Goal: Task Accomplishment & Management: Manage account settings

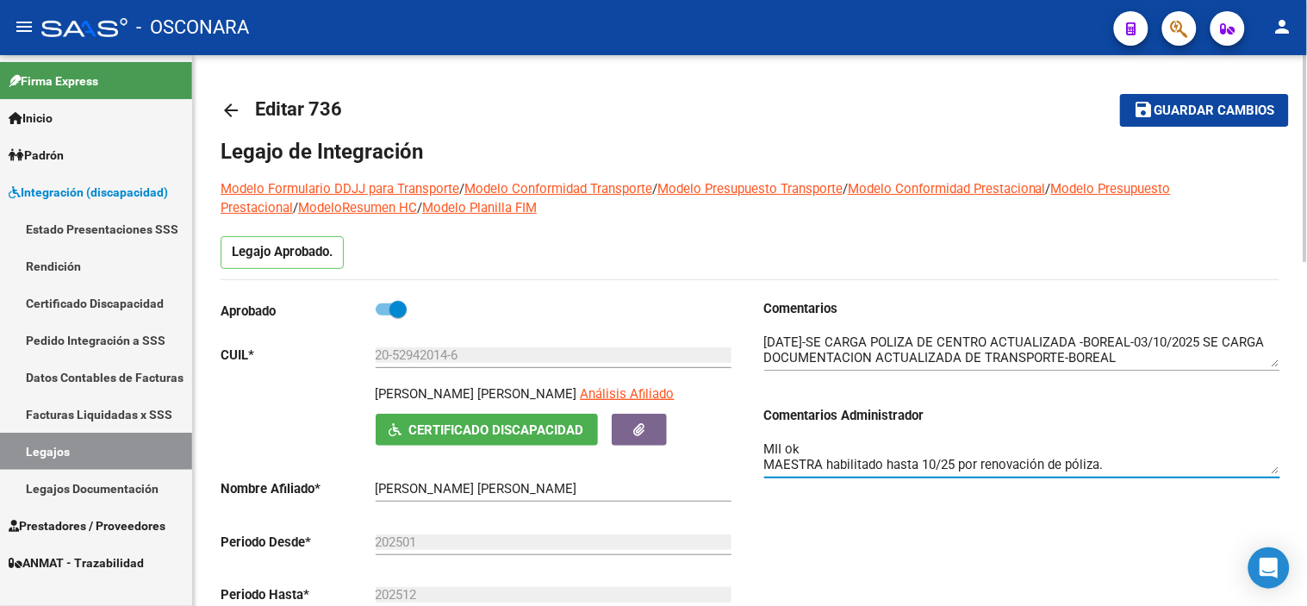
scroll to position [276, 0]
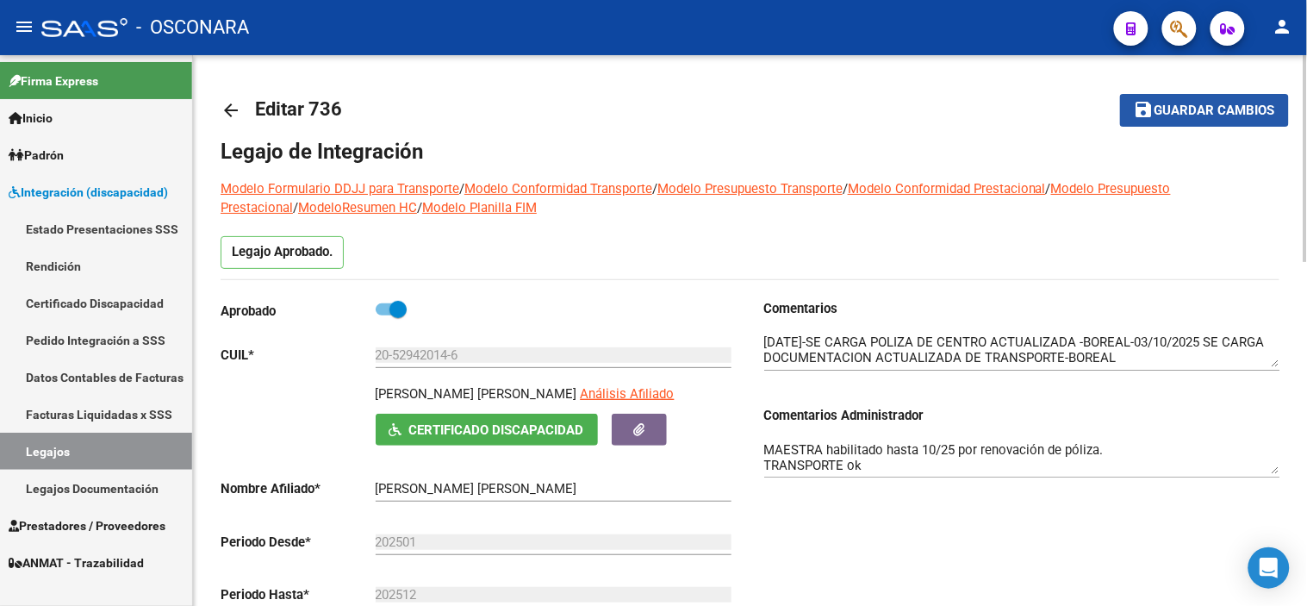
click at [1232, 121] on button "save Guardar cambios" at bounding box center [1204, 110] width 169 height 32
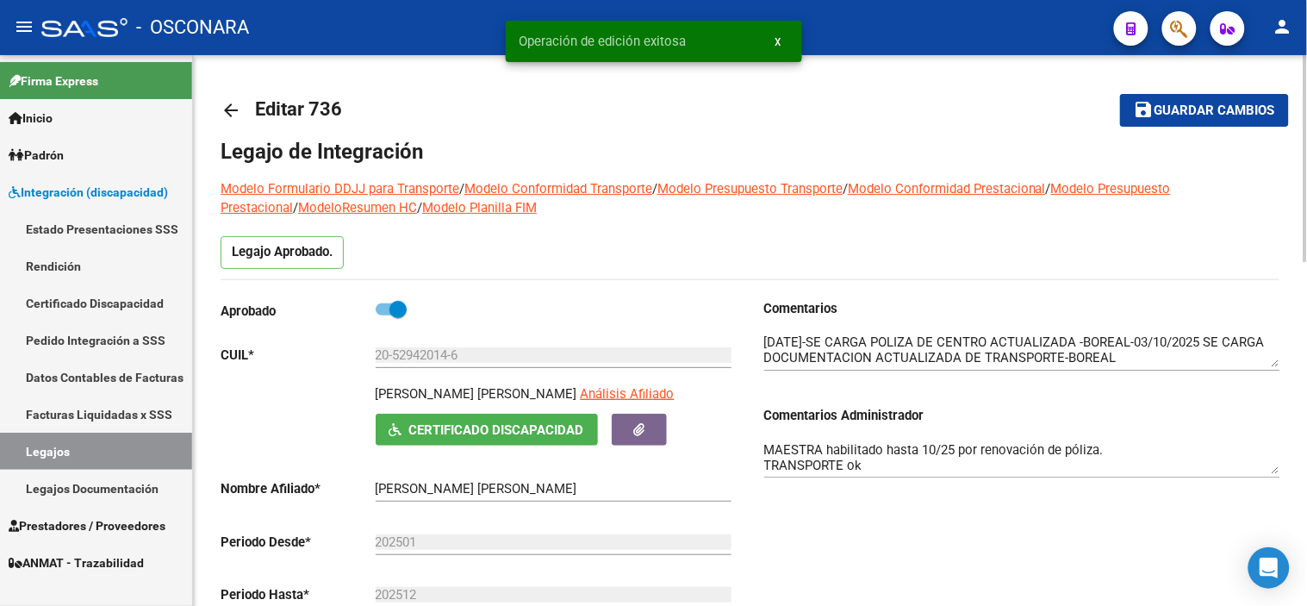
click at [228, 102] on mat-icon "arrow_back" at bounding box center [231, 110] width 21 height 21
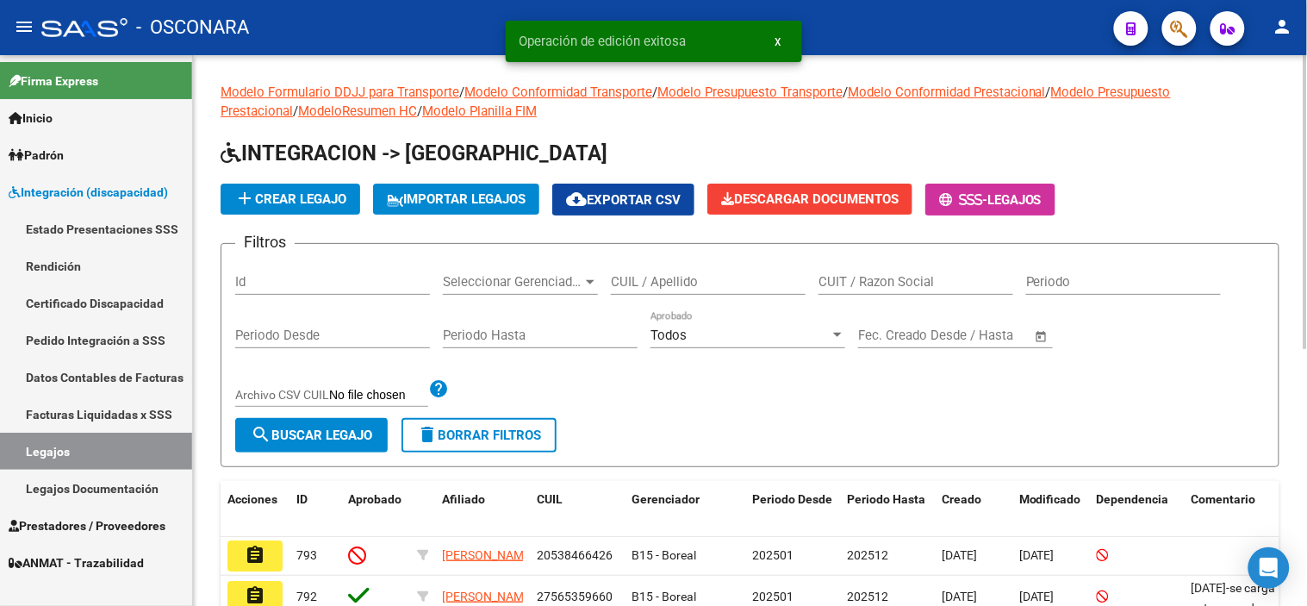
click at [353, 273] on div "Id" at bounding box center [332, 276] width 195 height 37
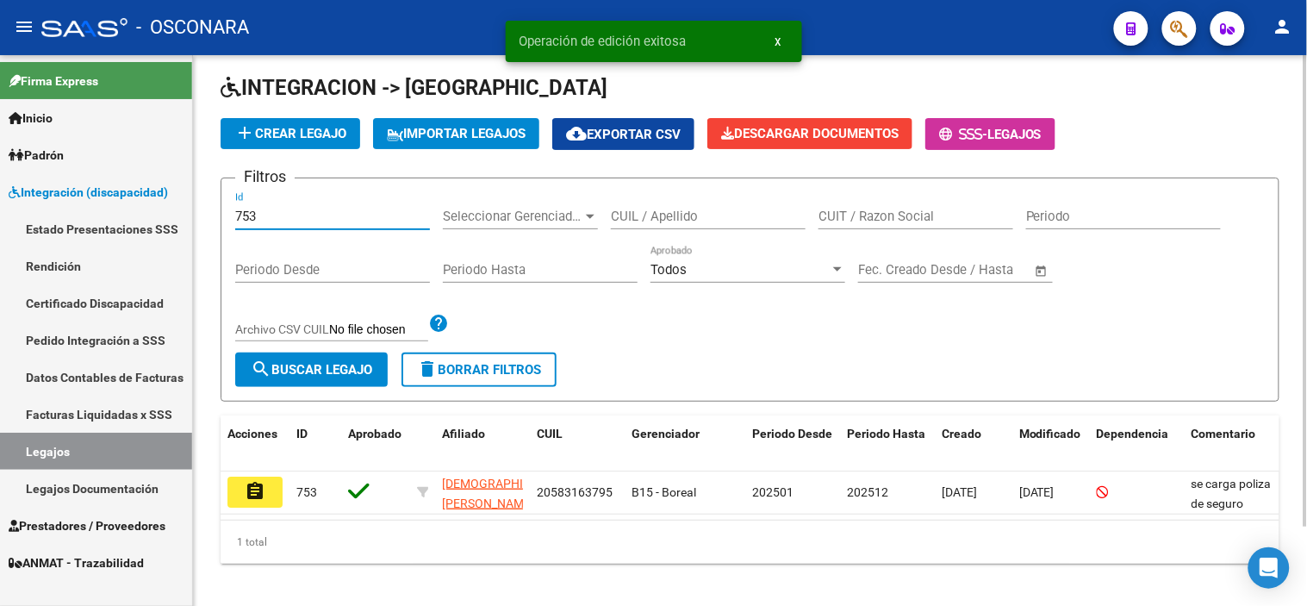
scroll to position [92, 0]
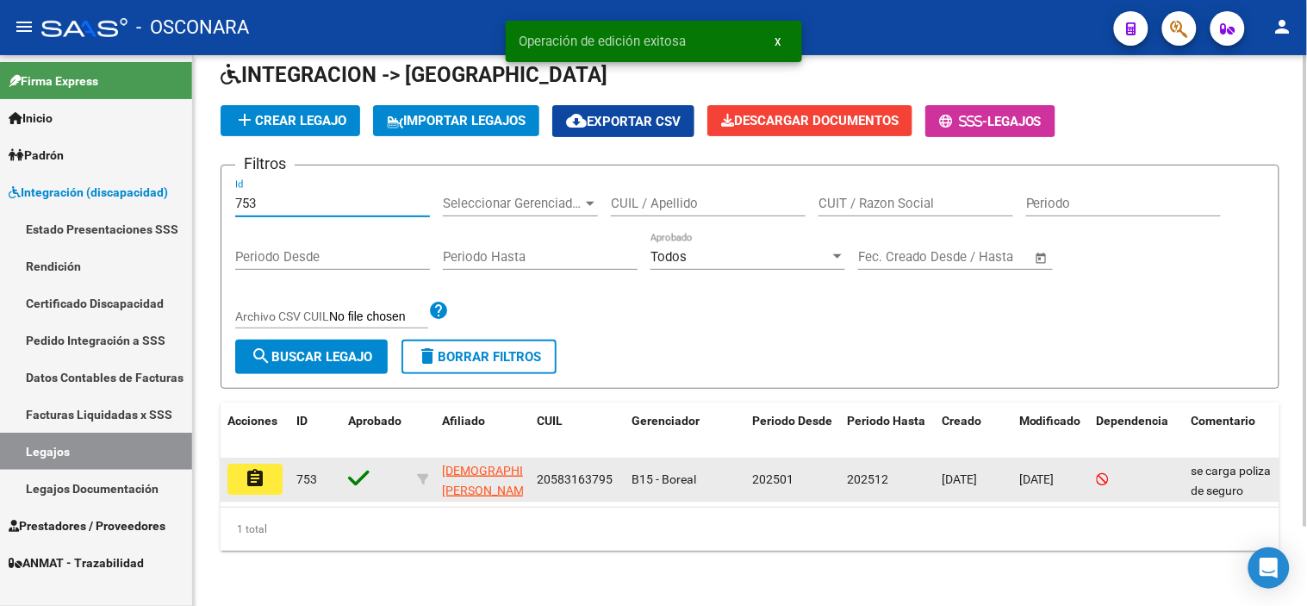
type input "753"
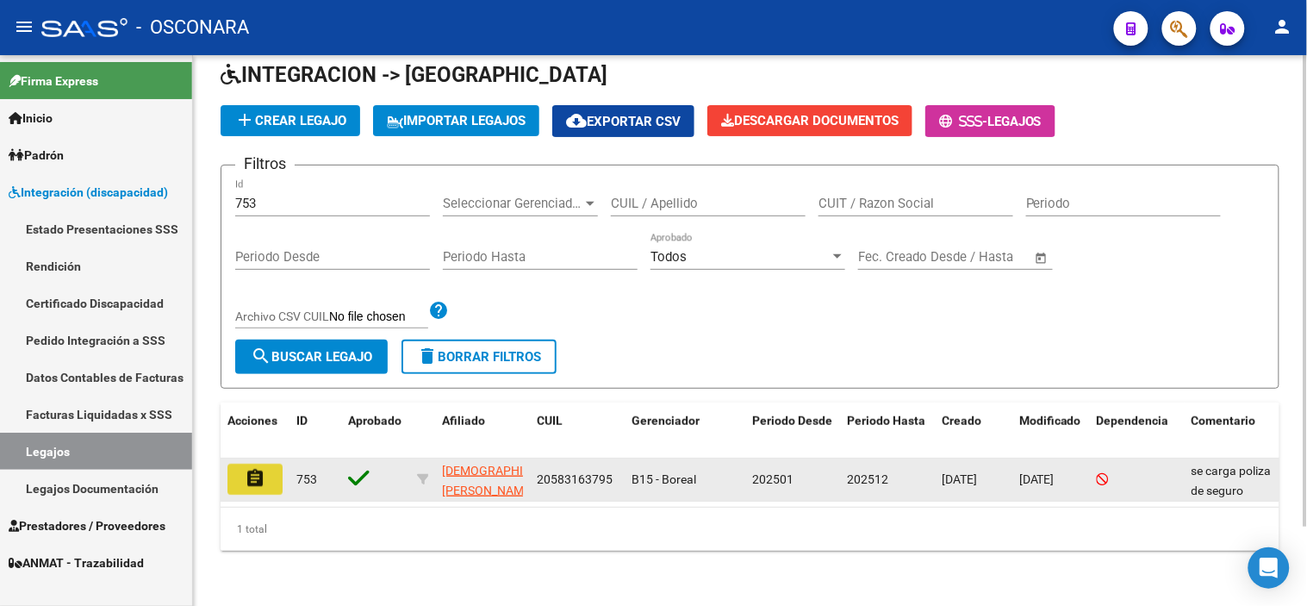
click at [260, 468] on mat-icon "assignment" at bounding box center [255, 478] width 21 height 21
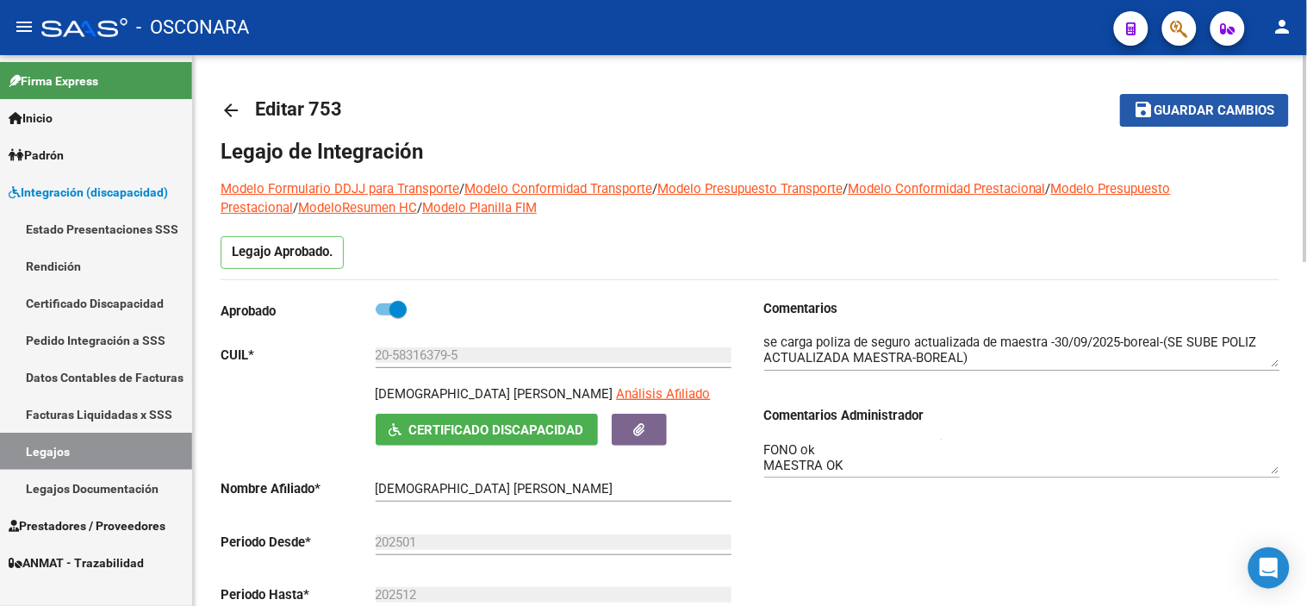
click at [1149, 113] on mat-icon "save" at bounding box center [1144, 109] width 21 height 21
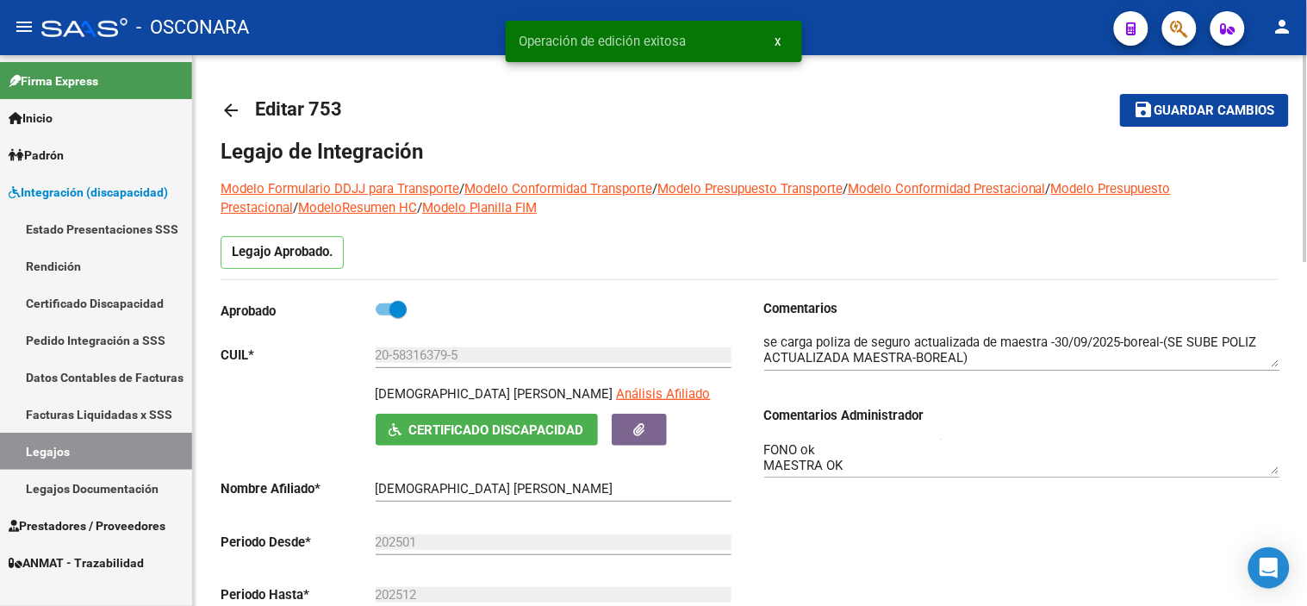
click at [234, 114] on mat-icon "arrow_back" at bounding box center [231, 110] width 21 height 21
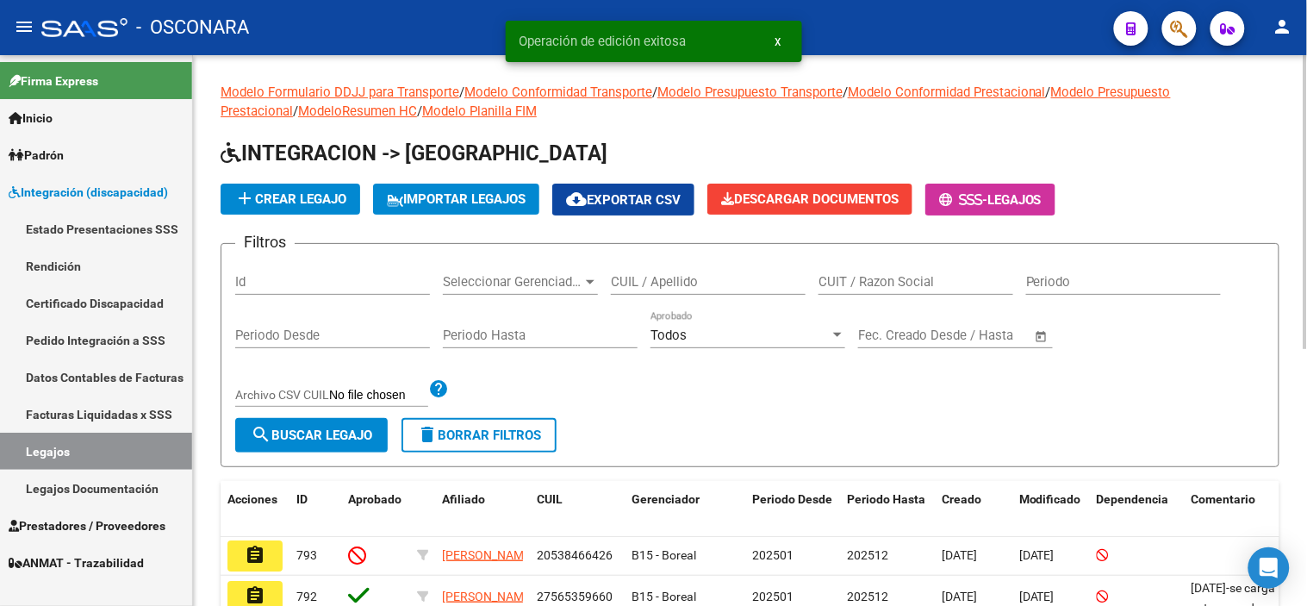
click at [332, 274] on input "Id" at bounding box center [332, 282] width 195 height 16
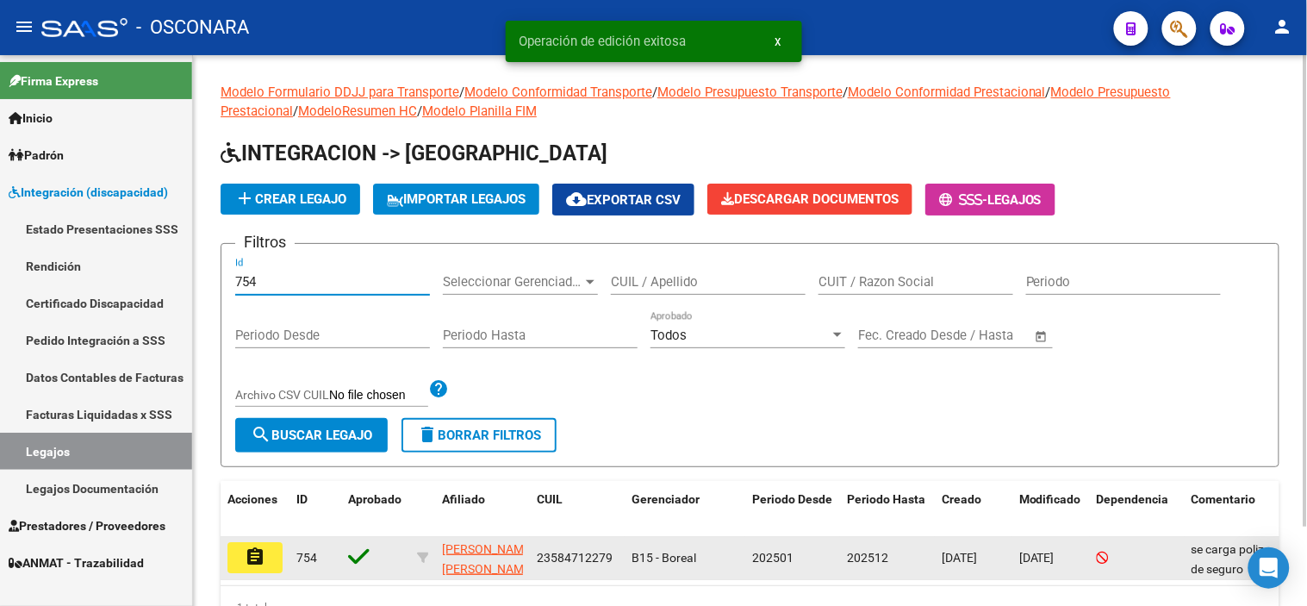
type input "754"
click at [261, 575] on datatable-body-cell "assignment" at bounding box center [255, 558] width 69 height 42
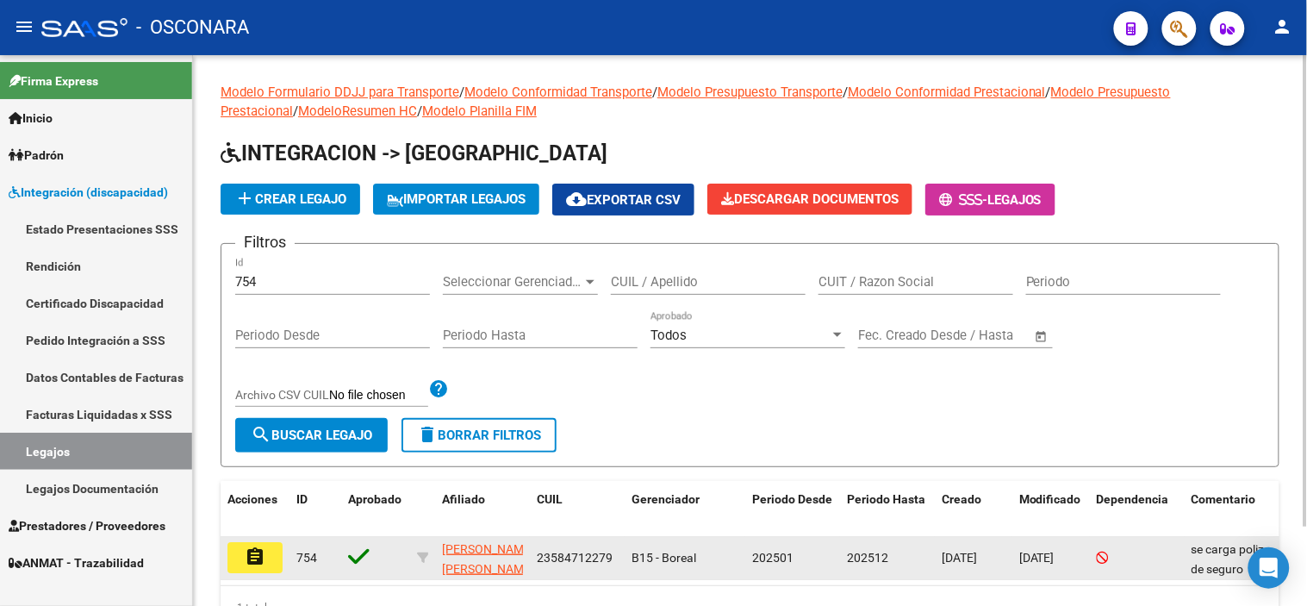
click at [263, 564] on mat-icon "assignment" at bounding box center [255, 556] width 21 height 21
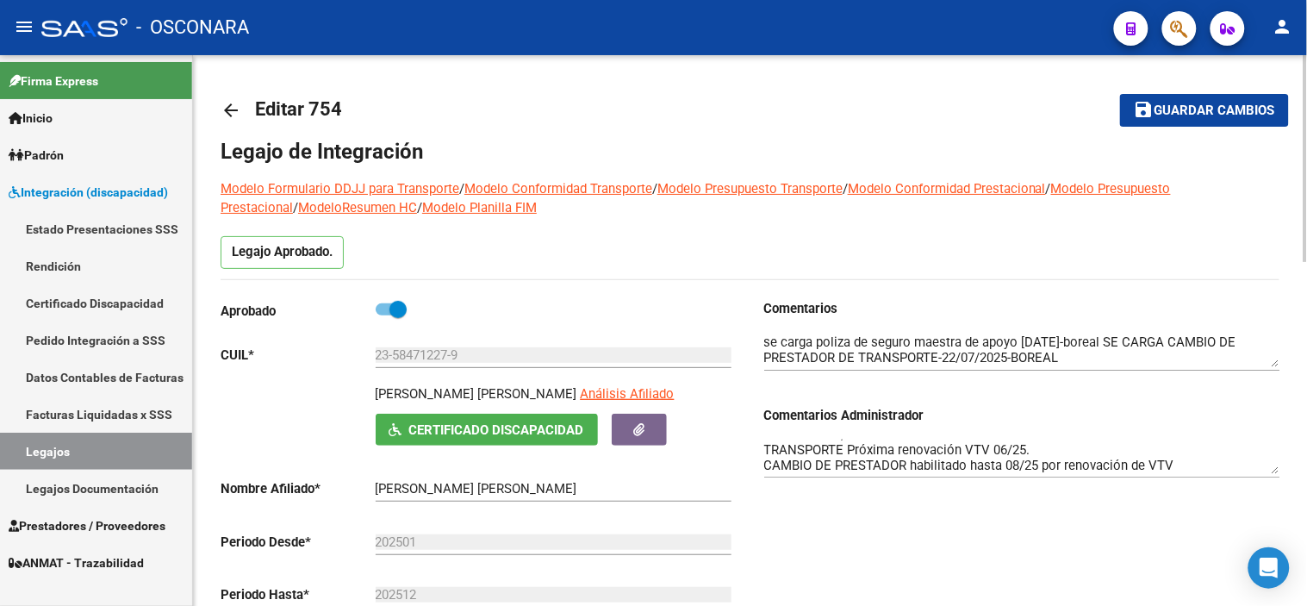
click at [1210, 118] on button "save Guardar cambios" at bounding box center [1204, 110] width 169 height 32
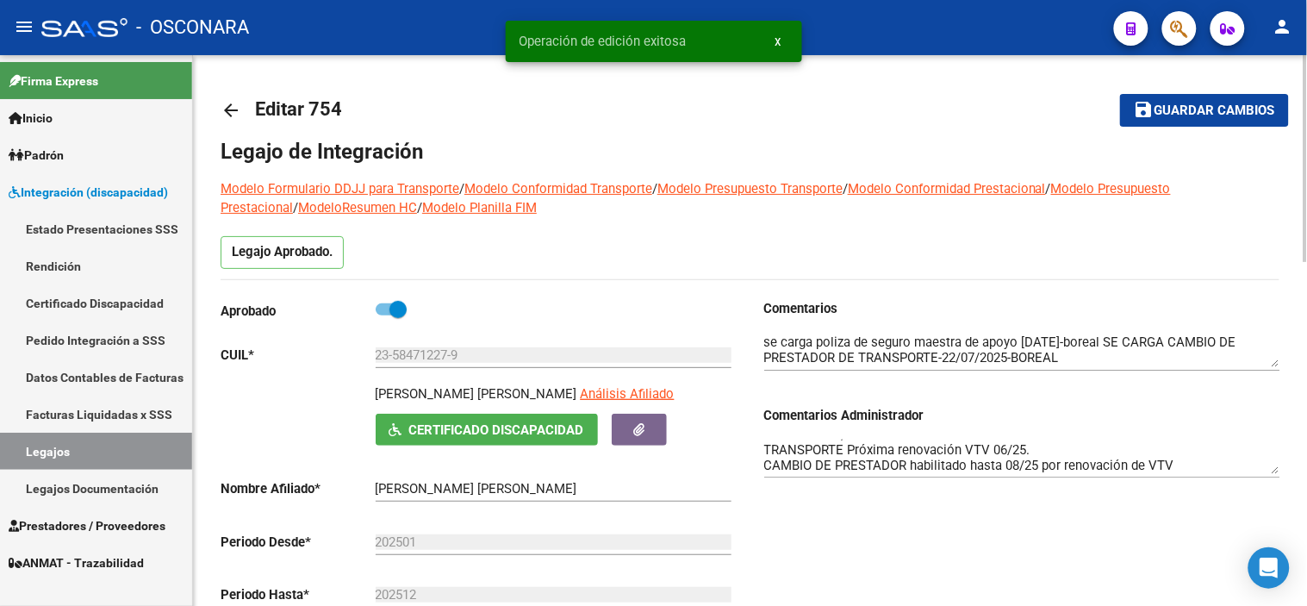
click at [238, 106] on mat-icon "arrow_back" at bounding box center [231, 110] width 21 height 21
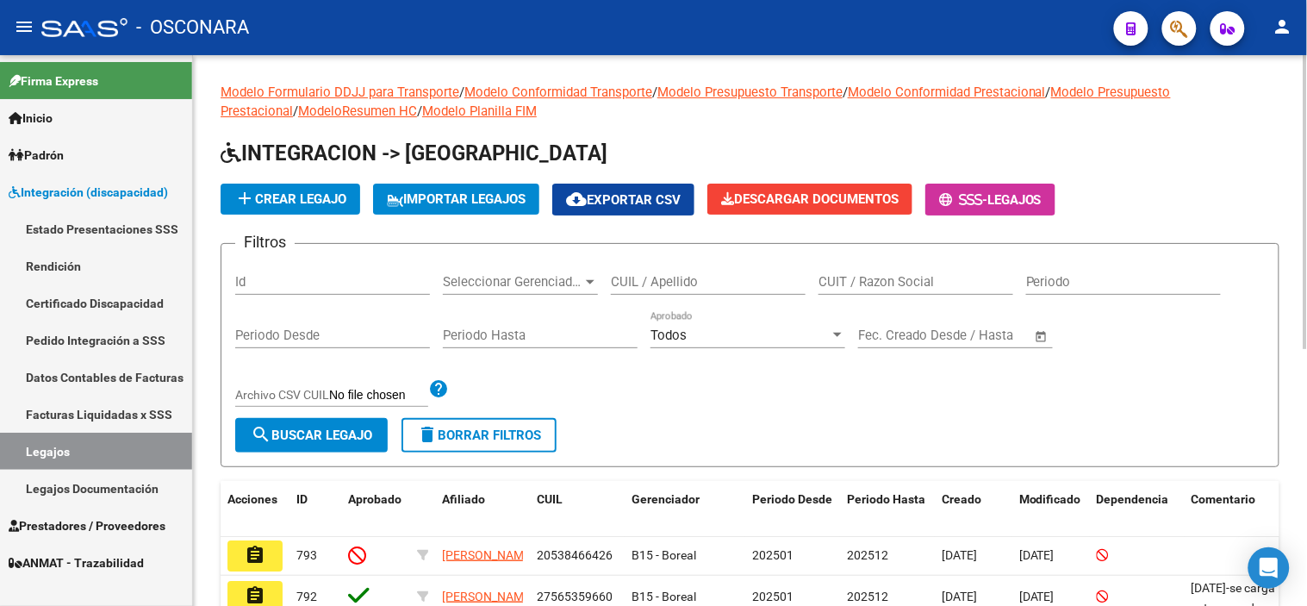
click at [356, 286] on input "Id" at bounding box center [332, 282] width 195 height 16
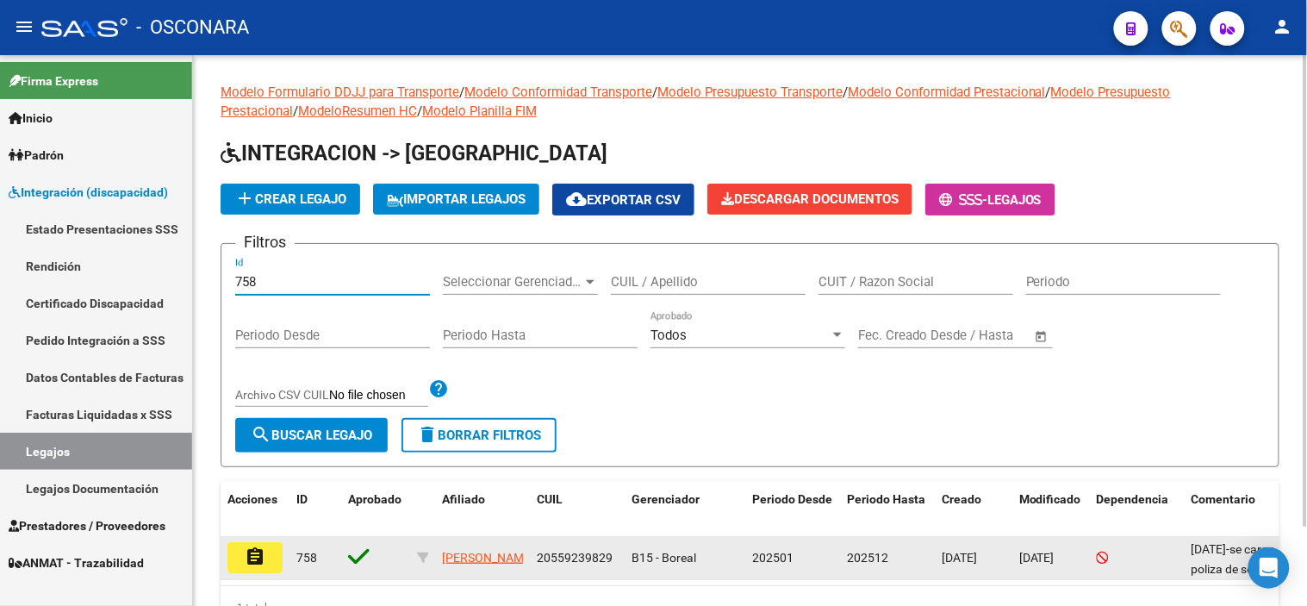
type input "758"
click at [264, 549] on mat-icon "assignment" at bounding box center [255, 556] width 21 height 21
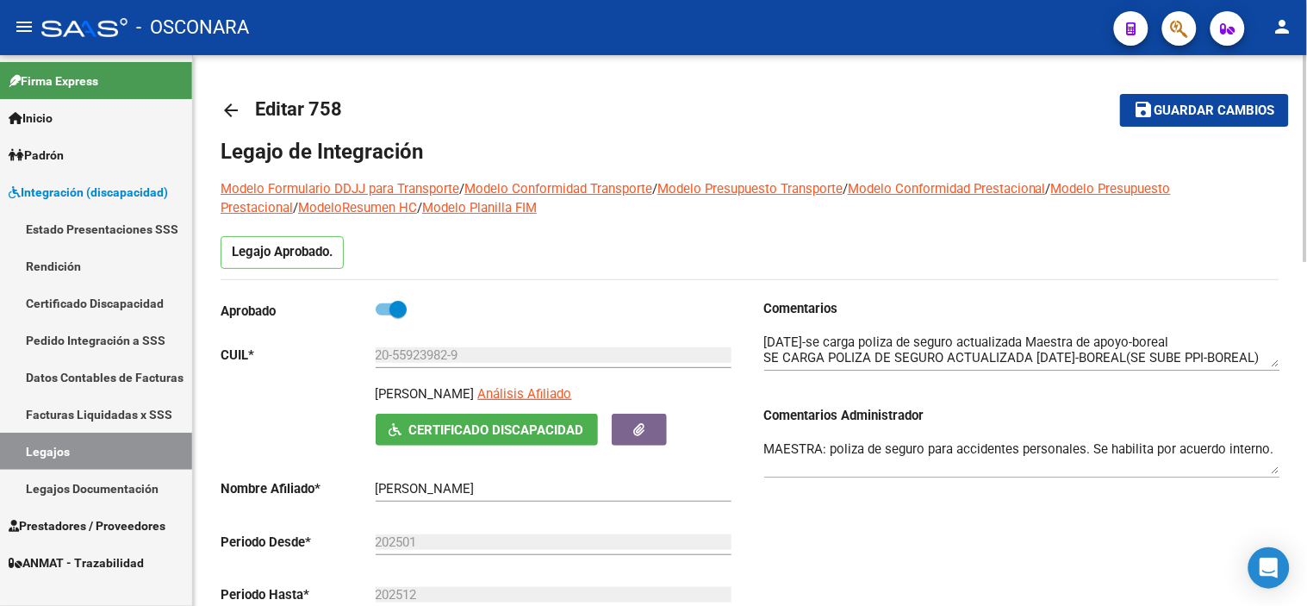
click at [236, 108] on mat-icon "arrow_back" at bounding box center [231, 110] width 21 height 21
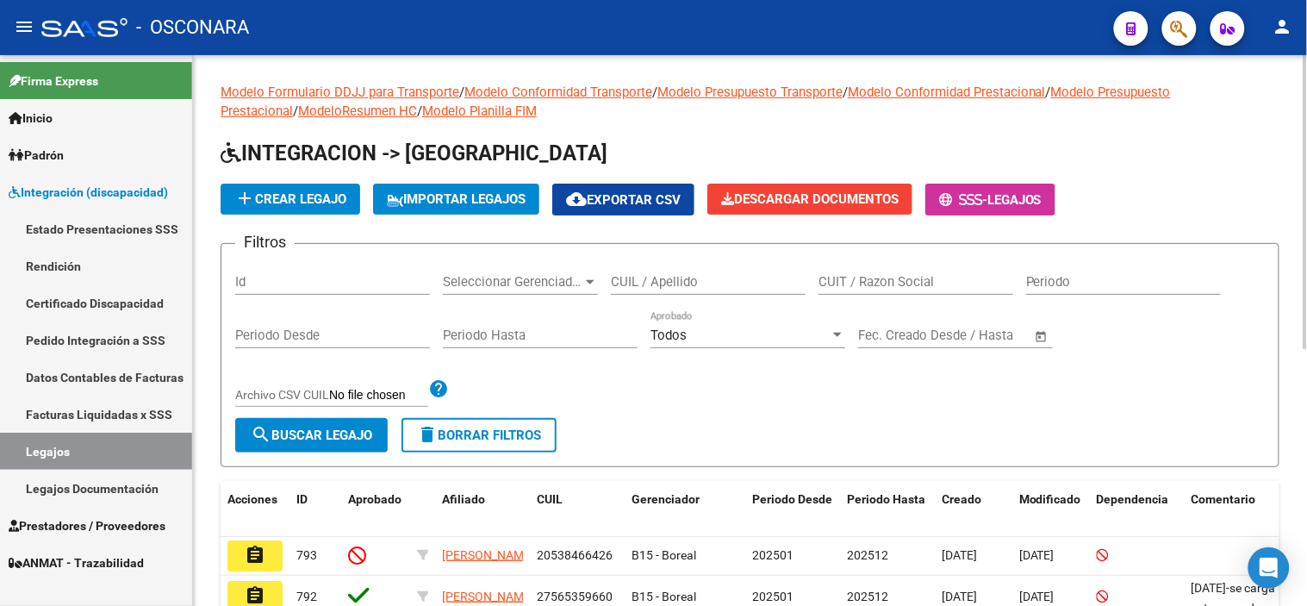
click at [278, 286] on input "Id" at bounding box center [332, 282] width 195 height 16
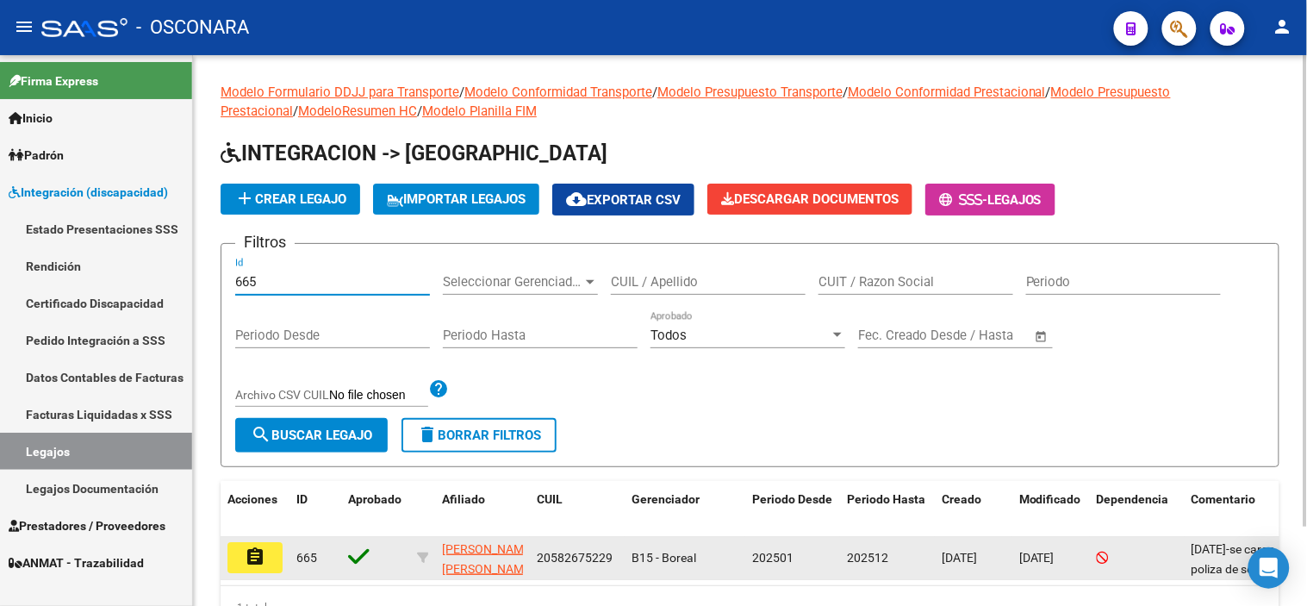
type input "665"
click at [279, 552] on button "assignment" at bounding box center [254, 557] width 55 height 31
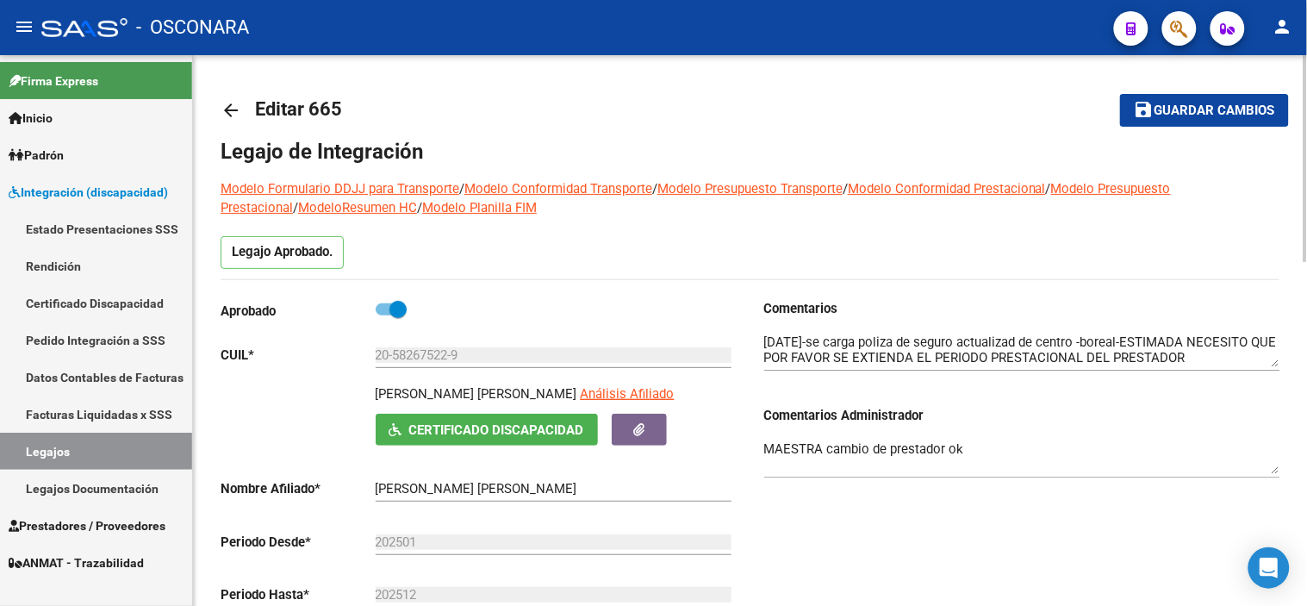
click at [877, 505] on div "Comentarios Comentarios Administrador MAESTRA cambio de prestador ok" at bounding box center [1016, 493] width 530 height 389
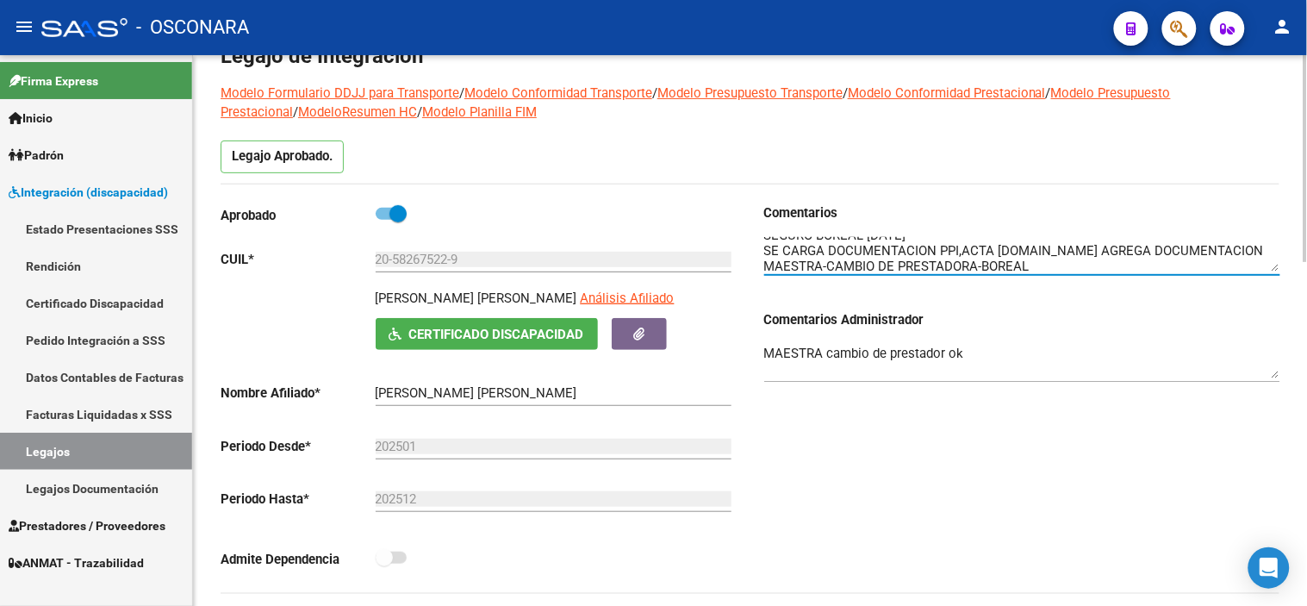
scroll to position [92, 0]
click at [907, 445] on div "Comentarios Comentarios Administrador MAESTRA cambio de prestador ok" at bounding box center [1016, 397] width 530 height 389
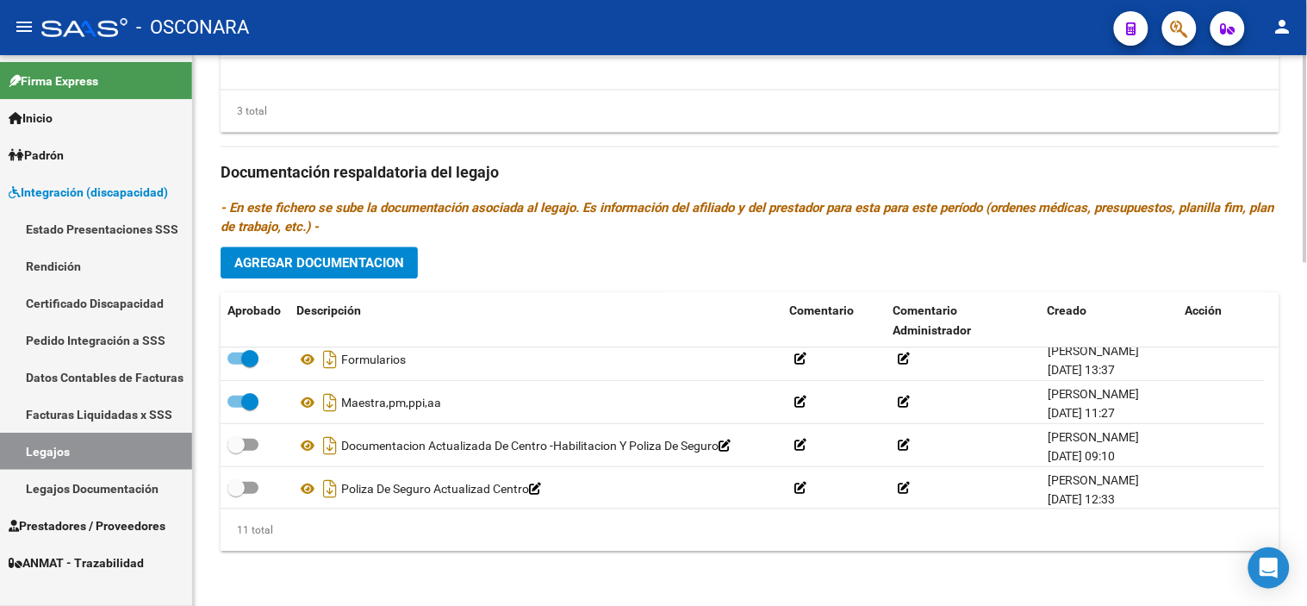
scroll to position [319, 0]
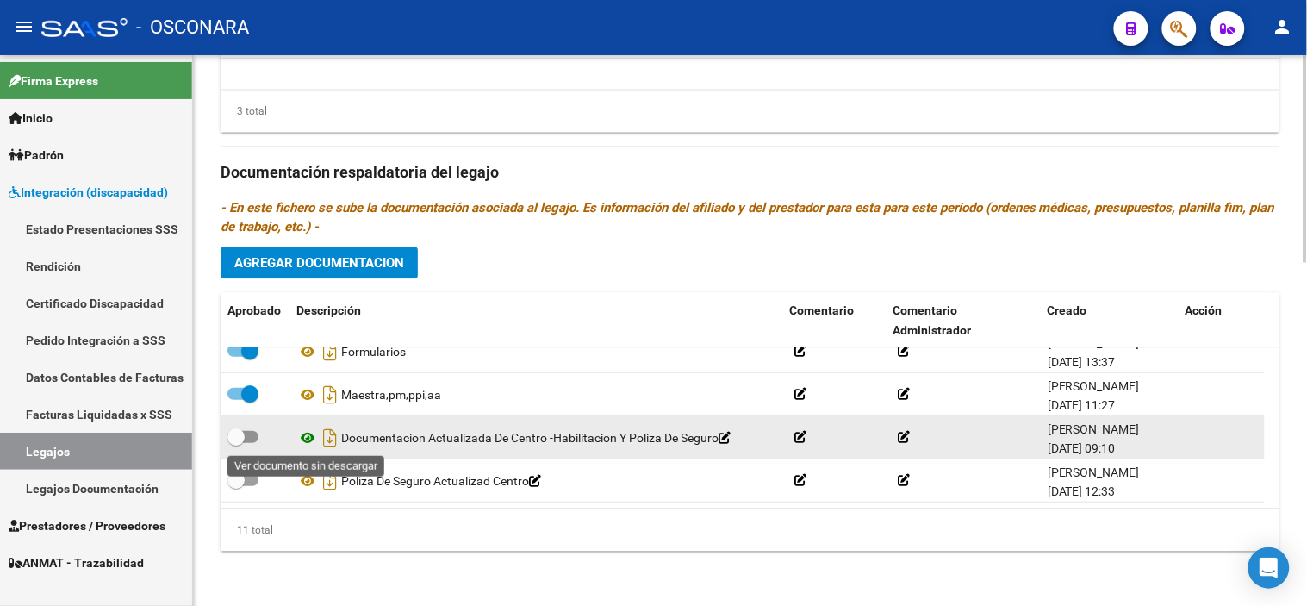
click at [310, 437] on icon at bounding box center [307, 437] width 22 height 21
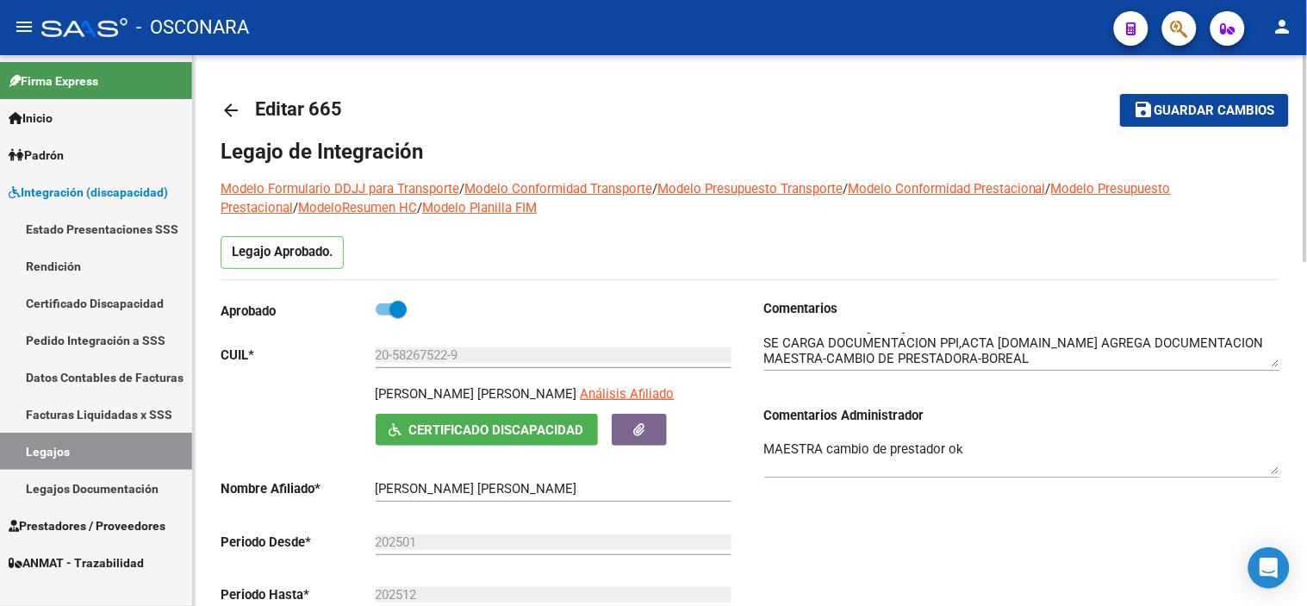
scroll to position [0, 0]
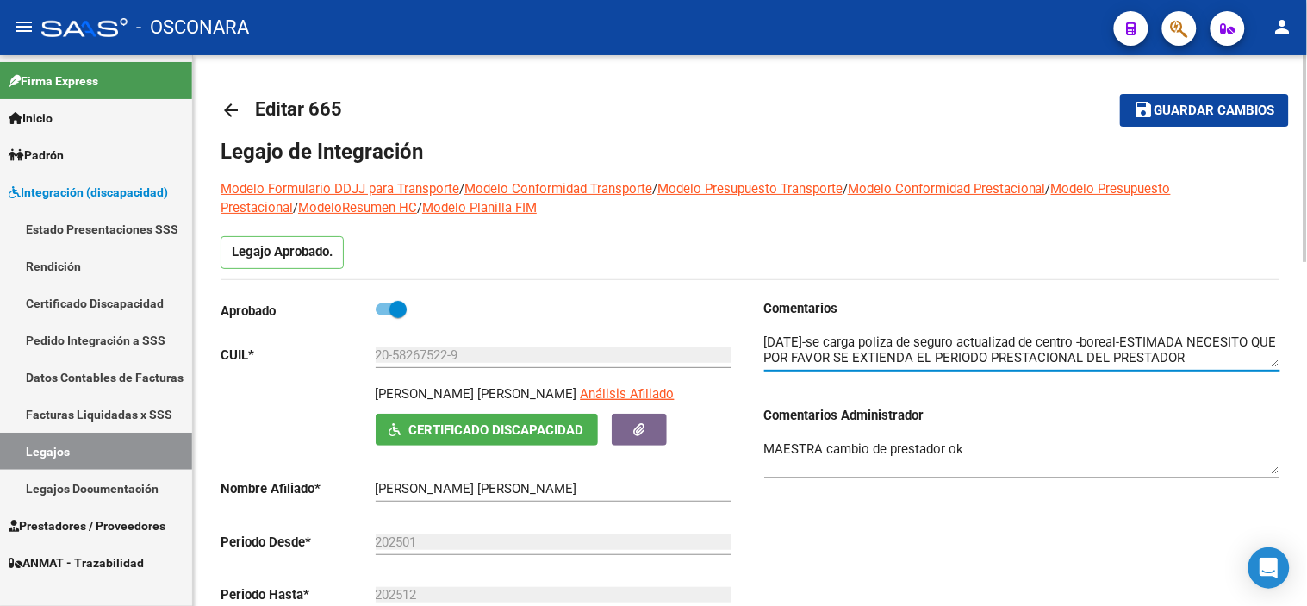
click at [993, 343] on textarea at bounding box center [1022, 350] width 516 height 34
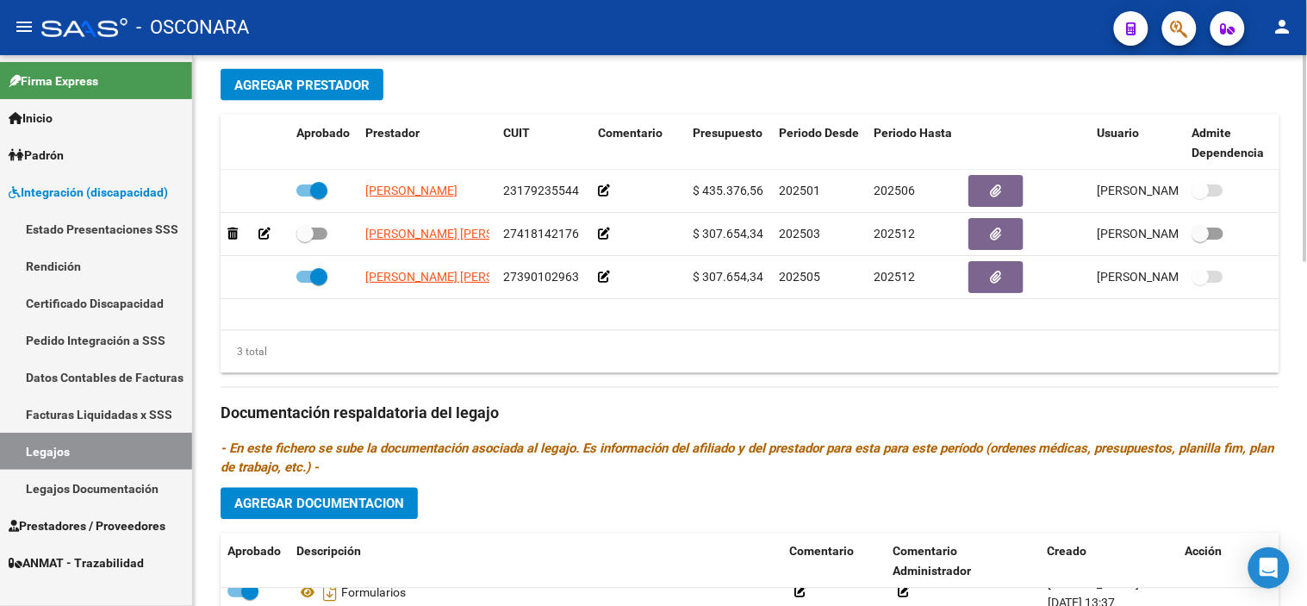
scroll to position [916, 0]
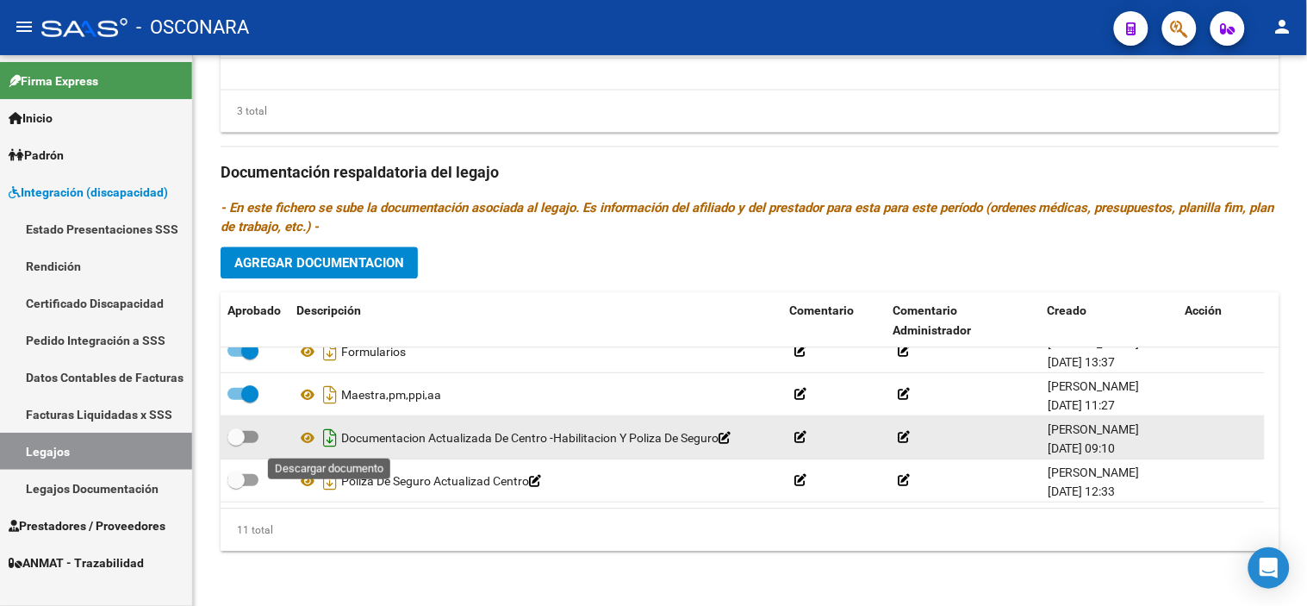
click at [331, 433] on icon "Descargar documento" at bounding box center [330, 438] width 22 height 28
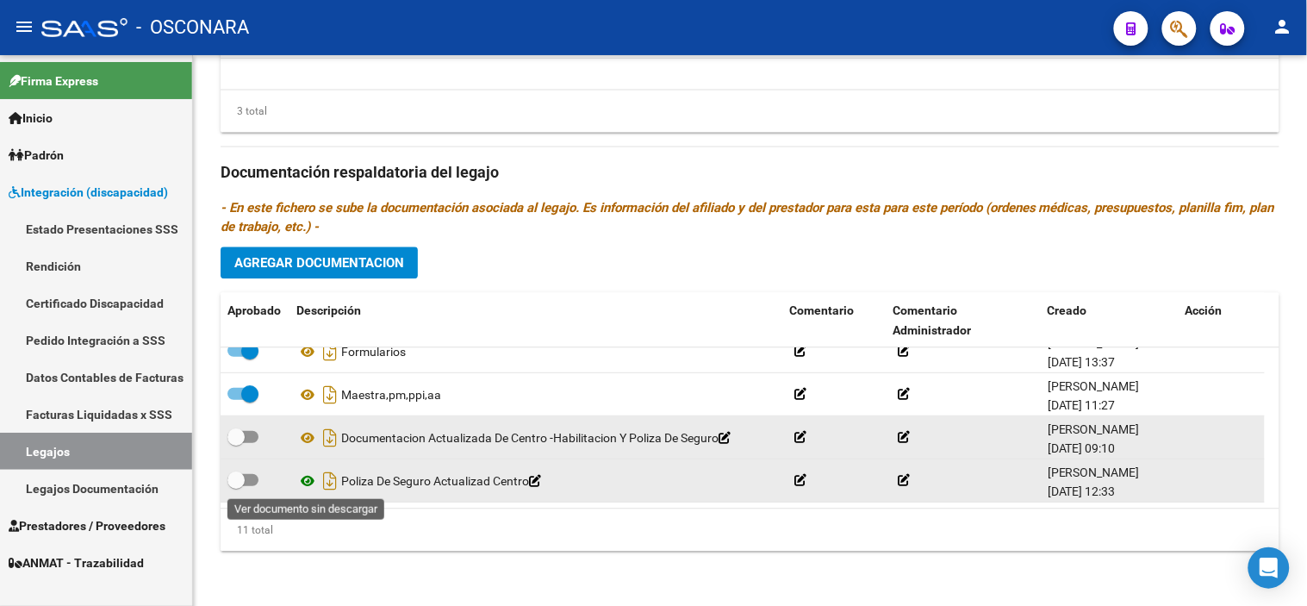
click at [312, 483] on icon at bounding box center [307, 480] width 22 height 21
drag, startPoint x: 325, startPoint y: 483, endPoint x: 315, endPoint y: 483, distance: 9.5
click at [325, 483] on icon "Descargar documento" at bounding box center [330, 481] width 22 height 28
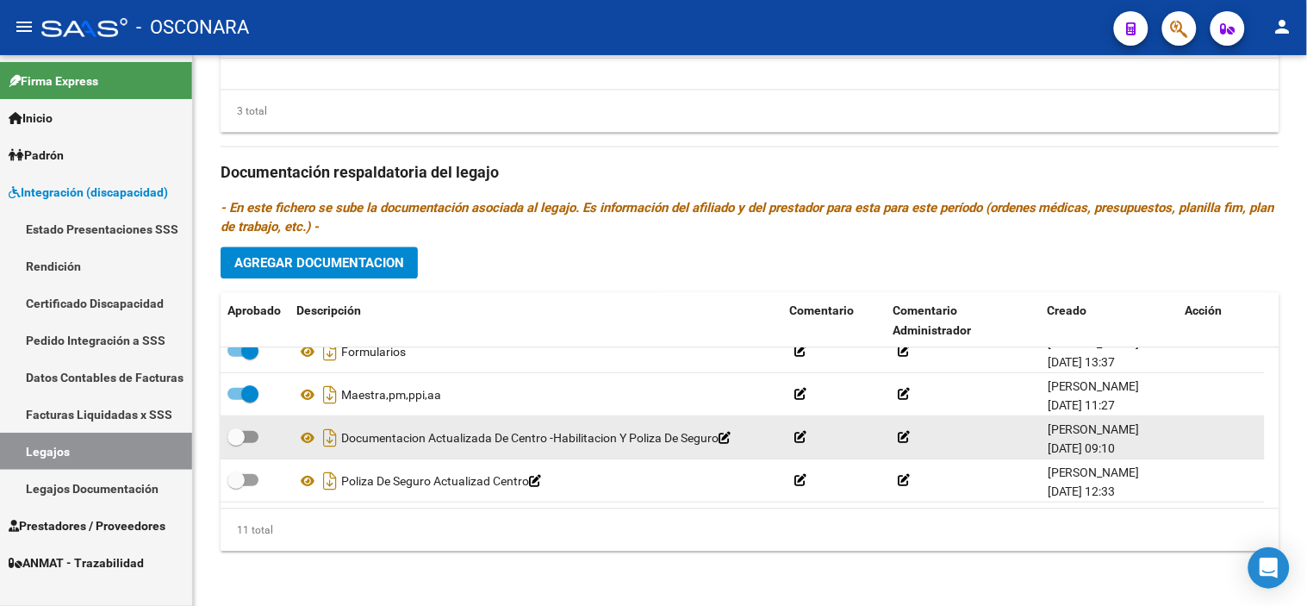
click at [246, 433] on span at bounding box center [242, 437] width 31 height 12
click at [236, 443] on input "checkbox" at bounding box center [235, 443] width 1 height 1
checkbox input "true"
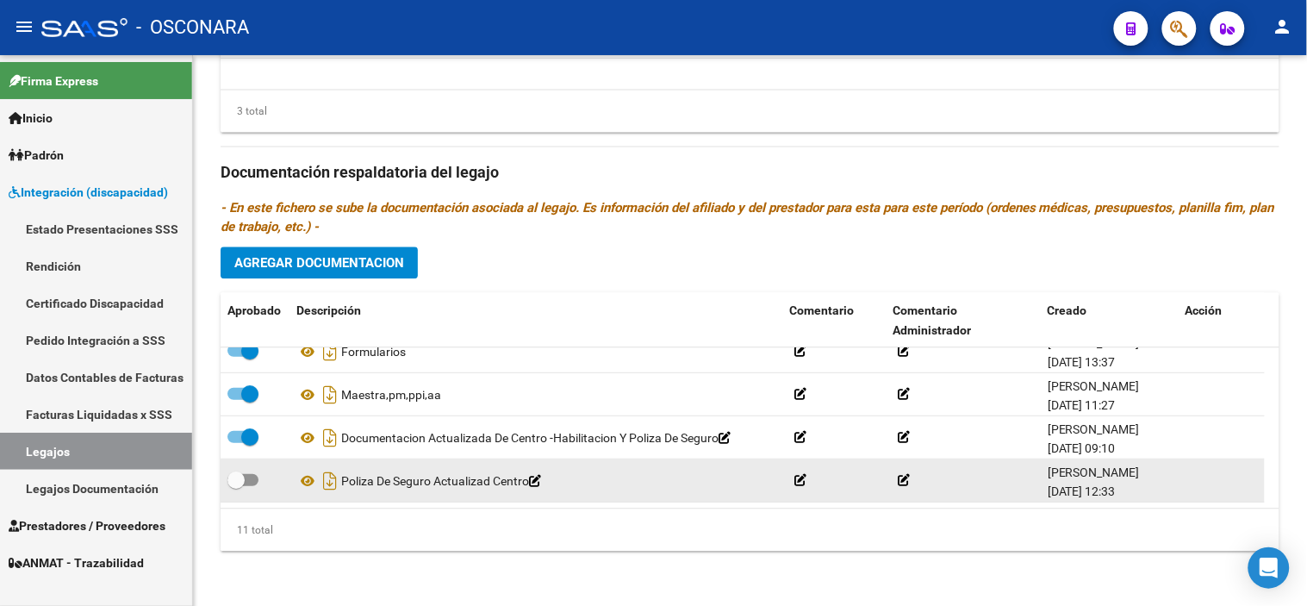
click at [244, 483] on span at bounding box center [235, 479] width 17 height 17
click at [236, 486] on input "checkbox" at bounding box center [235, 486] width 1 height 1
checkbox input "true"
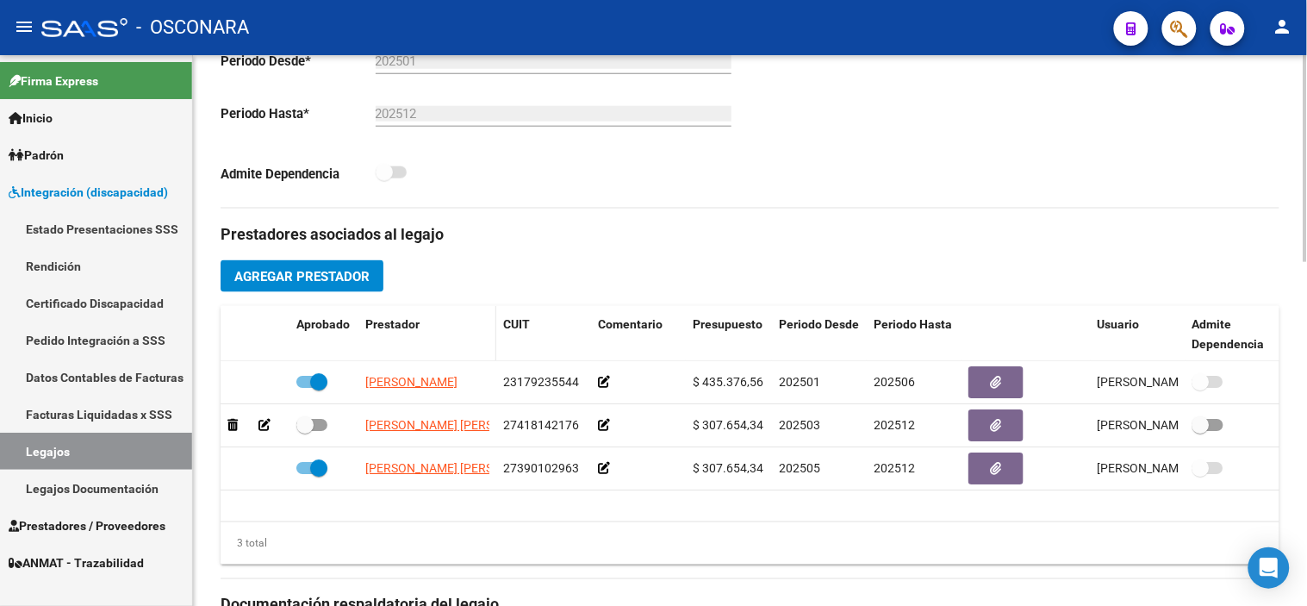
scroll to position [437, 0]
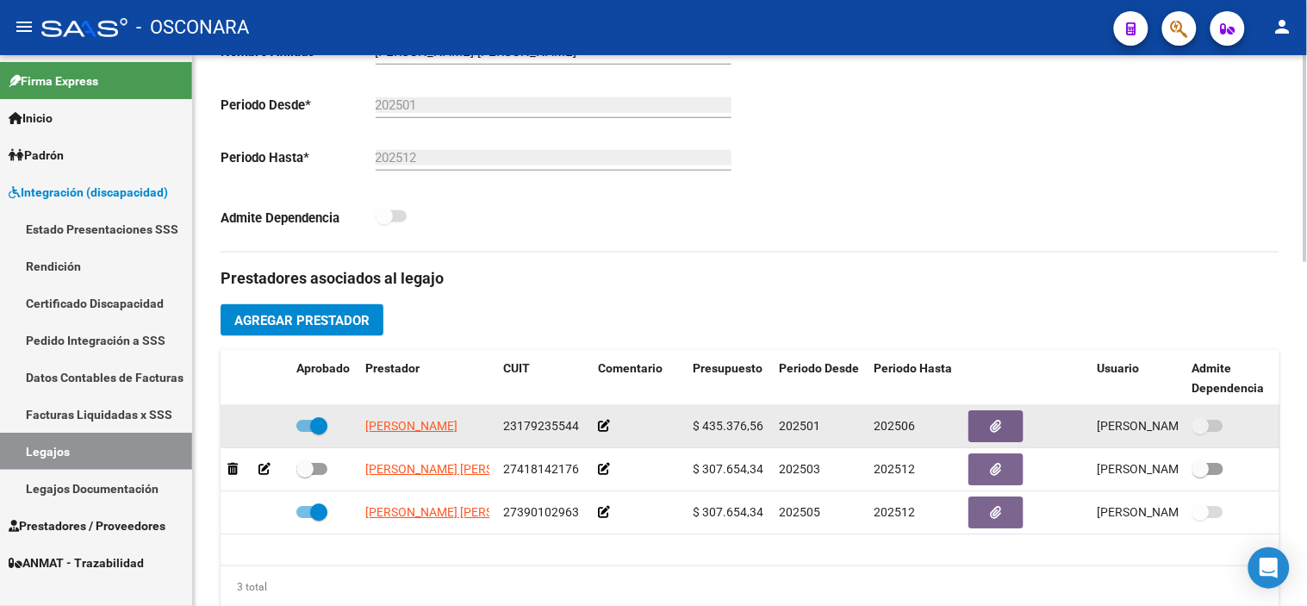
click at [321, 428] on span at bounding box center [318, 425] width 17 height 17
click at [305, 432] on input "checkbox" at bounding box center [304, 432] width 1 height 1
checkbox input "false"
click at [263, 427] on icon at bounding box center [264, 426] width 12 height 12
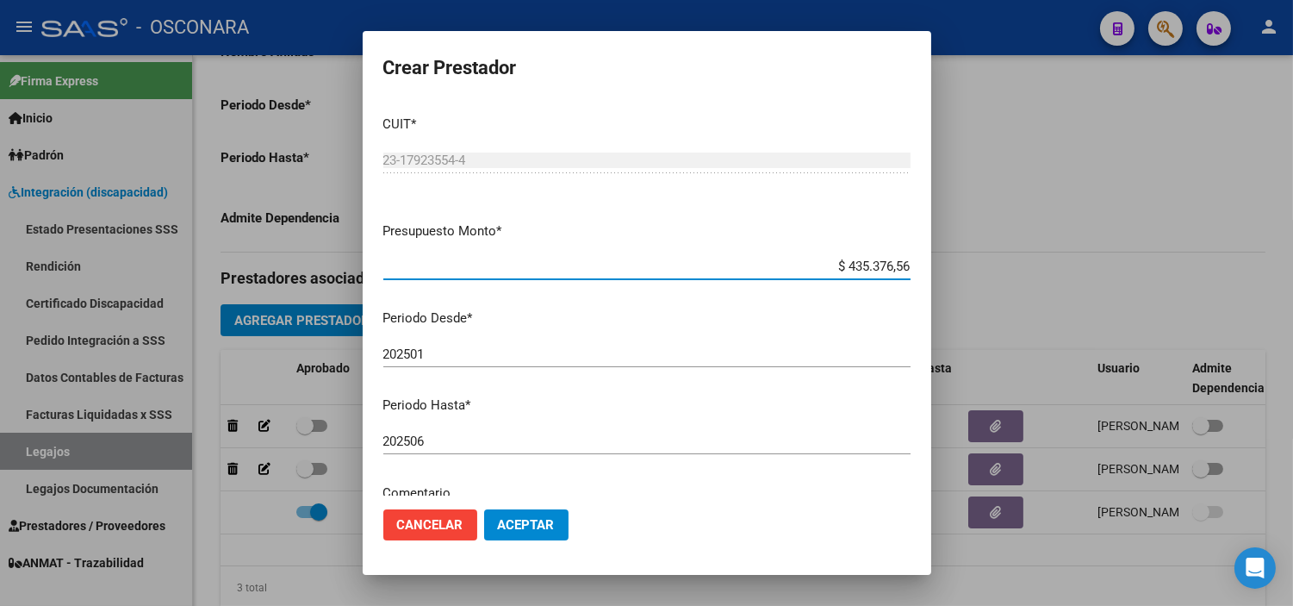
click at [481, 435] on input "202506" at bounding box center [646, 441] width 527 height 16
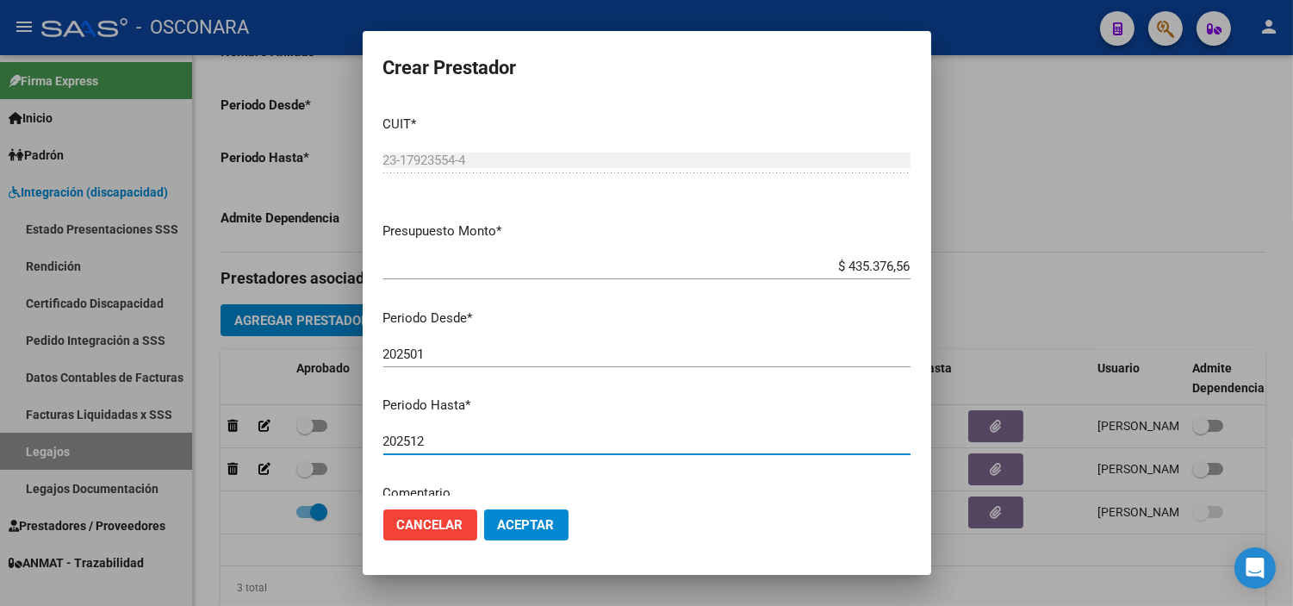
type input "202512"
click at [529, 515] on button "Aceptar" at bounding box center [526, 524] width 84 height 31
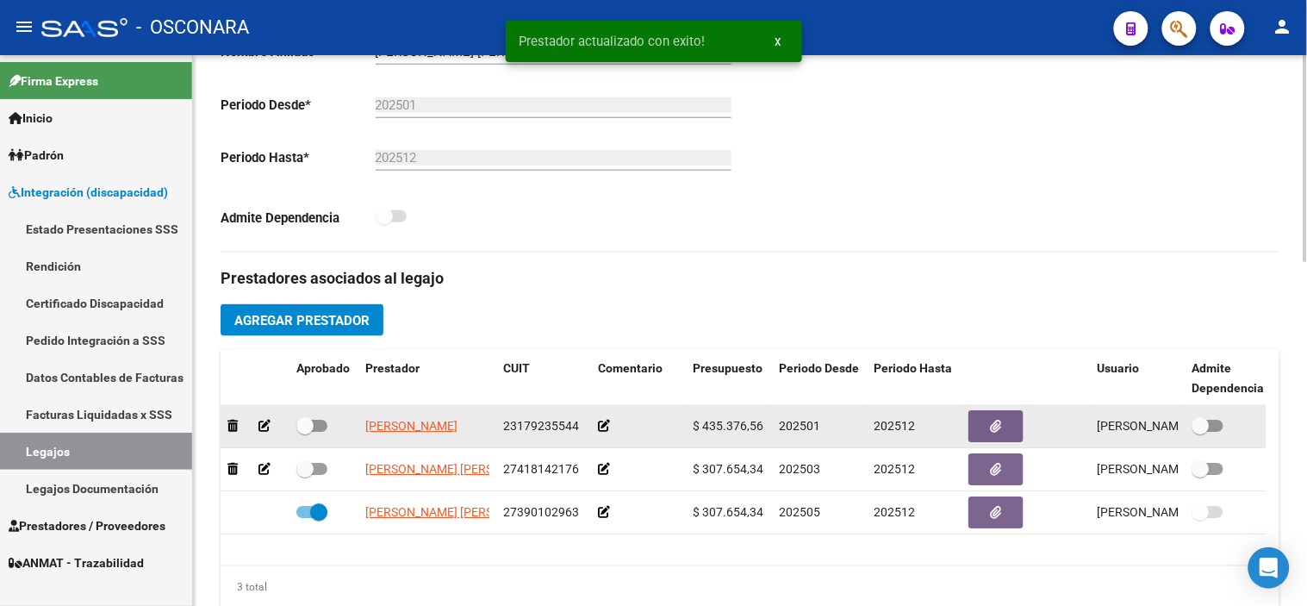
click at [296, 428] on span at bounding box center [304, 425] width 17 height 17
click at [304, 432] on input "checkbox" at bounding box center [304, 432] width 1 height 1
checkbox input "true"
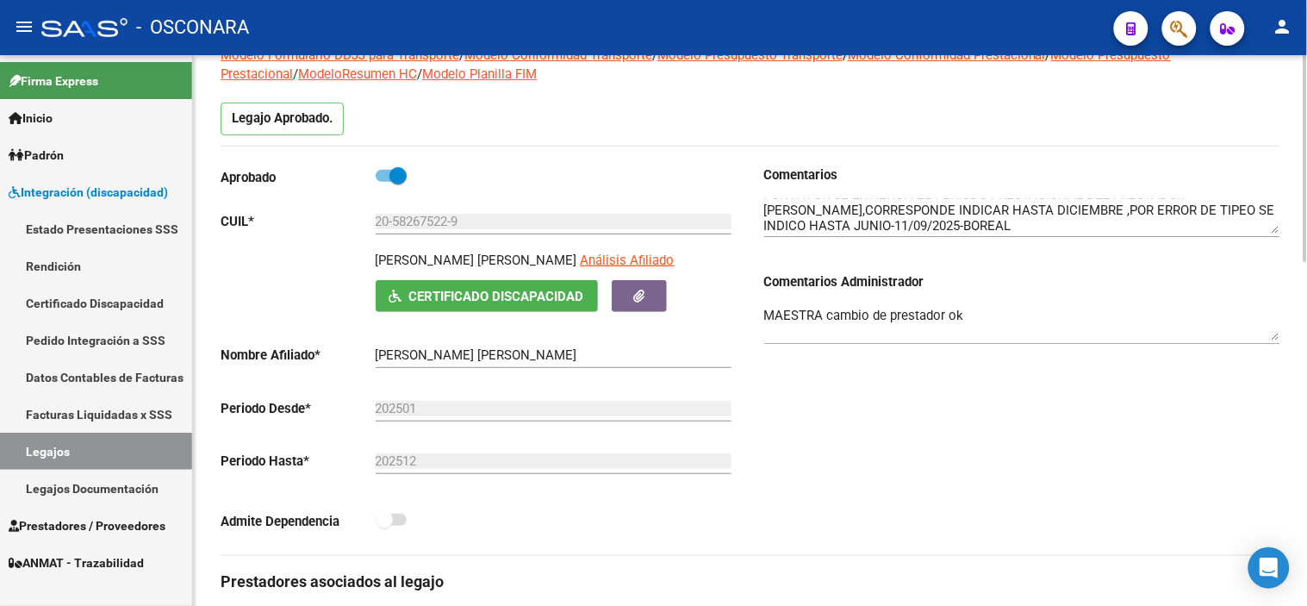
scroll to position [54, 0]
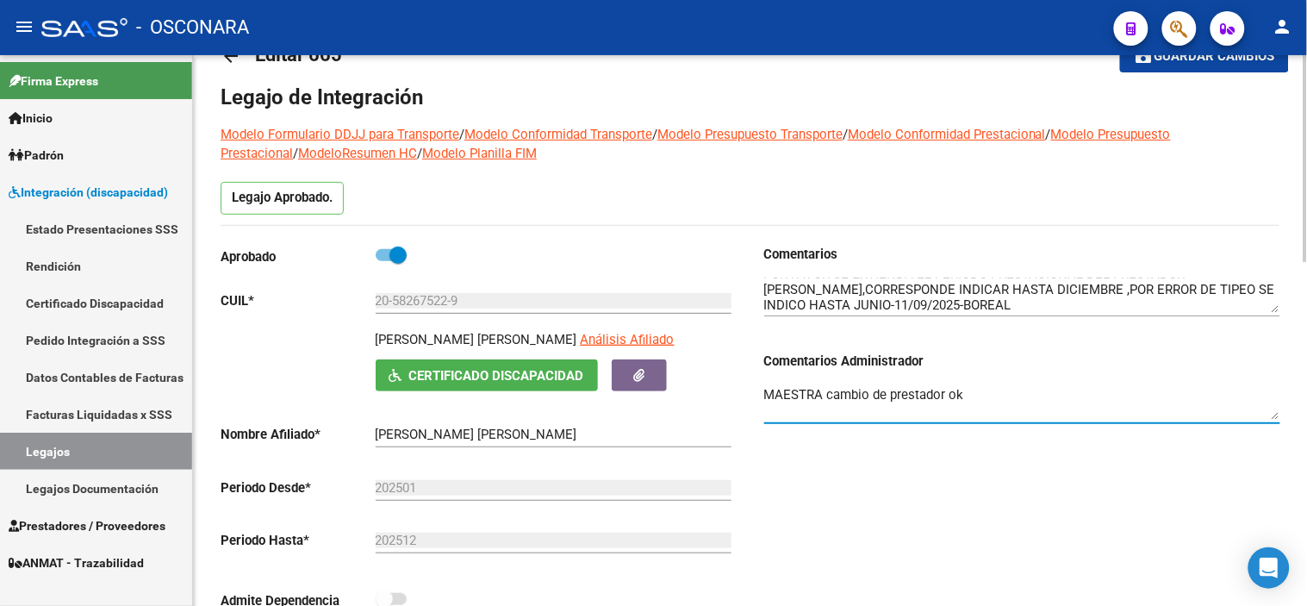
click at [858, 414] on textarea "MAESTRA cambio de prestador ok" at bounding box center [1022, 402] width 516 height 34
click at [1062, 394] on textarea "MAESTRA cambio de prestador ok" at bounding box center [1022, 402] width 516 height 34
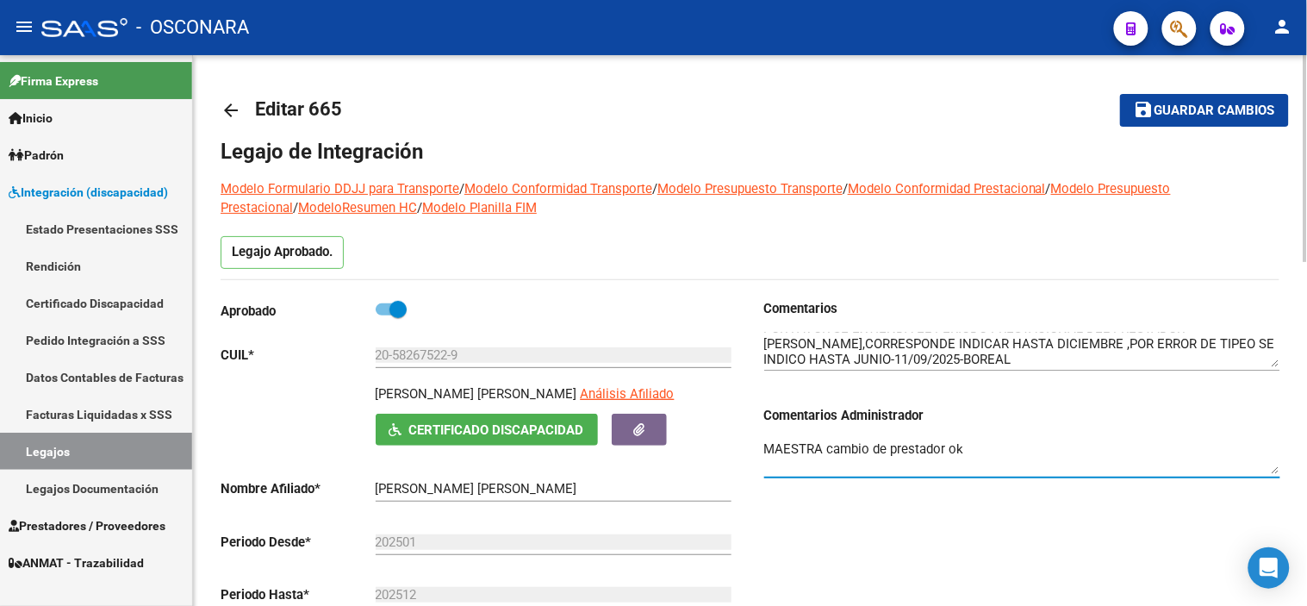
scroll to position [0, 0]
type textarea "MAESTRA cambio de prestador ok"
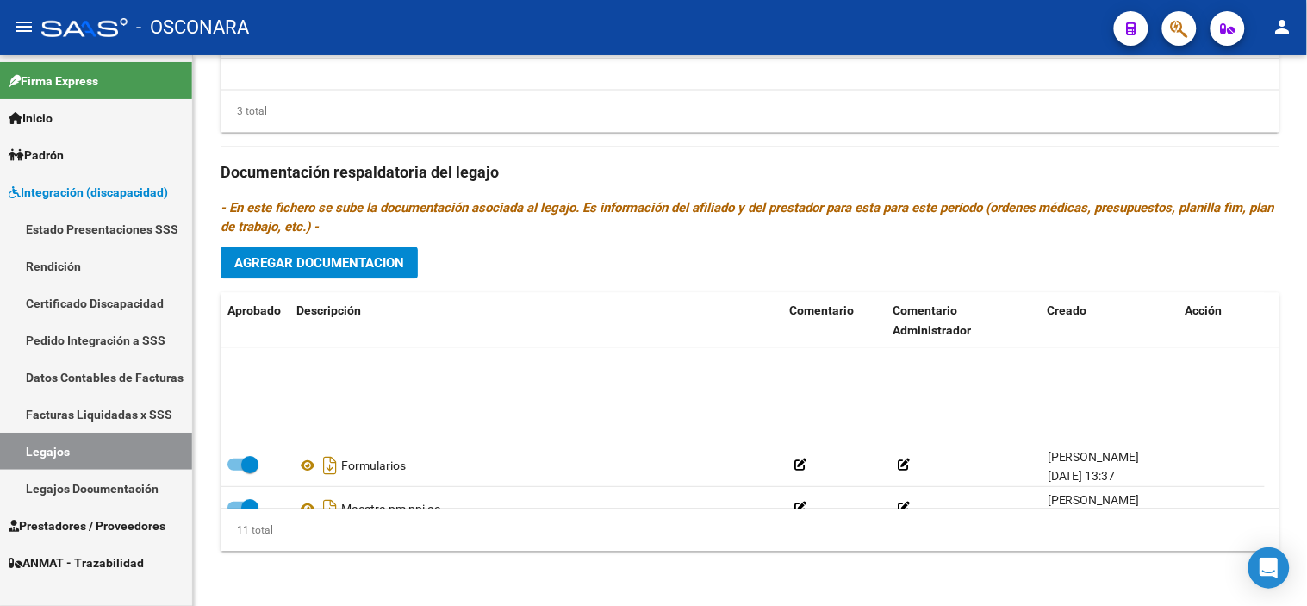
scroll to position [319, 0]
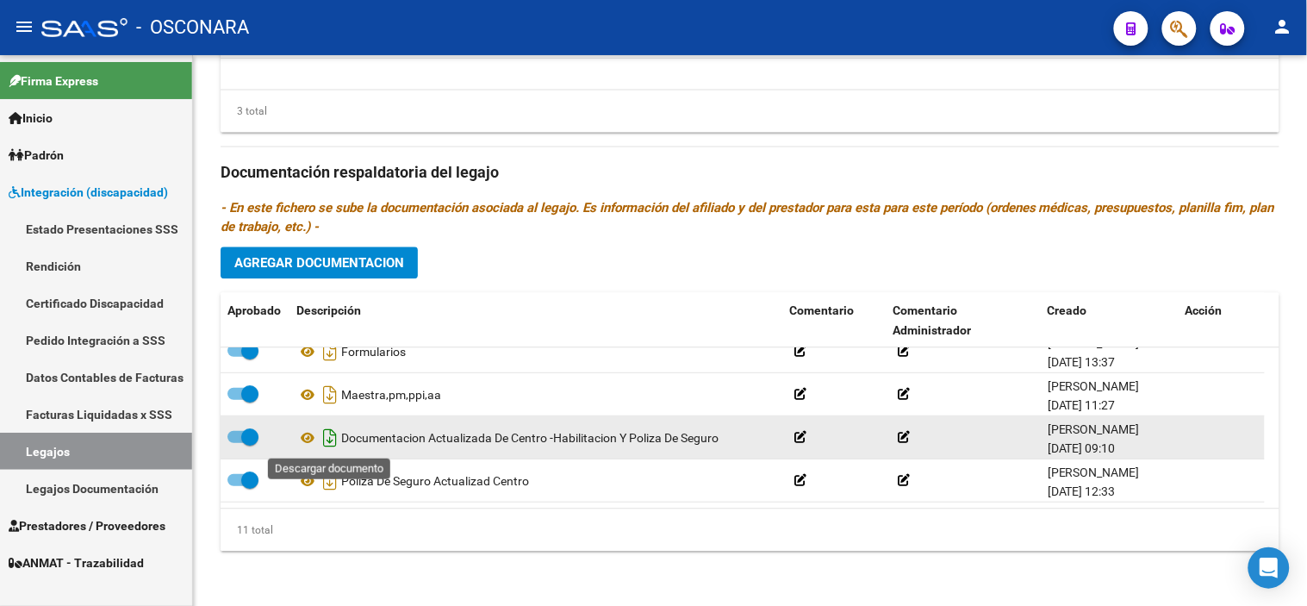
click at [327, 438] on icon "Descargar documento" at bounding box center [330, 438] width 22 height 28
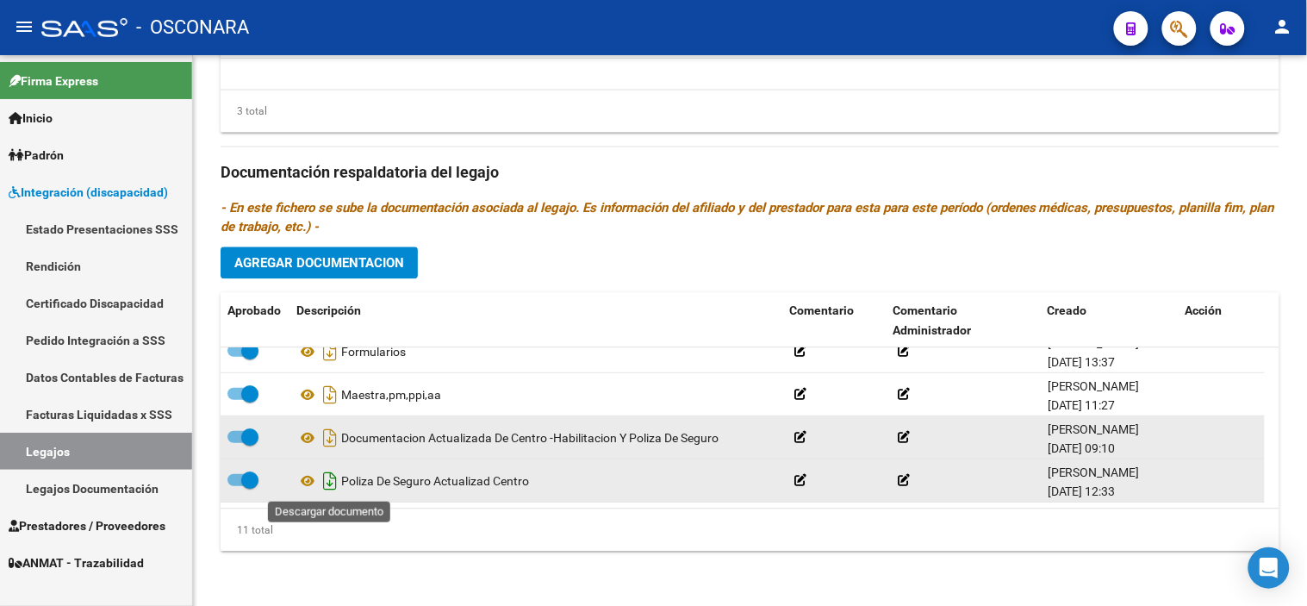
click at [327, 477] on icon "Descargar documento" at bounding box center [330, 481] width 22 height 28
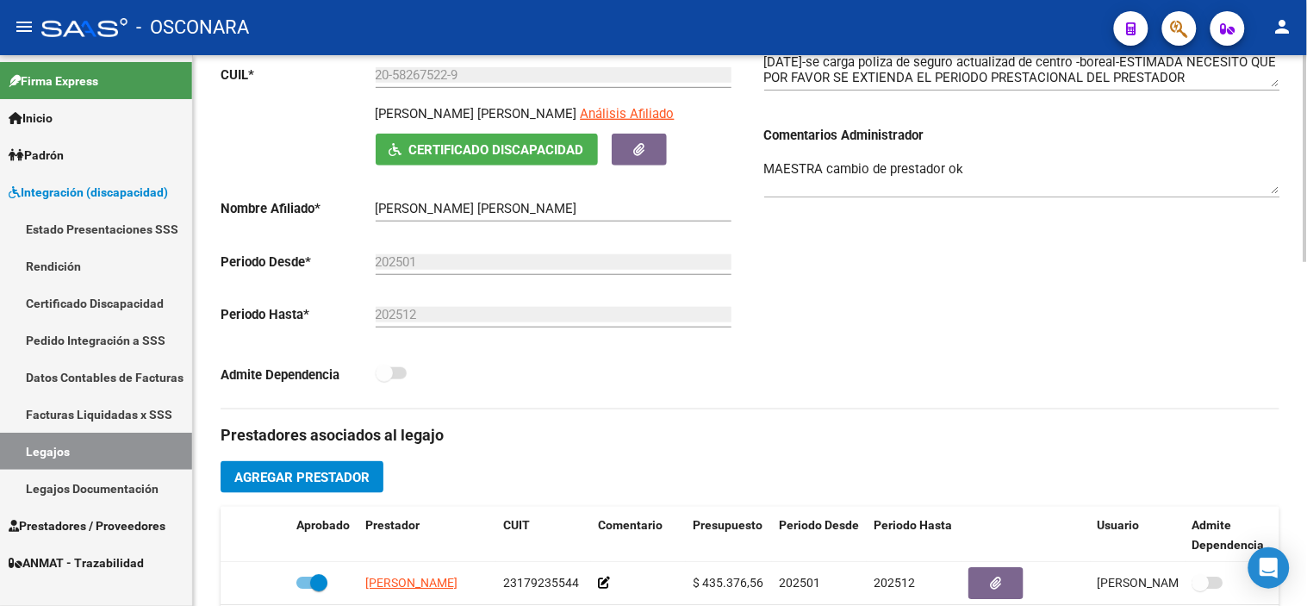
scroll to position [0, 0]
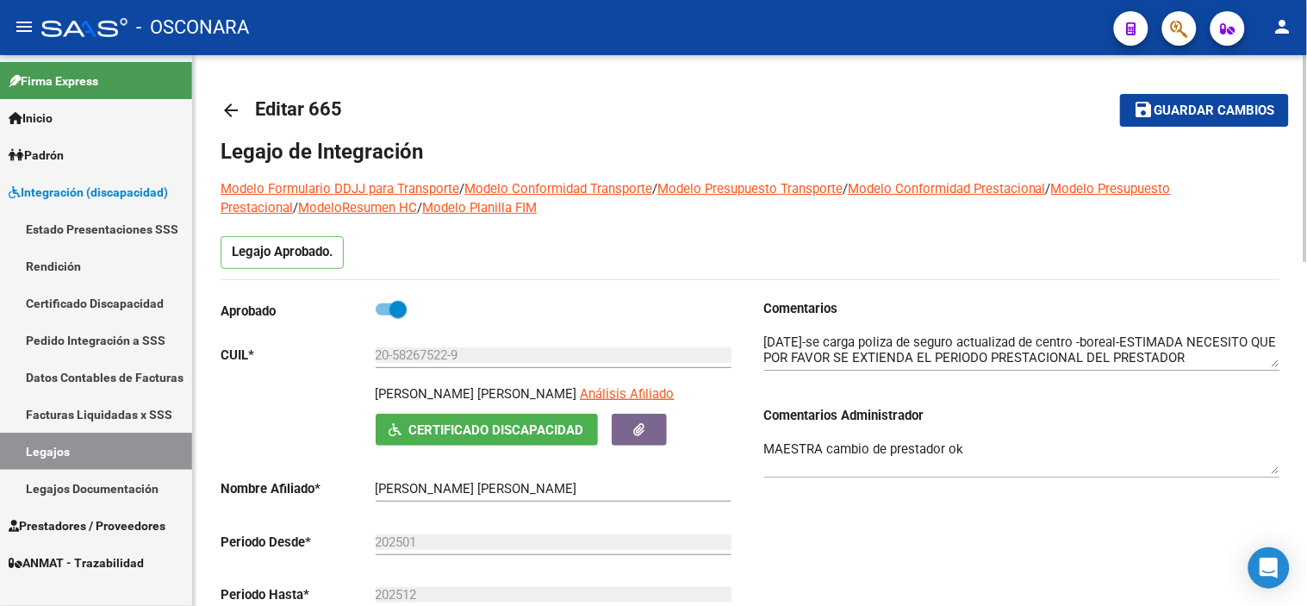
click at [1237, 109] on span "Guardar cambios" at bounding box center [1215, 111] width 121 height 16
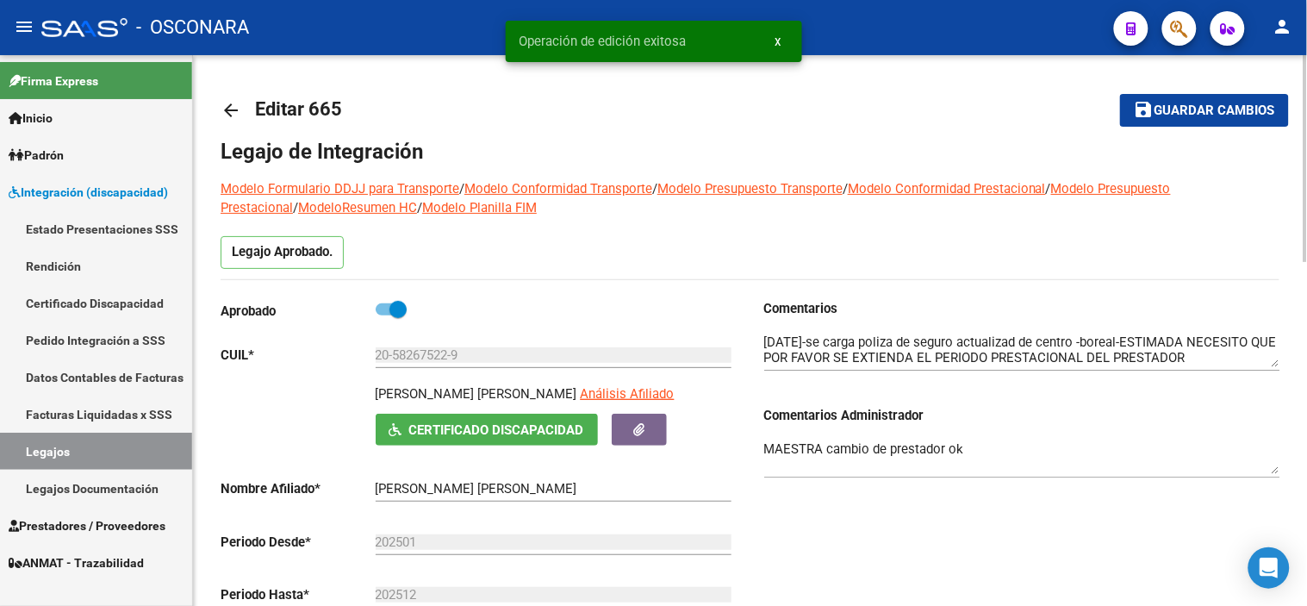
click at [233, 114] on mat-icon "arrow_back" at bounding box center [231, 110] width 21 height 21
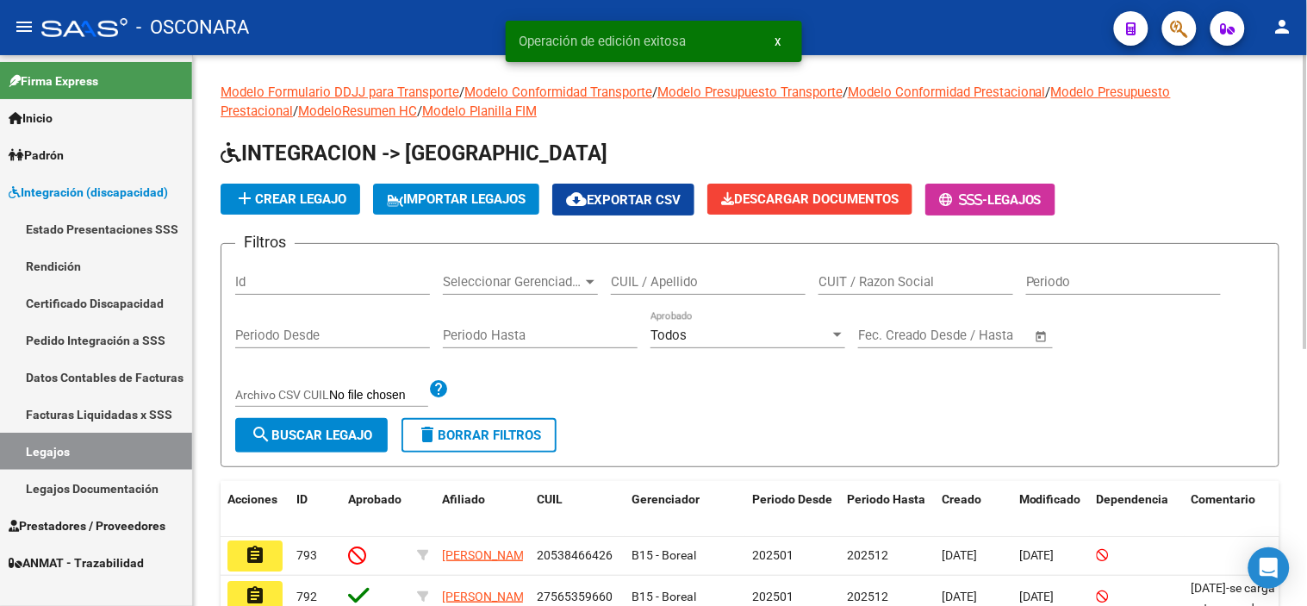
click at [346, 288] on input "Id" at bounding box center [332, 282] width 195 height 16
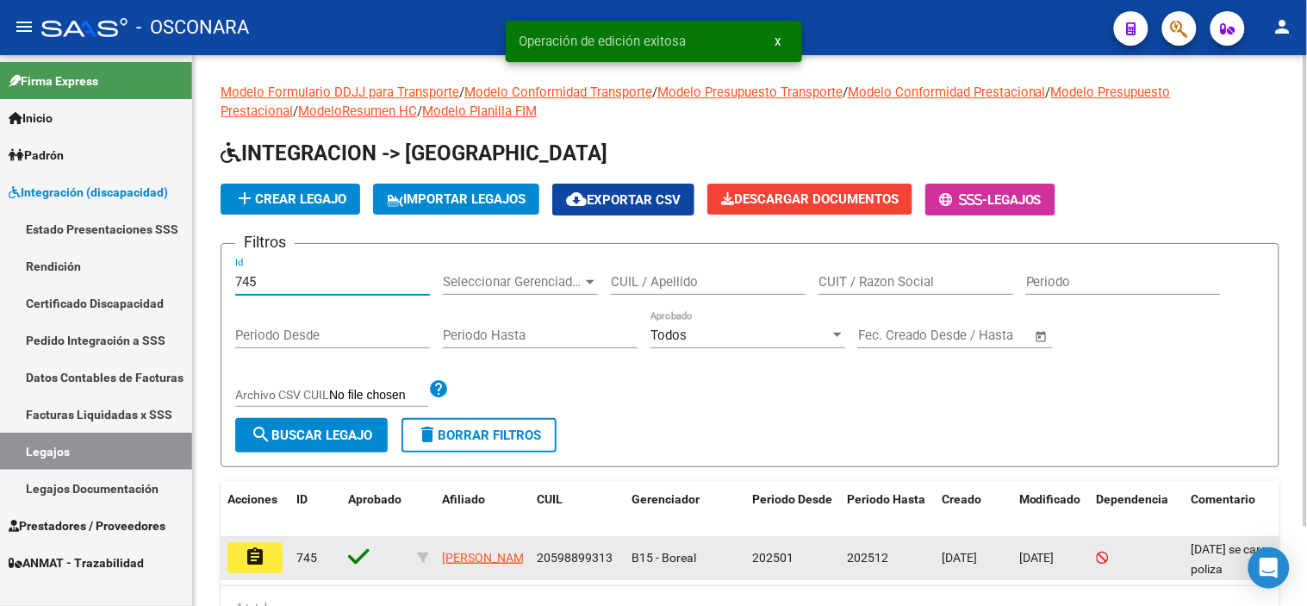
type input "745"
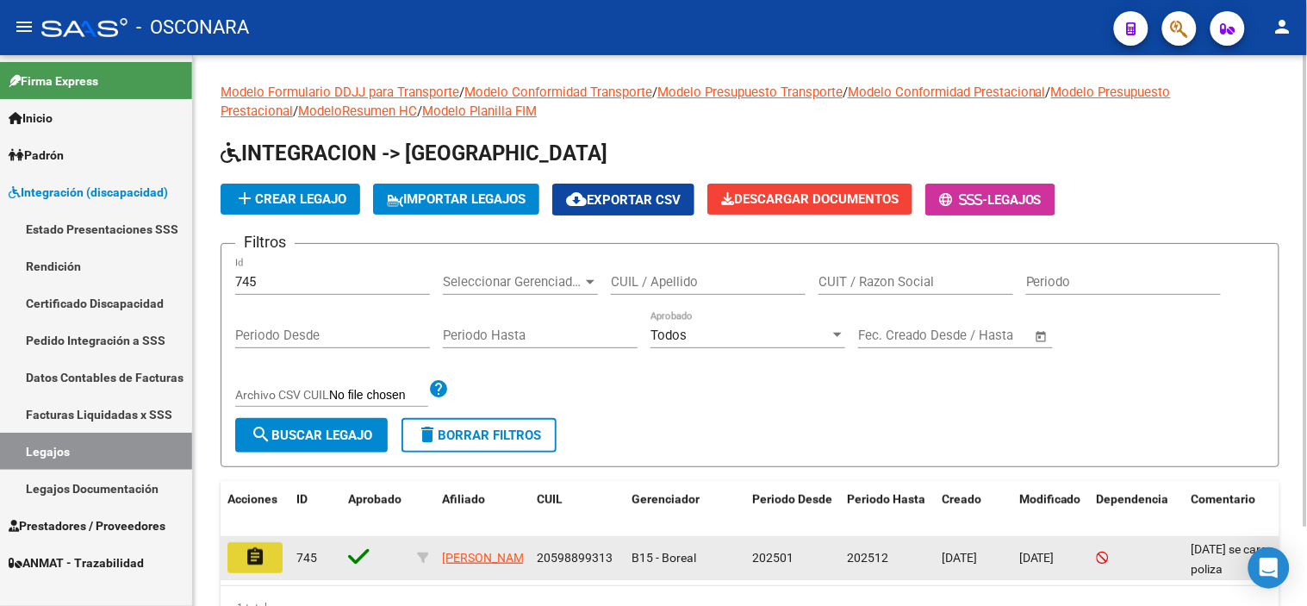
click at [264, 556] on mat-icon "assignment" at bounding box center [255, 556] width 21 height 21
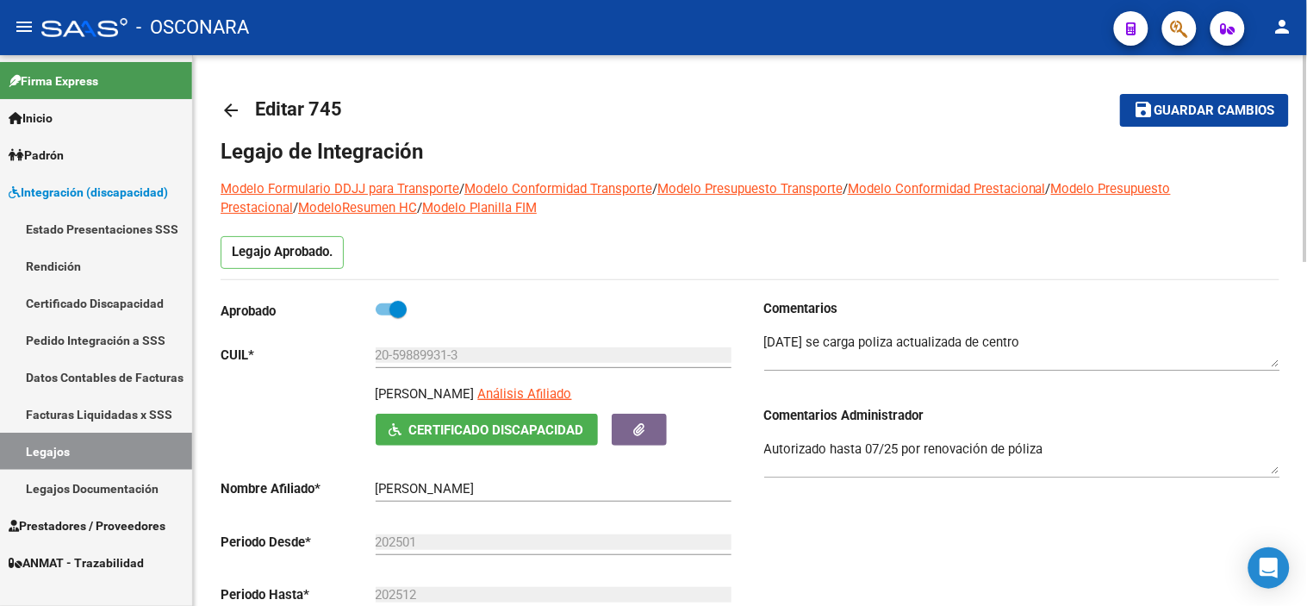
click at [858, 501] on div "Comentarios Comentarios Administrador Autorizado hasta 07/25 por renovación de …" at bounding box center [1016, 493] width 530 height 389
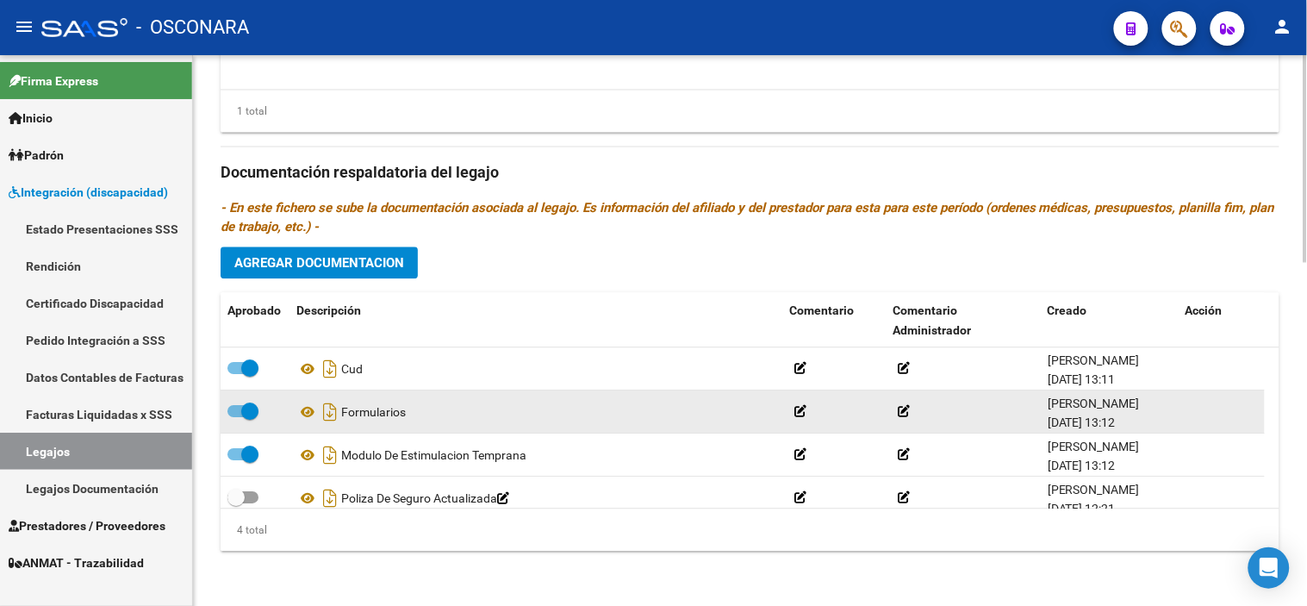
scroll to position [17, 0]
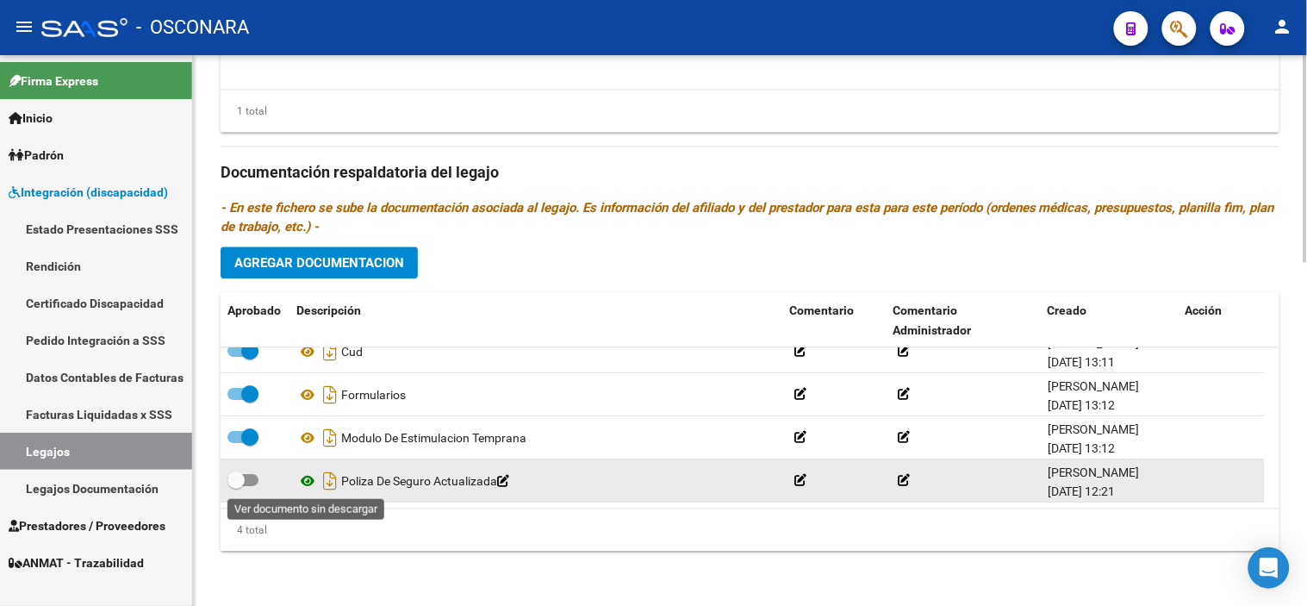
click at [303, 483] on icon at bounding box center [307, 480] width 22 height 21
click at [235, 488] on span at bounding box center [235, 479] width 17 height 17
click at [235, 487] on input "checkbox" at bounding box center [235, 486] width 1 height 1
checkbox input "true"
click at [325, 480] on icon "Descargar documento" at bounding box center [330, 481] width 22 height 28
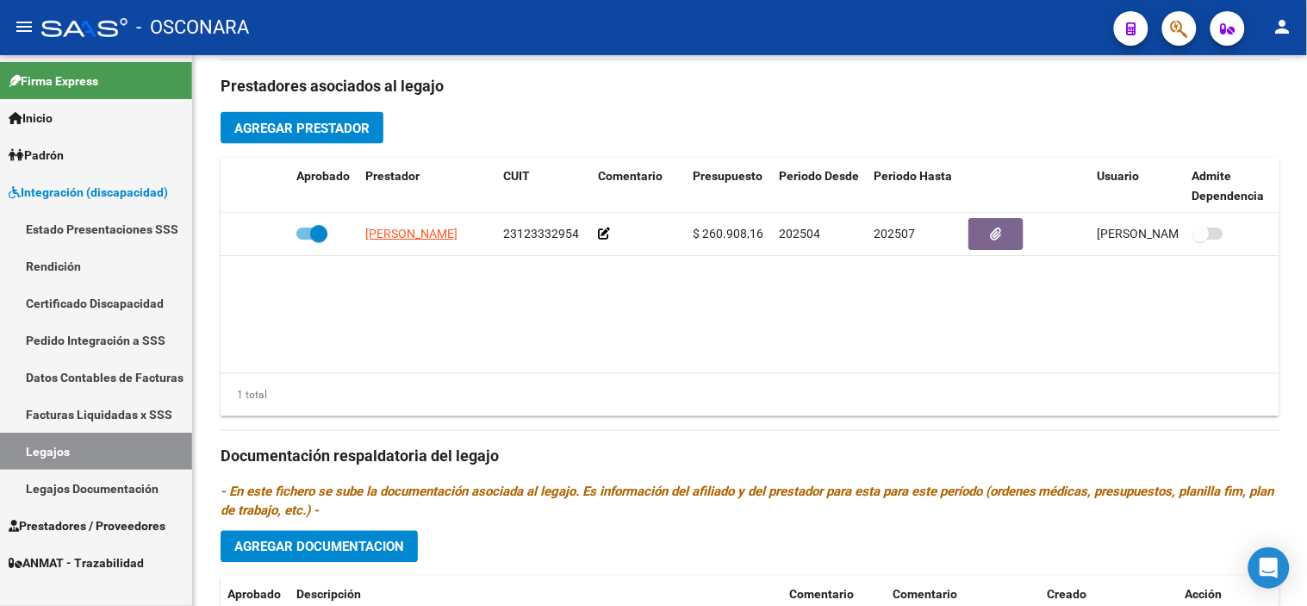
scroll to position [533, 0]
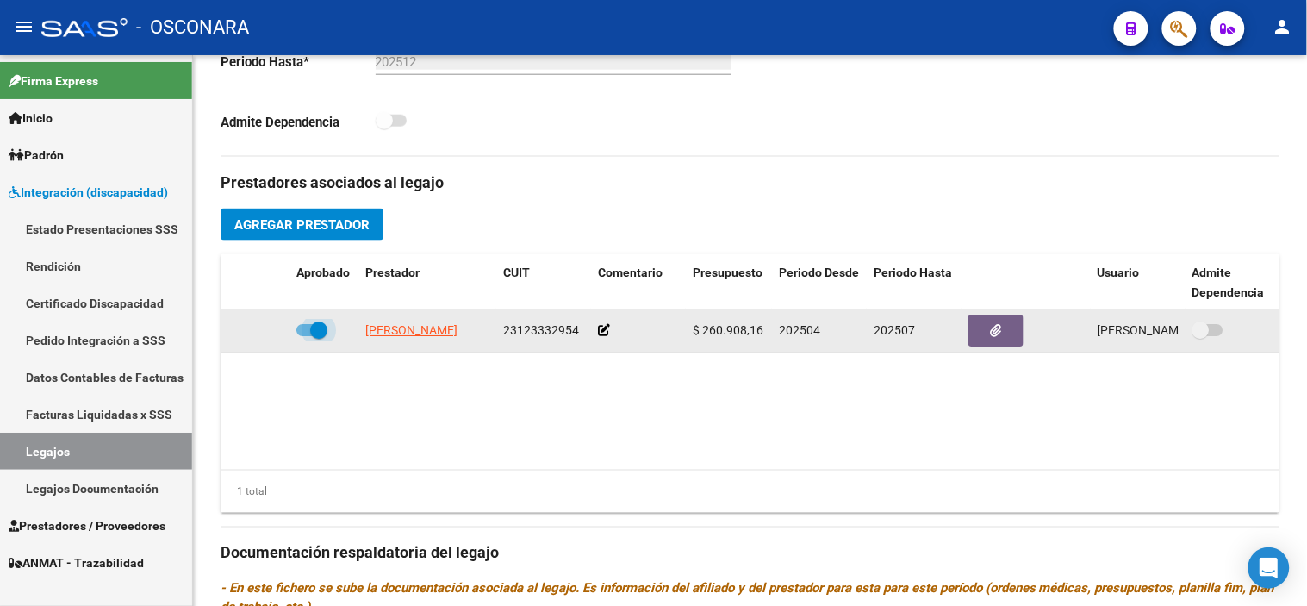
click at [315, 327] on span at bounding box center [318, 329] width 17 height 17
click at [305, 336] on input "checkbox" at bounding box center [304, 336] width 1 height 1
checkbox input "false"
click at [261, 329] on icon at bounding box center [264, 330] width 12 height 12
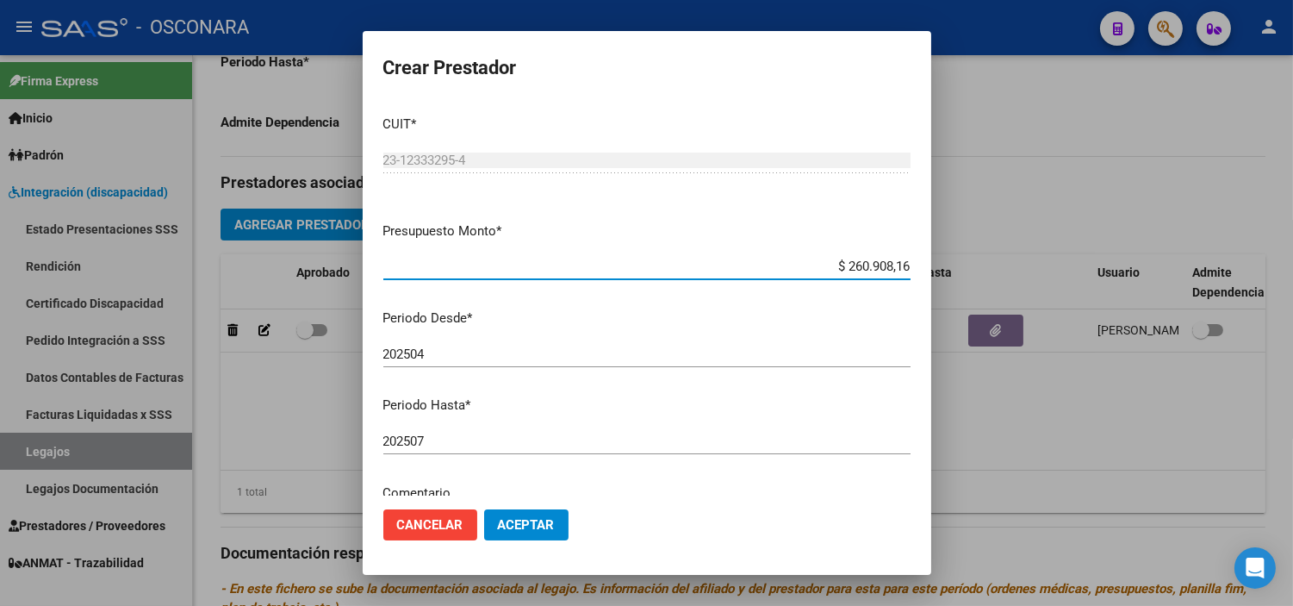
click at [488, 452] on div "202507 Ingresar el periodo" at bounding box center [646, 441] width 527 height 26
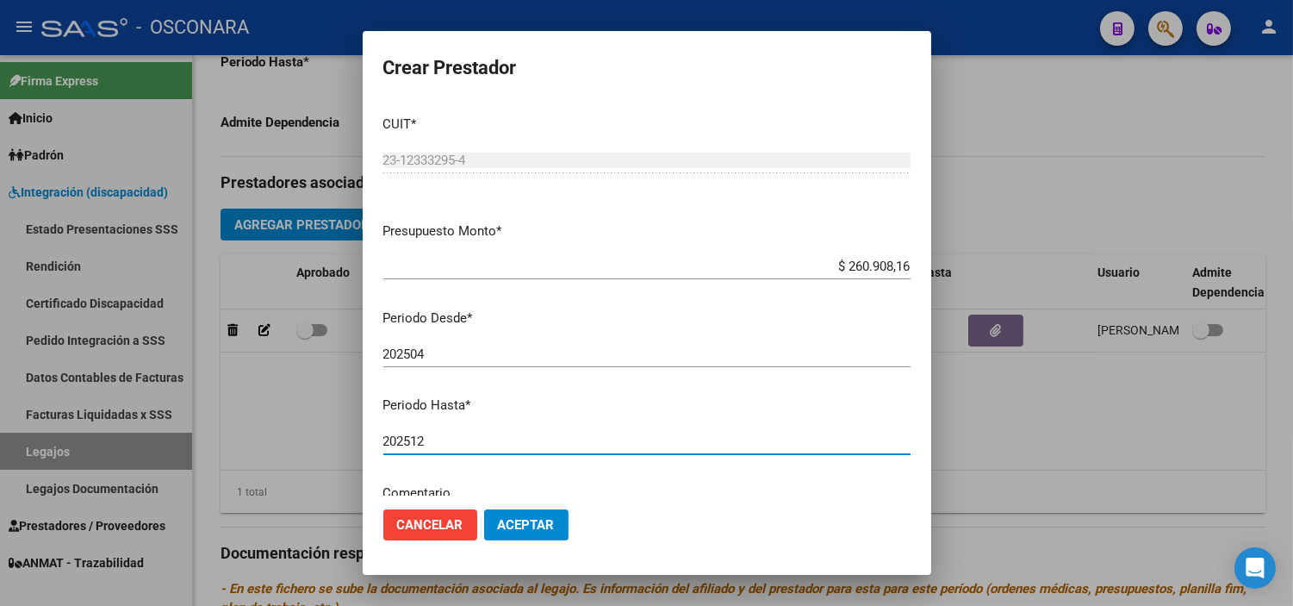
type input "202512"
click at [544, 526] on span "Aceptar" at bounding box center [526, 525] width 57 height 16
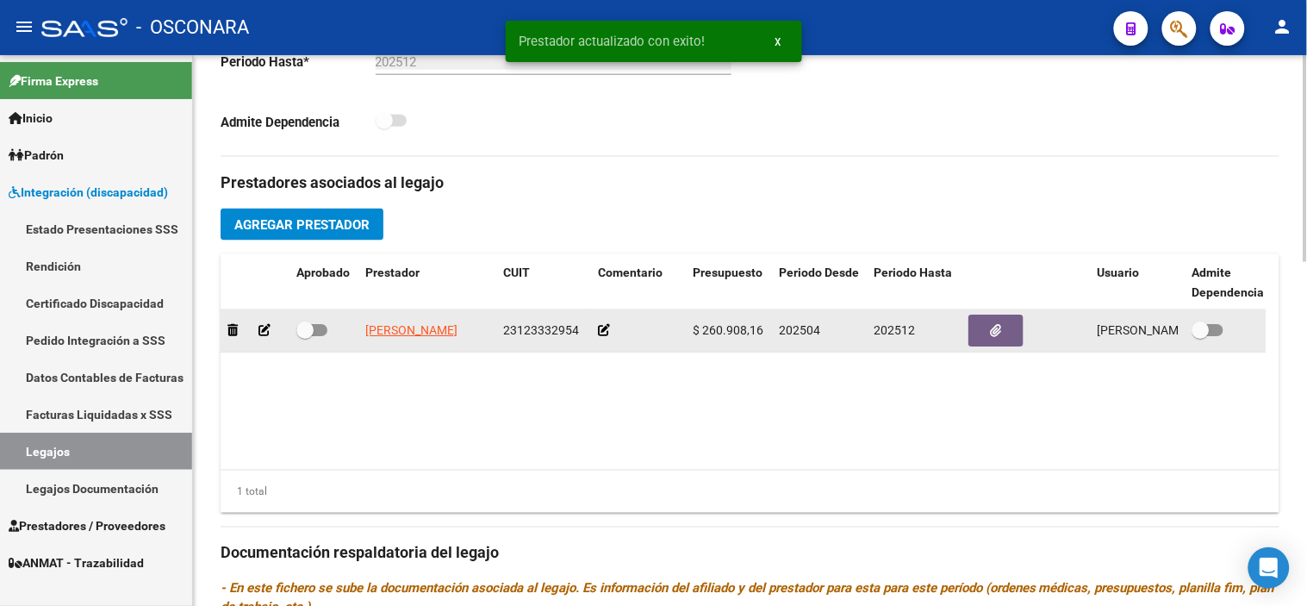
click at [300, 336] on span at bounding box center [304, 329] width 17 height 17
click at [304, 336] on input "checkbox" at bounding box center [304, 336] width 1 height 1
checkbox input "true"
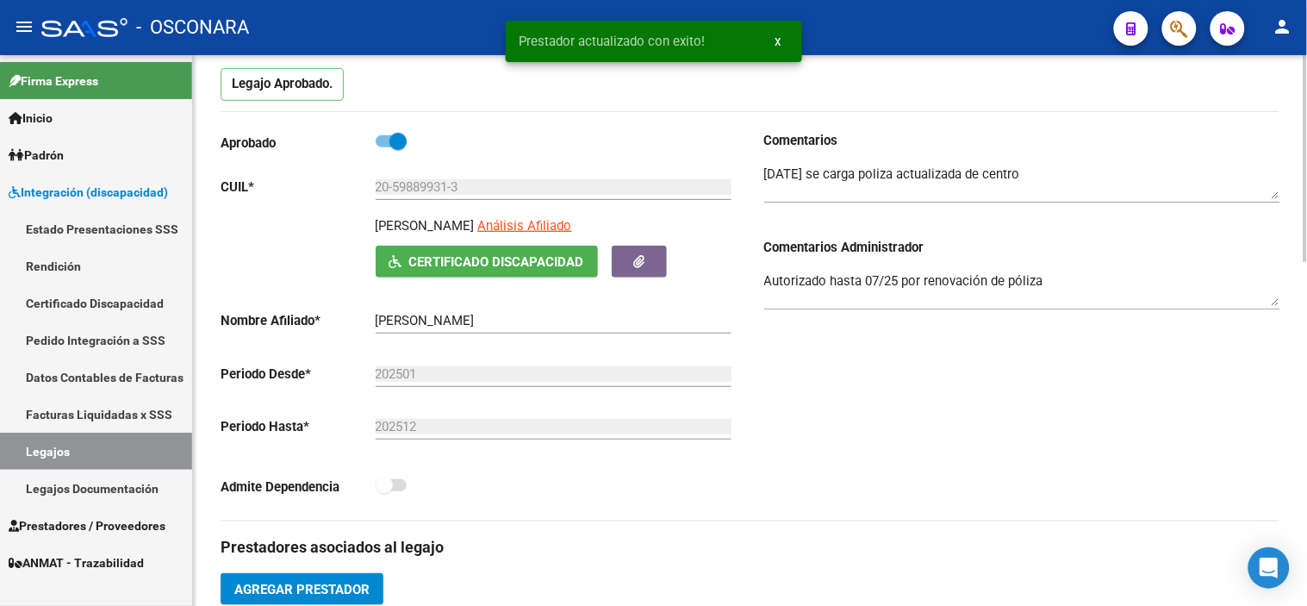
scroll to position [150, 0]
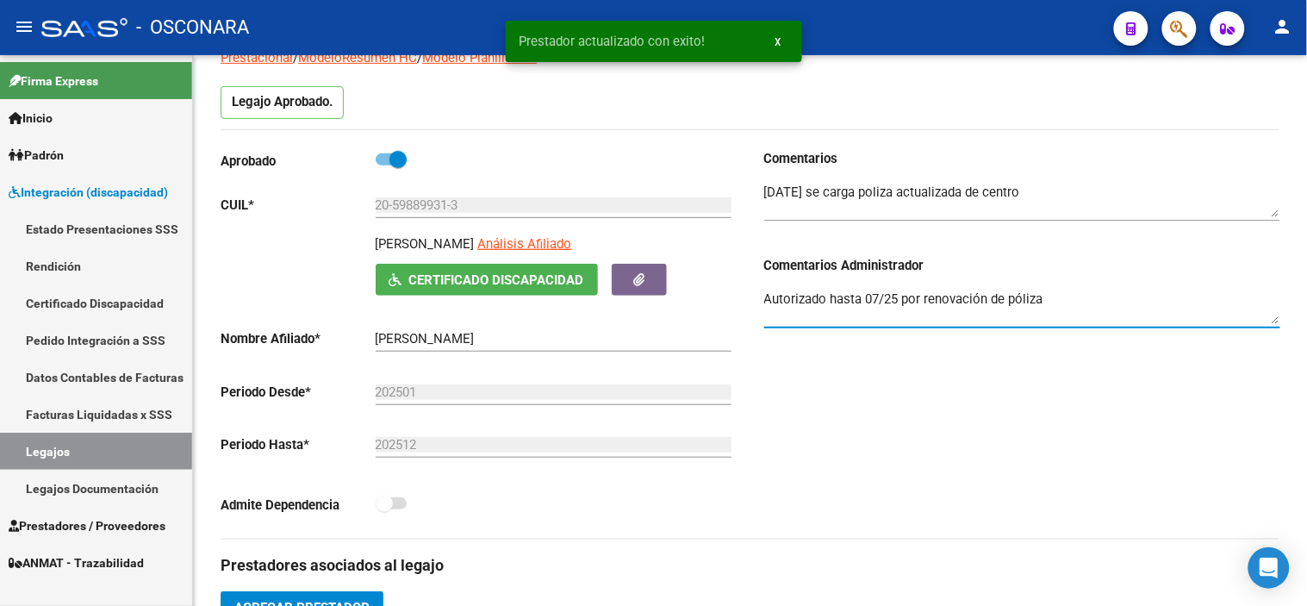
drag, startPoint x: 1129, startPoint y: 295, endPoint x: 165, endPoint y: 270, distance: 964.5
click at [165, 270] on mat-sidenav-container "Firma Express Inicio Calendario SSS Instructivos Contacto OS Padrón Análisis Af…" at bounding box center [653, 330] width 1307 height 551
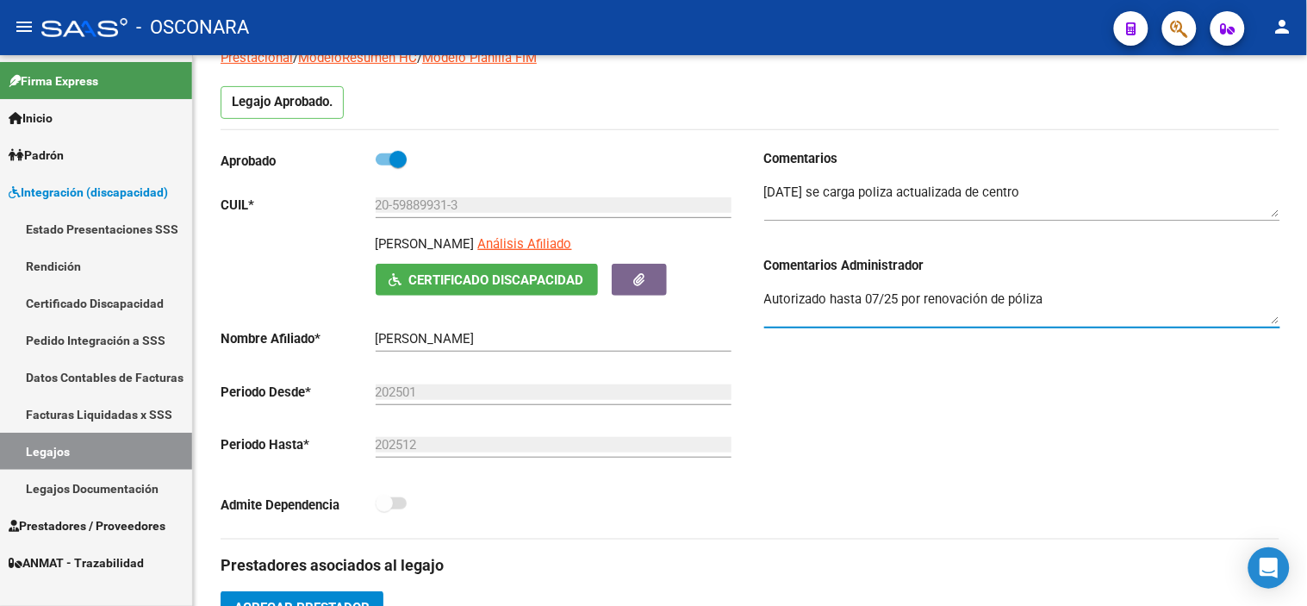
type textarea "e"
type textarea "E. T ok"
click at [960, 343] on div "E. T ok" at bounding box center [1022, 309] width 516 height 69
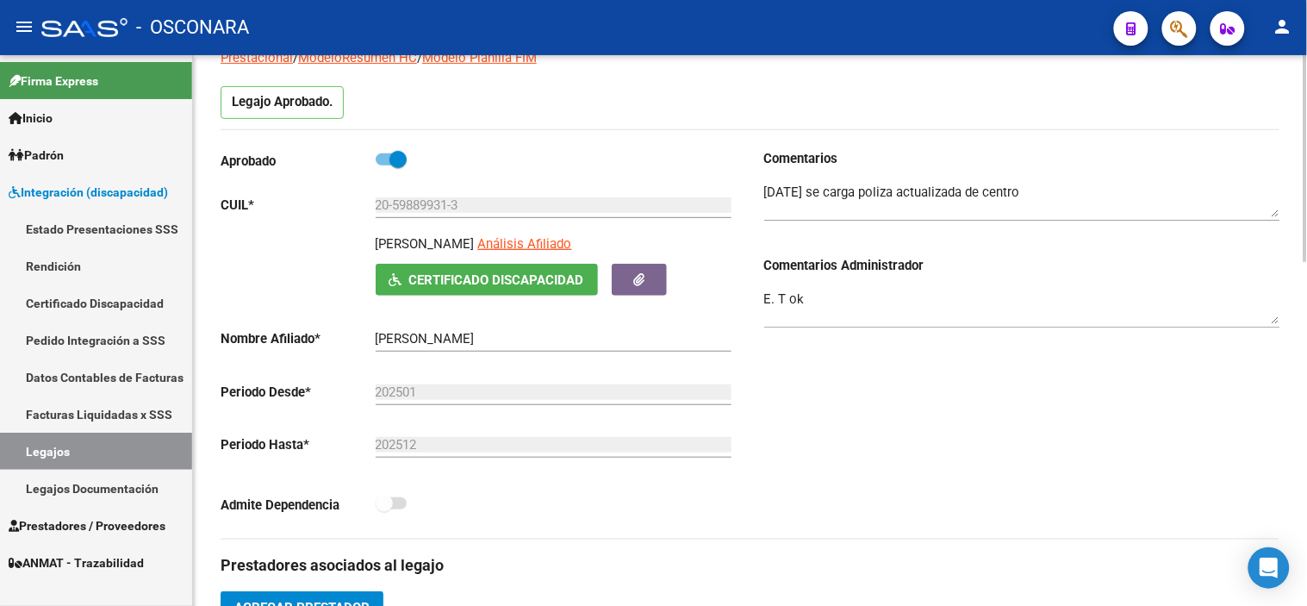
scroll to position [0, 0]
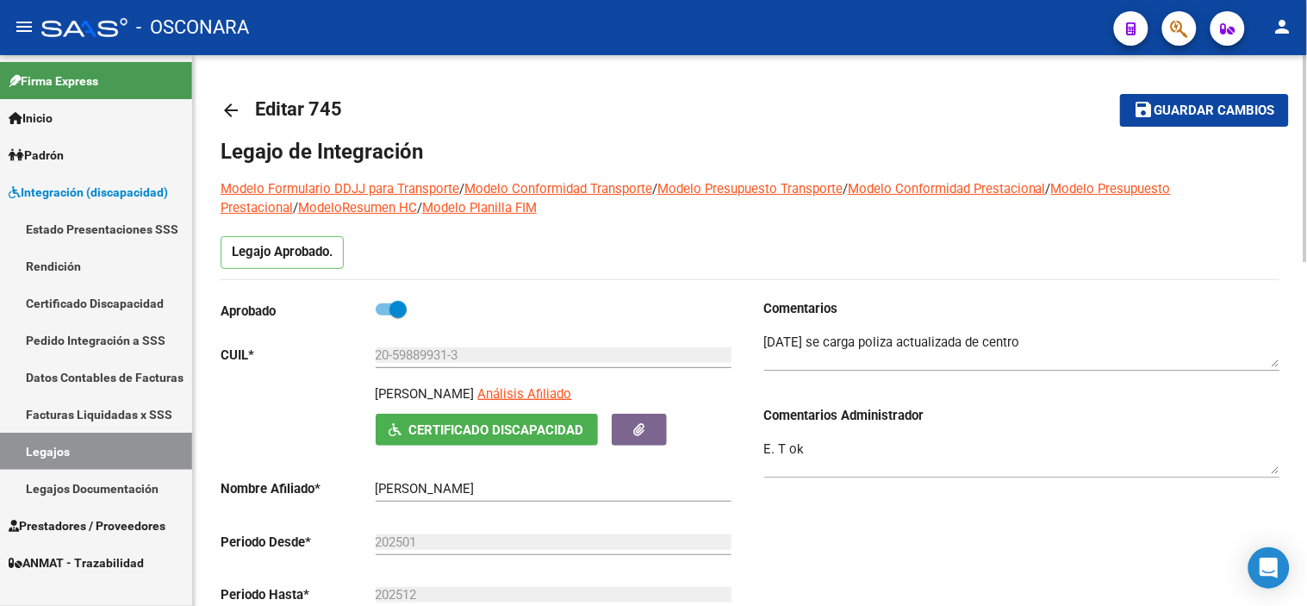
click at [1202, 103] on span "Guardar cambios" at bounding box center [1215, 111] width 121 height 16
click at [1241, 113] on span "Guardar cambios" at bounding box center [1215, 111] width 121 height 16
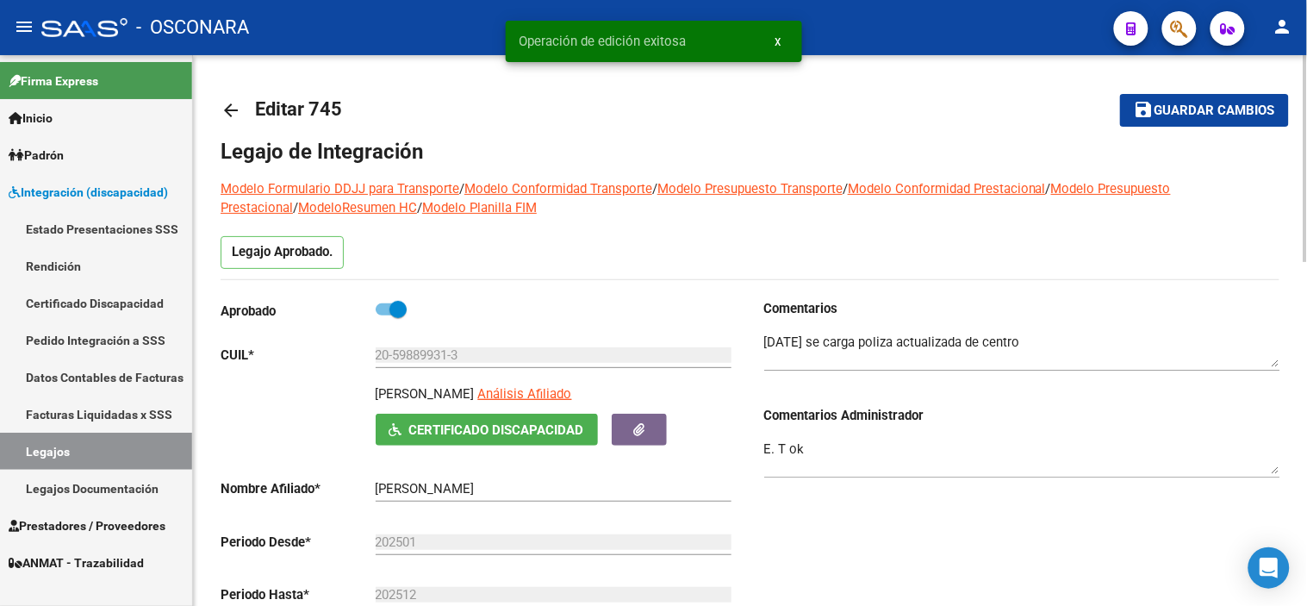
click at [235, 112] on mat-icon "arrow_back" at bounding box center [231, 110] width 21 height 21
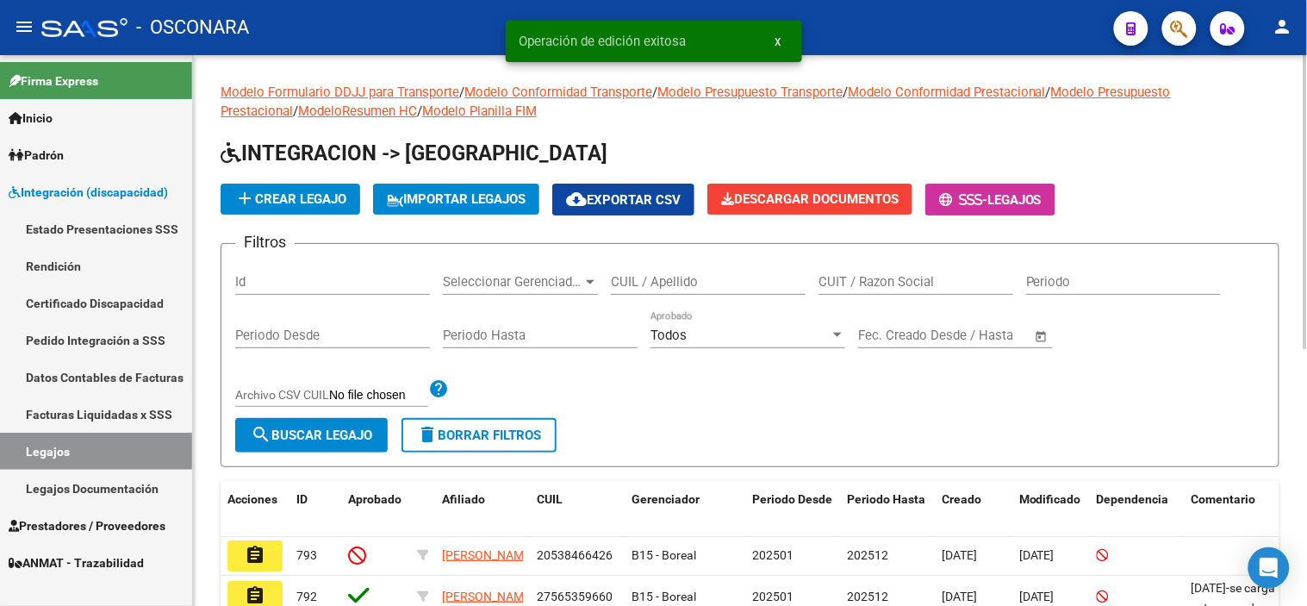
click at [349, 271] on div "Id" at bounding box center [332, 276] width 195 height 37
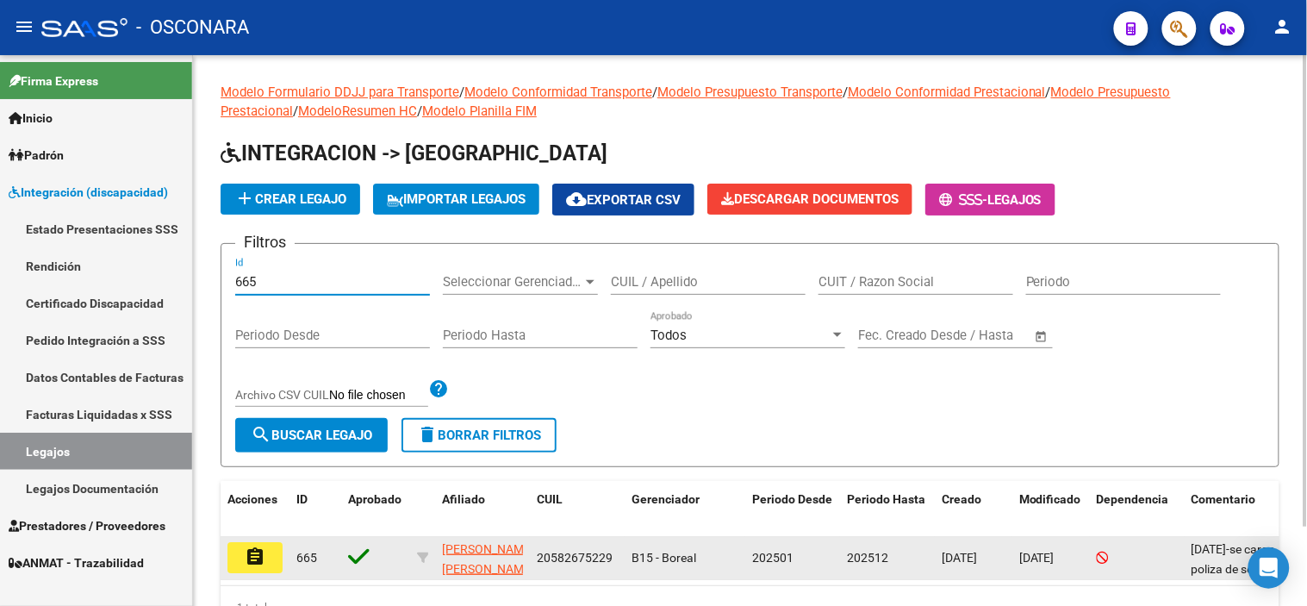
type input "665"
click at [243, 557] on button "assignment" at bounding box center [254, 557] width 55 height 31
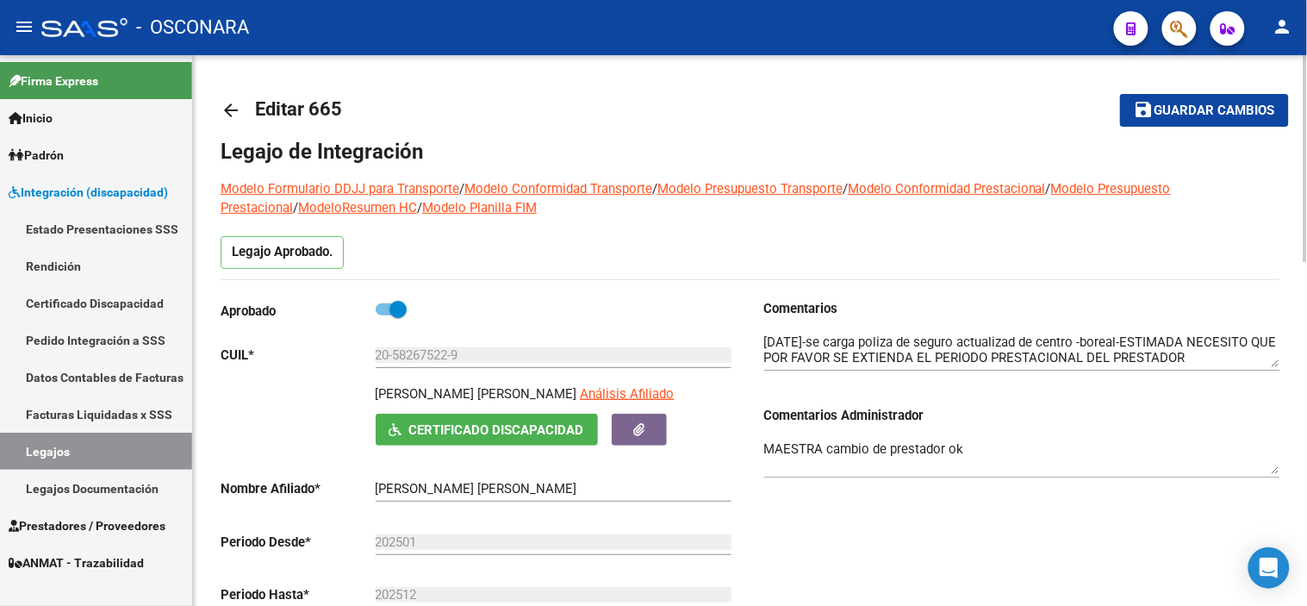
drag, startPoint x: 1280, startPoint y: 97, endPoint x: 1245, endPoint y: 114, distance: 39.3
click at [1280, 97] on button "save Guardar cambios" at bounding box center [1204, 110] width 169 height 32
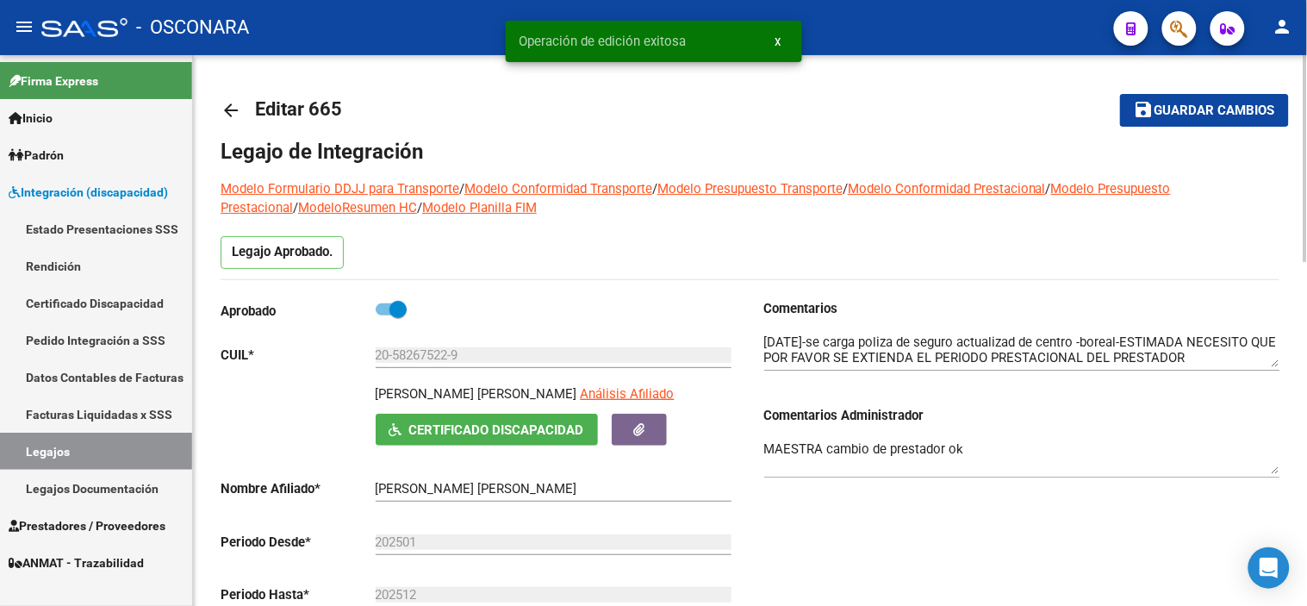
click at [226, 107] on mat-icon "arrow_back" at bounding box center [231, 110] width 21 height 21
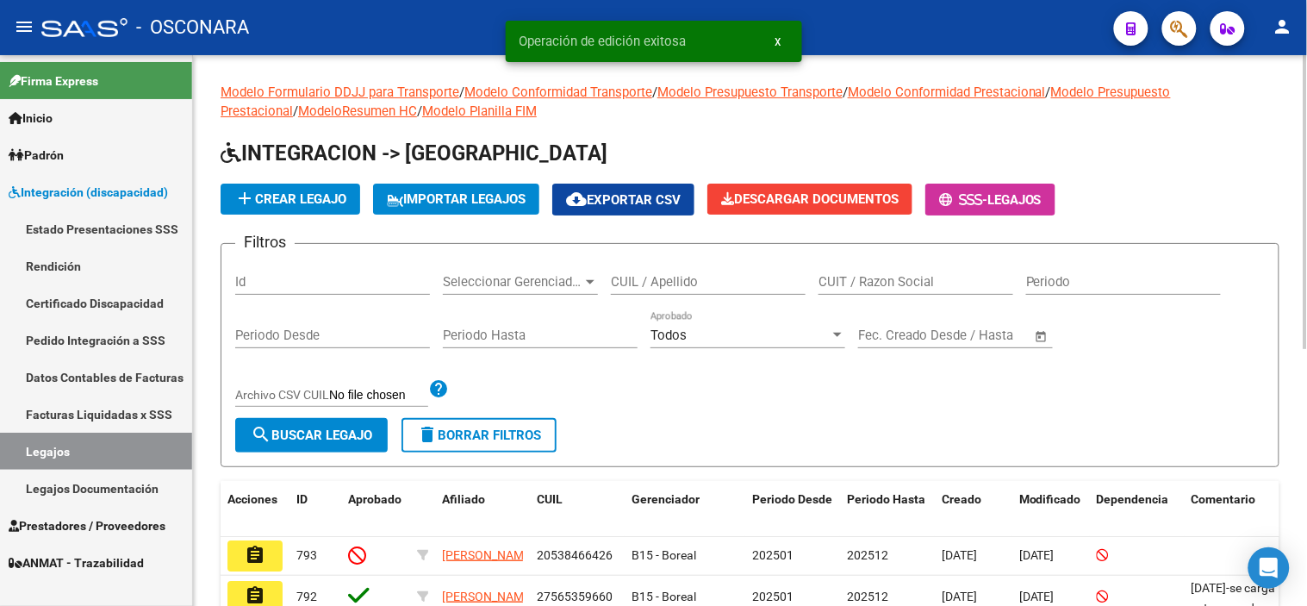
click at [339, 294] on div "Id" at bounding box center [332, 276] width 195 height 37
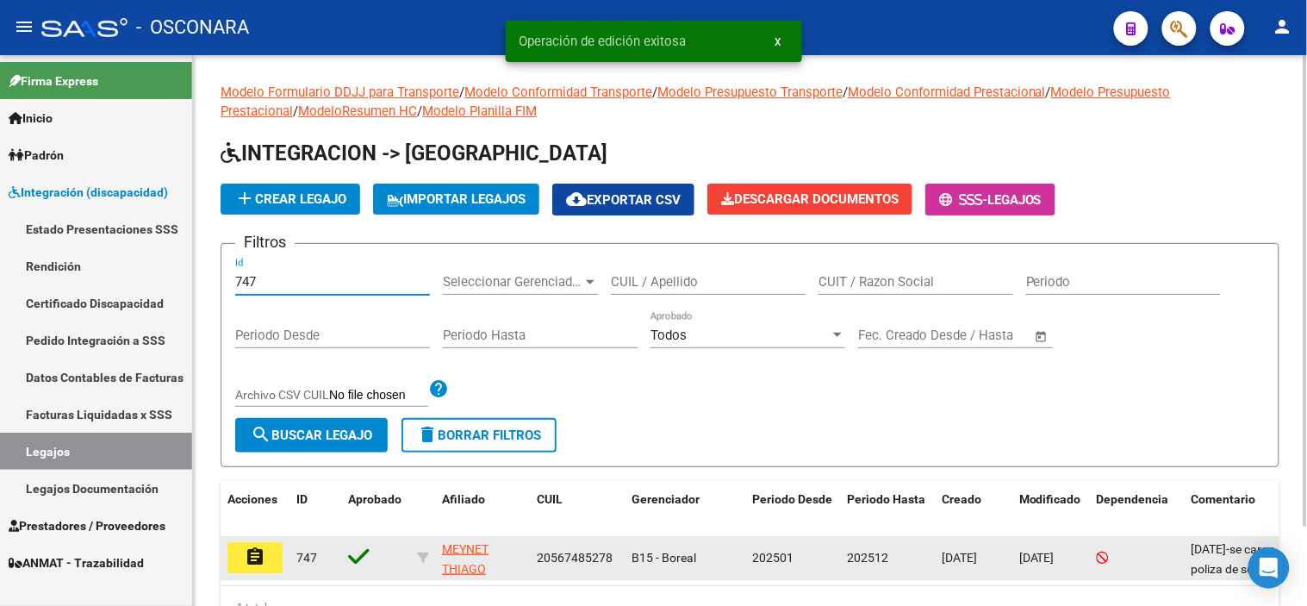
type input "747"
click at [252, 562] on mat-icon "assignment" at bounding box center [255, 556] width 21 height 21
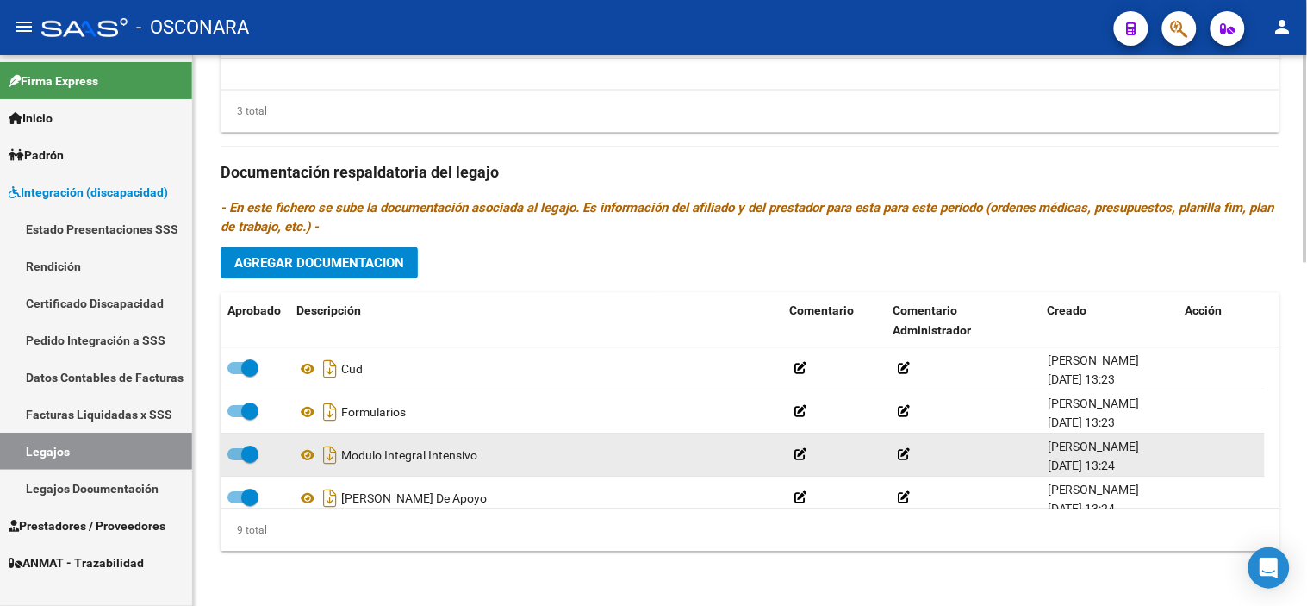
scroll to position [233, 0]
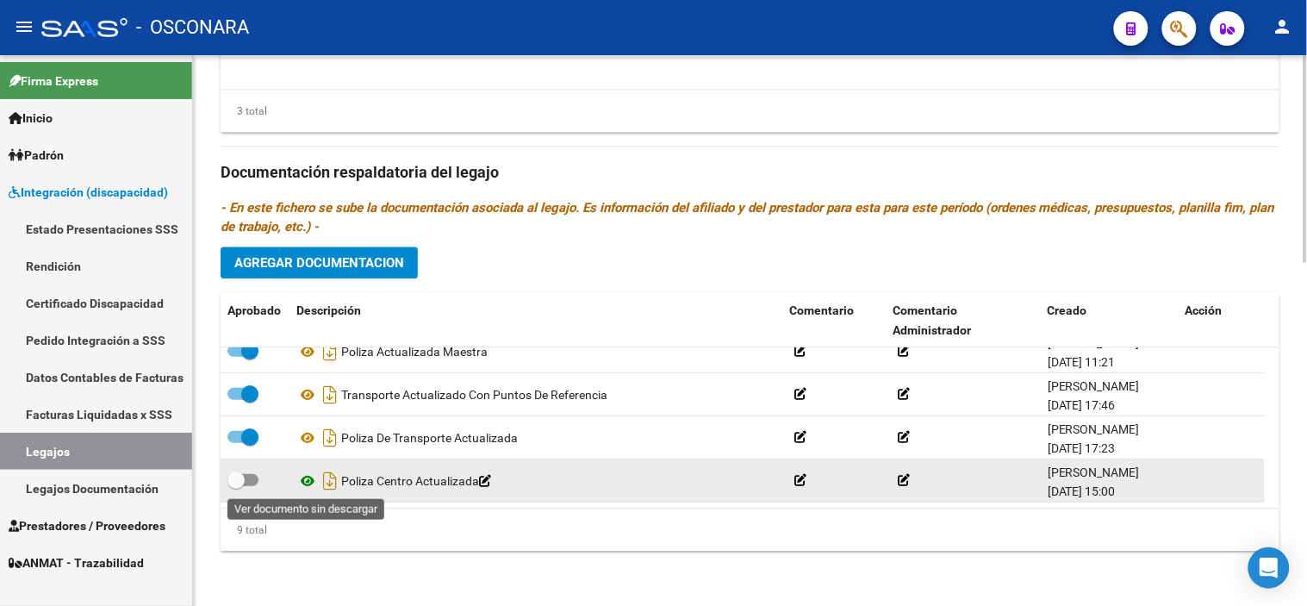
click at [311, 487] on icon at bounding box center [307, 480] width 22 height 21
click at [239, 472] on span at bounding box center [235, 479] width 17 height 17
click at [236, 486] on input "checkbox" at bounding box center [235, 486] width 1 height 1
checkbox input "true"
click at [328, 485] on icon "Descargar documento" at bounding box center [330, 481] width 22 height 28
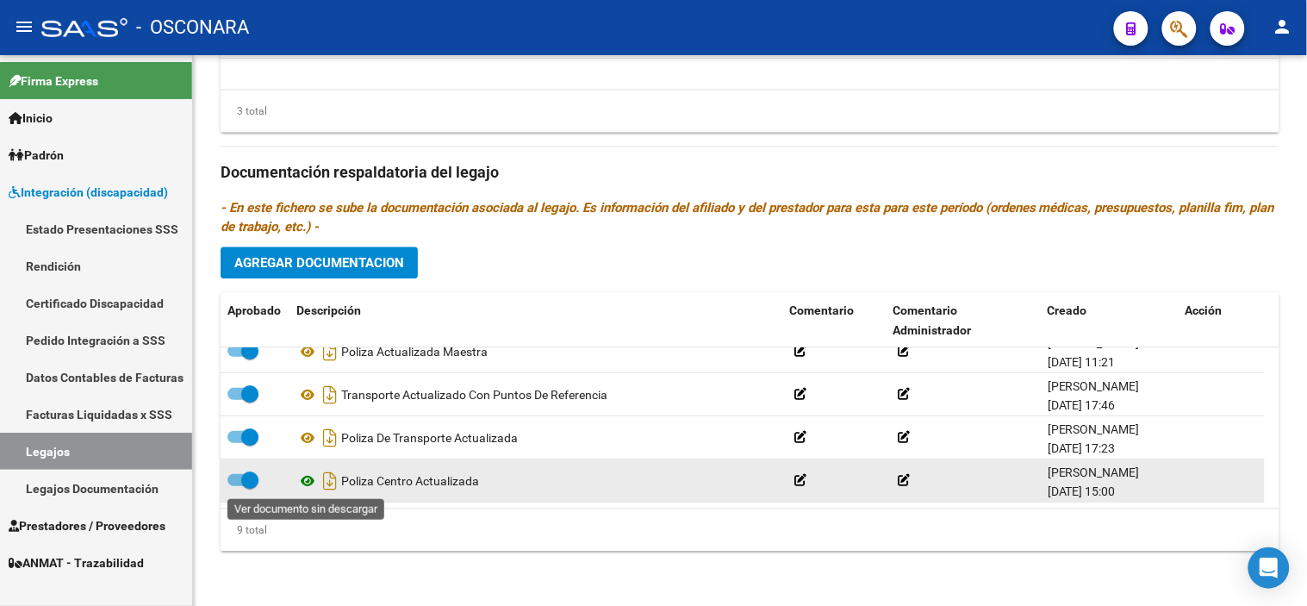
click at [302, 474] on icon at bounding box center [307, 480] width 22 height 21
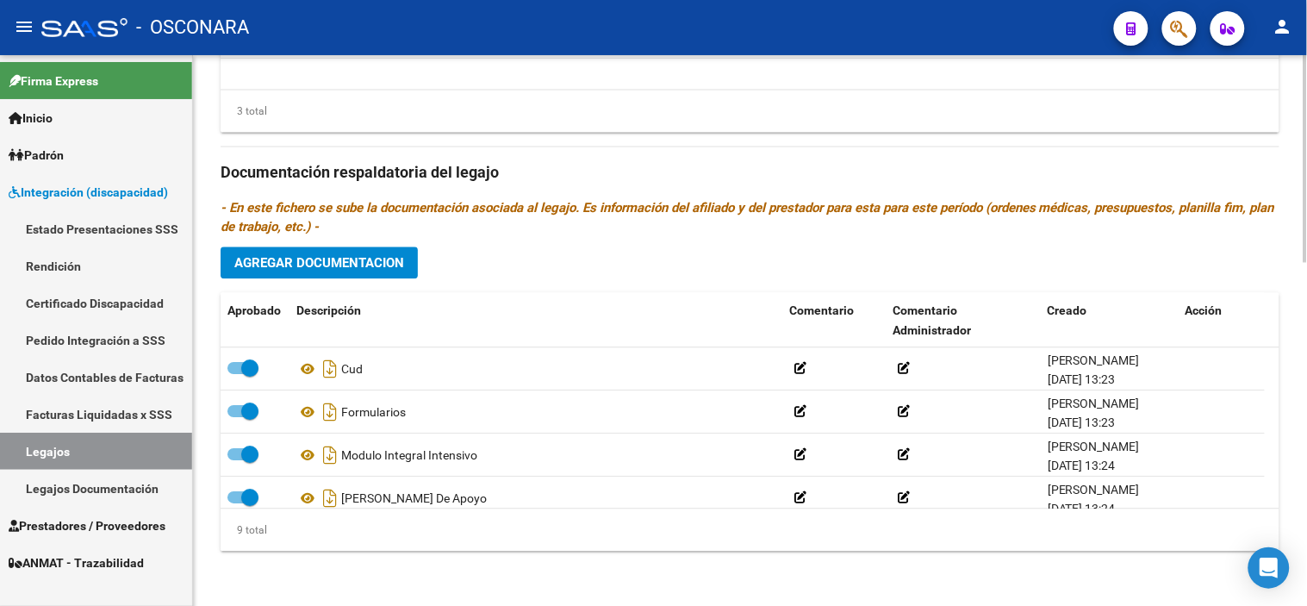
scroll to position [533, 0]
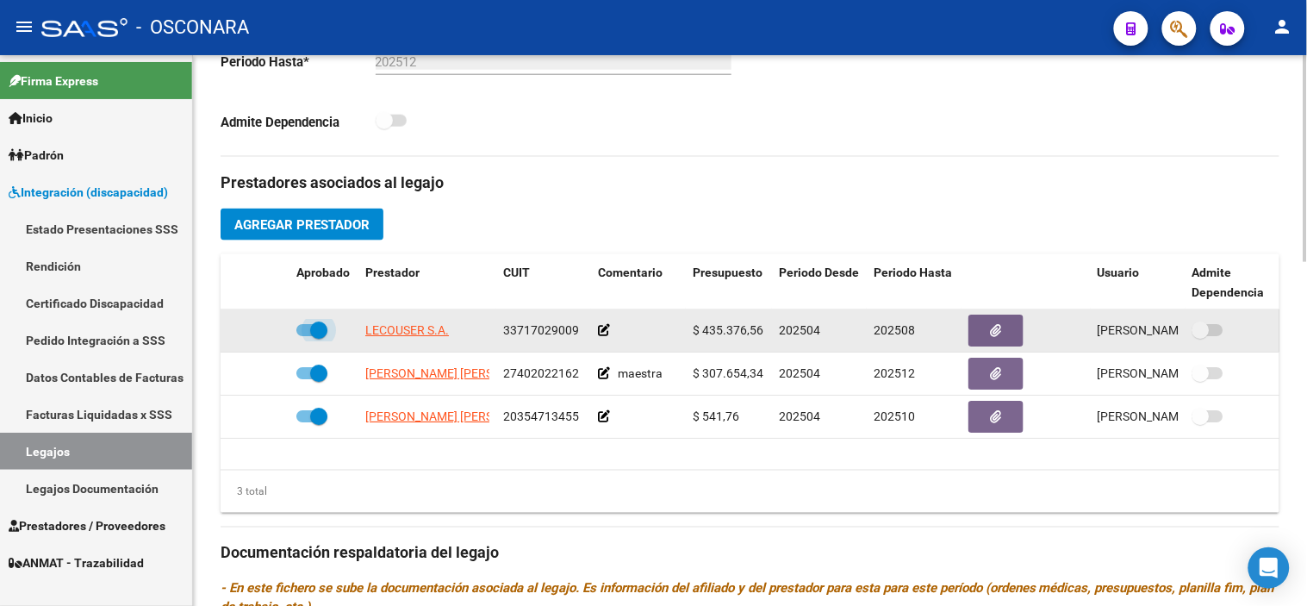
click at [321, 330] on span at bounding box center [318, 329] width 17 height 17
click at [305, 336] on input "checkbox" at bounding box center [304, 336] width 1 height 1
checkbox input "false"
click at [271, 331] on div at bounding box center [254, 331] width 55 height 20
click at [267, 329] on icon at bounding box center [264, 330] width 12 height 12
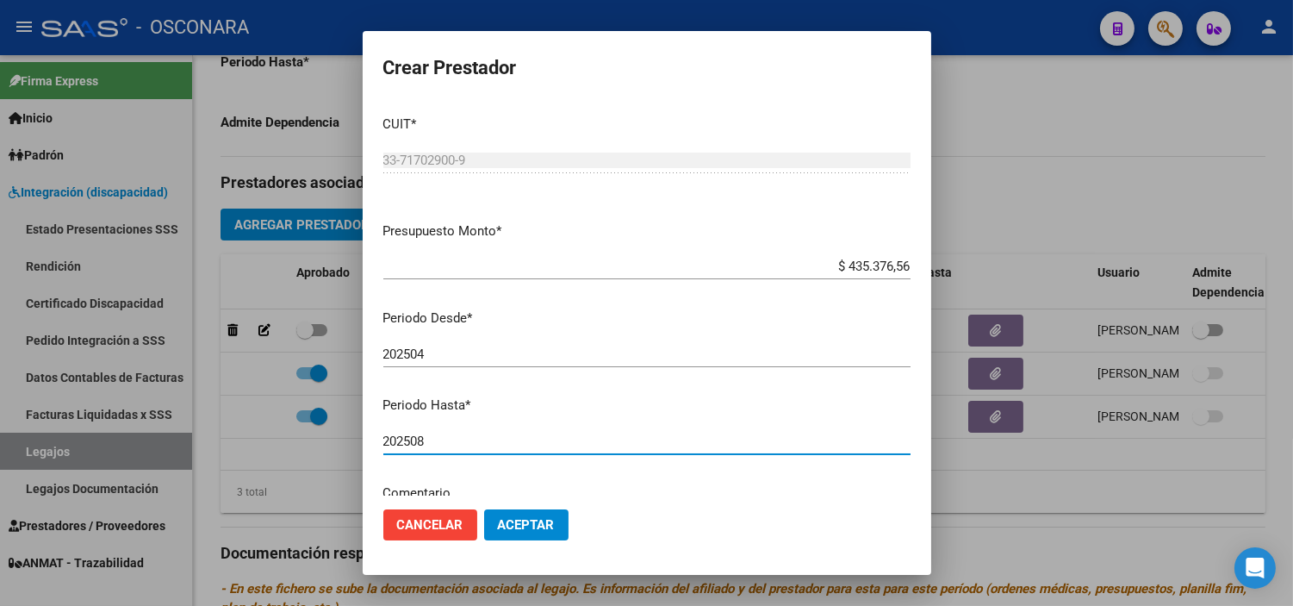
click at [484, 441] on input "202508" at bounding box center [646, 441] width 527 height 16
type input "202512"
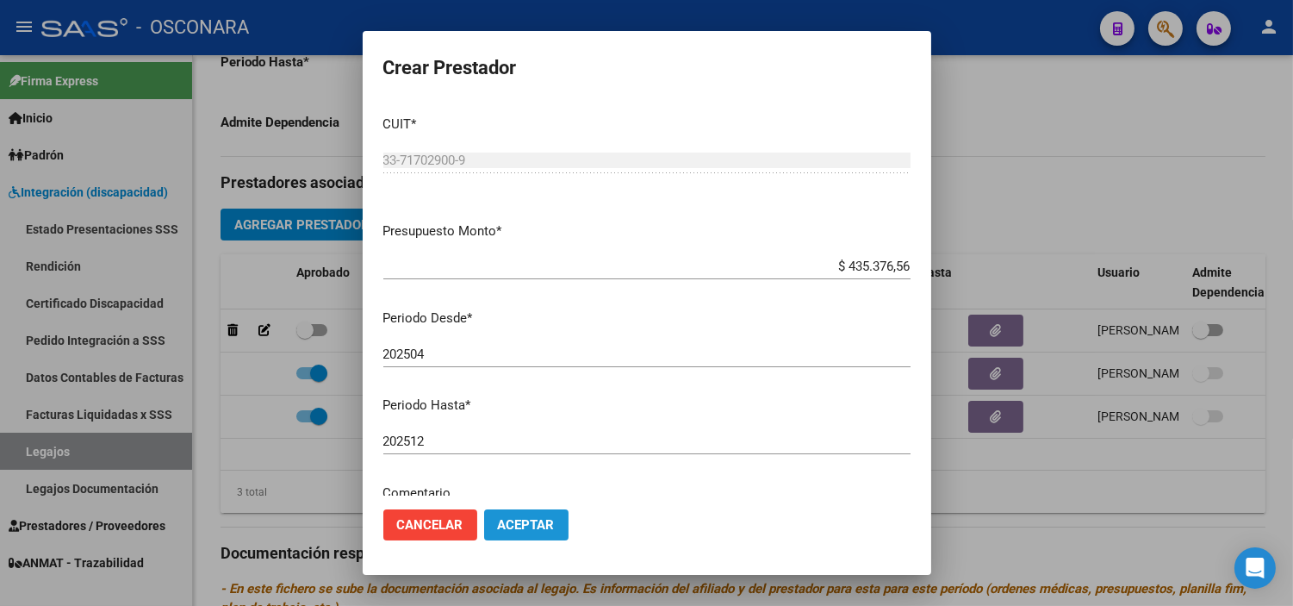
click at [539, 520] on span "Aceptar" at bounding box center [526, 525] width 57 height 16
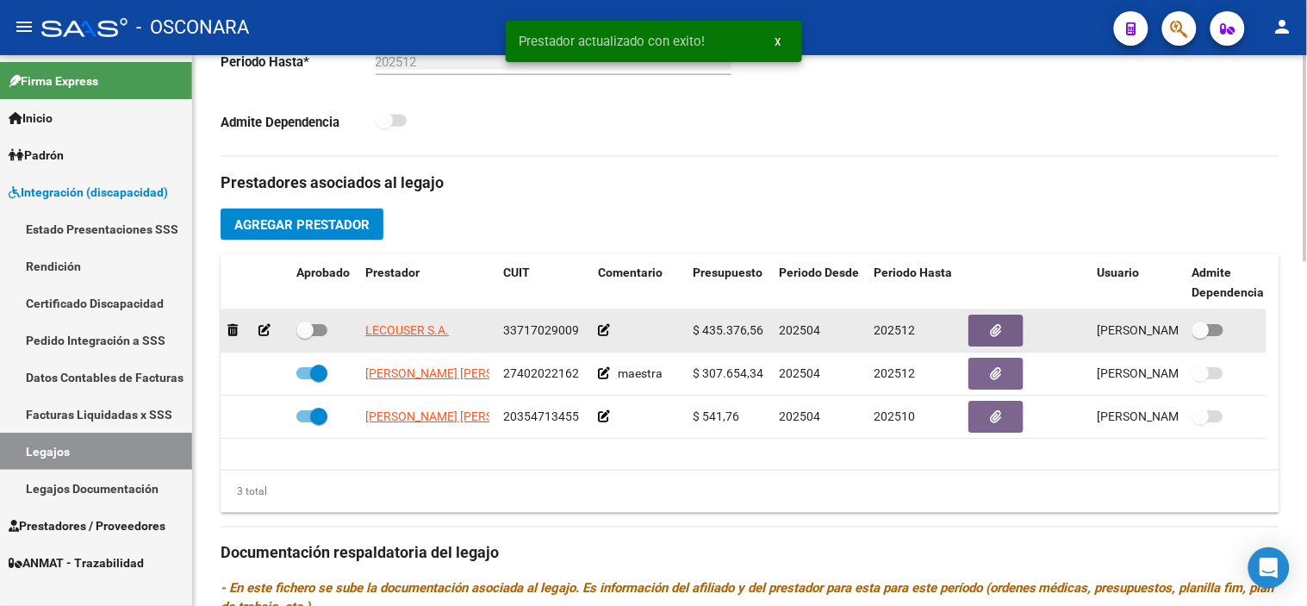
click at [305, 330] on span at bounding box center [304, 329] width 17 height 17
click at [305, 336] on input "checkbox" at bounding box center [304, 336] width 1 height 1
checkbox input "true"
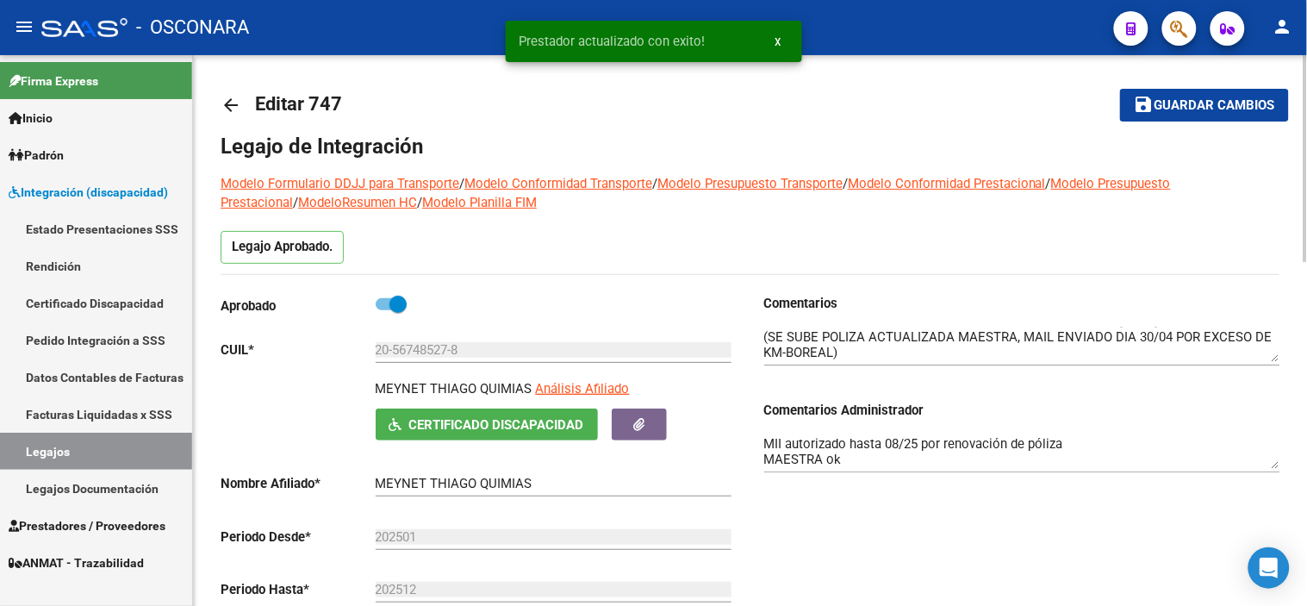
scroll to position [0, 0]
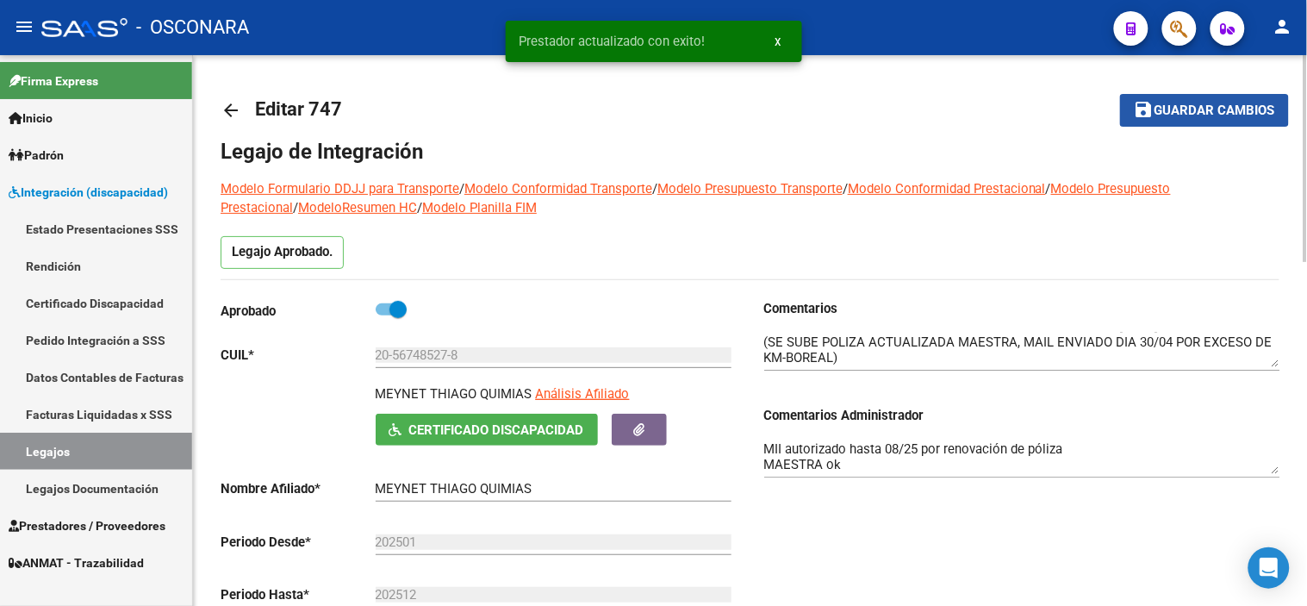
click at [1199, 109] on span "Guardar cambios" at bounding box center [1215, 111] width 121 height 16
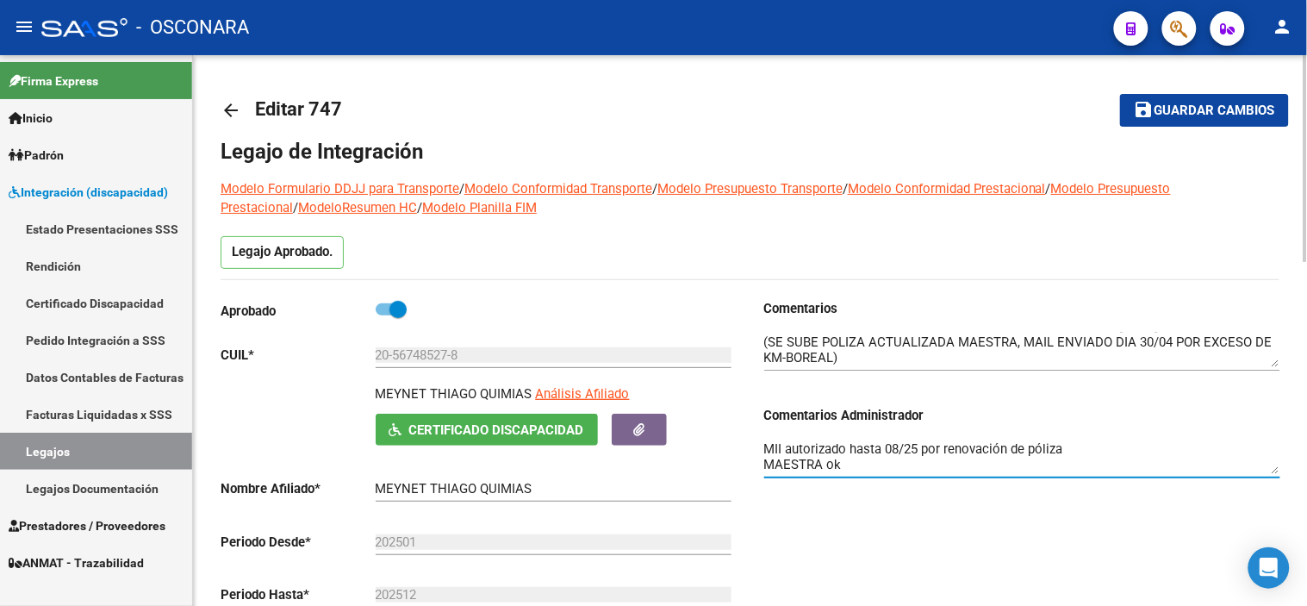
drag, startPoint x: 902, startPoint y: 444, endPoint x: 888, endPoint y: 443, distance: 14.7
click at [888, 443] on textarea "MII autorizado hasta 08/25 por renovación de póliza MAESTRA ok TRANSPORTE habil…" at bounding box center [1022, 456] width 516 height 34
type textarea "MII autorizado hasta 12/25 por renovación de póliza MAESTRA ok TRANSPORTE habil…"
click at [970, 520] on div "Comentarios Comentarios Administrador MII autorizado hasta 12/25 por renovación…" at bounding box center [1016, 493] width 530 height 389
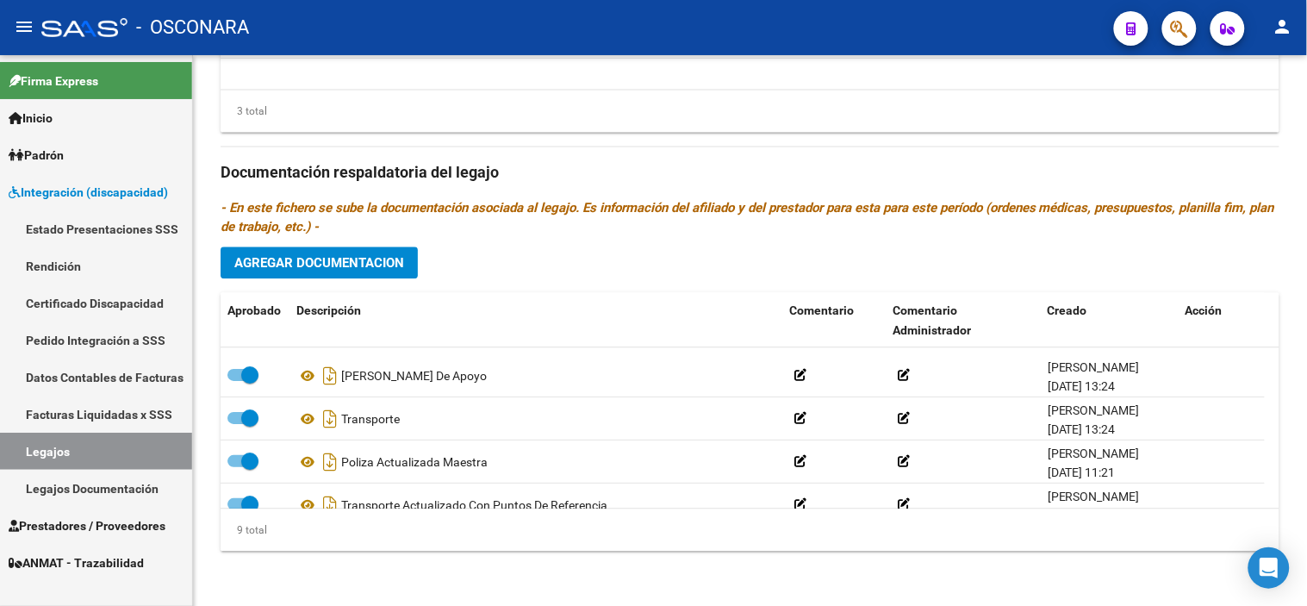
scroll to position [233, 0]
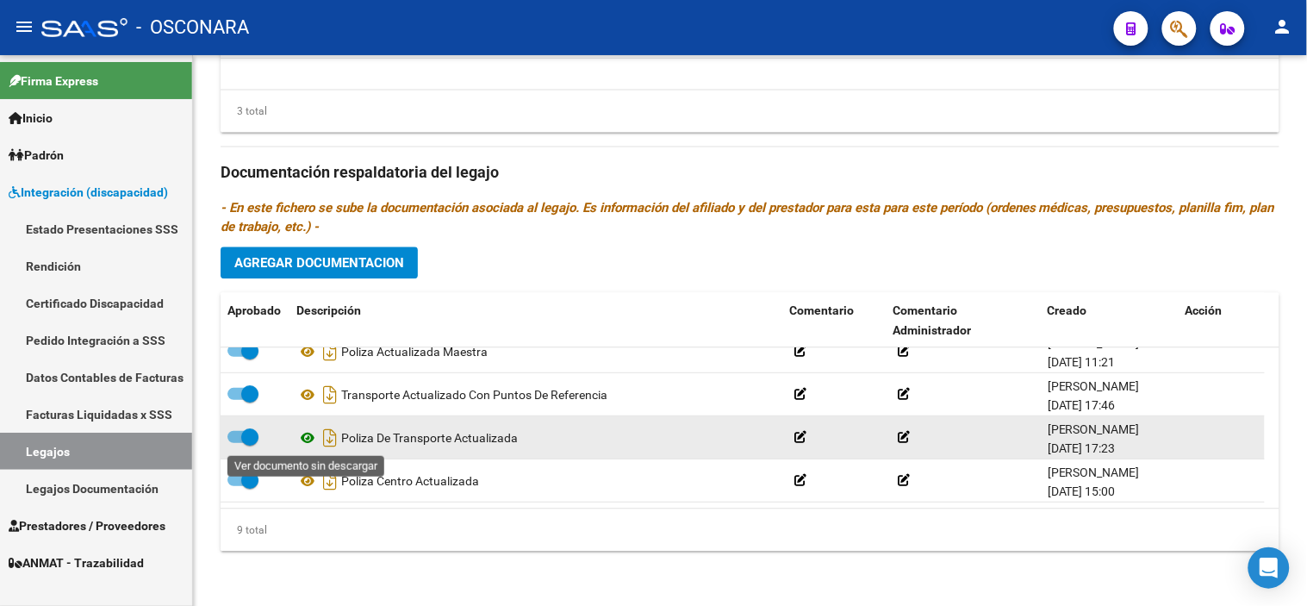
click at [296, 437] on icon at bounding box center [307, 437] width 22 height 21
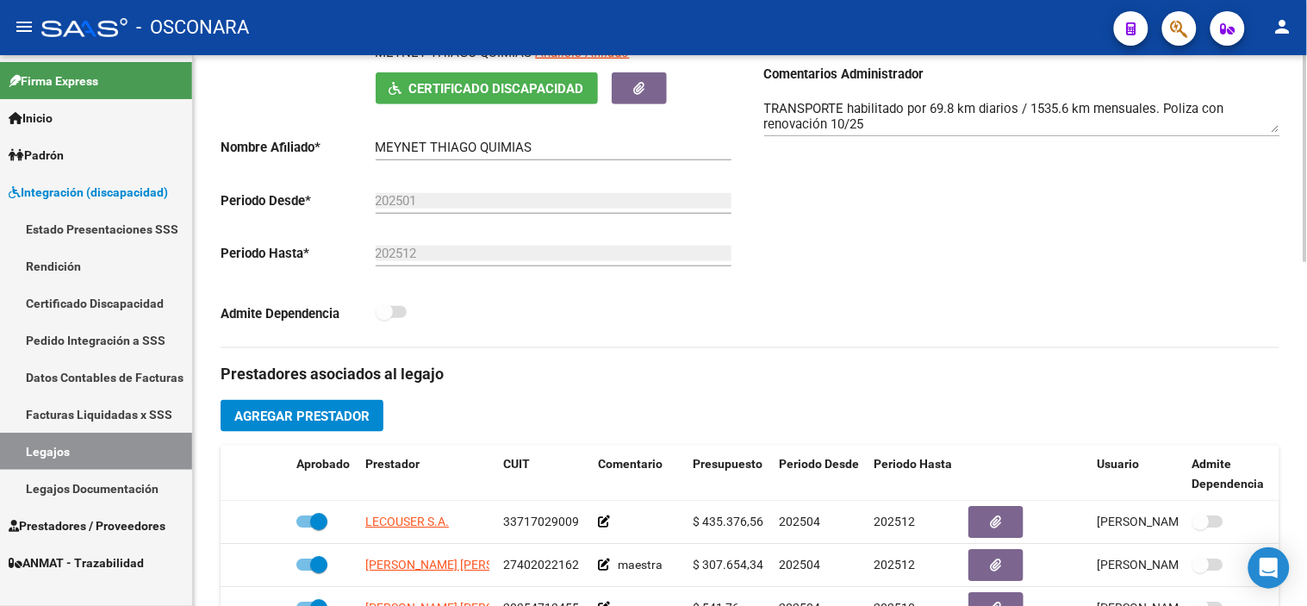
scroll to position [0, 0]
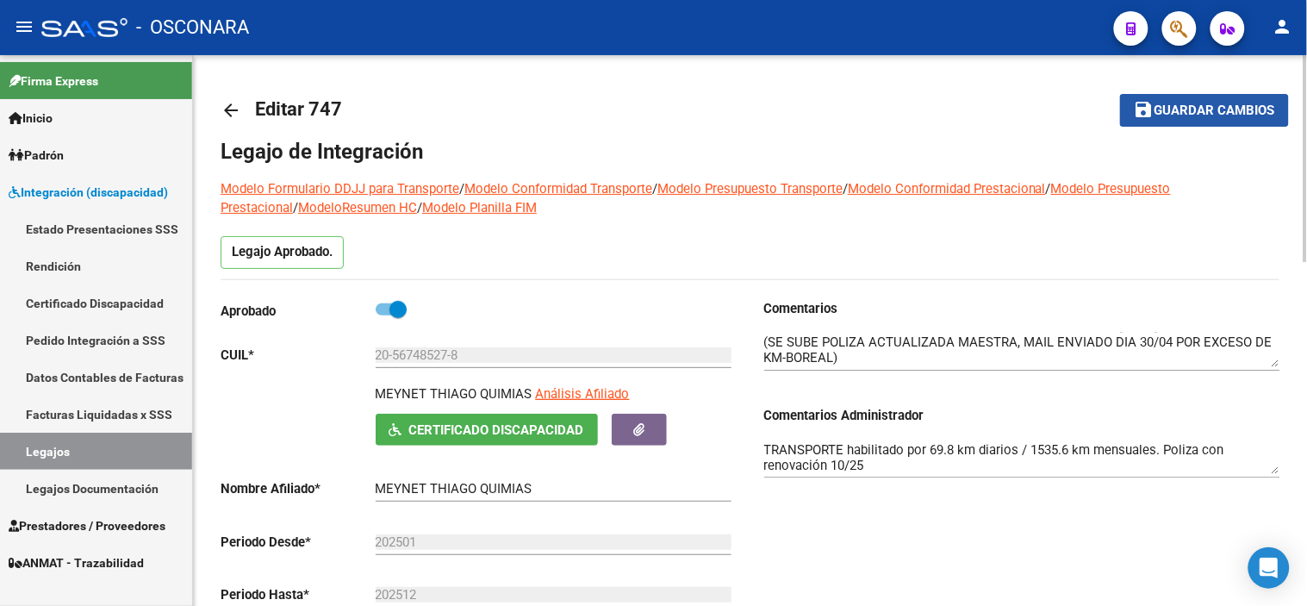
click at [1207, 113] on span "Guardar cambios" at bounding box center [1215, 111] width 121 height 16
click at [1234, 126] on button "save Guardar cambios" at bounding box center [1204, 110] width 169 height 32
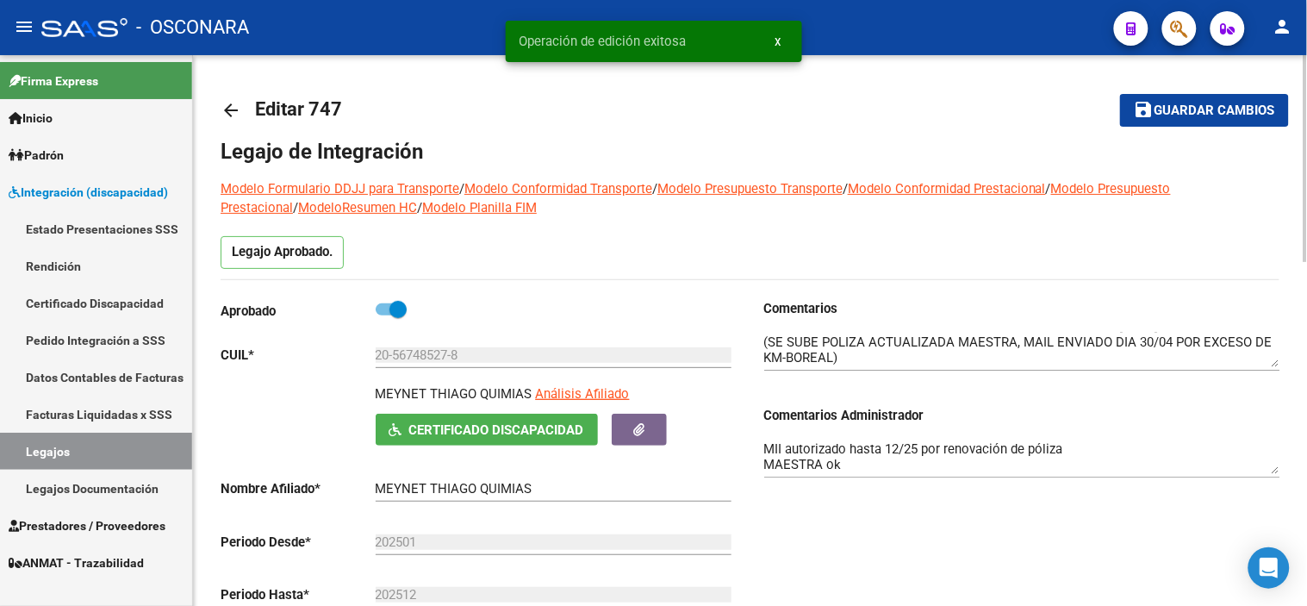
click at [234, 106] on mat-icon "arrow_back" at bounding box center [231, 110] width 21 height 21
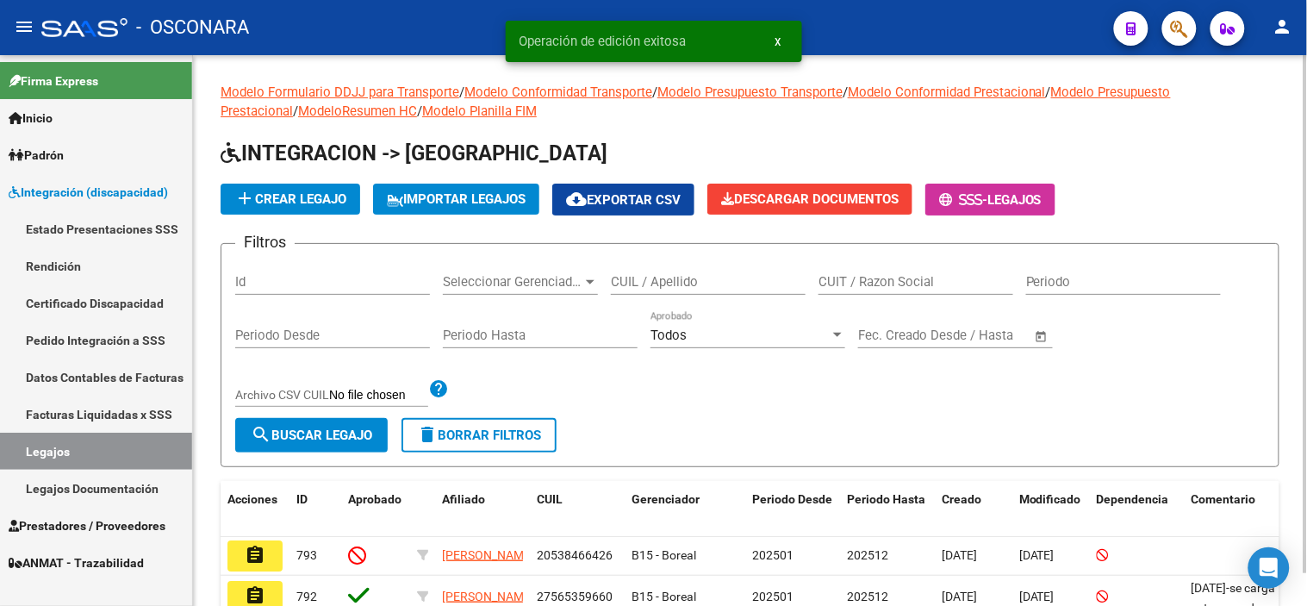
click at [311, 278] on input "Id" at bounding box center [332, 282] width 195 height 16
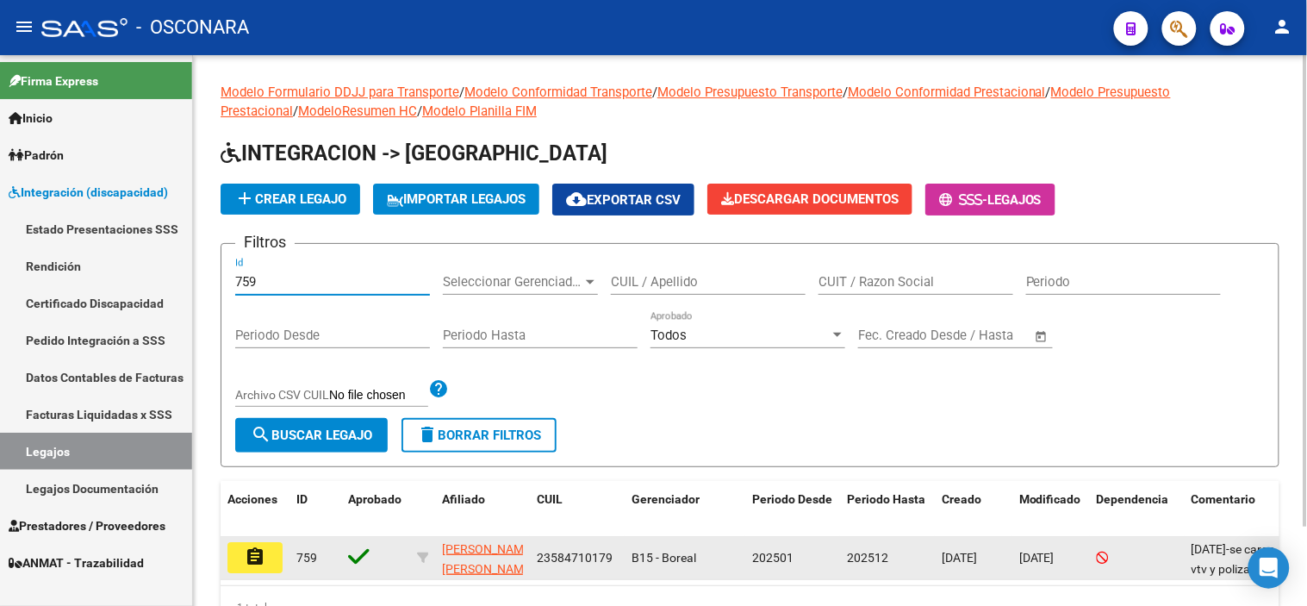
type input "759"
click at [243, 555] on button "assignment" at bounding box center [254, 557] width 55 height 31
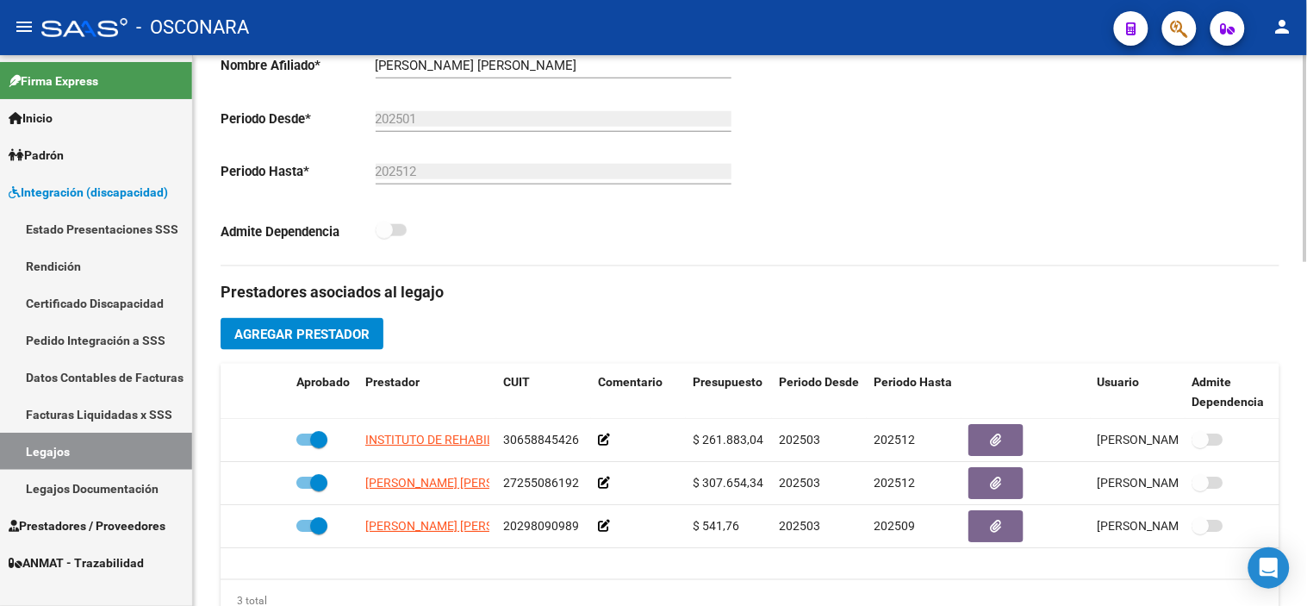
scroll to position [150, 0]
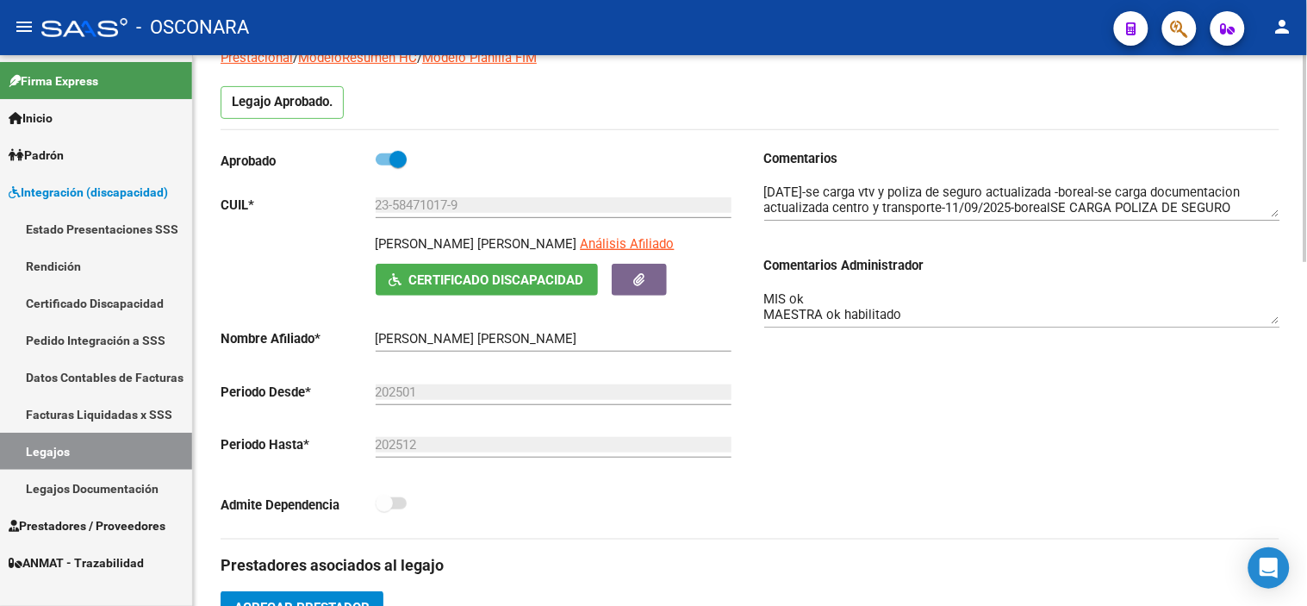
click at [980, 297] on textarea "MIS ok MAESTRA ok habilitado TRANSPORTE habilitado hasta 09/25 por renovación d…" at bounding box center [1022, 307] width 516 height 34
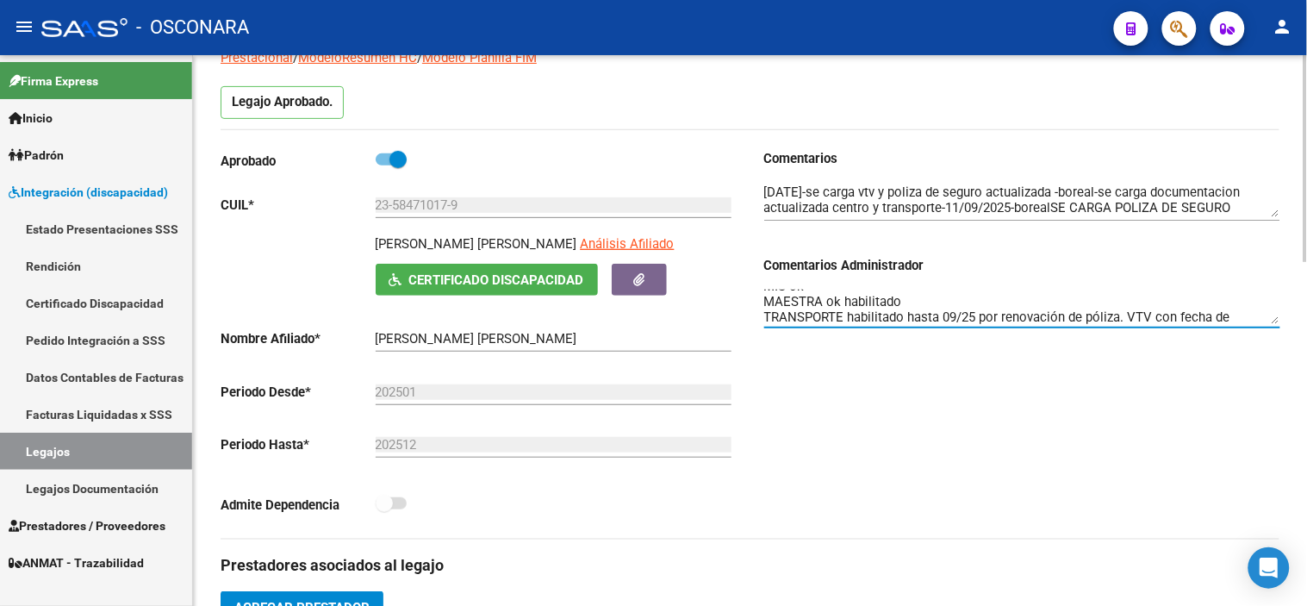
scroll to position [28, 0]
click at [910, 486] on div "Comentarios Comentarios Administrador MIS ok MAESTRA ok habilitado TRANSPORTE h…" at bounding box center [1016, 343] width 530 height 389
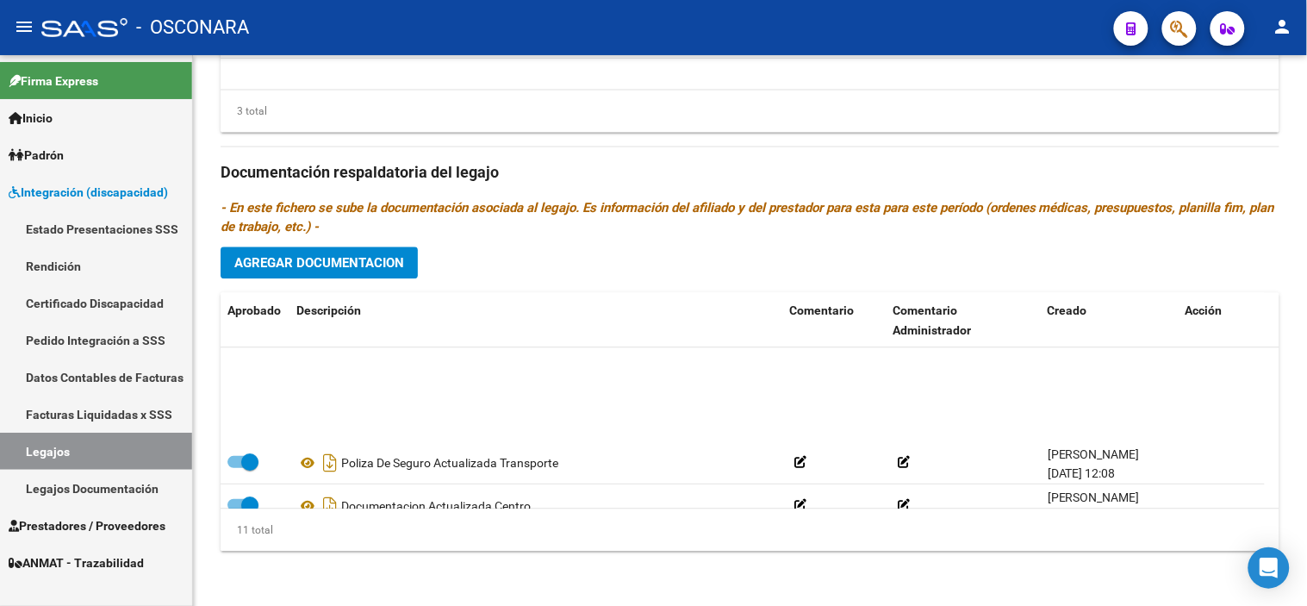
scroll to position [319, 0]
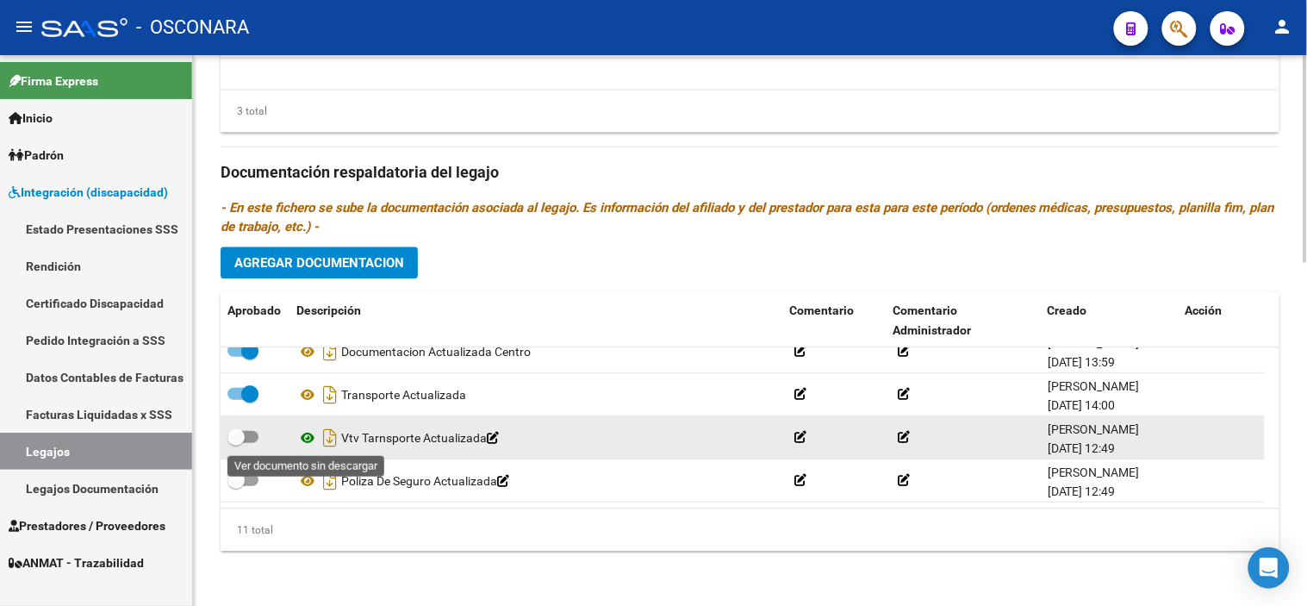
click at [306, 433] on icon at bounding box center [307, 437] width 22 height 21
click at [331, 448] on icon "Descargar documento" at bounding box center [330, 438] width 22 height 28
click at [234, 434] on span at bounding box center [235, 436] width 17 height 17
click at [235, 443] on input "checkbox" at bounding box center [235, 443] width 1 height 1
checkbox input "true"
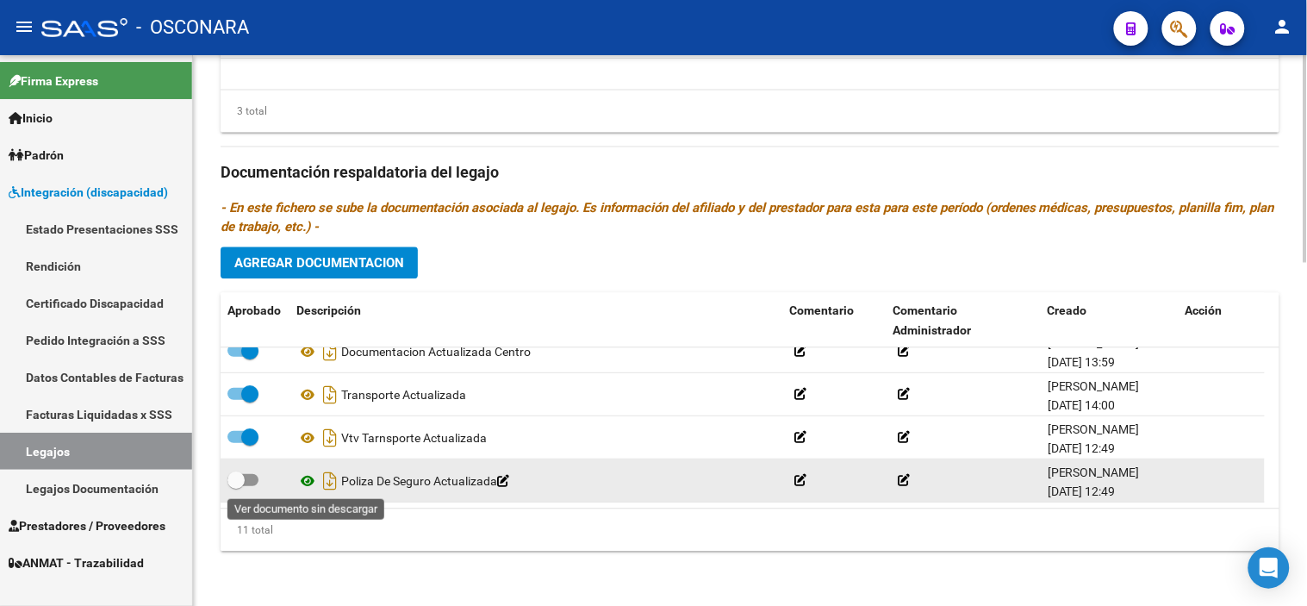
click at [315, 480] on icon at bounding box center [307, 480] width 22 height 21
click at [231, 476] on span at bounding box center [235, 479] width 17 height 17
click at [235, 486] on input "checkbox" at bounding box center [235, 486] width 1 height 1
checkbox input "true"
click at [326, 484] on icon "Descargar documento" at bounding box center [330, 481] width 22 height 28
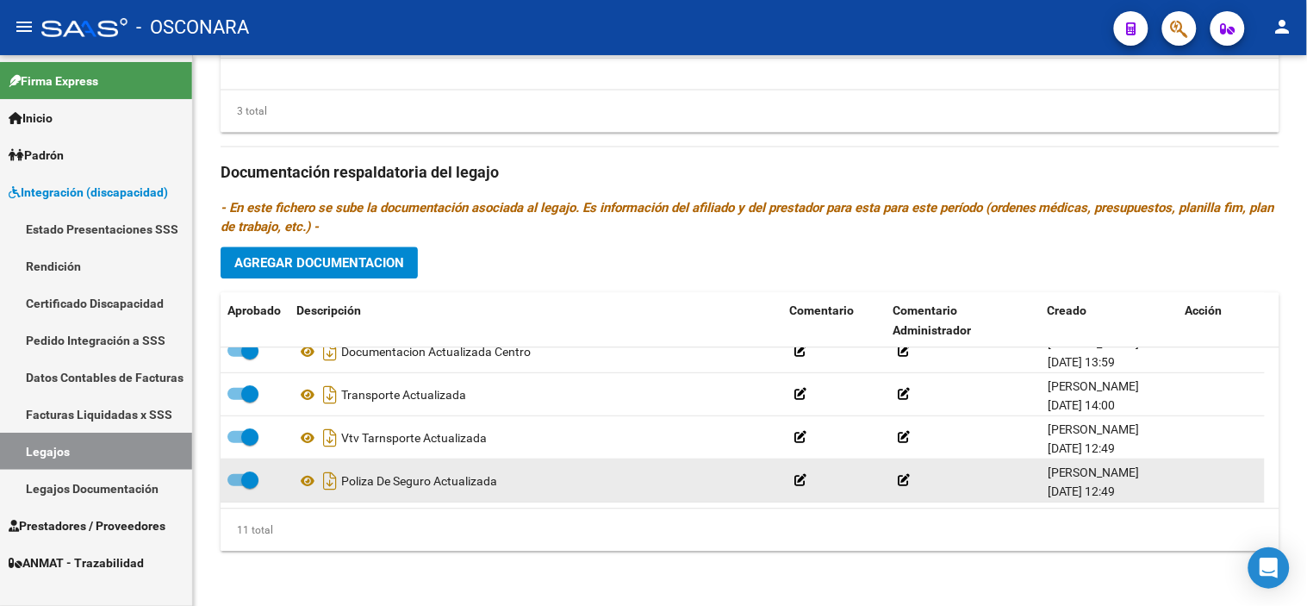
click at [621, 531] on div "11 total" at bounding box center [750, 529] width 1059 height 43
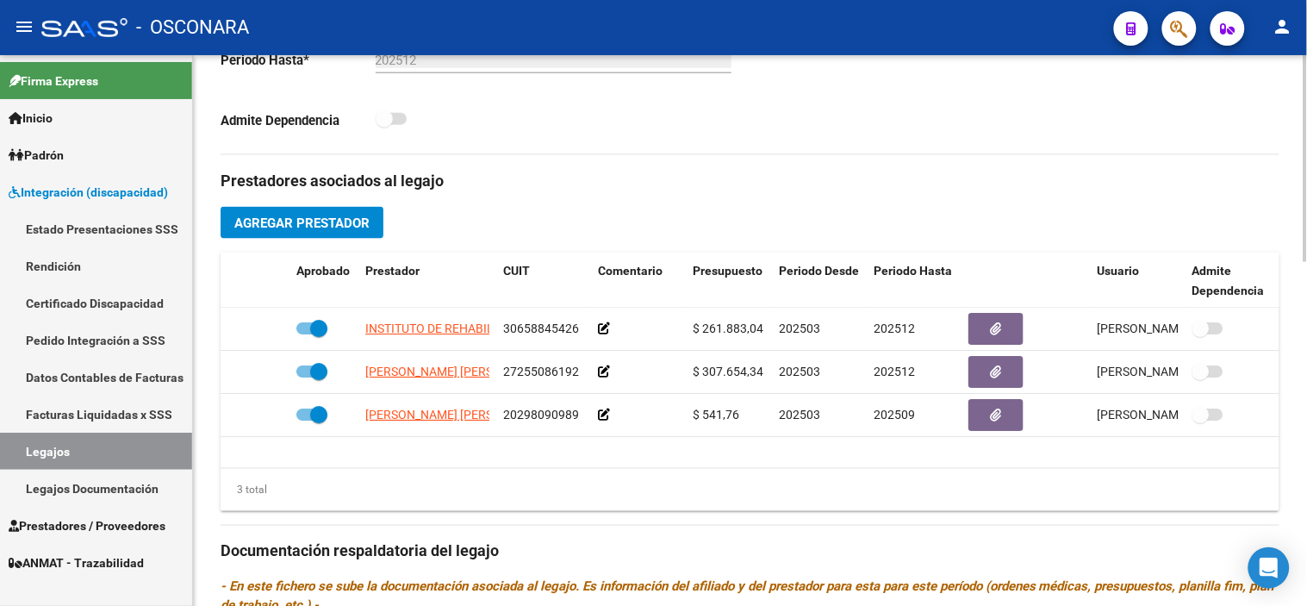
scroll to position [533, 0]
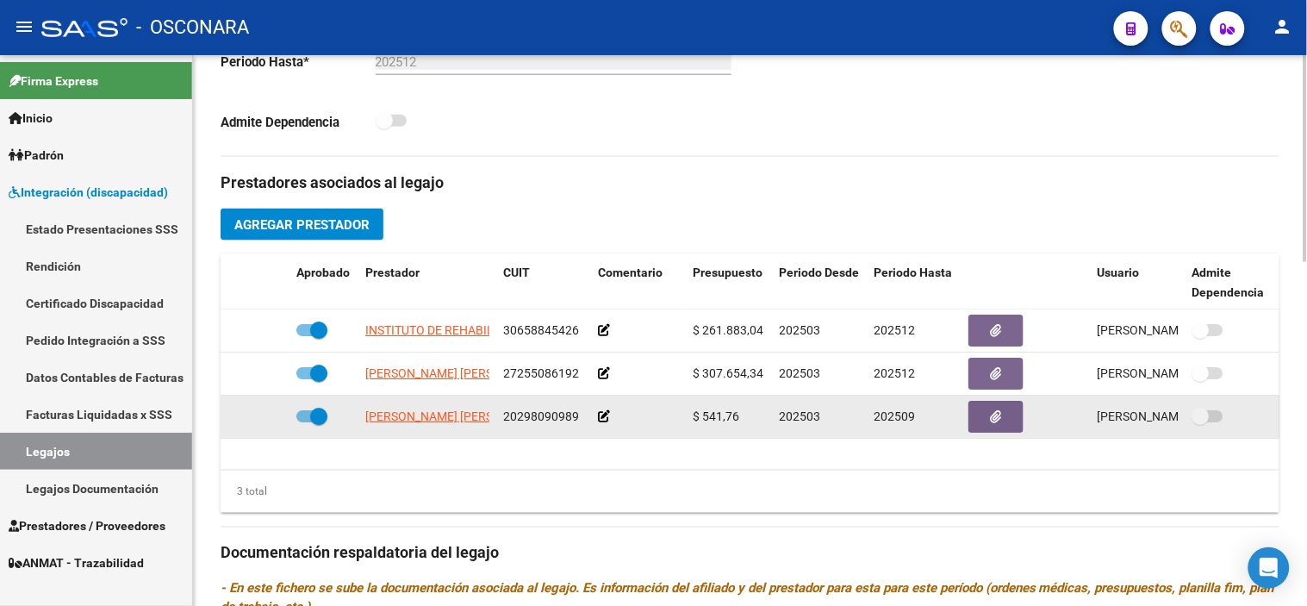
click at [321, 417] on span at bounding box center [318, 416] width 17 height 17
click at [305, 422] on input "checkbox" at bounding box center [304, 422] width 1 height 1
checkbox input "false"
click at [259, 414] on icon at bounding box center [264, 416] width 12 height 12
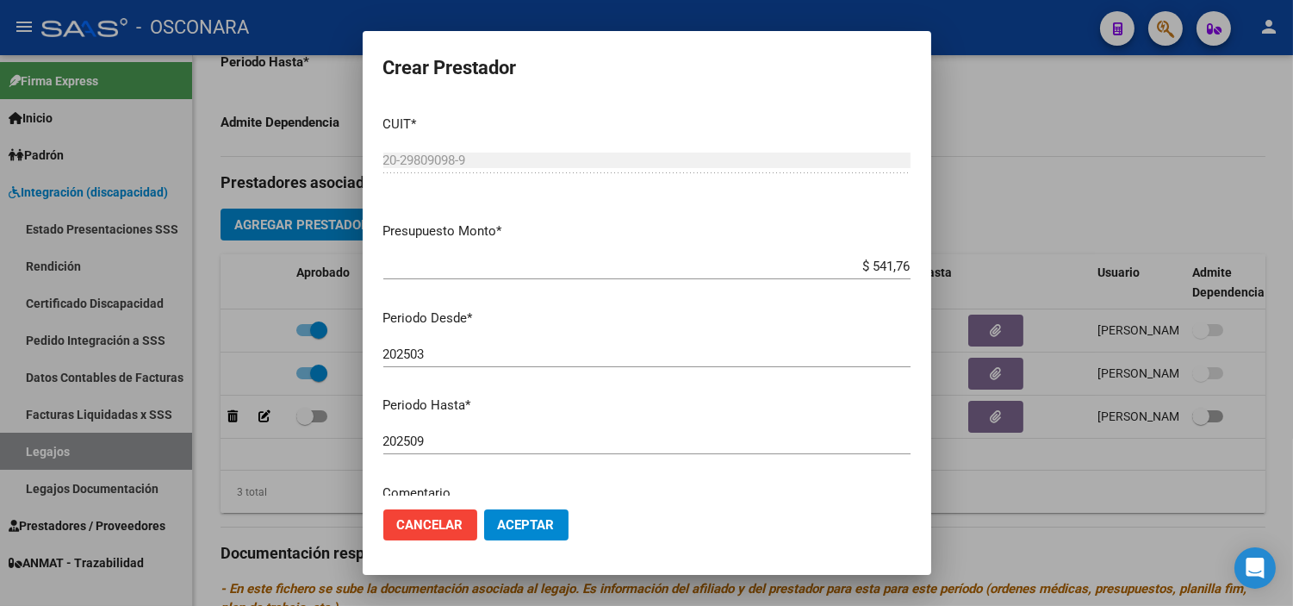
click at [526, 449] on div "202509 Ingresar el periodo" at bounding box center [646, 441] width 527 height 26
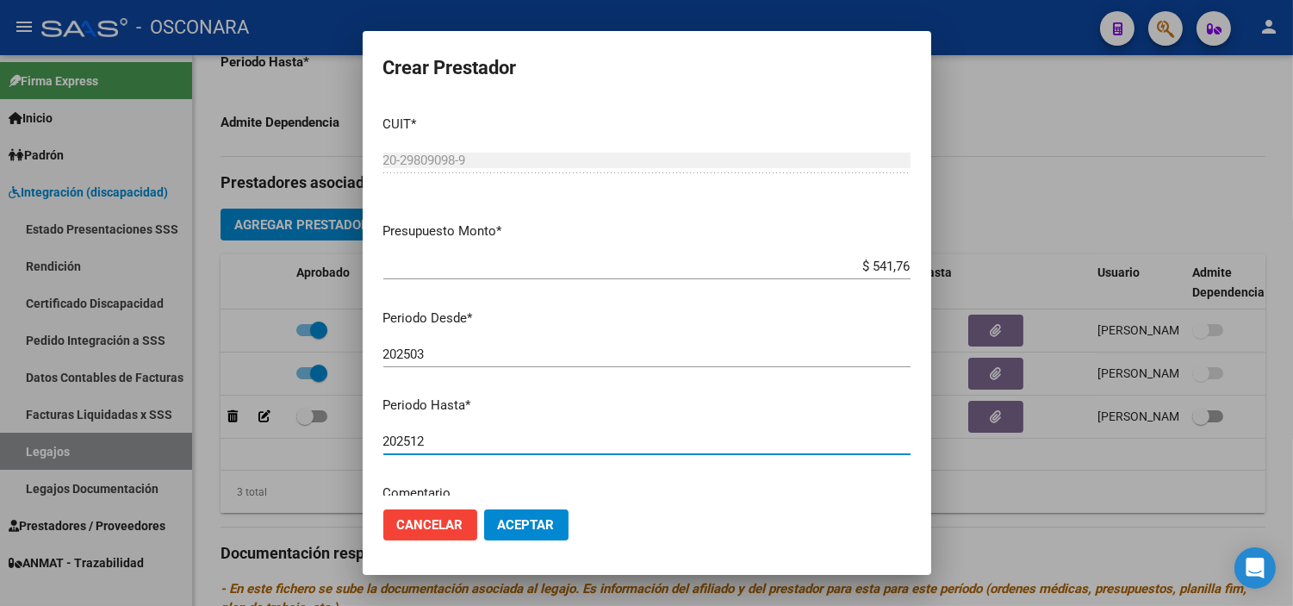
type input "202512"
click at [538, 527] on span "Aceptar" at bounding box center [526, 525] width 57 height 16
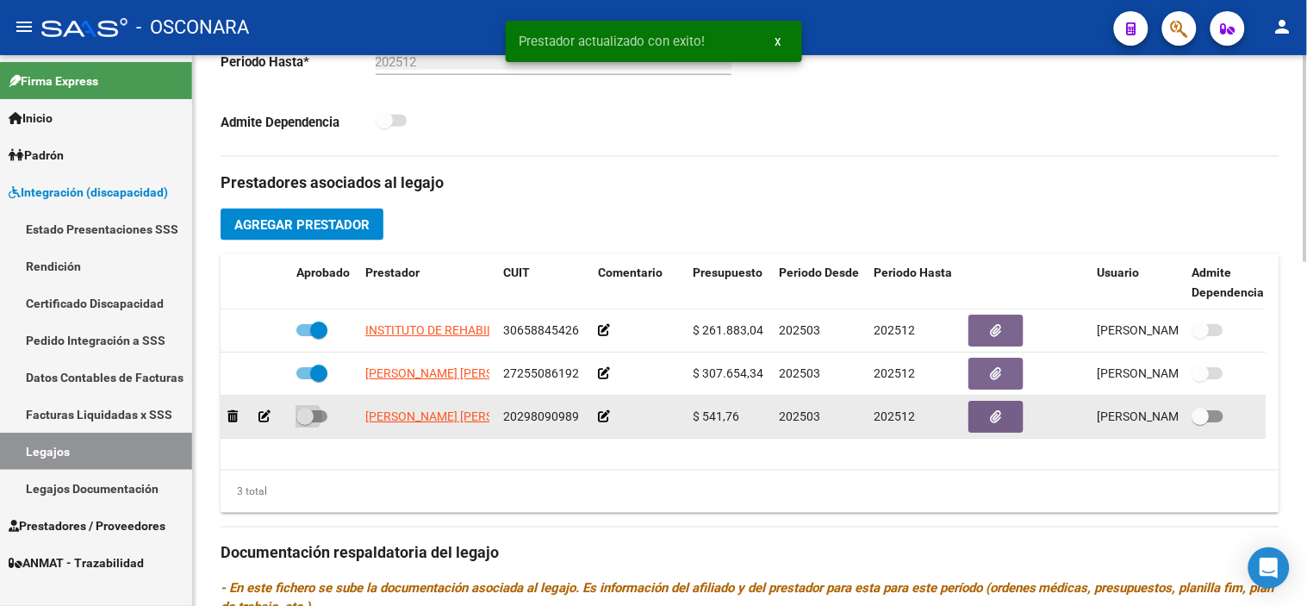
click at [308, 414] on span at bounding box center [304, 416] width 17 height 17
click at [305, 422] on input "checkbox" at bounding box center [304, 422] width 1 height 1
checkbox input "true"
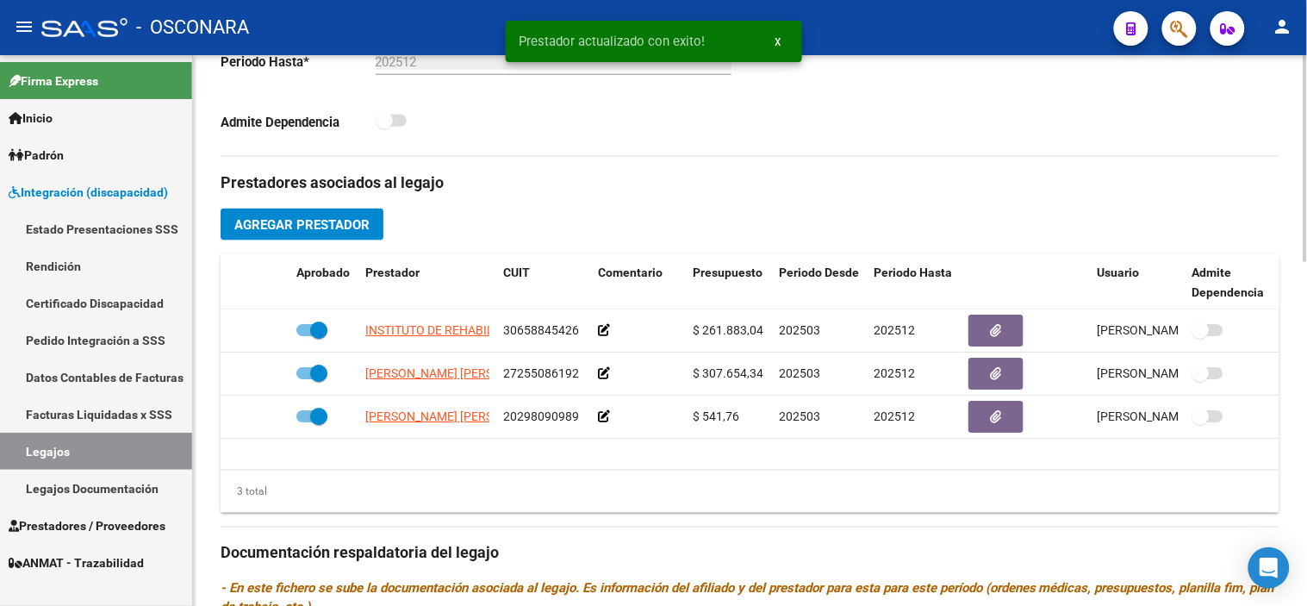
click at [1095, 221] on div "Prestadores asociados al legajo Agregar Prestador Aprobado Prestador CUIT Comen…" at bounding box center [750, 551] width 1059 height 788
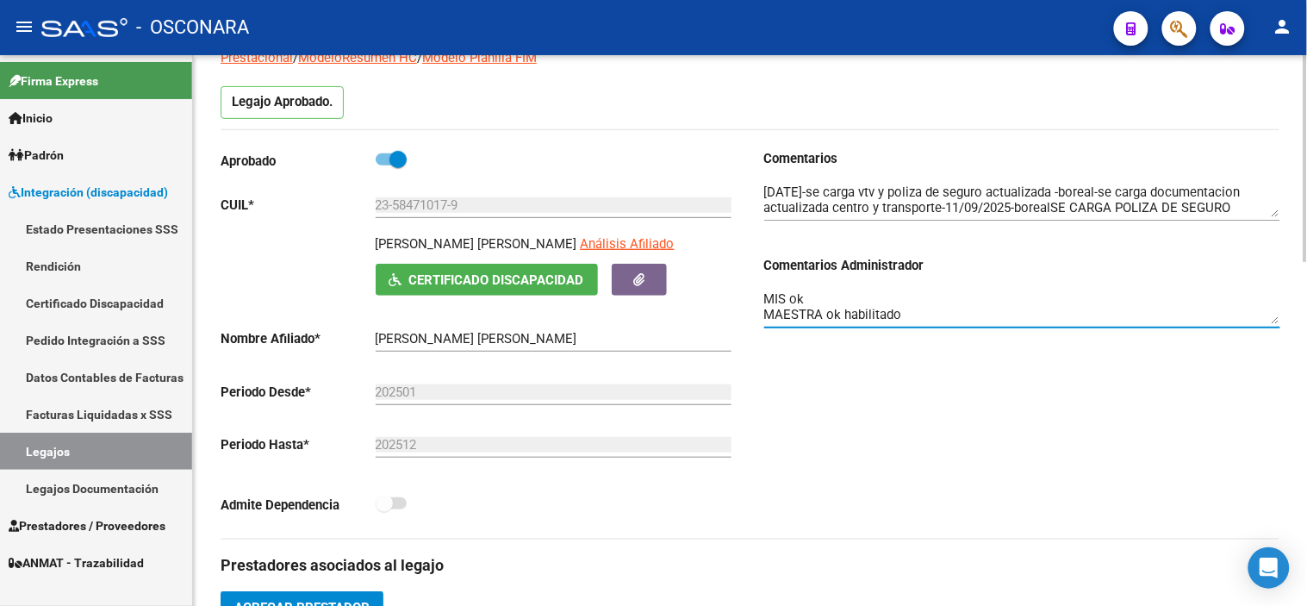
scroll to position [30, 0]
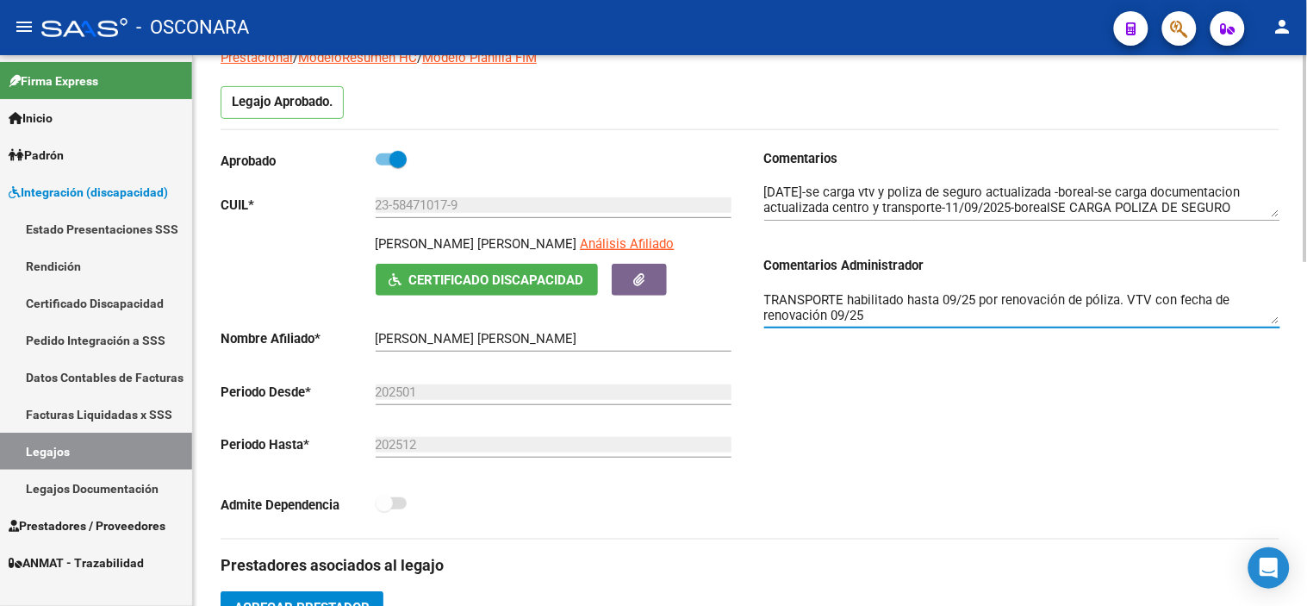
drag, startPoint x: 885, startPoint y: 315, endPoint x: 716, endPoint y: 367, distance: 176.6
click at [716, 367] on div "Aprobado CUIL * 23-58471017-9 Ingresar CUIL [PERSON_NAME] [PERSON_NAME] Análisi…" at bounding box center [750, 343] width 1059 height 389
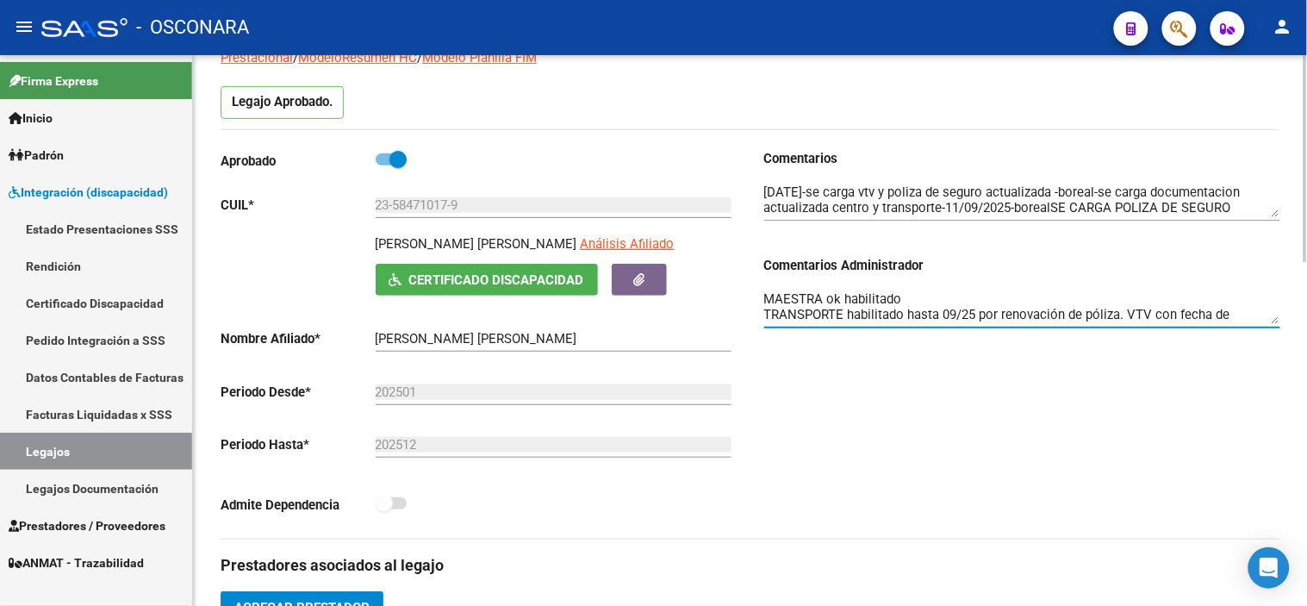
scroll to position [15, 0]
type textarea "MIS ok MAESTRA ok habilitado TRANSPORTE ok"
click at [1037, 412] on div "Comentarios Comentarios Administrador MIS ok MAESTRA ok habilitado TRANSPORTE ok" at bounding box center [1016, 343] width 530 height 389
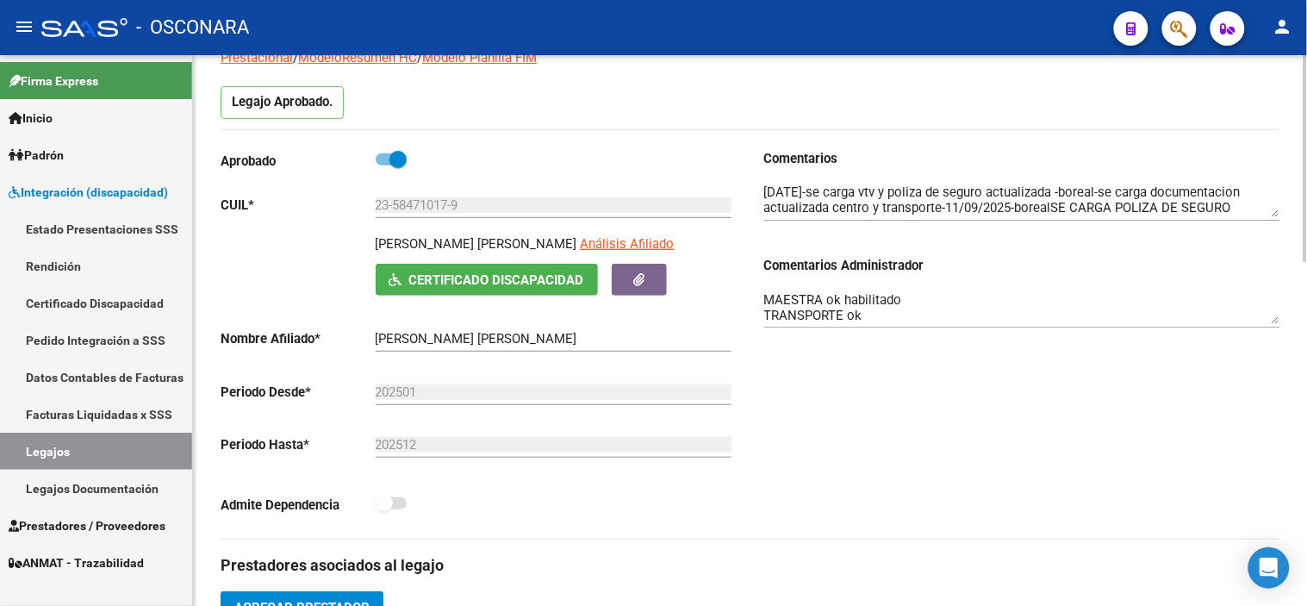
scroll to position [0, 0]
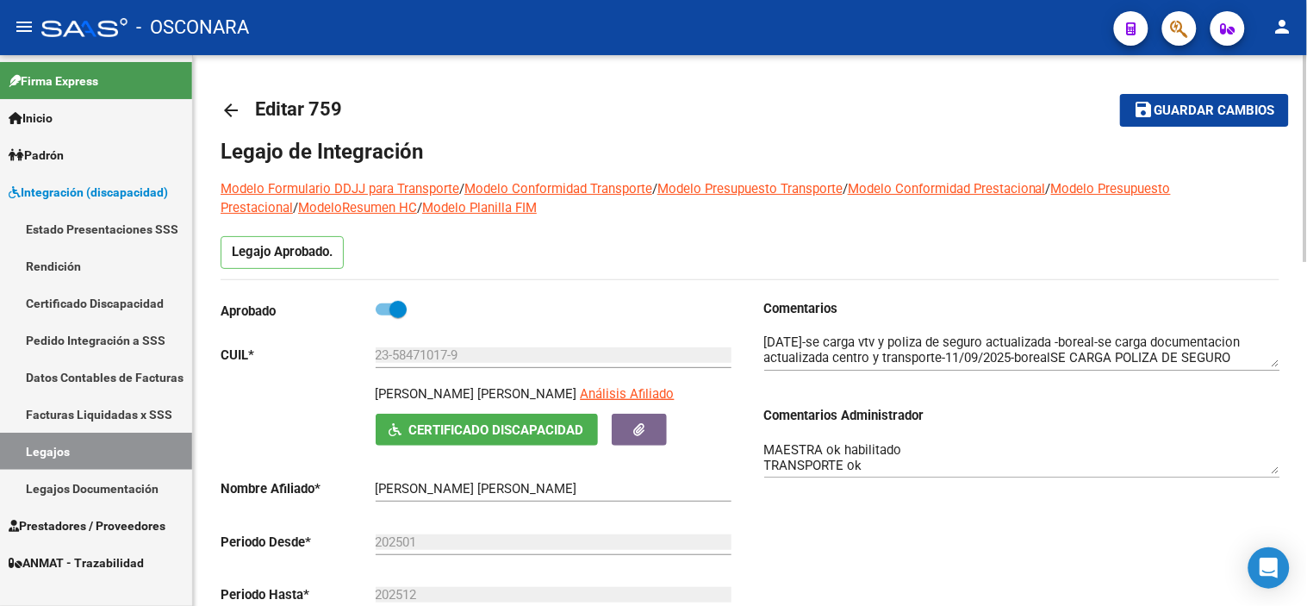
click at [1187, 104] on span "Guardar cambios" at bounding box center [1215, 111] width 121 height 16
click at [1176, 97] on button "save Guardar cambios" at bounding box center [1204, 110] width 169 height 32
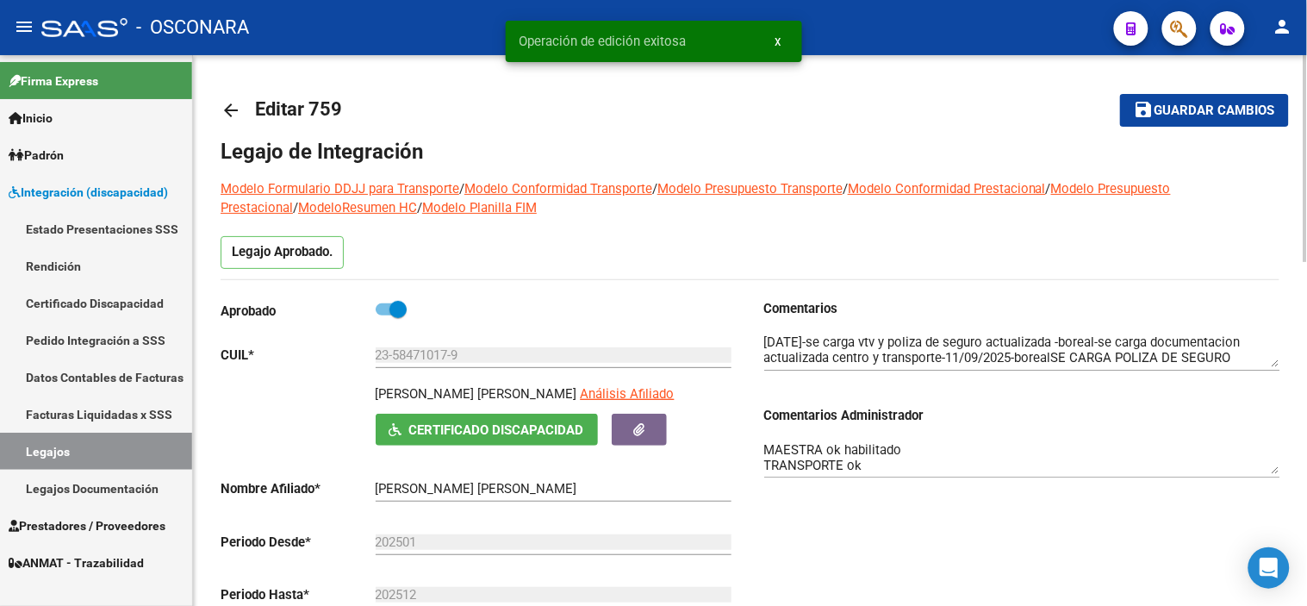
click at [229, 115] on mat-icon "arrow_back" at bounding box center [231, 110] width 21 height 21
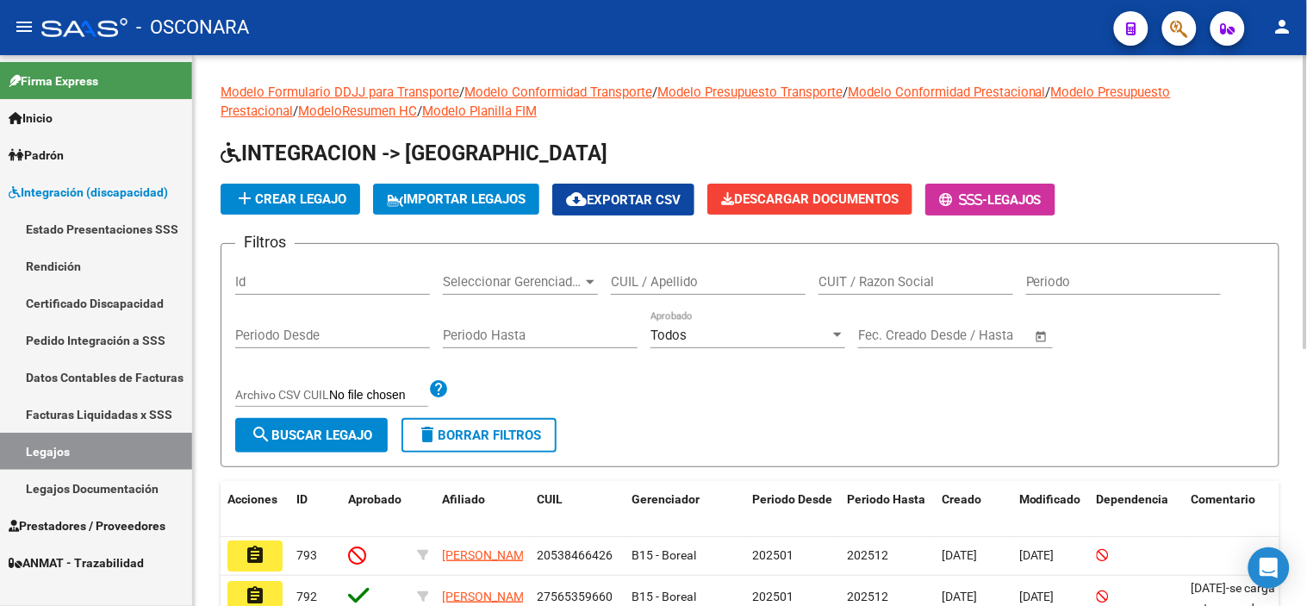
click at [304, 293] on div "Id" at bounding box center [332, 276] width 195 height 37
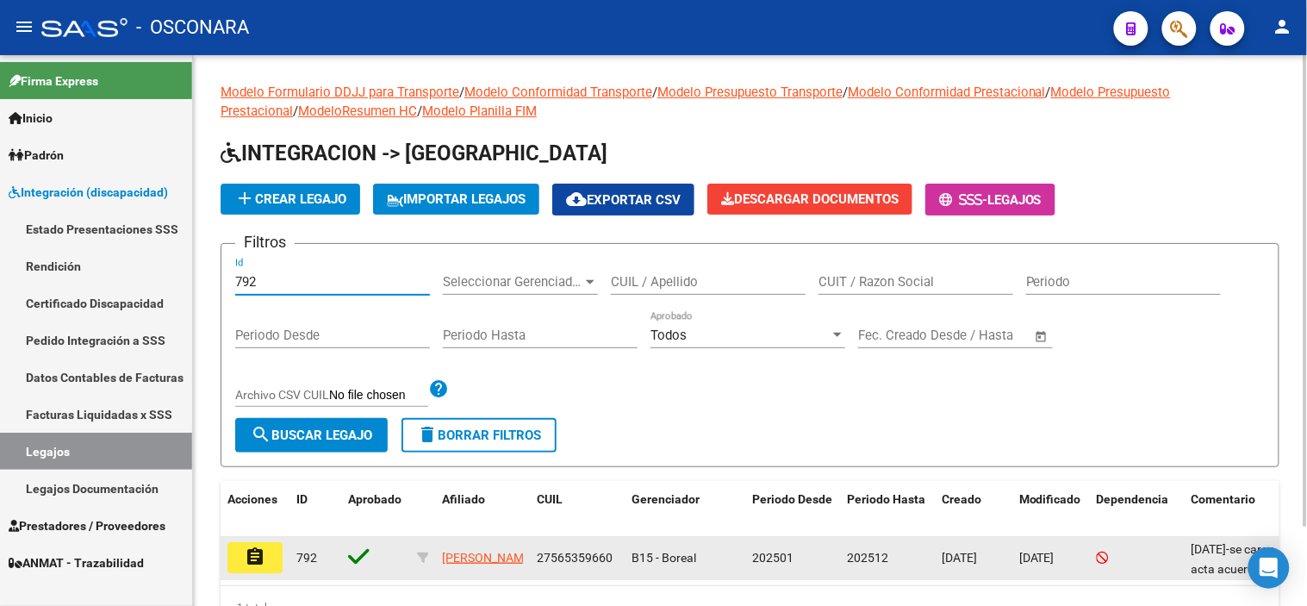
type input "792"
click at [278, 561] on button "assignment" at bounding box center [254, 557] width 55 height 31
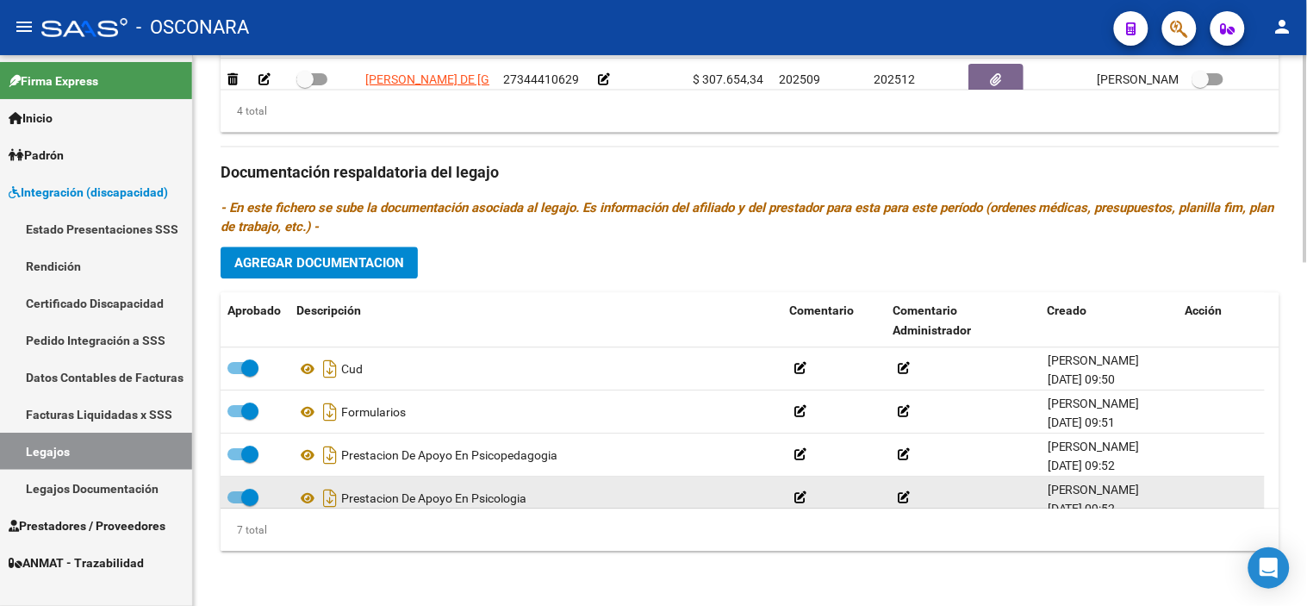
scroll to position [146, 0]
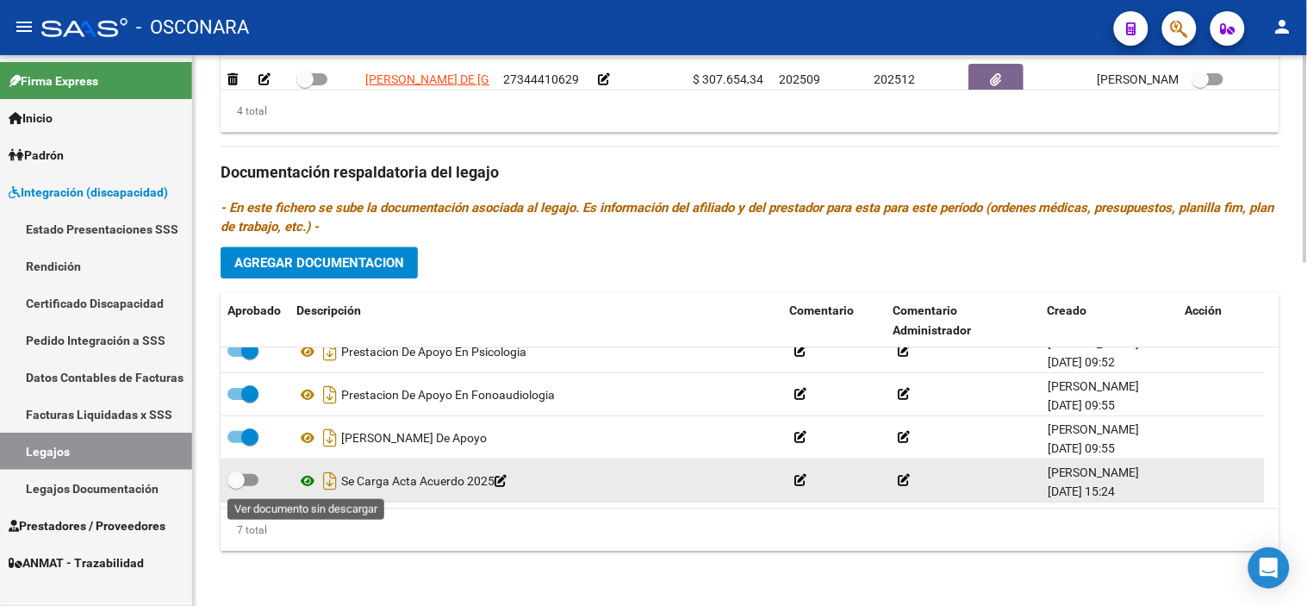
click at [307, 481] on icon at bounding box center [307, 480] width 22 height 21
click at [241, 483] on span at bounding box center [235, 479] width 17 height 17
click at [236, 486] on input "checkbox" at bounding box center [235, 486] width 1 height 1
checkbox input "true"
click at [328, 481] on icon "Descargar documento" at bounding box center [330, 481] width 22 height 28
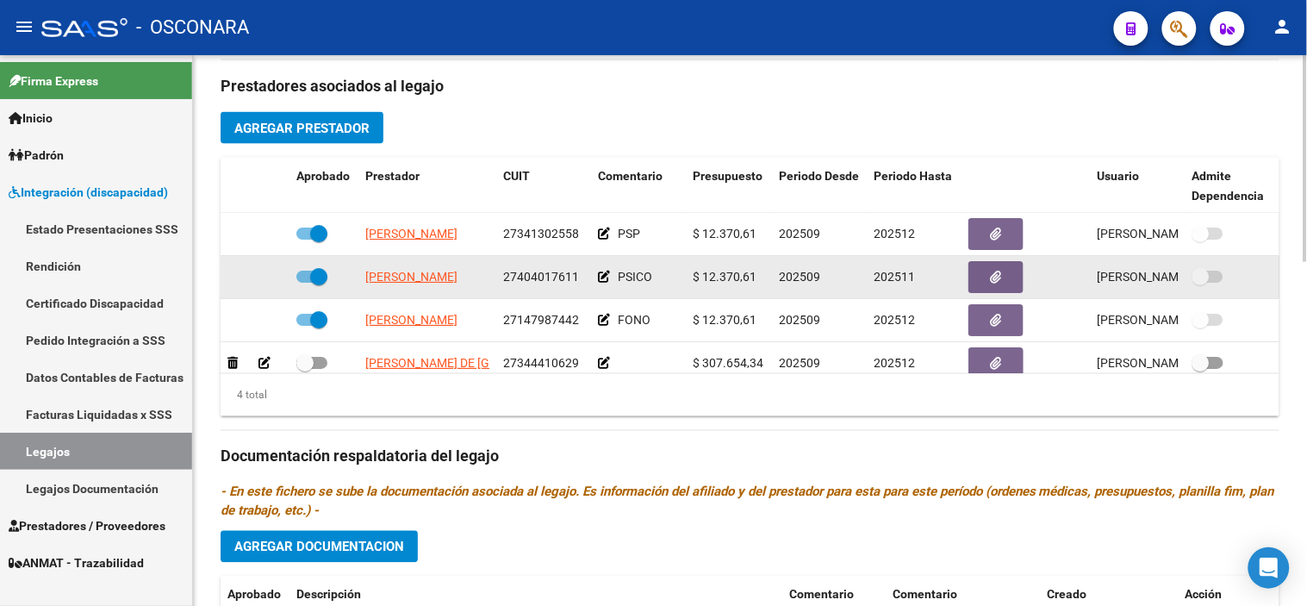
scroll to position [31, 0]
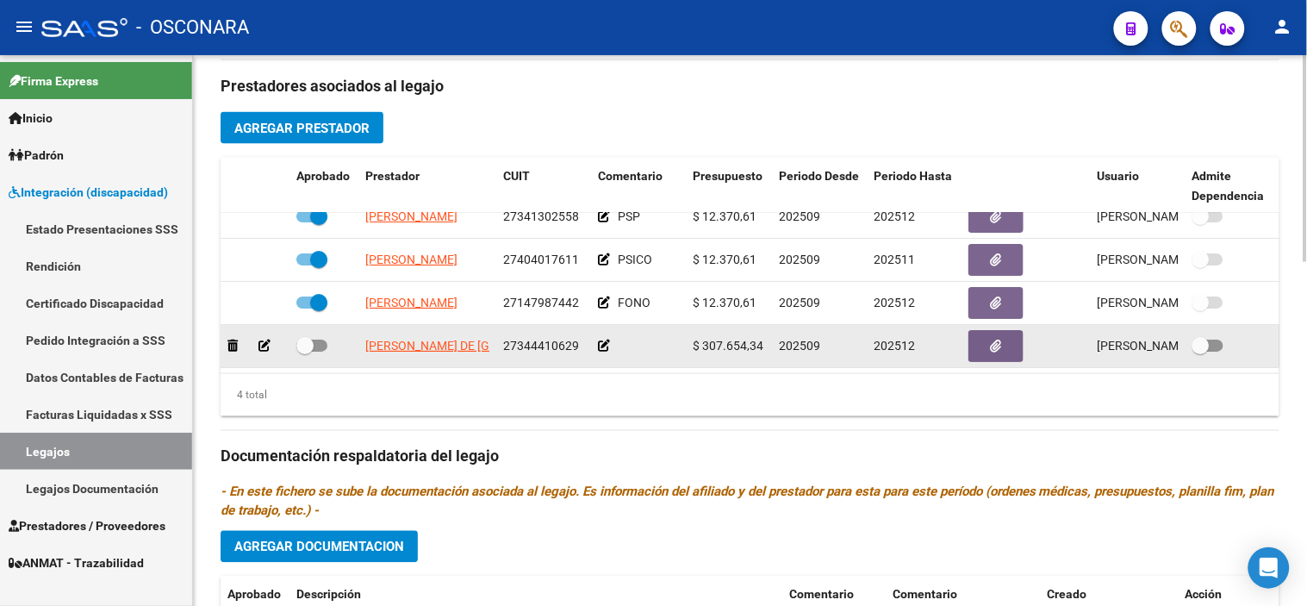
click at [312, 337] on span at bounding box center [304, 345] width 17 height 17
click at [305, 352] on input "checkbox" at bounding box center [304, 352] width 1 height 1
checkbox input "true"
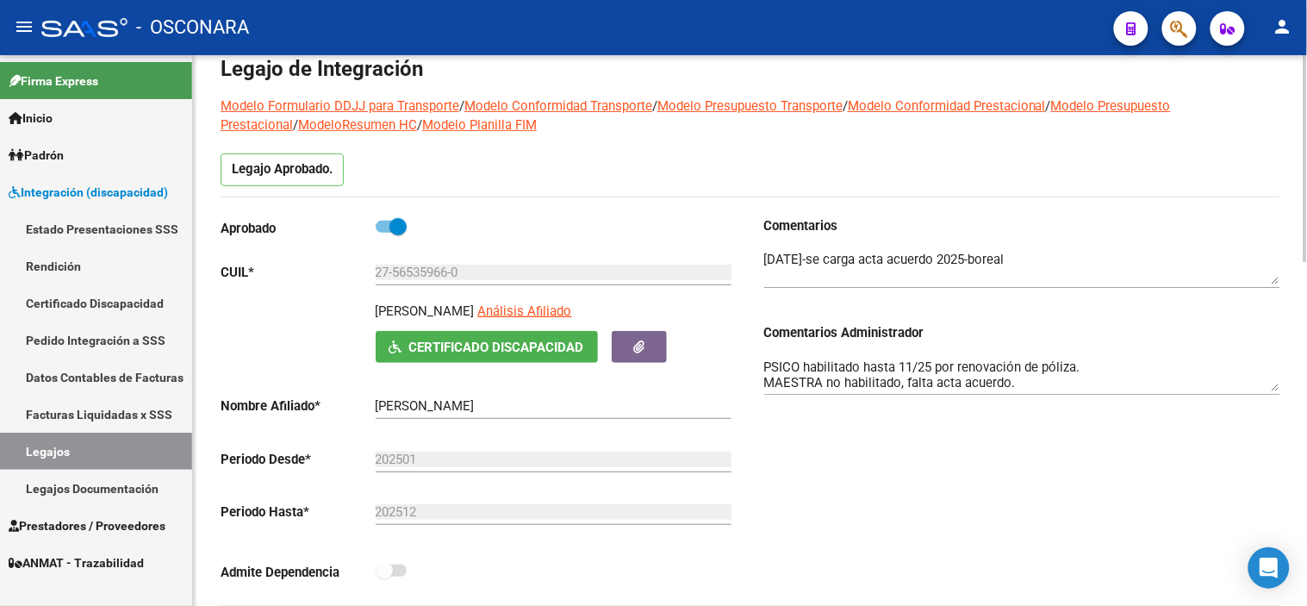
scroll to position [0, 0]
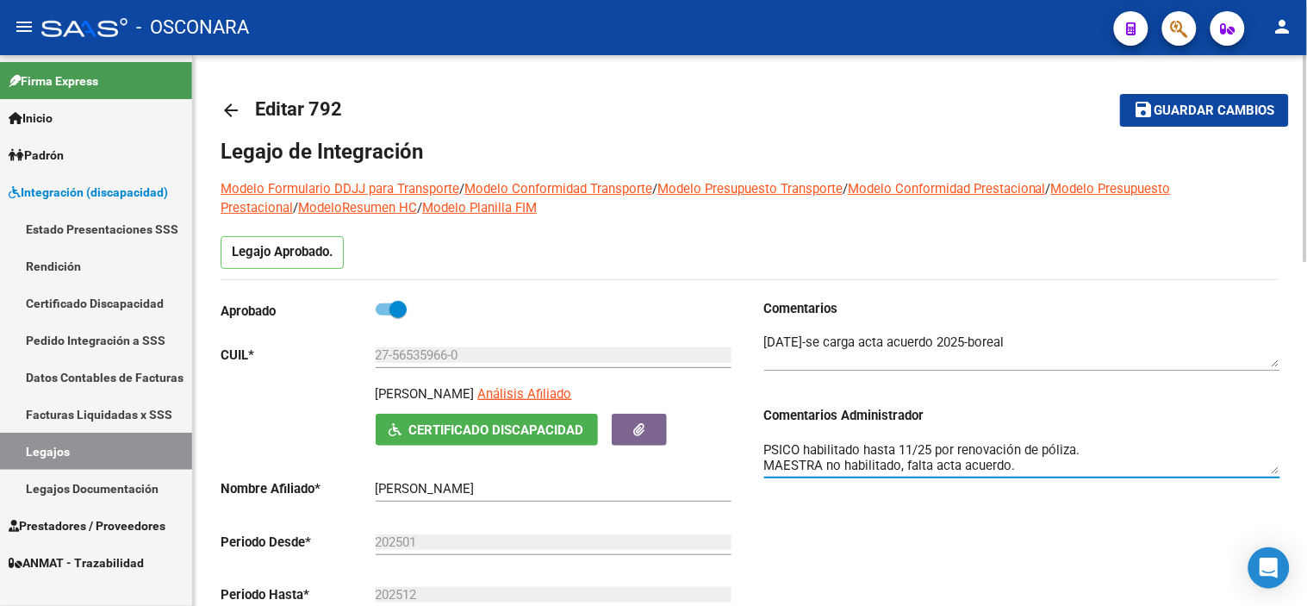
drag, startPoint x: 1014, startPoint y: 468, endPoint x: 828, endPoint y: 466, distance: 186.1
click at [828, 466] on textarea "PSP ok Fono ok PSICO habilitado hasta 11/25 por renovación de póliza. MAESTRA n…" at bounding box center [1022, 456] width 516 height 34
type textarea "PSP ok Fono ok PSICO habilitado hasta 11/25 por renovación de póliza. MAESTRA ok"
click at [1161, 125] on button "save Guardar cambios" at bounding box center [1204, 110] width 169 height 32
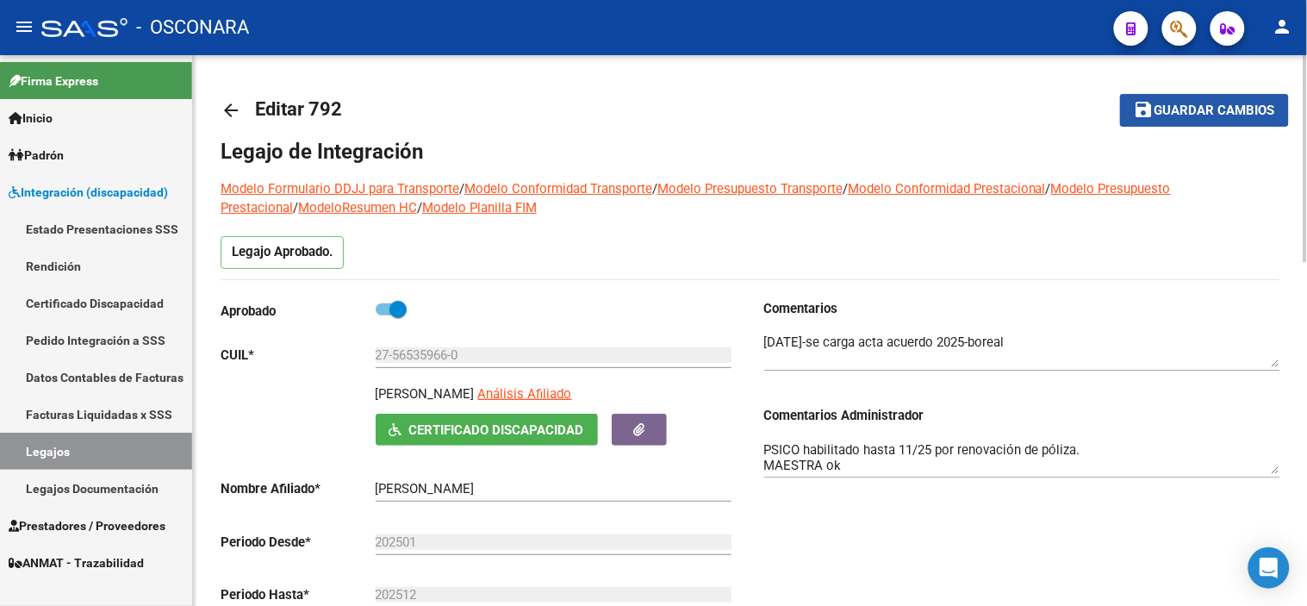
click at [1149, 113] on mat-icon "save" at bounding box center [1144, 109] width 21 height 21
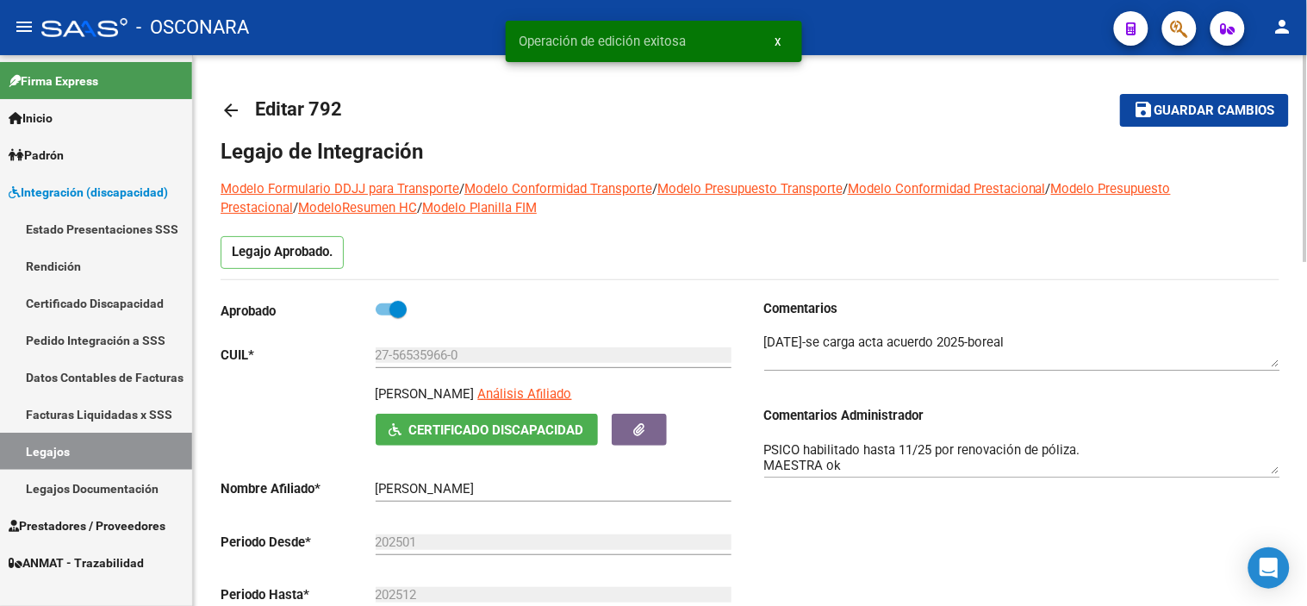
click at [235, 106] on mat-icon "arrow_back" at bounding box center [231, 110] width 21 height 21
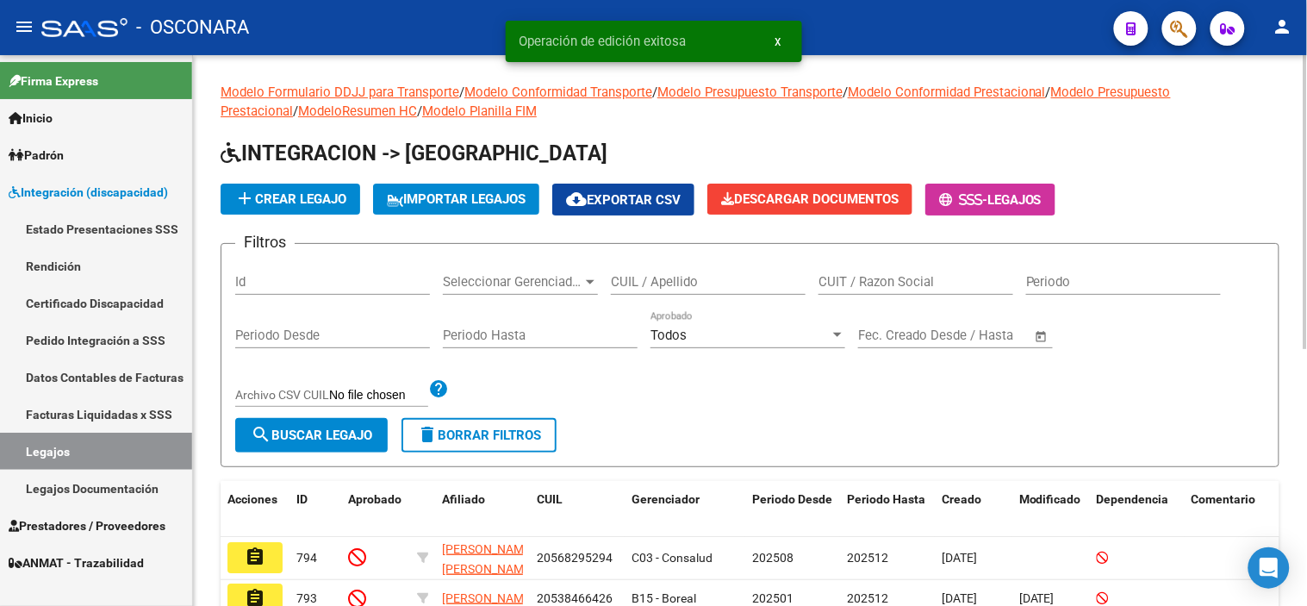
click at [288, 271] on div "Id" at bounding box center [332, 276] width 195 height 37
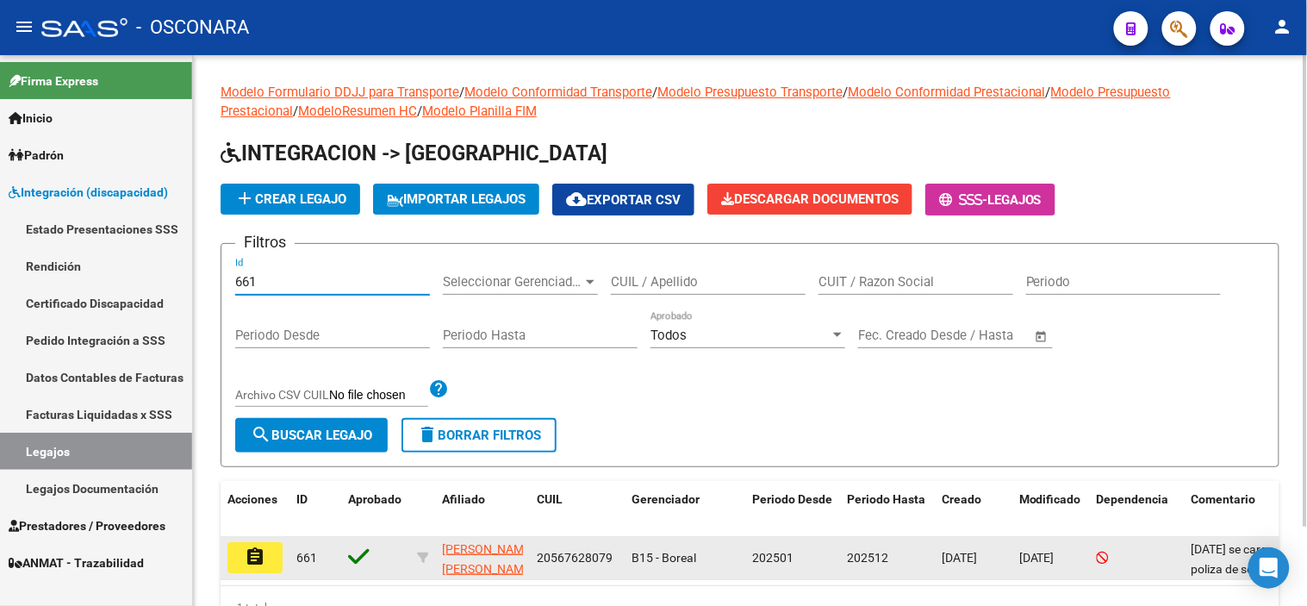
type input "661"
click at [259, 544] on button "assignment" at bounding box center [254, 557] width 55 height 31
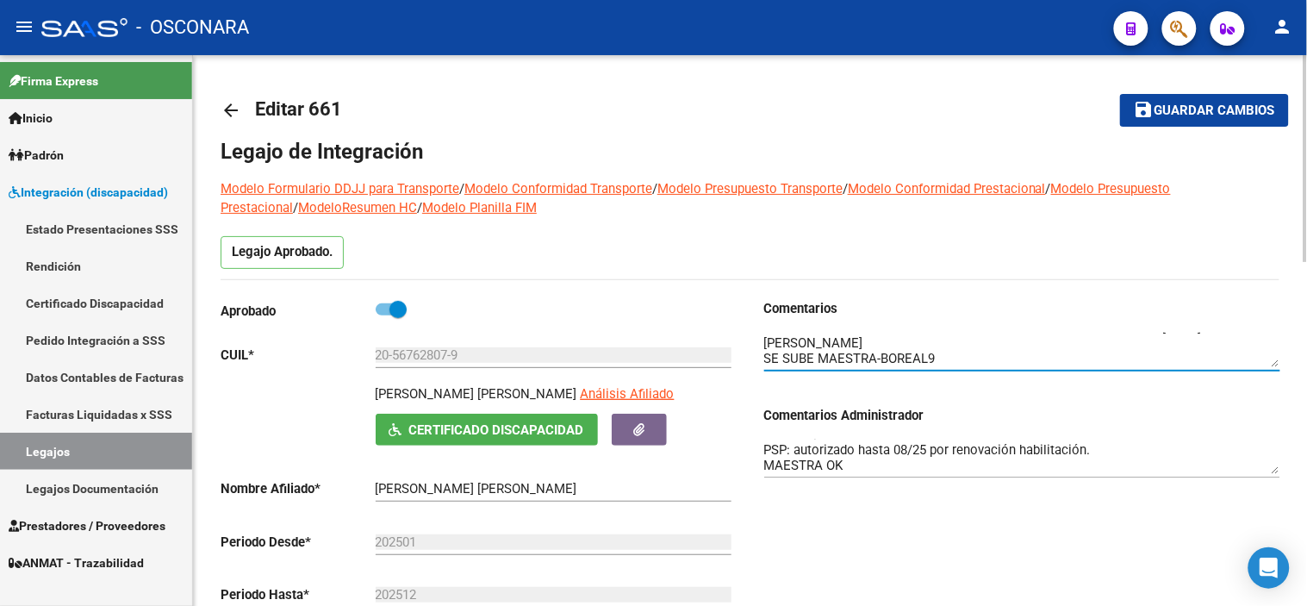
click at [235, 116] on mat-icon "arrow_back" at bounding box center [231, 110] width 21 height 21
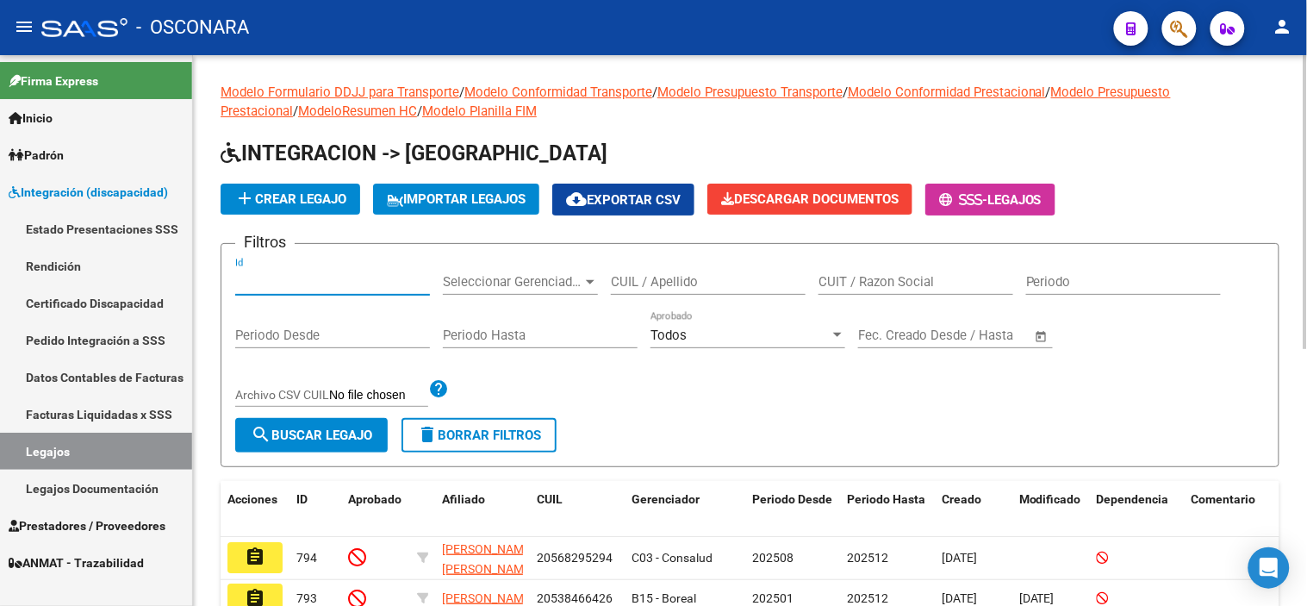
click at [299, 277] on input "Id" at bounding box center [332, 282] width 195 height 16
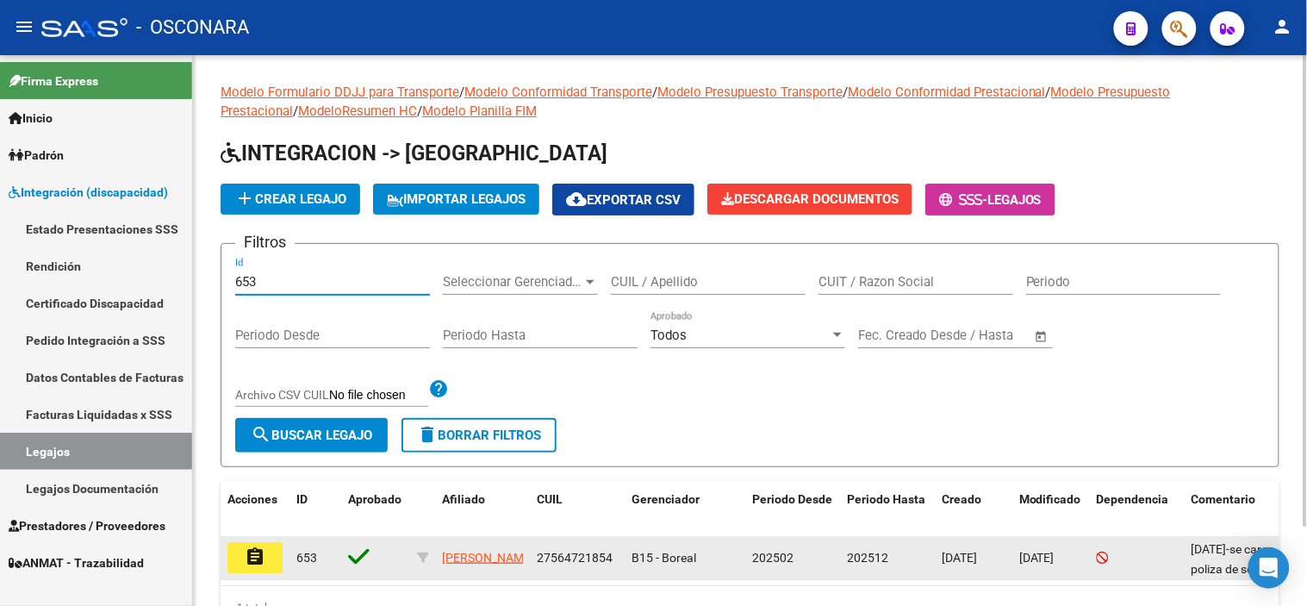
type input "653"
click at [254, 573] on datatable-body-cell "assignment" at bounding box center [255, 558] width 69 height 42
click at [246, 557] on mat-icon "assignment" at bounding box center [255, 556] width 21 height 21
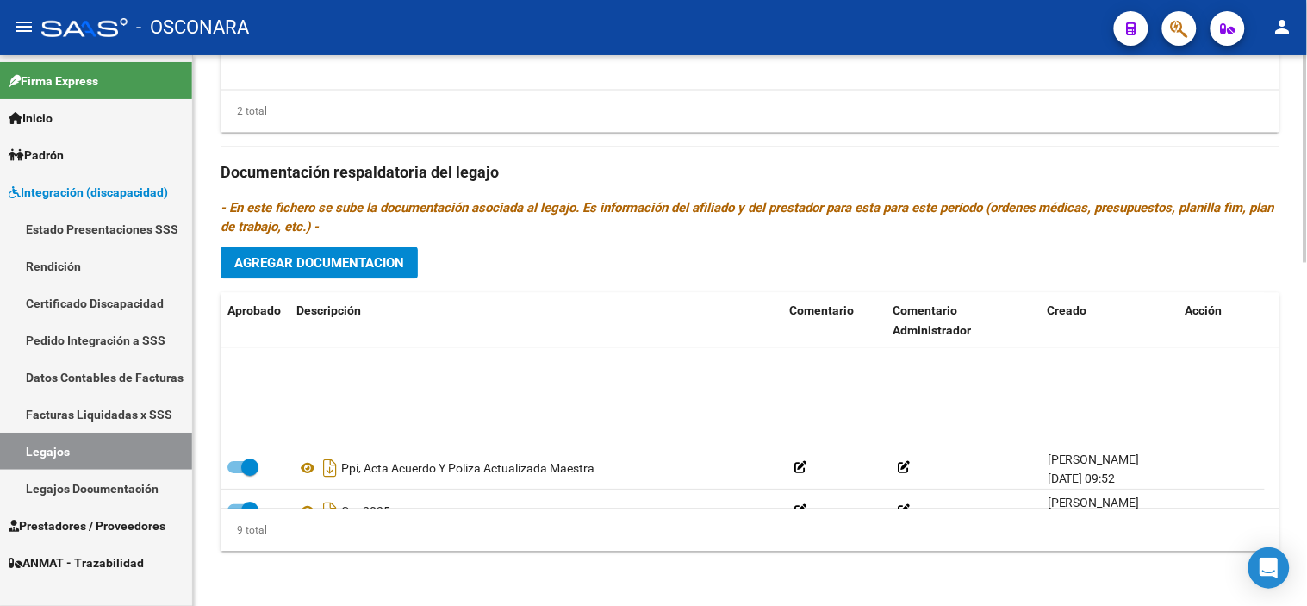
scroll to position [233, 0]
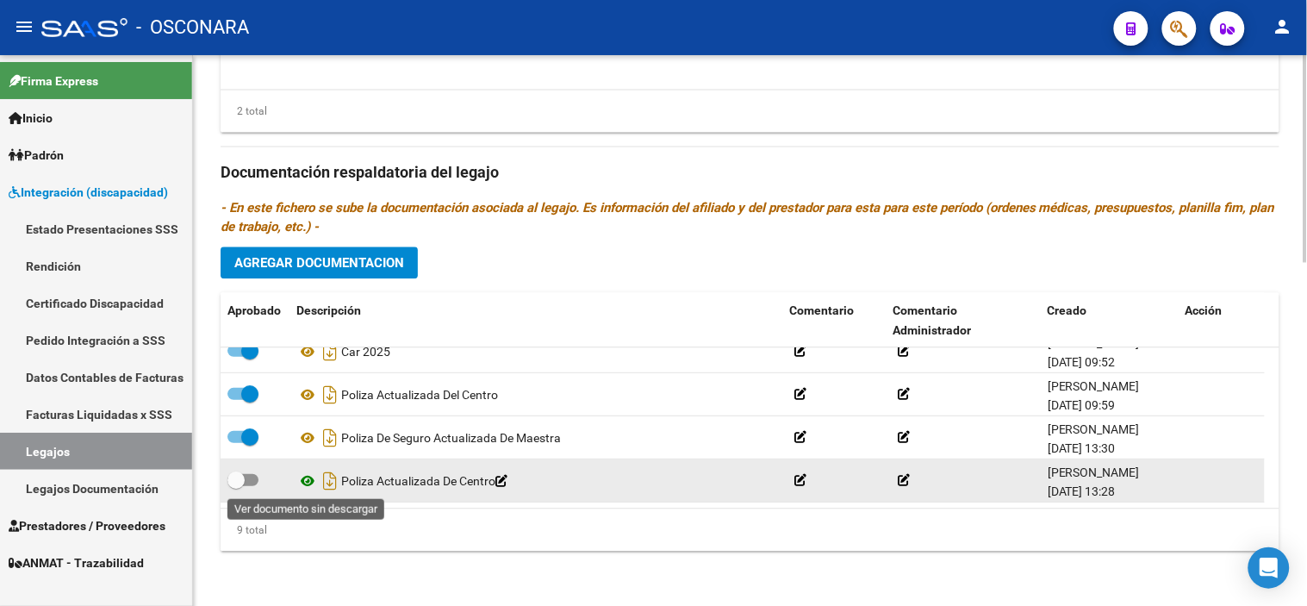
click at [299, 485] on icon at bounding box center [307, 480] width 22 height 21
click at [244, 483] on span at bounding box center [235, 479] width 17 height 17
click at [236, 486] on input "checkbox" at bounding box center [235, 486] width 1 height 1
checkbox input "true"
click at [326, 484] on icon "Descargar documento" at bounding box center [330, 481] width 22 height 28
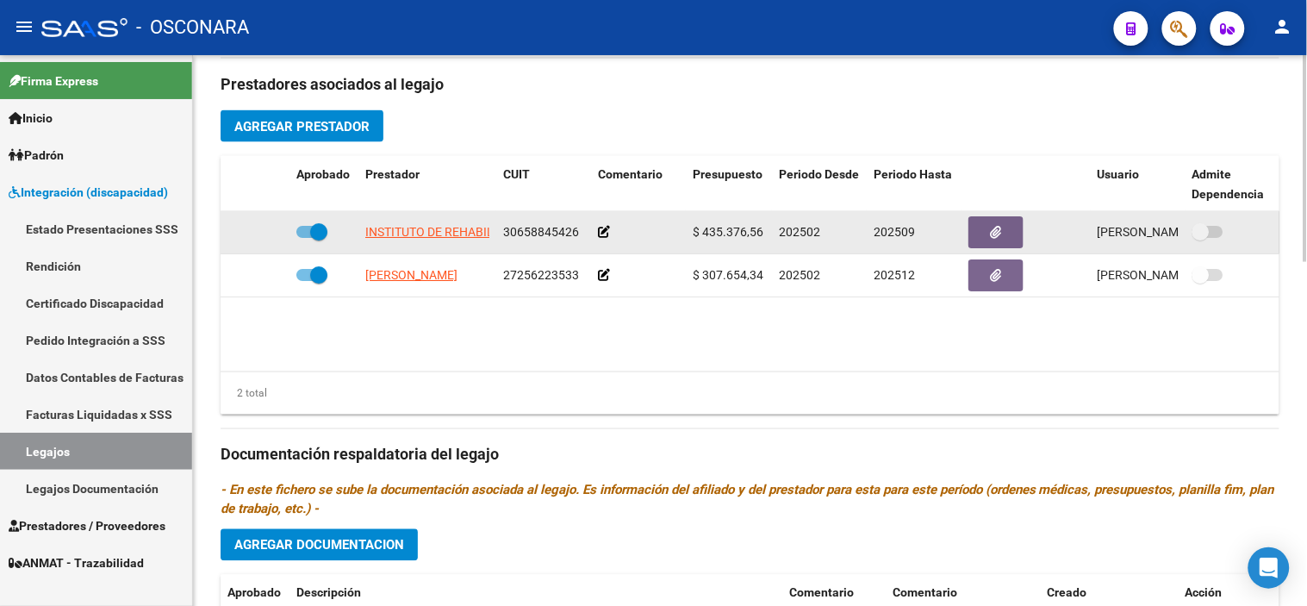
scroll to position [629, 0]
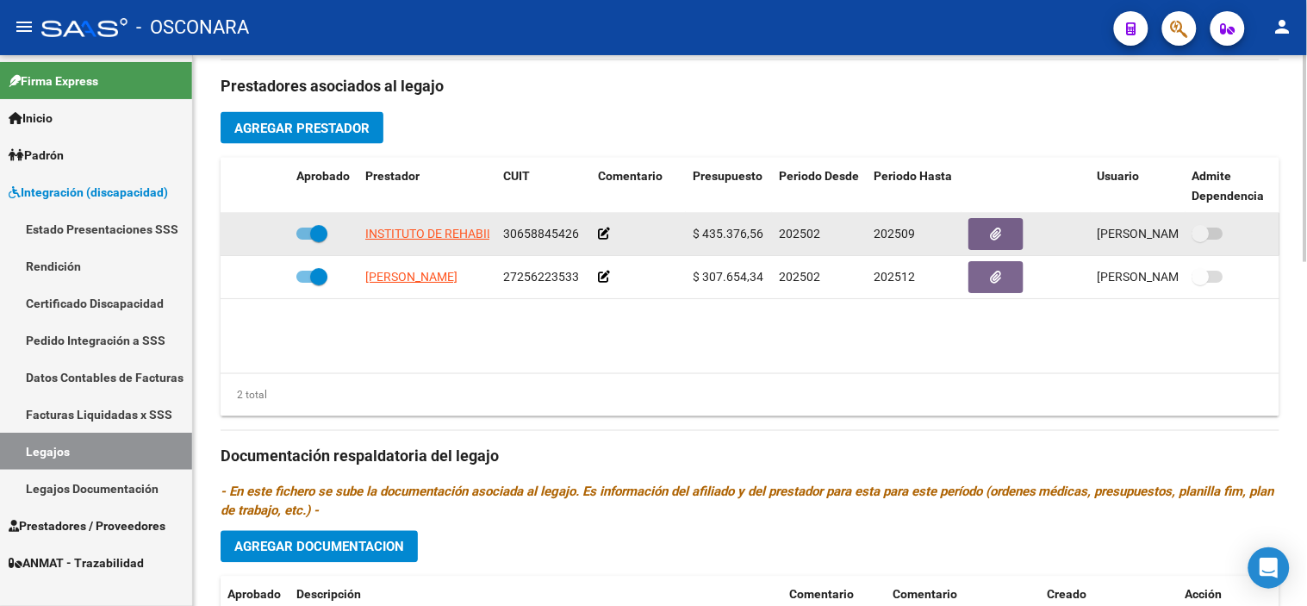
click at [321, 240] on span at bounding box center [318, 233] width 17 height 17
click at [305, 240] on input "checkbox" at bounding box center [304, 240] width 1 height 1
checkbox input "false"
click at [258, 233] on icon at bounding box center [264, 233] width 12 height 12
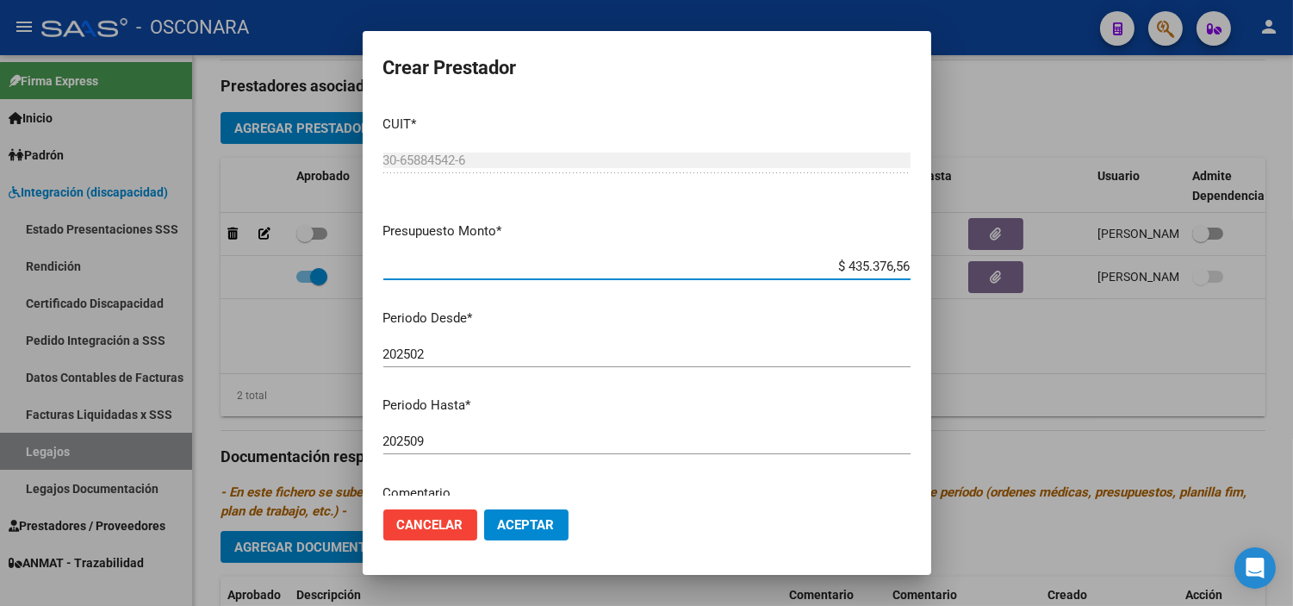
click at [463, 444] on input "202509" at bounding box center [646, 441] width 527 height 16
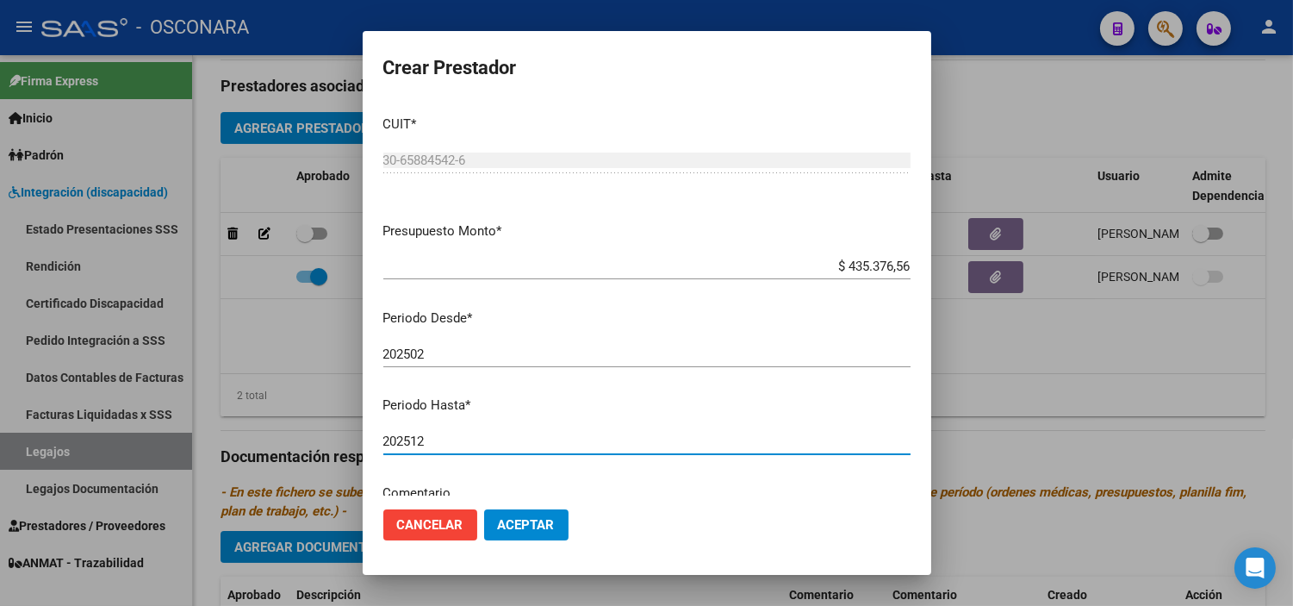
type input "202512"
click at [529, 526] on span "Aceptar" at bounding box center [526, 525] width 57 height 16
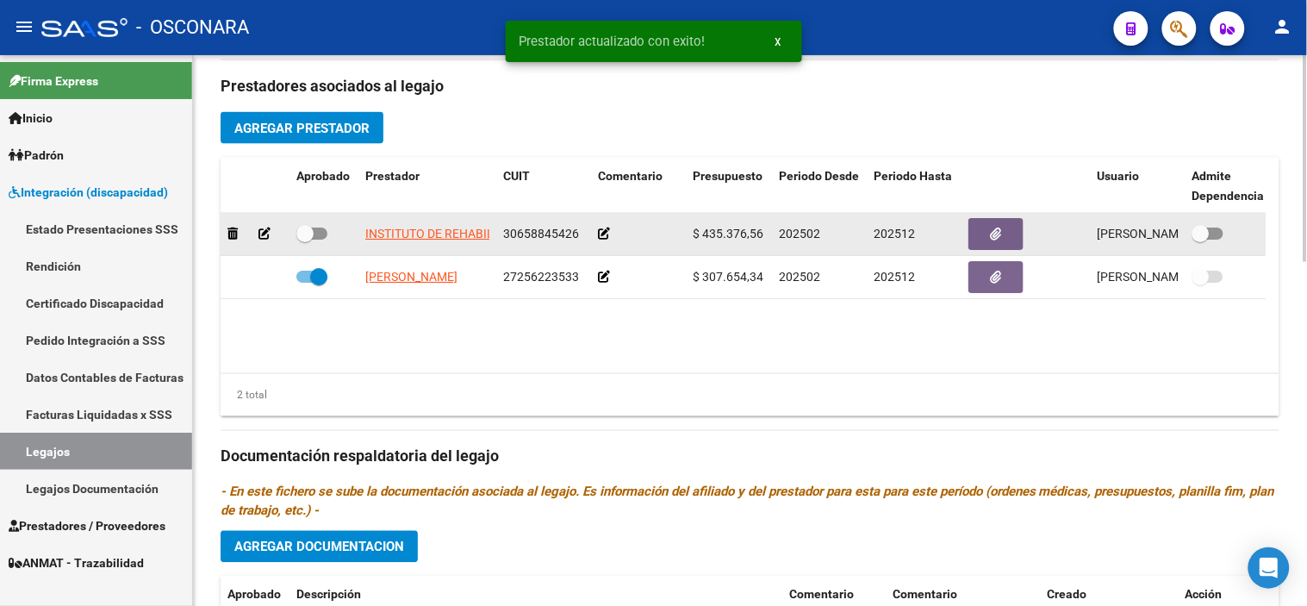
drag, startPoint x: 304, startPoint y: 242, endPoint x: 389, endPoint y: 243, distance: 85.3
click at [305, 242] on span at bounding box center [304, 233] width 17 height 17
click at [305, 240] on input "checkbox" at bounding box center [304, 240] width 1 height 1
checkbox input "true"
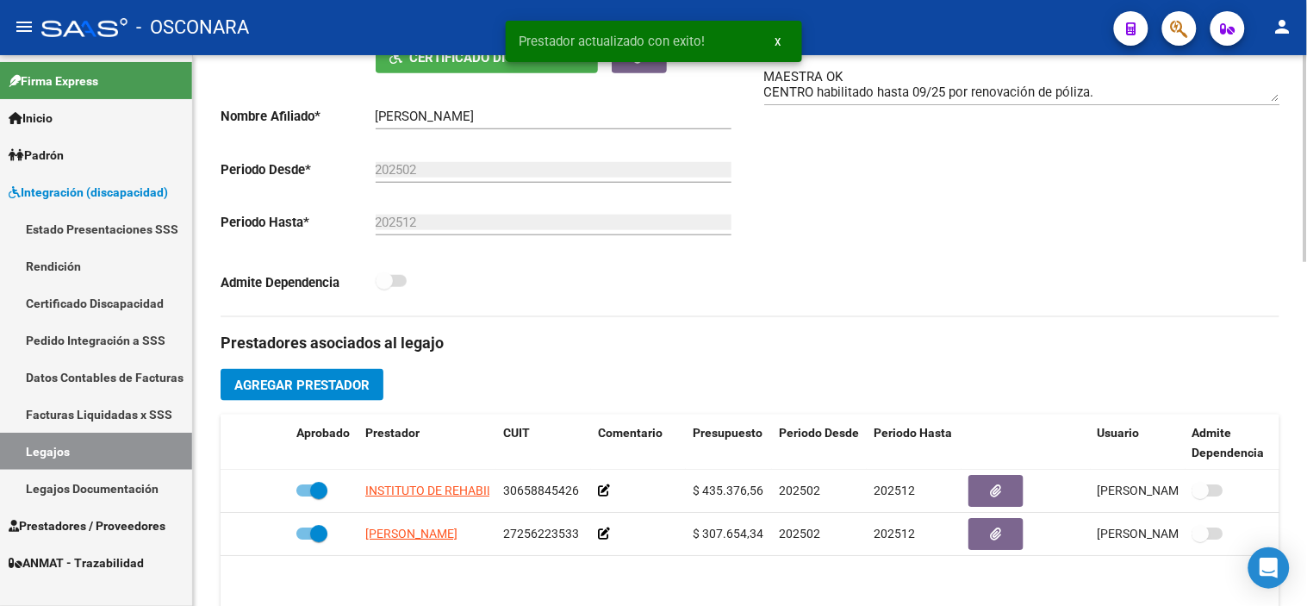
scroll to position [246, 0]
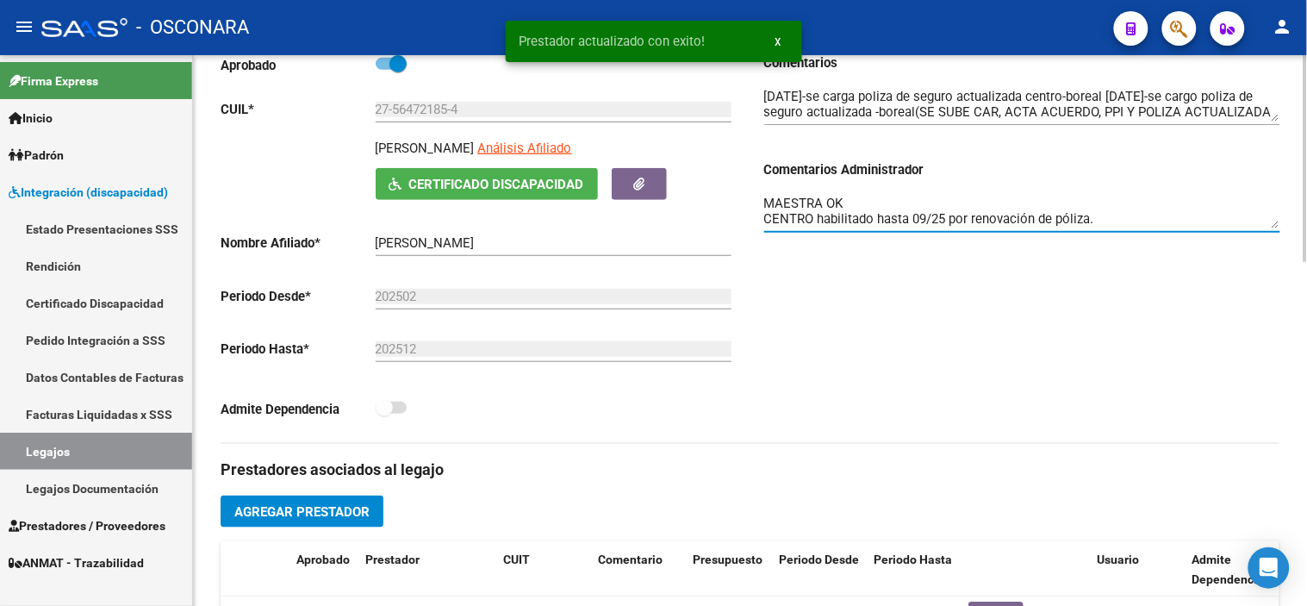
drag, startPoint x: 1099, startPoint y: 220, endPoint x: 814, endPoint y: 226, distance: 284.4
click at [814, 226] on textarea "MAESTRA OK CENTRO habilitado hasta 09/25 por renovación de póliza." at bounding box center [1022, 211] width 516 height 34
click at [848, 217] on textarea "MAESTRA OK CENTRO habilitado hasta 09/25 por renovación de póliza." at bounding box center [1022, 211] width 516 height 34
click at [1099, 211] on textarea "MAESTRA OK CENTRO habilitado hasta 09/25 por renovación de póliza." at bounding box center [1022, 211] width 516 height 34
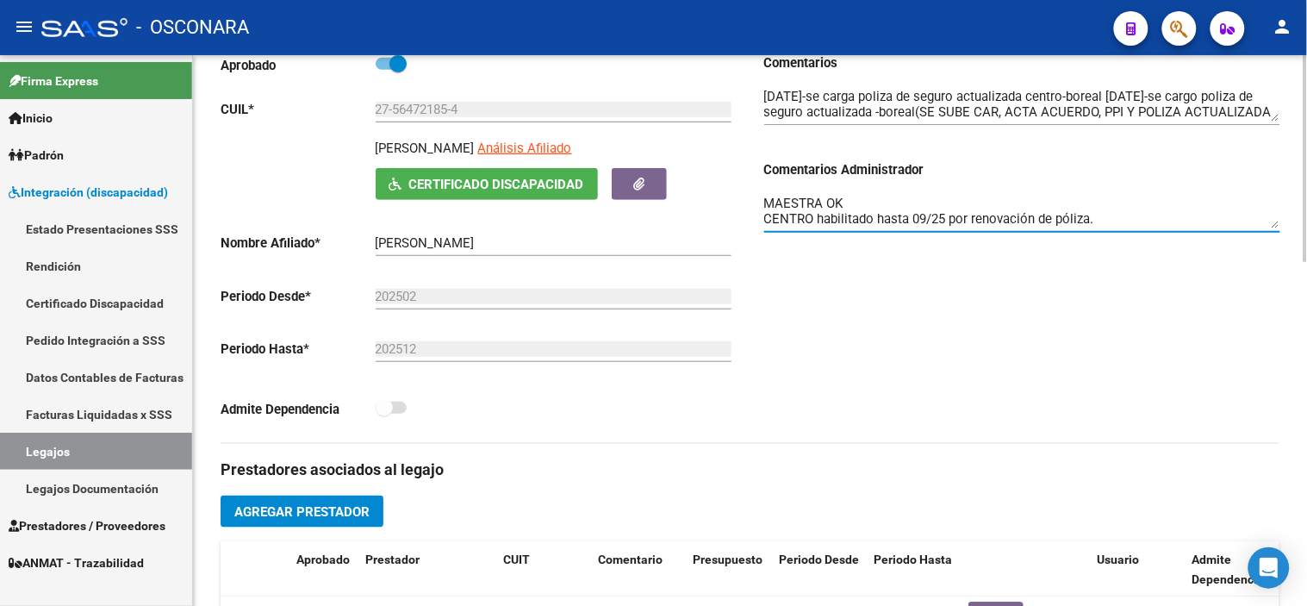
drag, startPoint x: 1099, startPoint y: 217, endPoint x: 814, endPoint y: 227, distance: 285.4
click at [814, 227] on textarea "MAESTRA OK CENTRO habilitado hasta 09/25 por renovación de póliza." at bounding box center [1022, 211] width 516 height 34
type textarea "MAESTRA OK CENTRO ok"
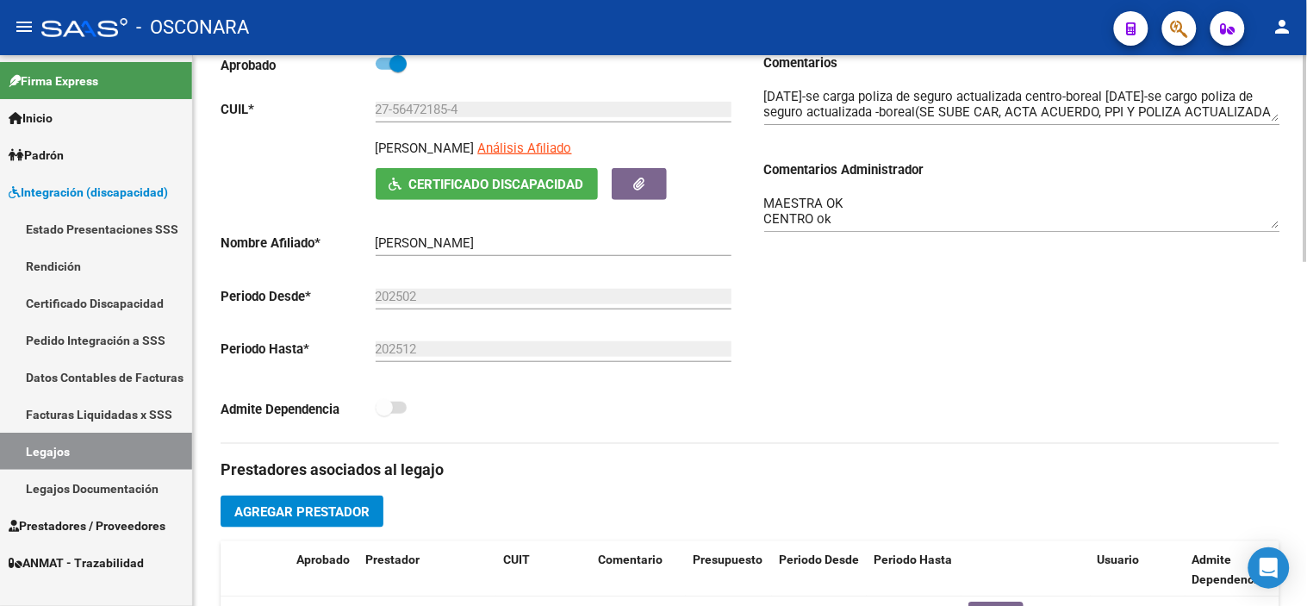
click at [944, 334] on div "Comentarios Comentarios Administrador MAESTRA OK CENTRO ok" at bounding box center [1016, 247] width 530 height 389
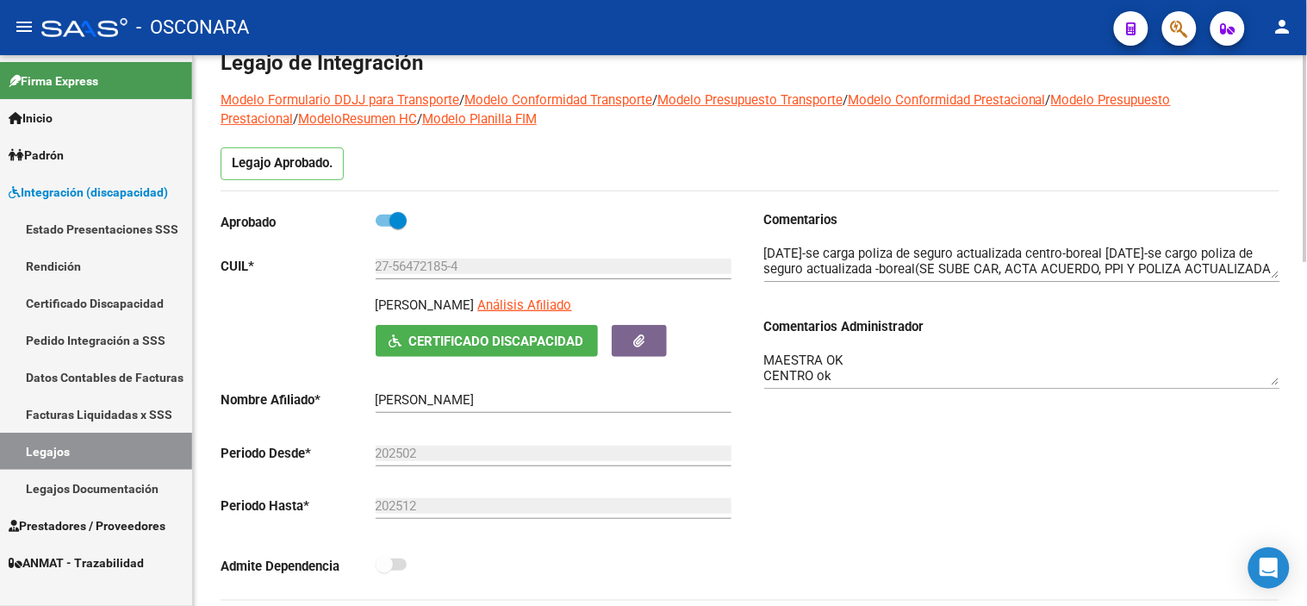
scroll to position [0, 0]
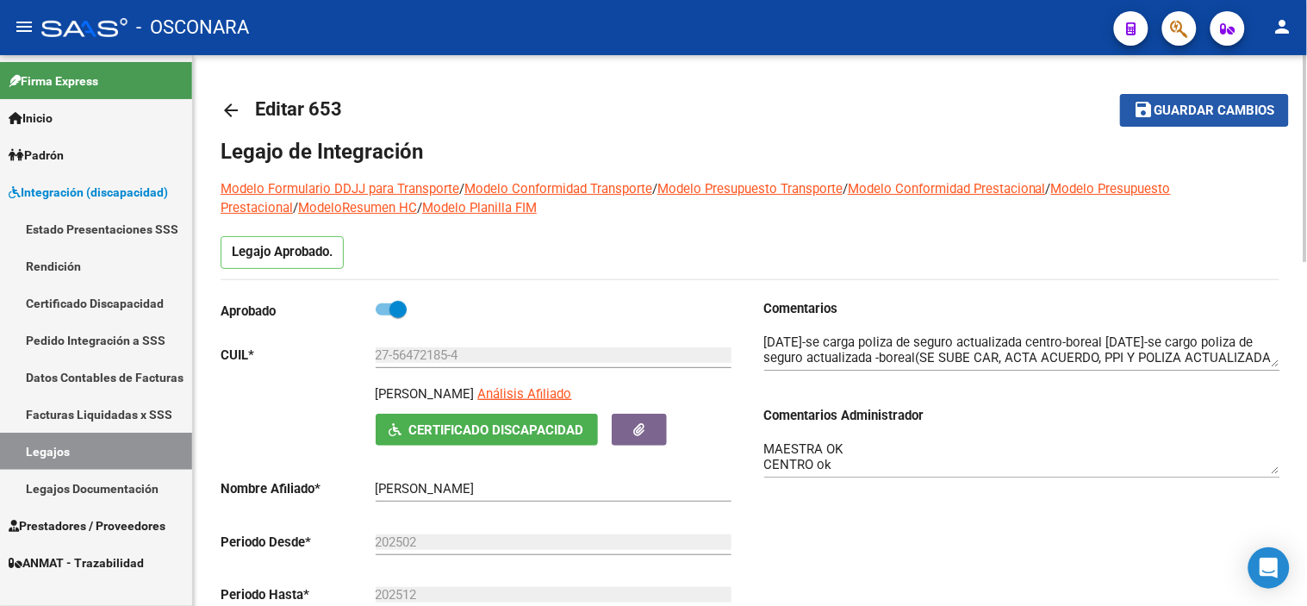
drag, startPoint x: 1151, startPoint y: 105, endPoint x: 1142, endPoint y: 129, distance: 25.9
click at [1151, 105] on mat-icon "save" at bounding box center [1144, 109] width 21 height 21
click at [1193, 108] on span "Guardar cambios" at bounding box center [1215, 111] width 121 height 16
click at [237, 101] on mat-icon "arrow_back" at bounding box center [231, 110] width 21 height 21
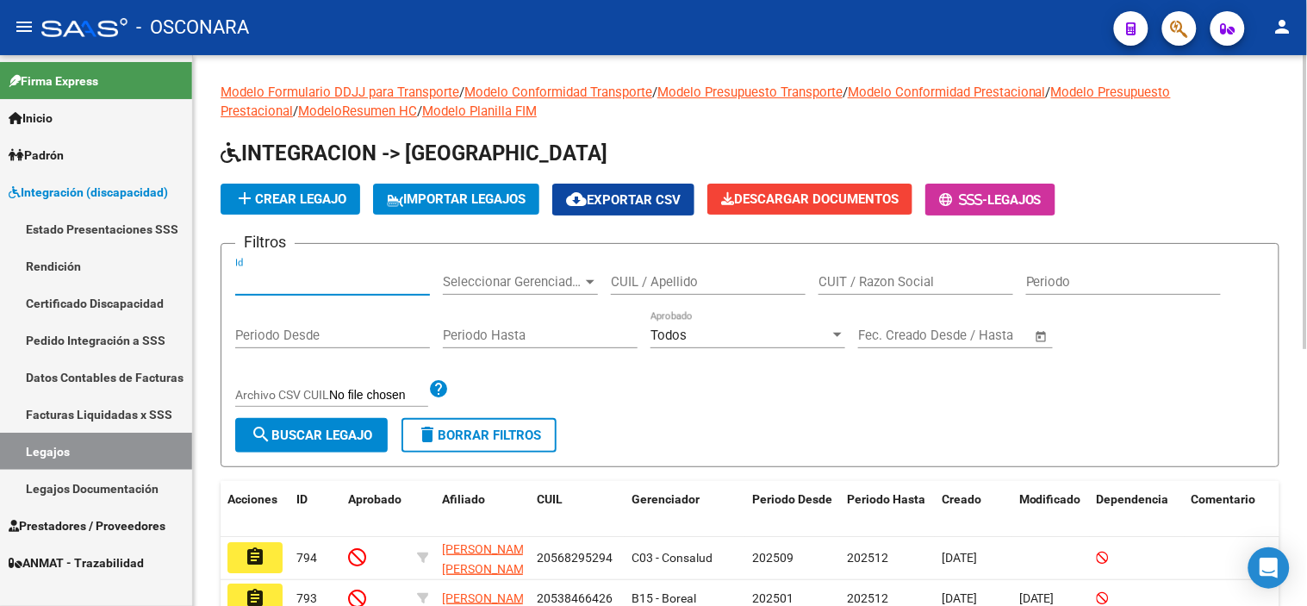
click at [308, 283] on input "Id" at bounding box center [332, 282] width 195 height 16
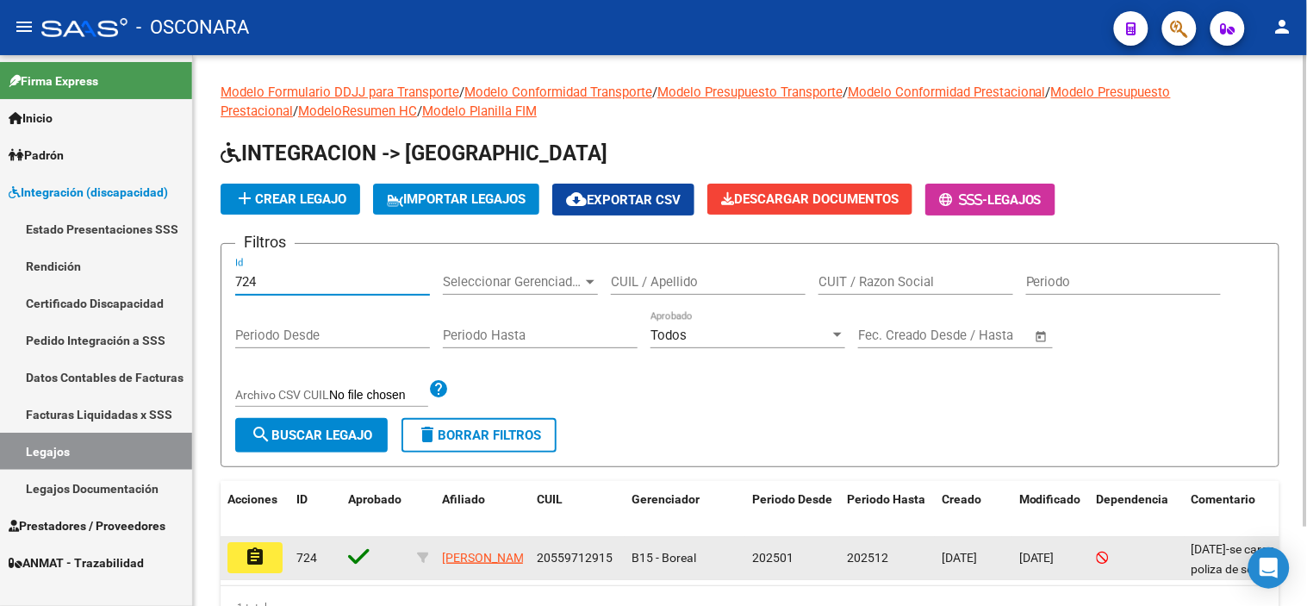
type input "724"
click at [257, 564] on mat-icon "assignment" at bounding box center [255, 556] width 21 height 21
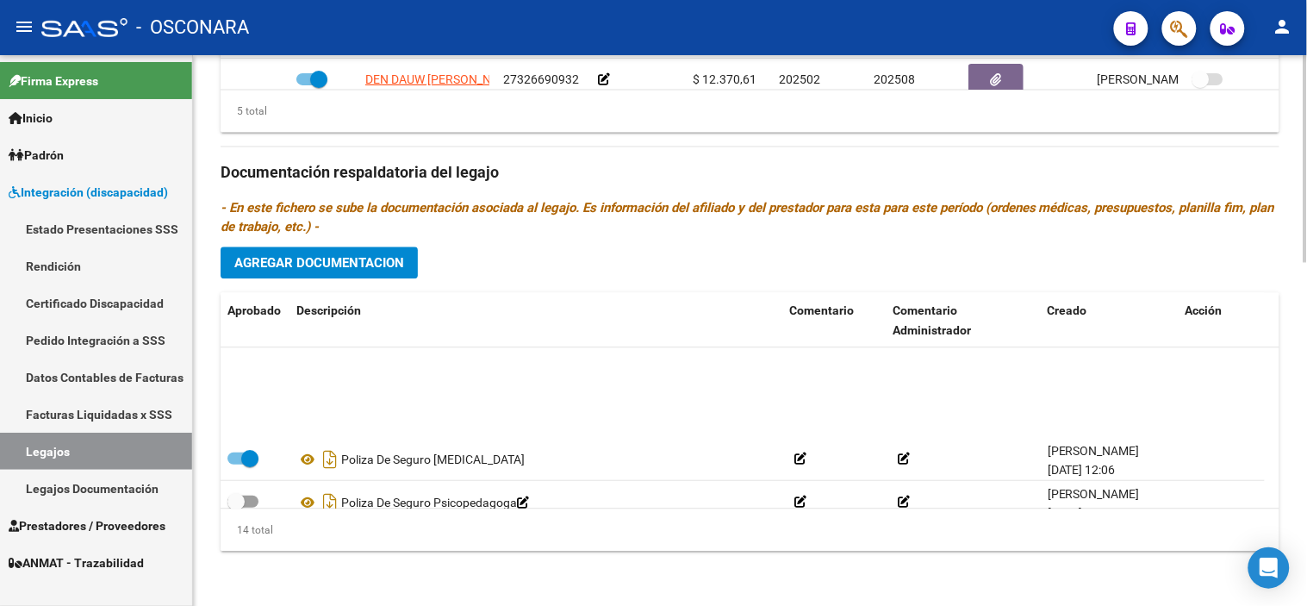
scroll to position [448, 0]
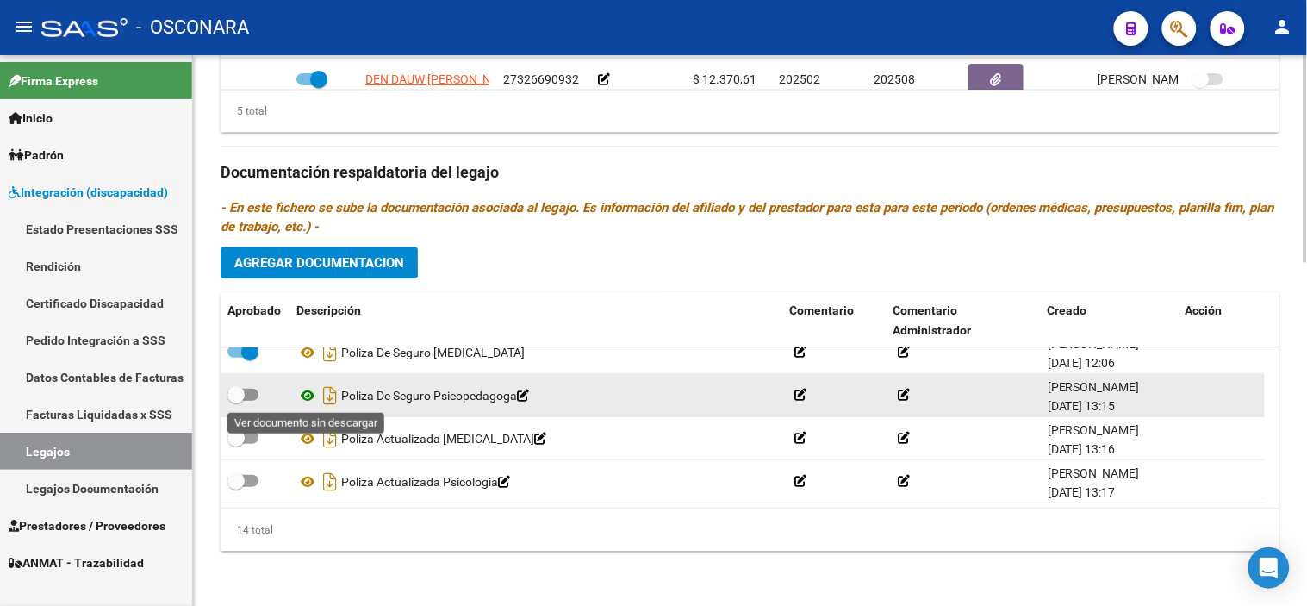
click at [302, 392] on icon at bounding box center [307, 394] width 22 height 21
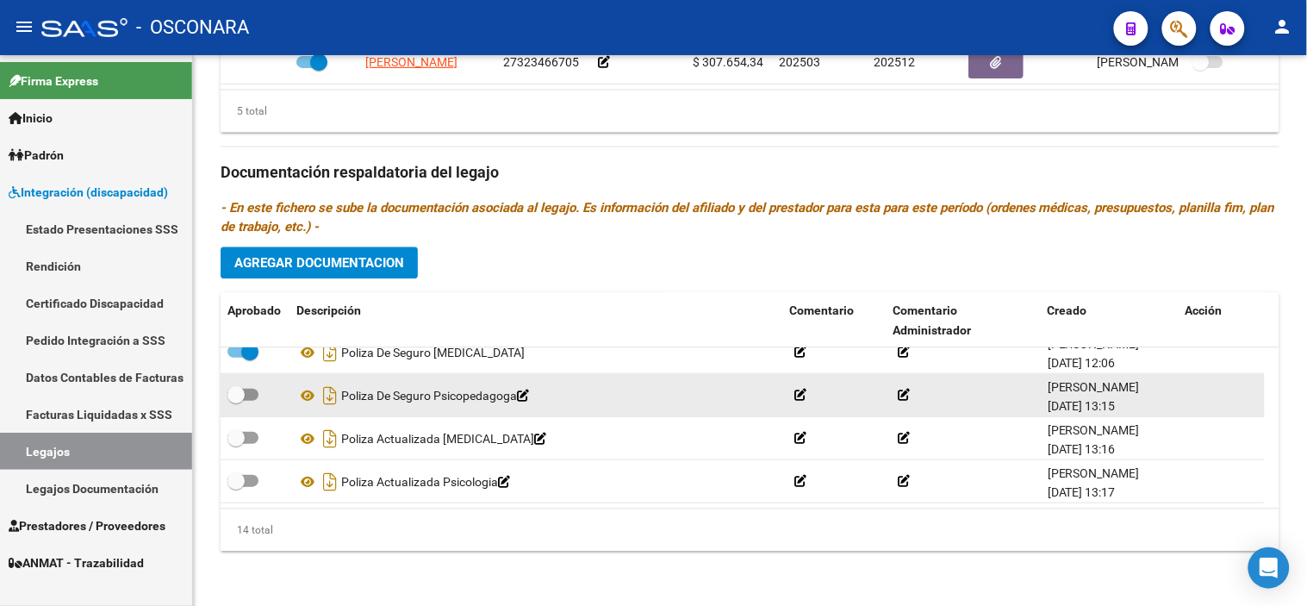
click at [246, 386] on label at bounding box center [242, 393] width 31 height 21
click at [236, 400] on input "checkbox" at bounding box center [235, 400] width 1 height 1
checkbox input "true"
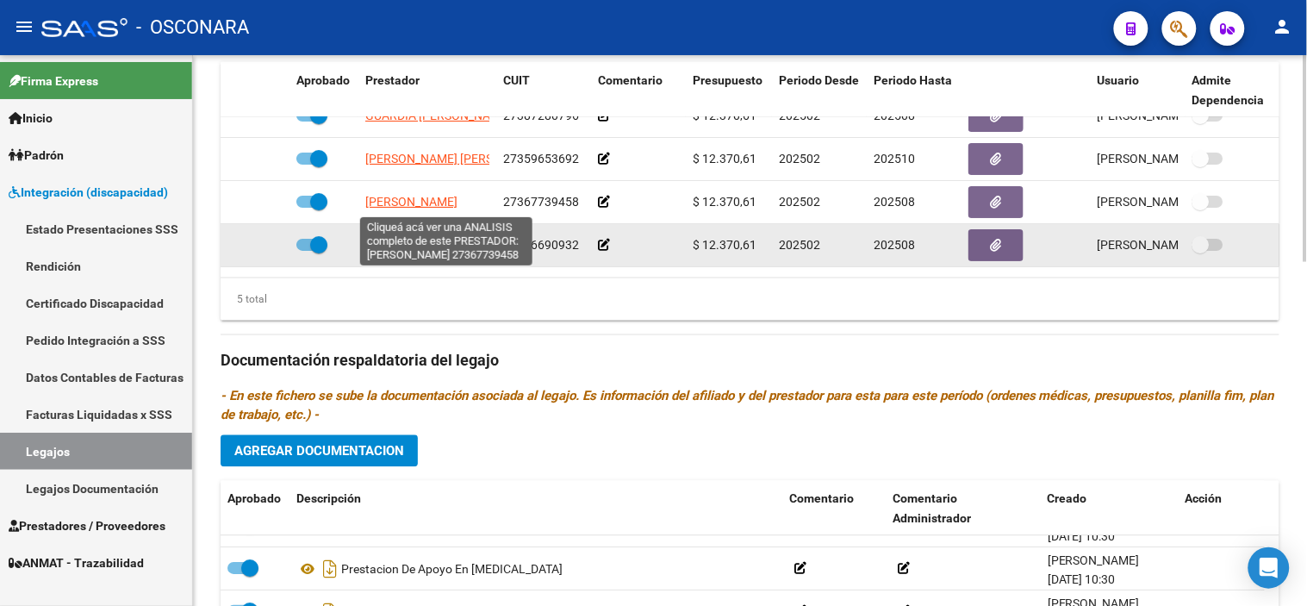
scroll to position [0, 0]
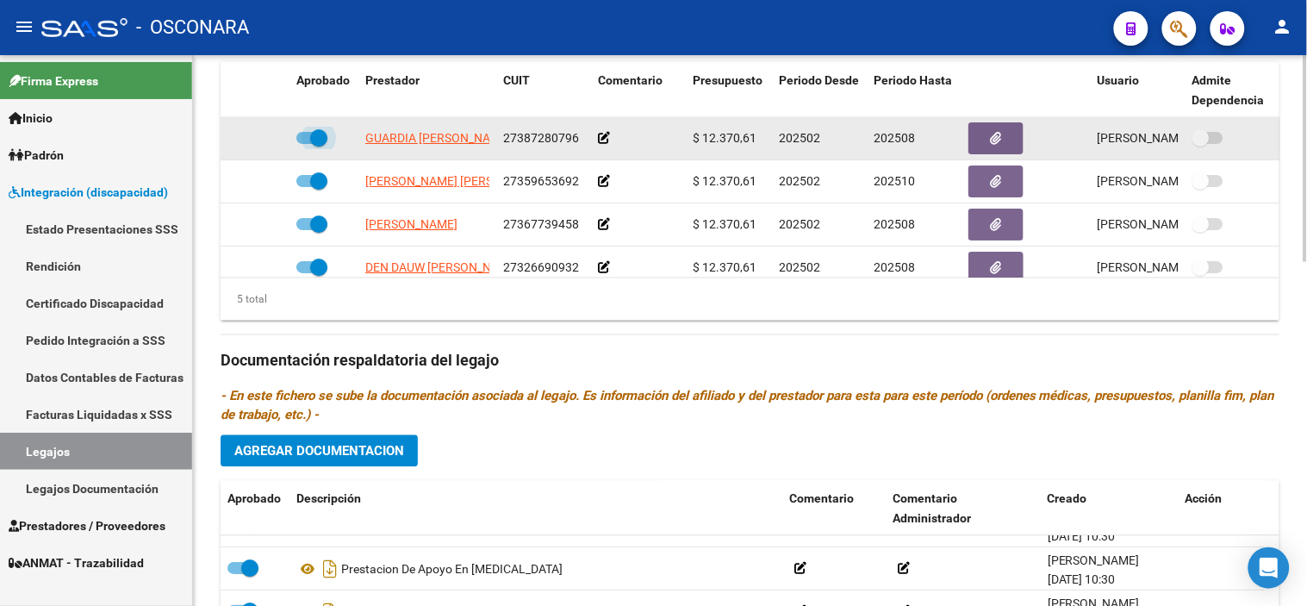
click at [319, 138] on span at bounding box center [318, 137] width 17 height 17
click at [305, 144] on input "checkbox" at bounding box center [304, 144] width 1 height 1
checkbox input "false"
click at [270, 141] on icon at bounding box center [264, 138] width 12 height 12
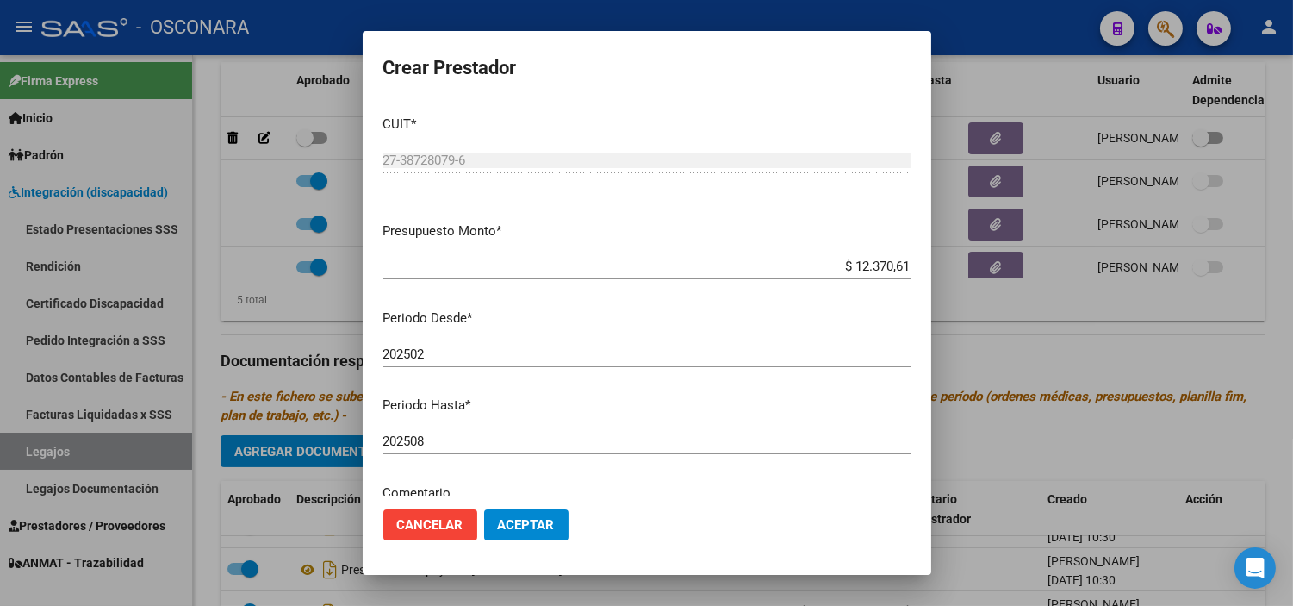
click at [485, 432] on div "202508 Ingresar el periodo" at bounding box center [646, 441] width 527 height 26
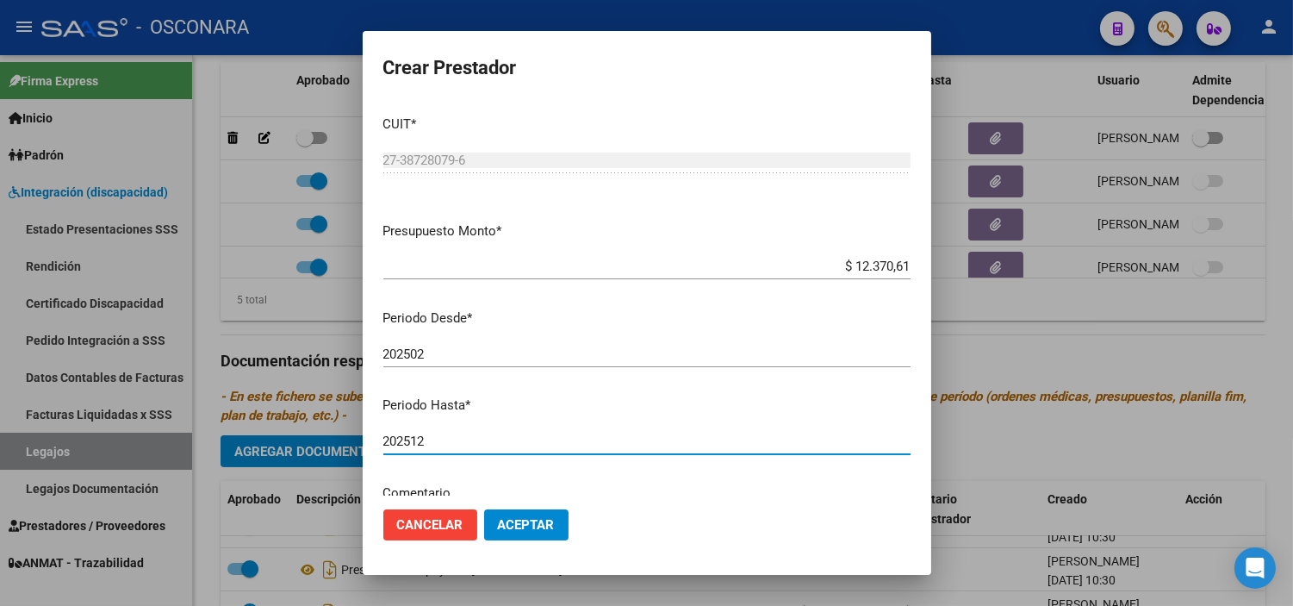
type input "202512"
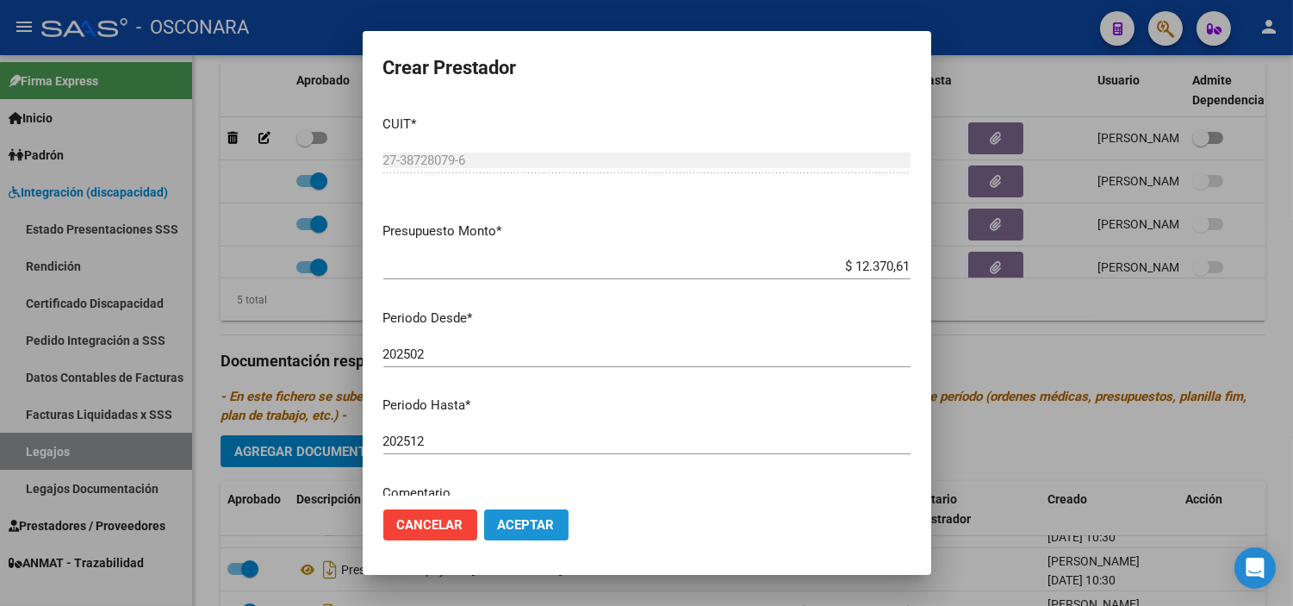
click at [501, 524] on span "Aceptar" at bounding box center [526, 525] width 57 height 16
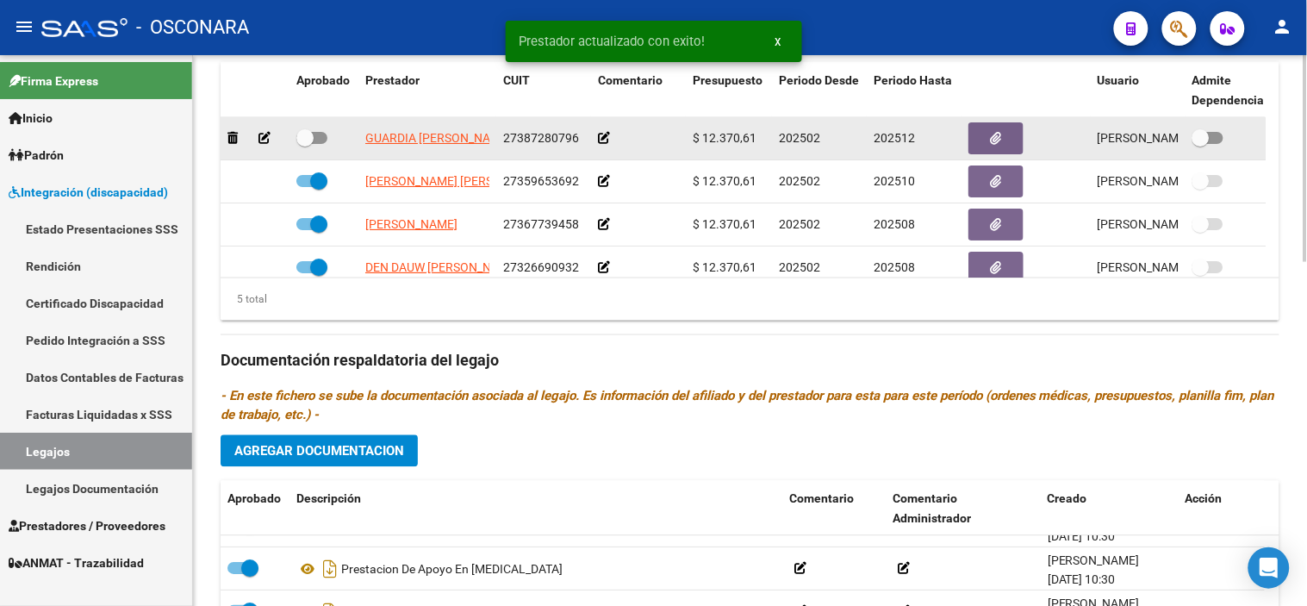
click at [302, 140] on span at bounding box center [304, 137] width 17 height 17
click at [304, 144] on input "checkbox" at bounding box center [304, 144] width 1 height 1
checkbox input "true"
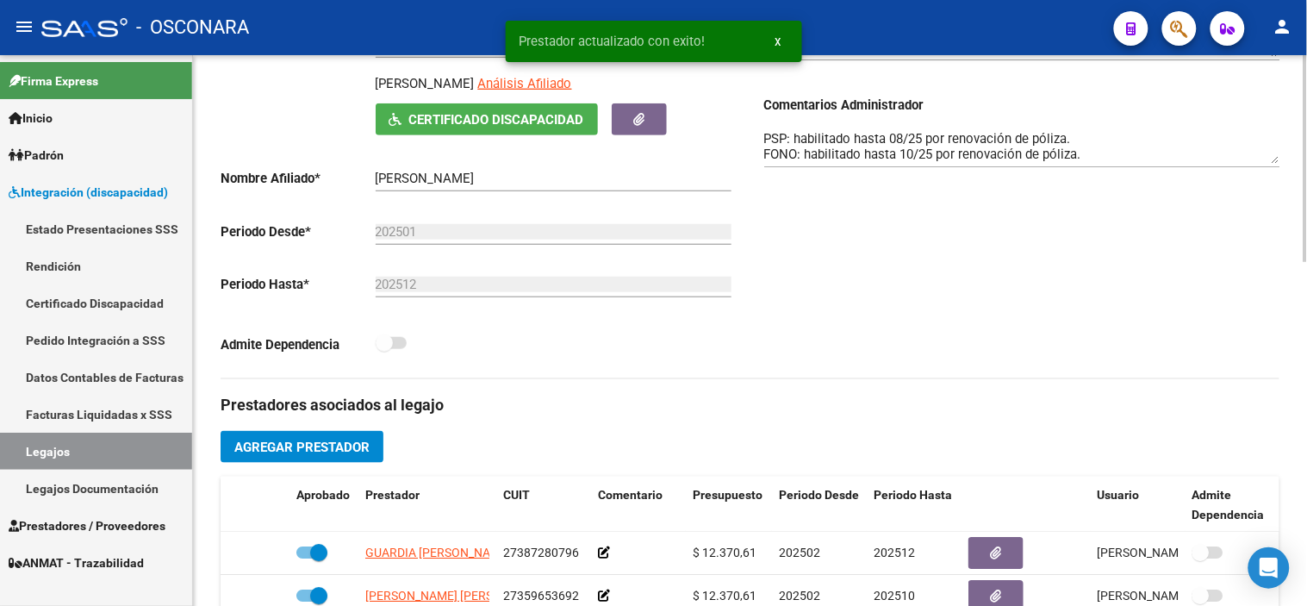
scroll to position [54, 0]
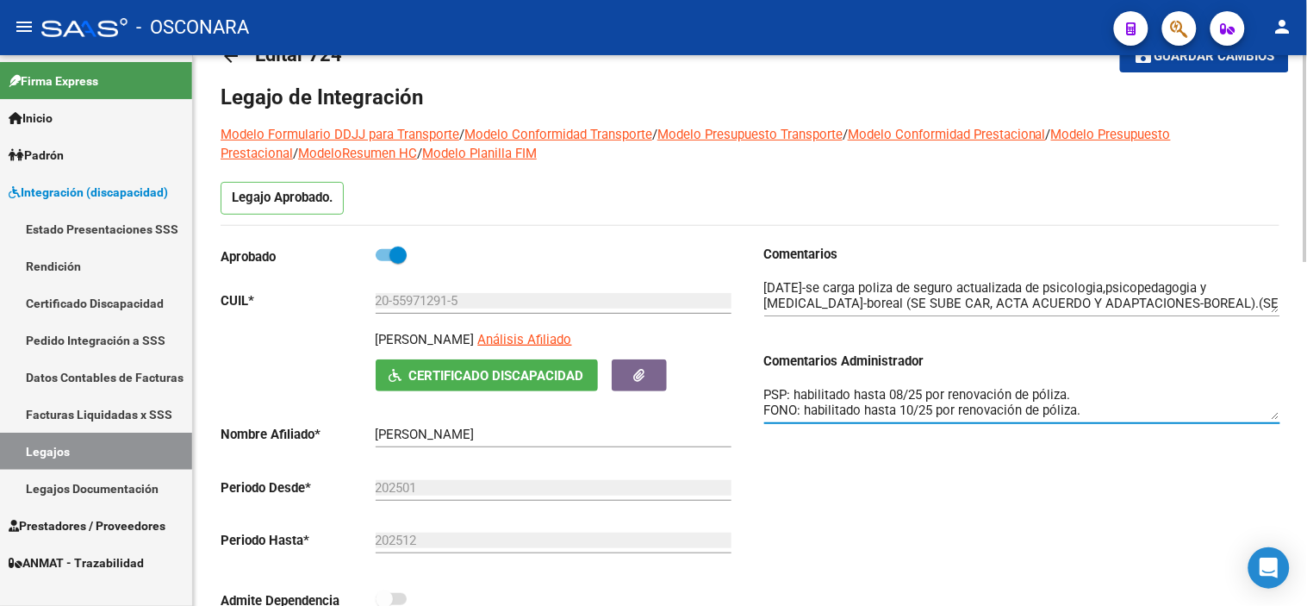
drag, startPoint x: 1082, startPoint y: 400, endPoint x: 795, endPoint y: 393, distance: 287.0
click at [795, 393] on textarea "PSP: habilitado hasta 08/25 por renovación de póliza. FONO: habilitado hasta 10…" at bounding box center [1022, 402] width 516 height 34
type textarea "PSP: ok FONO: habilitado hasta 10/25 por renovación de póliza. PSICOMOT: habili…"
click at [867, 513] on div "Comentarios Comentarios Administrador PSP: ok FONO: habilitado hasta 10/25 por …" at bounding box center [1016, 439] width 530 height 389
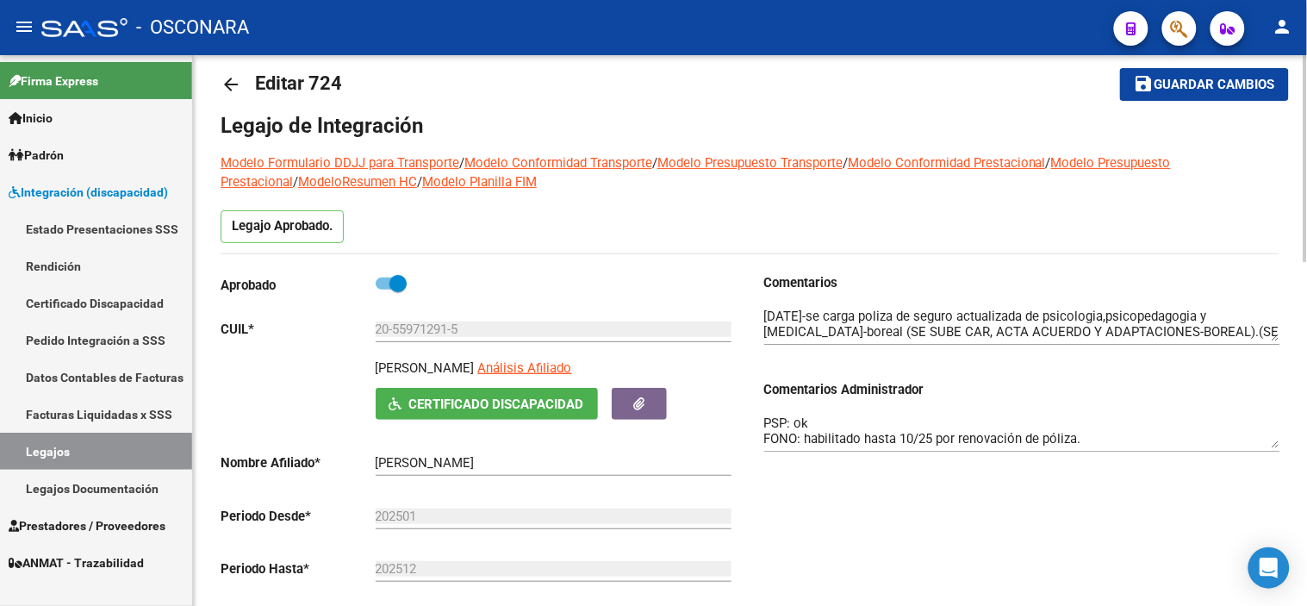
scroll to position [0, 0]
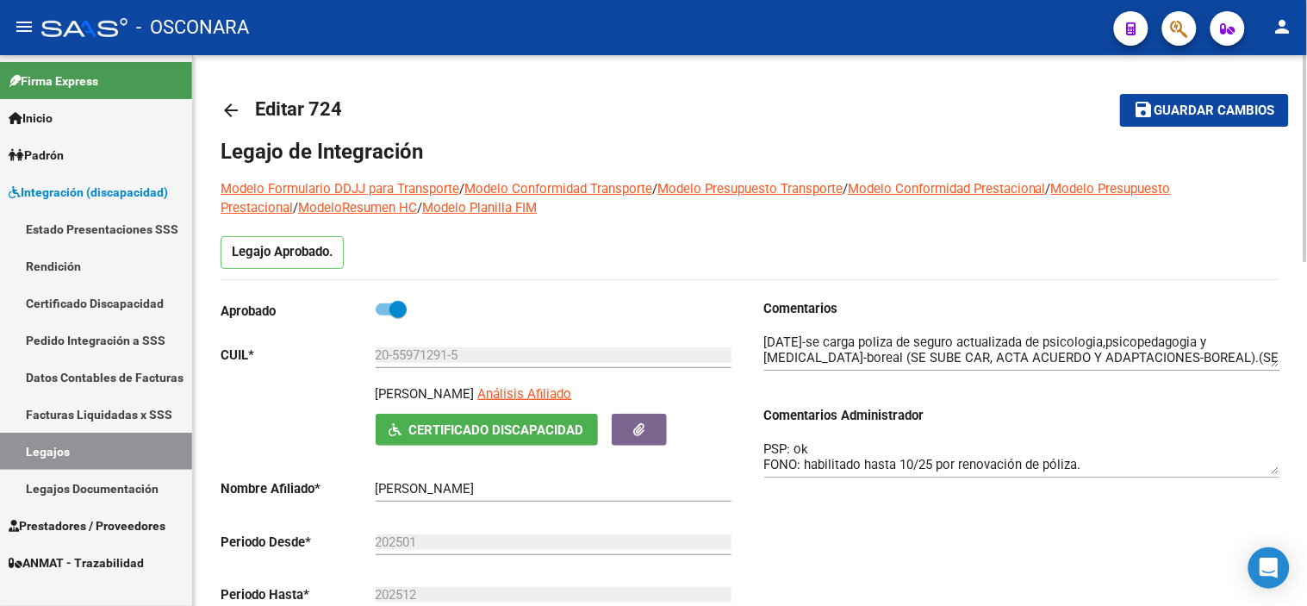
click at [1185, 109] on span "Guardar cambios" at bounding box center [1215, 111] width 121 height 16
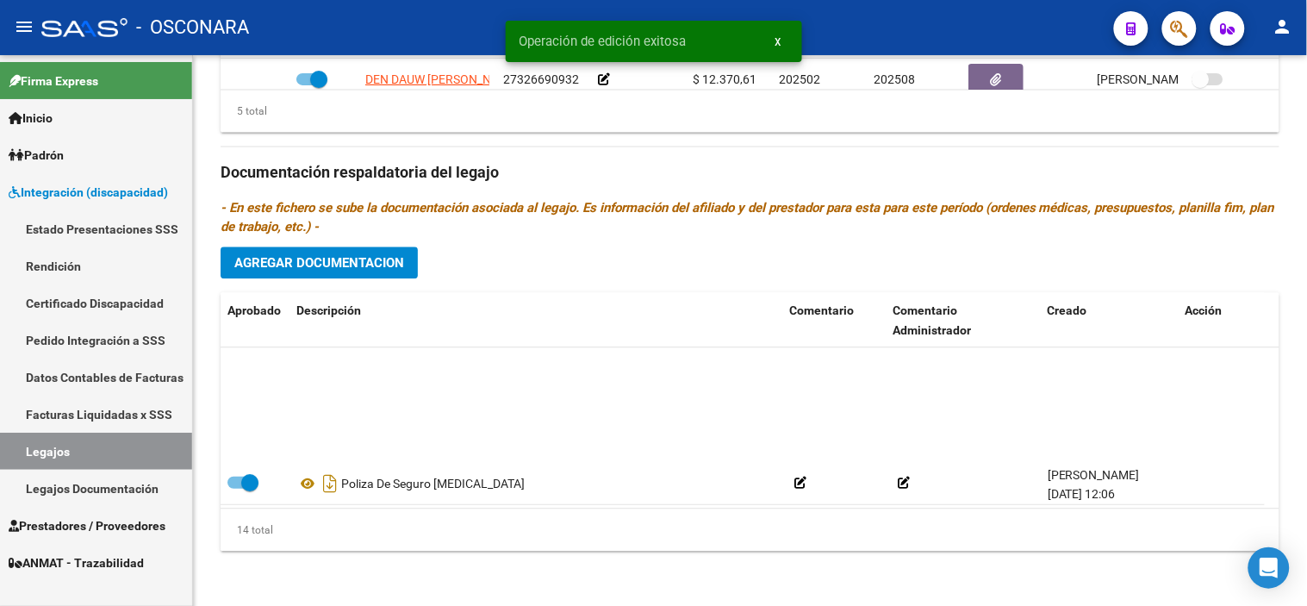
scroll to position [448, 0]
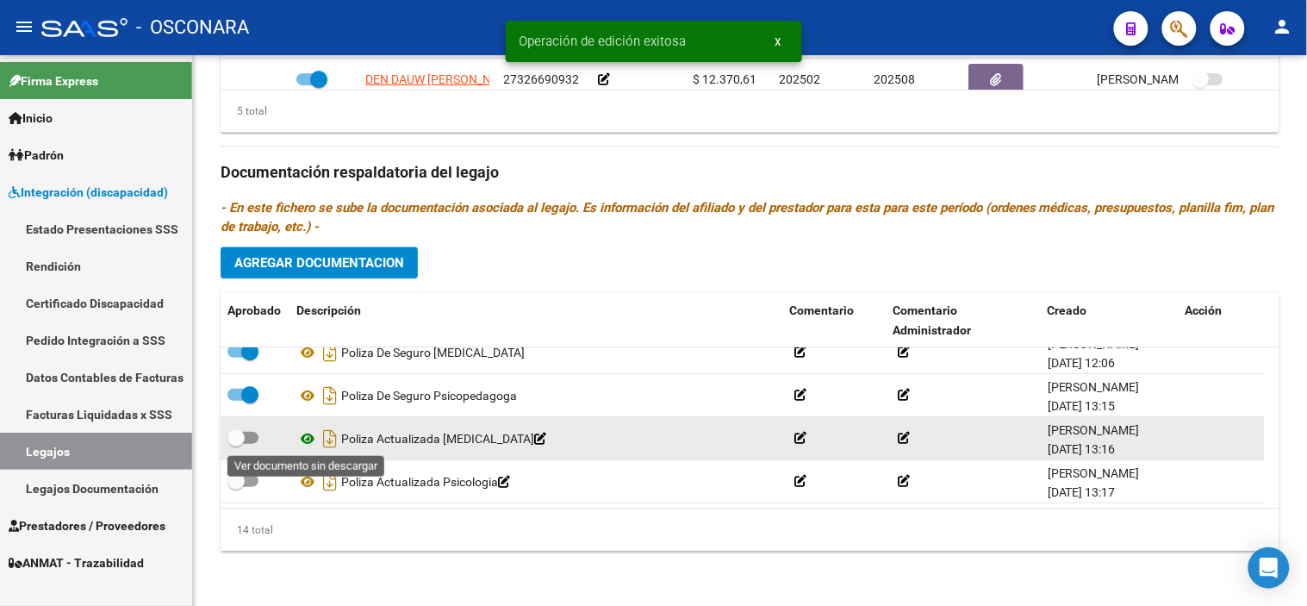
click at [300, 432] on icon at bounding box center [307, 437] width 22 height 21
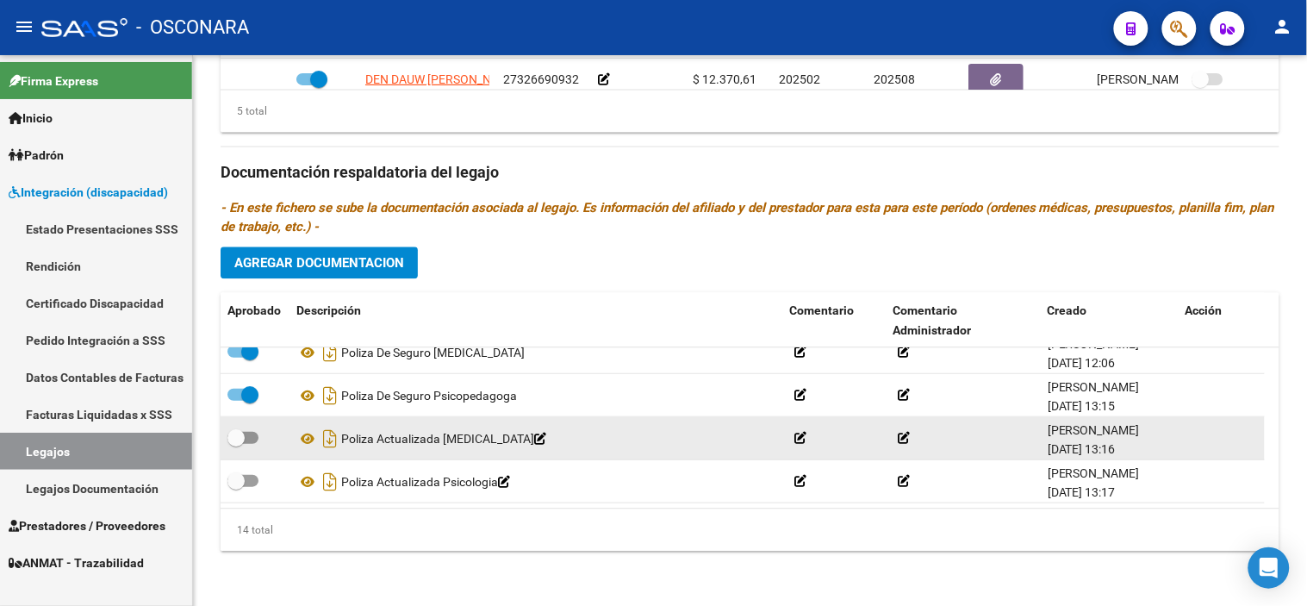
click at [229, 449] on div at bounding box center [254, 438] width 55 height 22
click at [234, 440] on span at bounding box center [235, 436] width 17 height 17
click at [235, 443] on input "checkbox" at bounding box center [235, 443] width 1 height 1
checkbox input "true"
click at [329, 436] on icon "Descargar documento" at bounding box center [330, 438] width 22 height 28
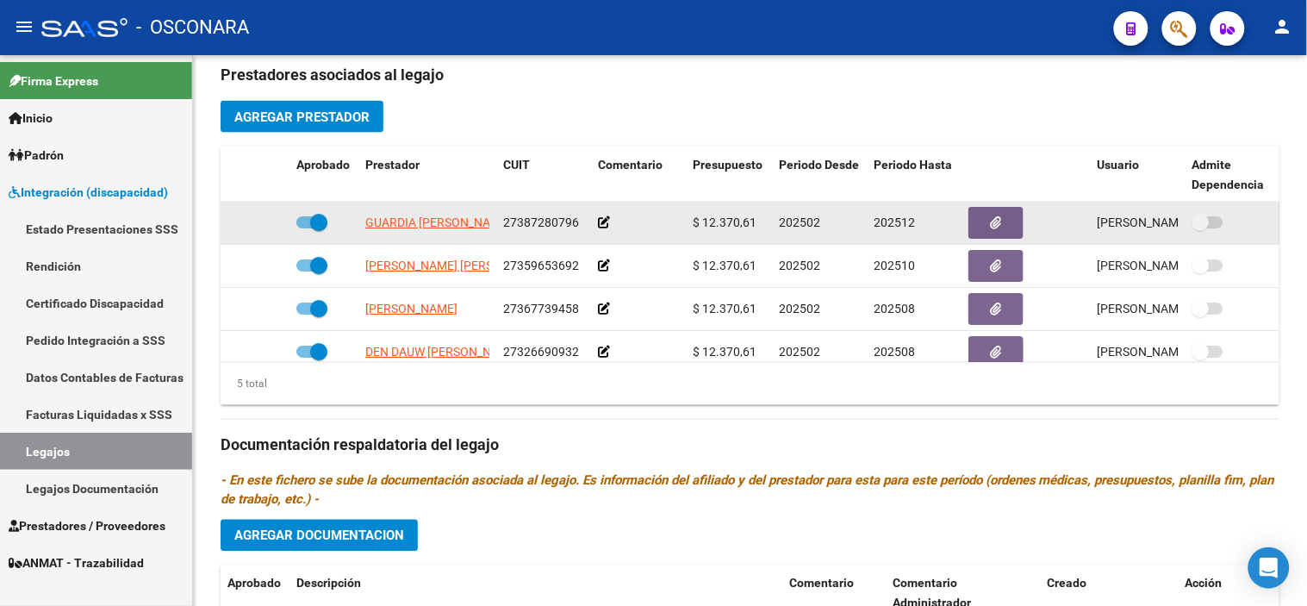
scroll to position [629, 0]
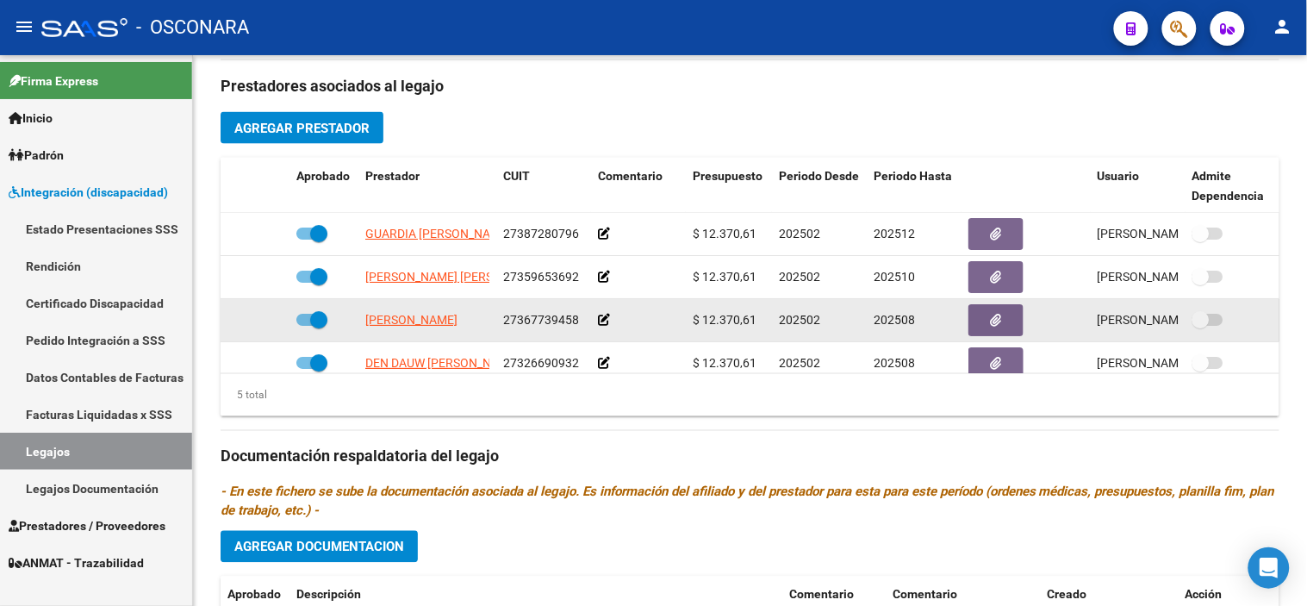
click at [326, 325] on span at bounding box center [318, 319] width 17 height 17
click at [305, 326] on input "checkbox" at bounding box center [304, 326] width 1 height 1
checkbox input "false"
click at [262, 323] on icon at bounding box center [264, 320] width 12 height 12
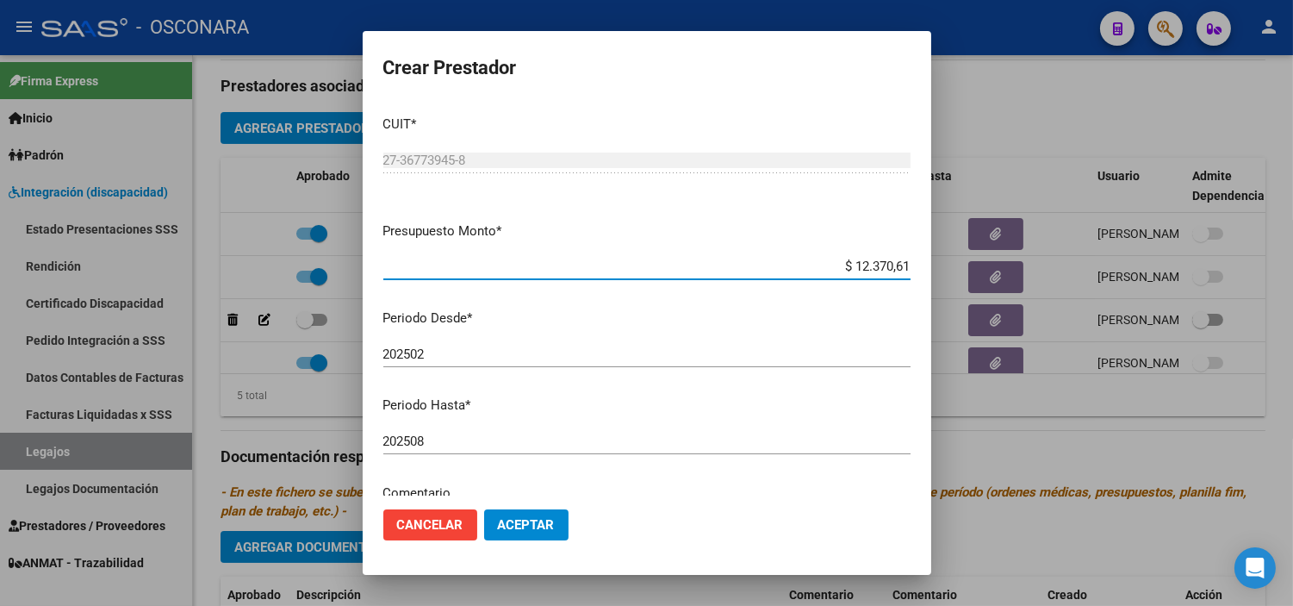
click at [441, 440] on input "202508" at bounding box center [646, 441] width 527 height 16
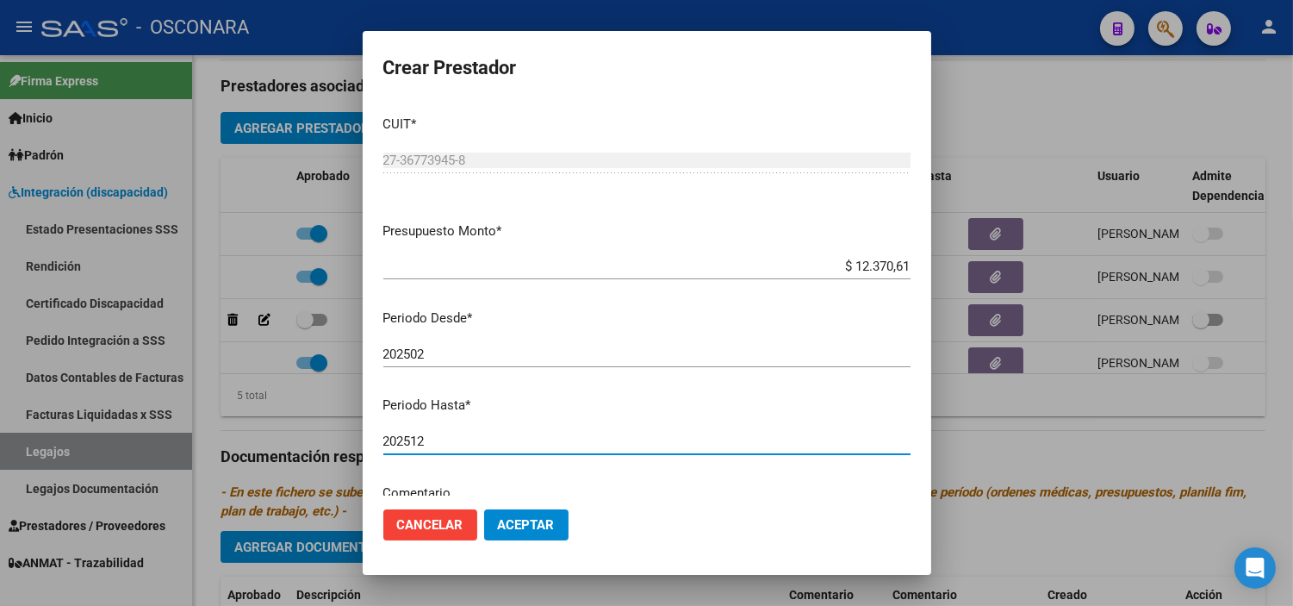
type input "202512"
click at [526, 518] on span "Aceptar" at bounding box center [526, 525] width 57 height 16
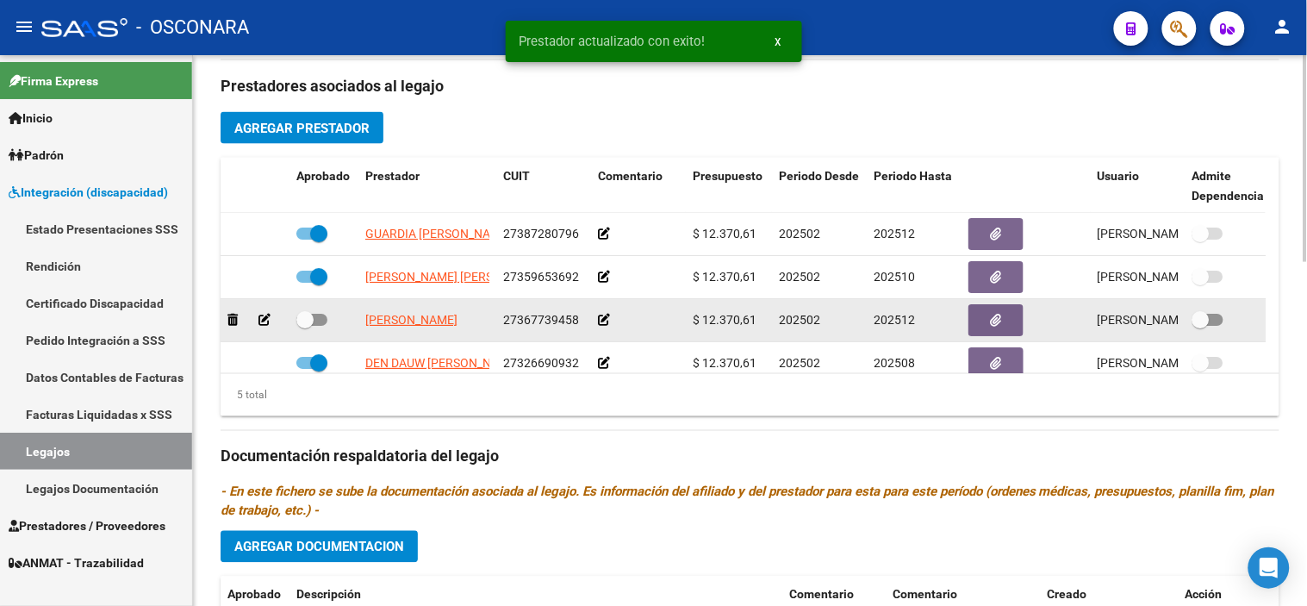
click at [302, 319] on span at bounding box center [304, 319] width 17 height 17
click at [304, 326] on input "checkbox" at bounding box center [304, 326] width 1 height 1
checkbox input "true"
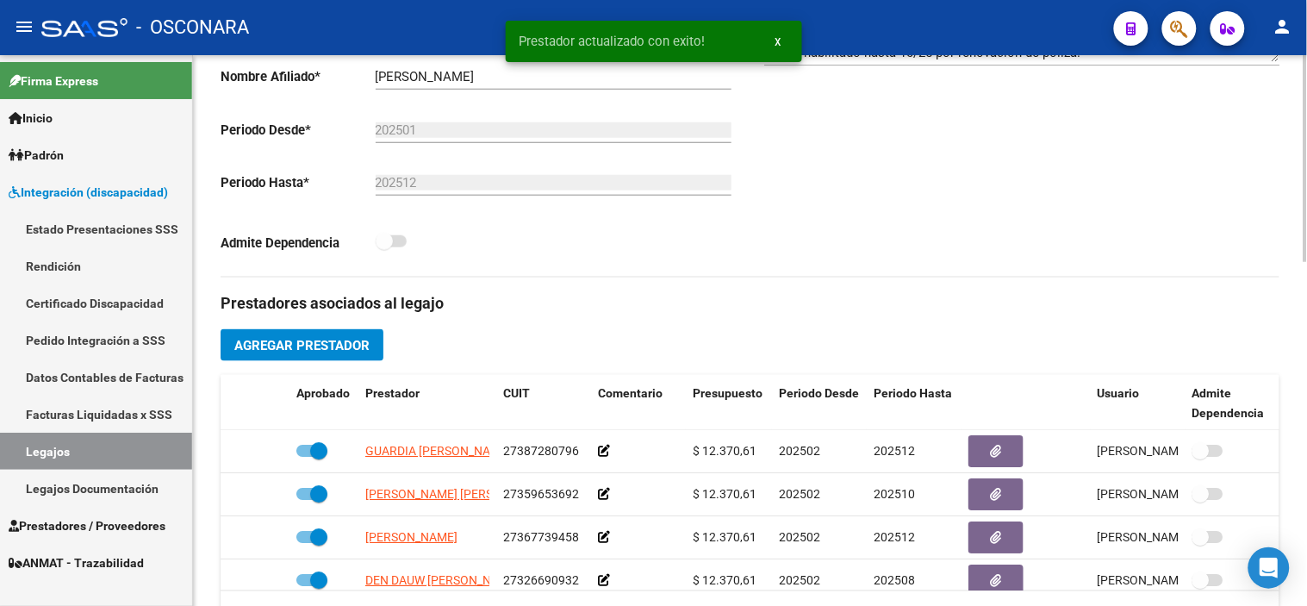
scroll to position [150, 0]
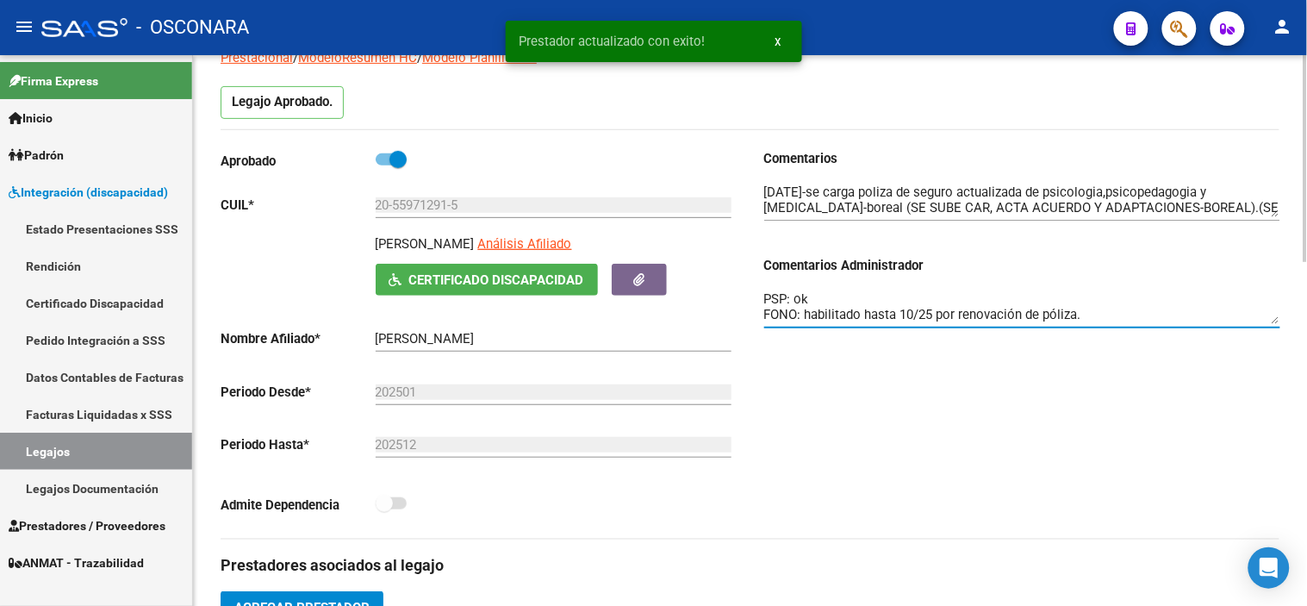
click at [952, 306] on textarea "PSP: ok FONO: habilitado hasta 10/25 por renovación de póliza. PSICOMOT: habili…" at bounding box center [1022, 307] width 516 height 34
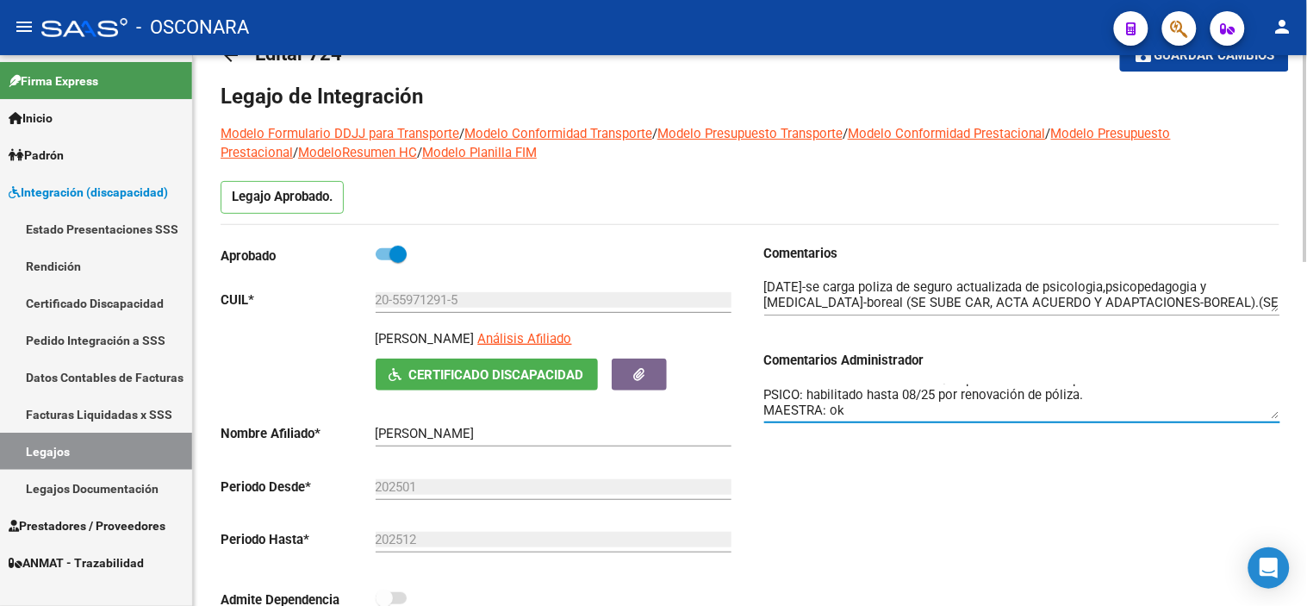
scroll to position [54, 0]
click at [989, 389] on textarea "PSP: ok FONO: habilitado hasta 10/25 por renovación de póliza. PSICOMOT: habili…" at bounding box center [1022, 402] width 516 height 34
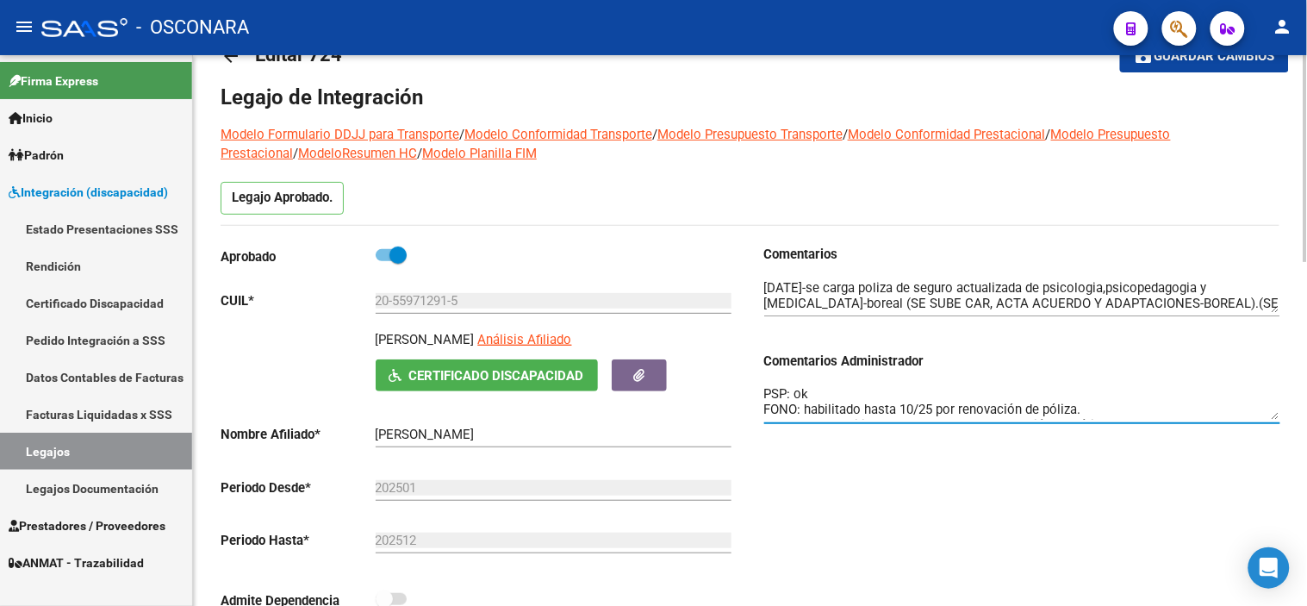
scroll to position [13, 0]
type textarea "PSP: ok FONO: habilitado hasta 10/25 por renovación de póliza. PSICOMOT: ok PSI…"
click at [1018, 460] on div "Comentarios Comentarios Administrador PSP: ok FONO: habilitado hasta 10/25 por …" at bounding box center [1016, 439] width 530 height 389
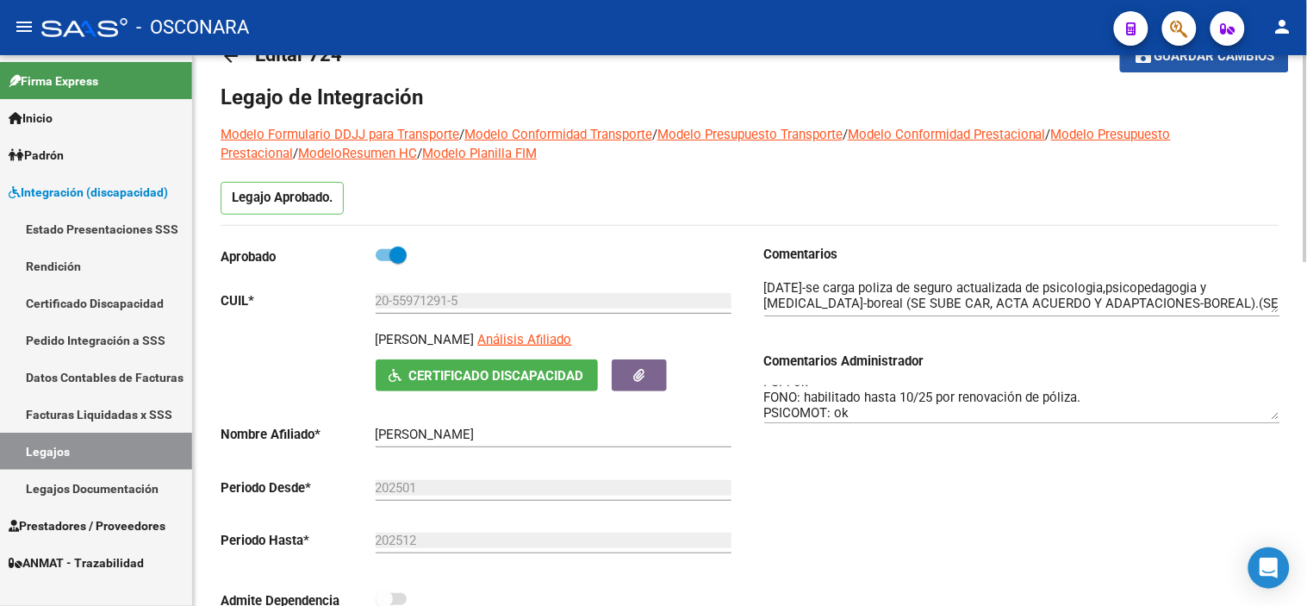
click at [1230, 66] on button "save Guardar cambios" at bounding box center [1204, 56] width 169 height 32
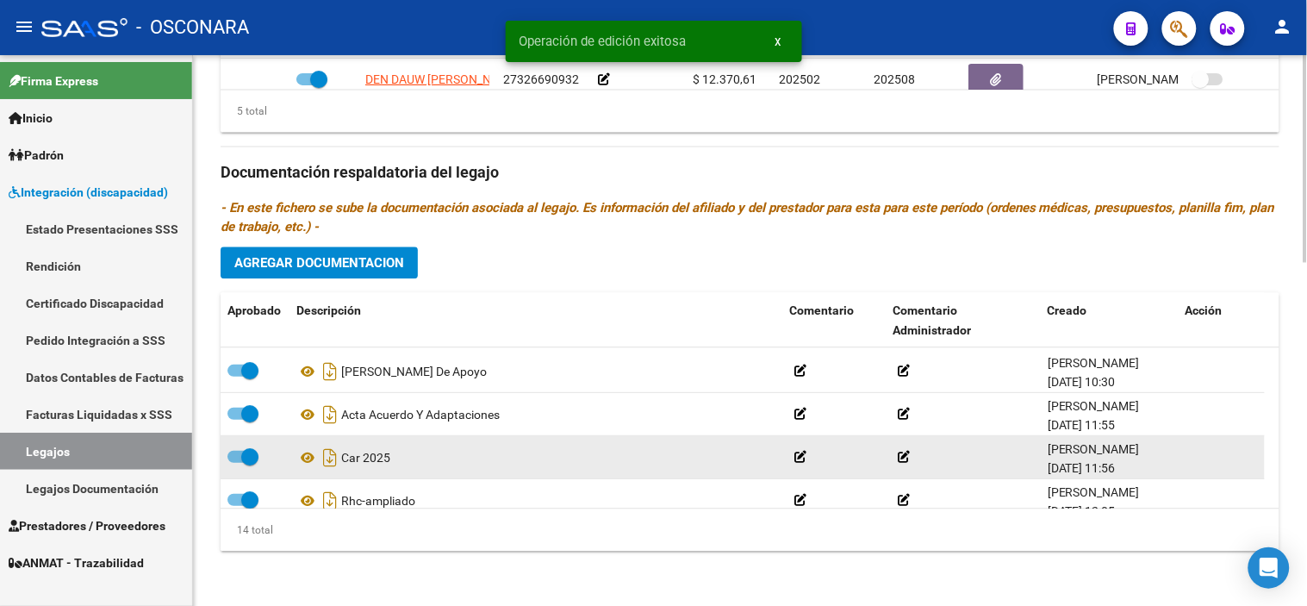
scroll to position [448, 0]
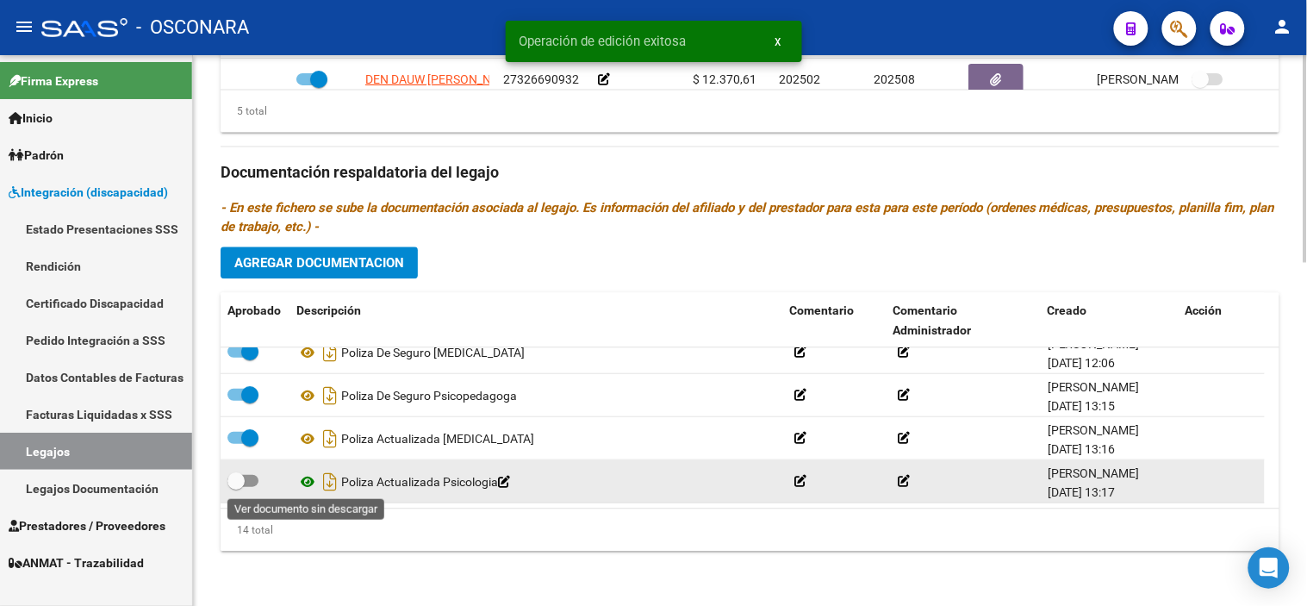
click at [304, 483] on icon at bounding box center [307, 480] width 22 height 21
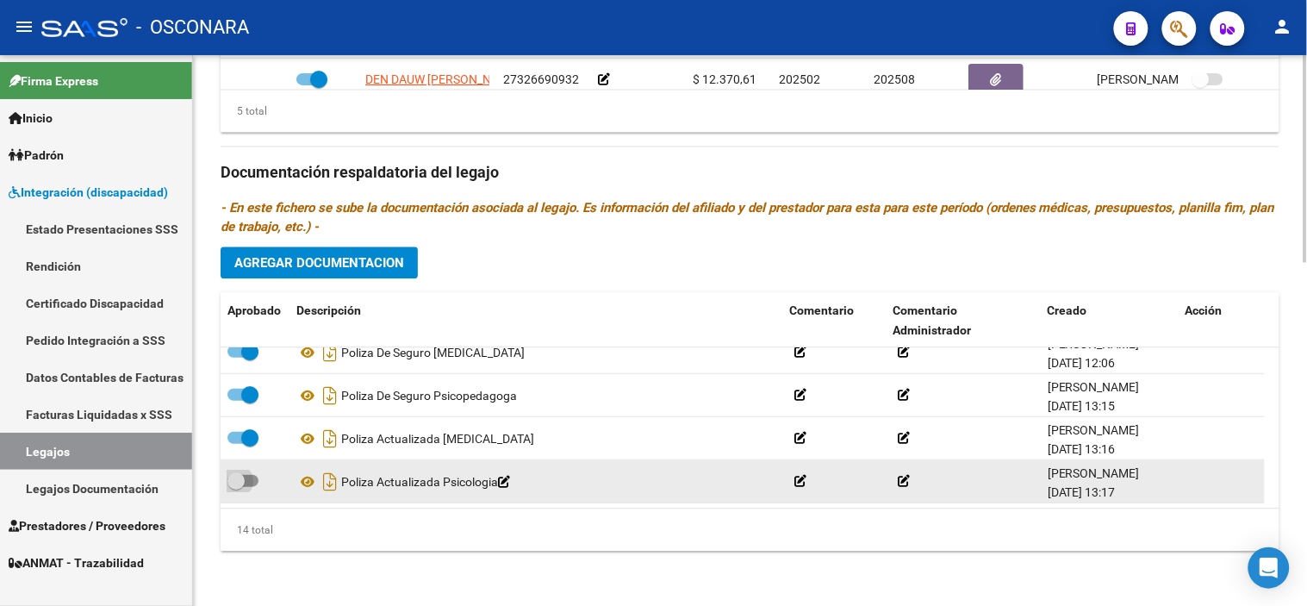
click at [236, 478] on span at bounding box center [235, 479] width 17 height 17
click at [236, 486] on input "checkbox" at bounding box center [235, 486] width 1 height 1
checkbox input "true"
click at [325, 484] on icon "Descargar documento" at bounding box center [330, 481] width 22 height 28
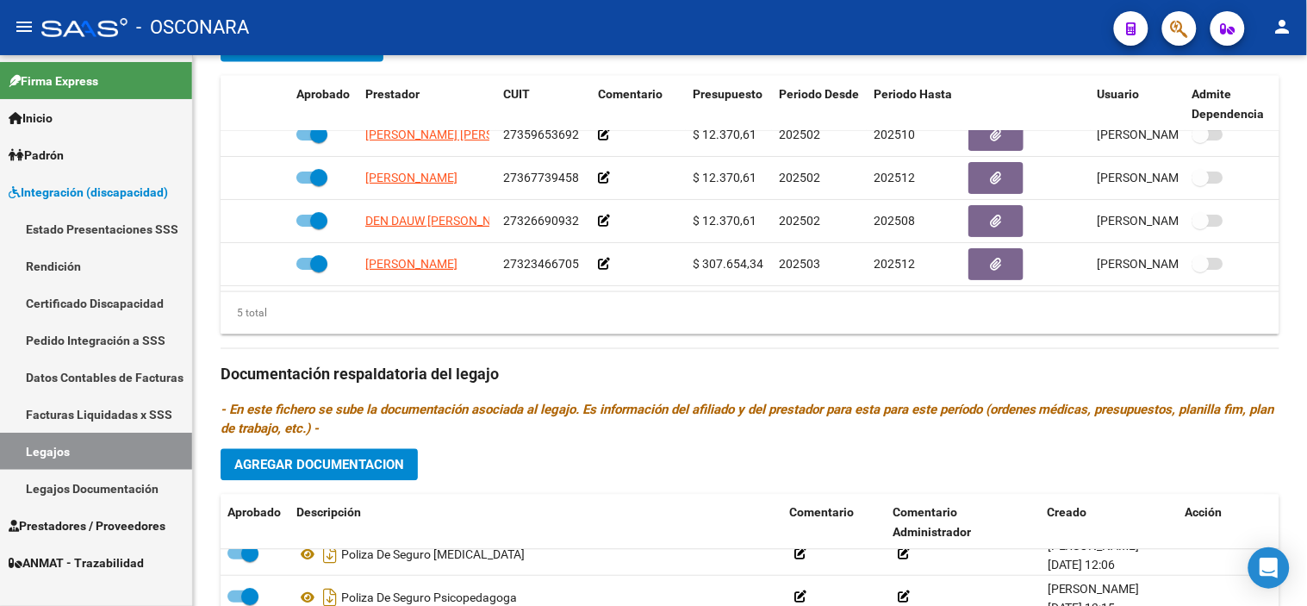
scroll to position [916, 0]
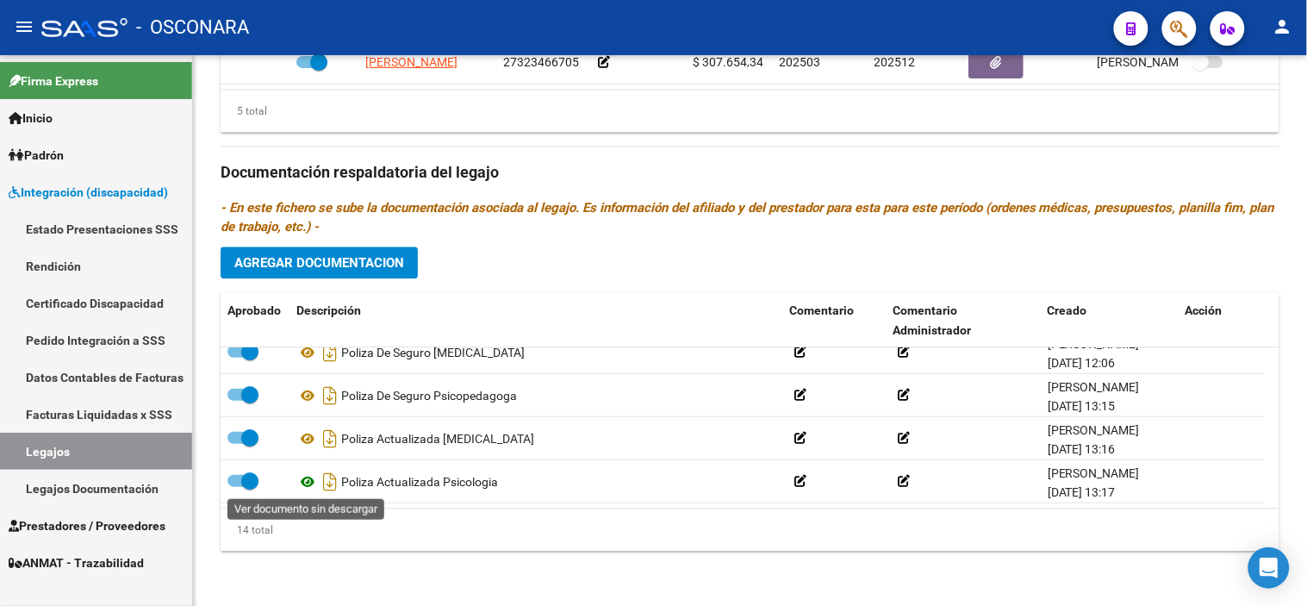
click at [311, 481] on icon at bounding box center [307, 480] width 22 height 21
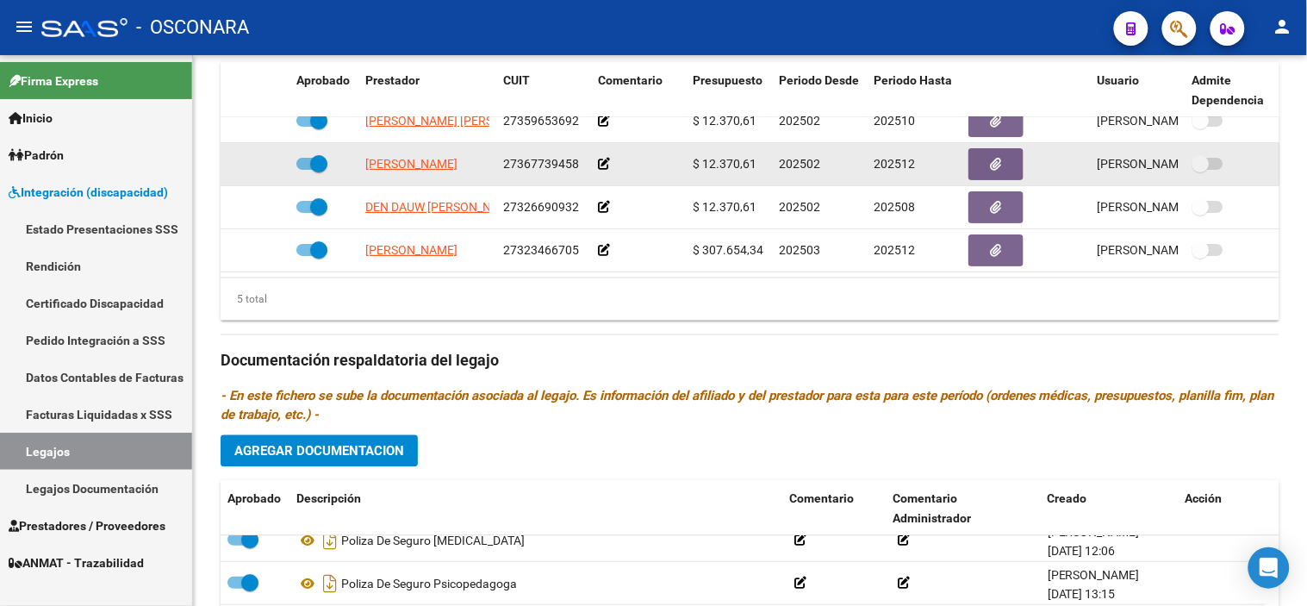
scroll to position [533, 0]
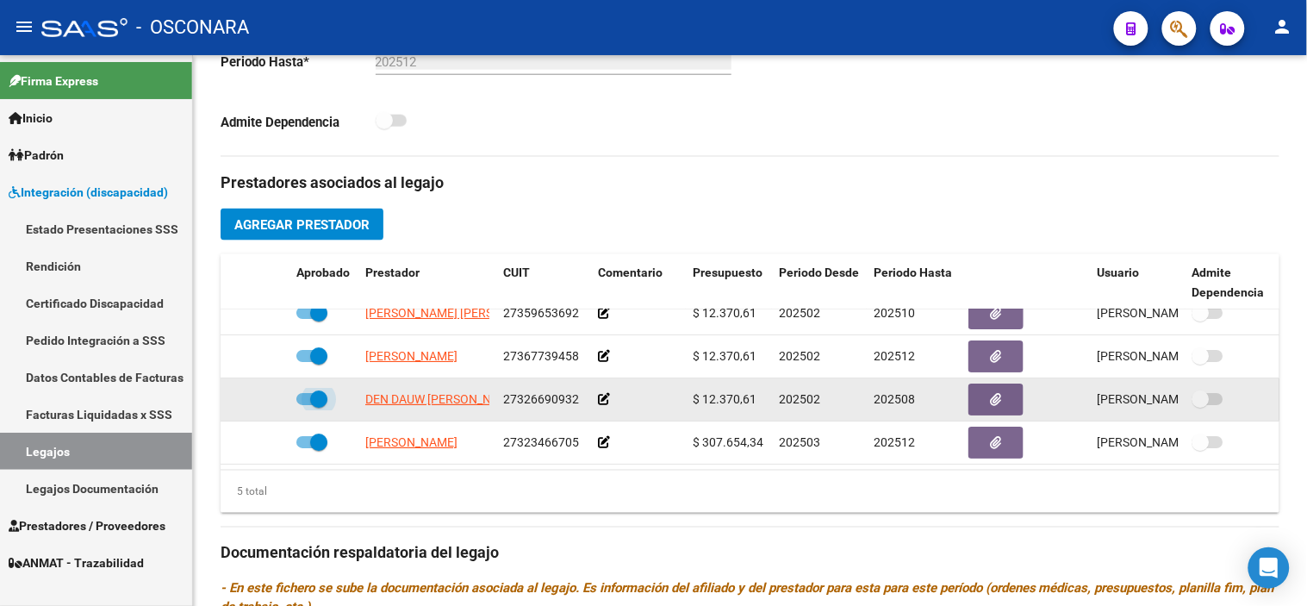
click at [323, 390] on span at bounding box center [318, 398] width 17 height 17
click at [305, 405] on input "checkbox" at bounding box center [304, 405] width 1 height 1
checkbox input "false"
click at [261, 393] on icon at bounding box center [264, 399] width 12 height 12
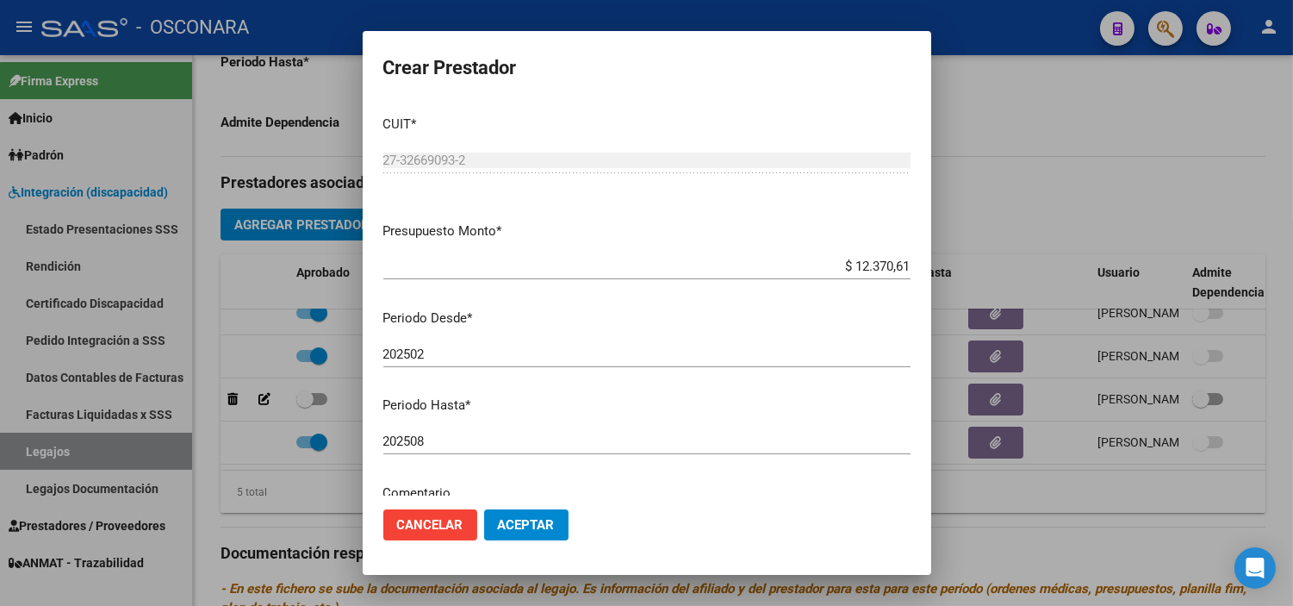
click at [562, 458] on div "202508 Ingresar el periodo" at bounding box center [646, 449] width 527 height 42
click at [565, 437] on input "202508" at bounding box center [646, 441] width 527 height 16
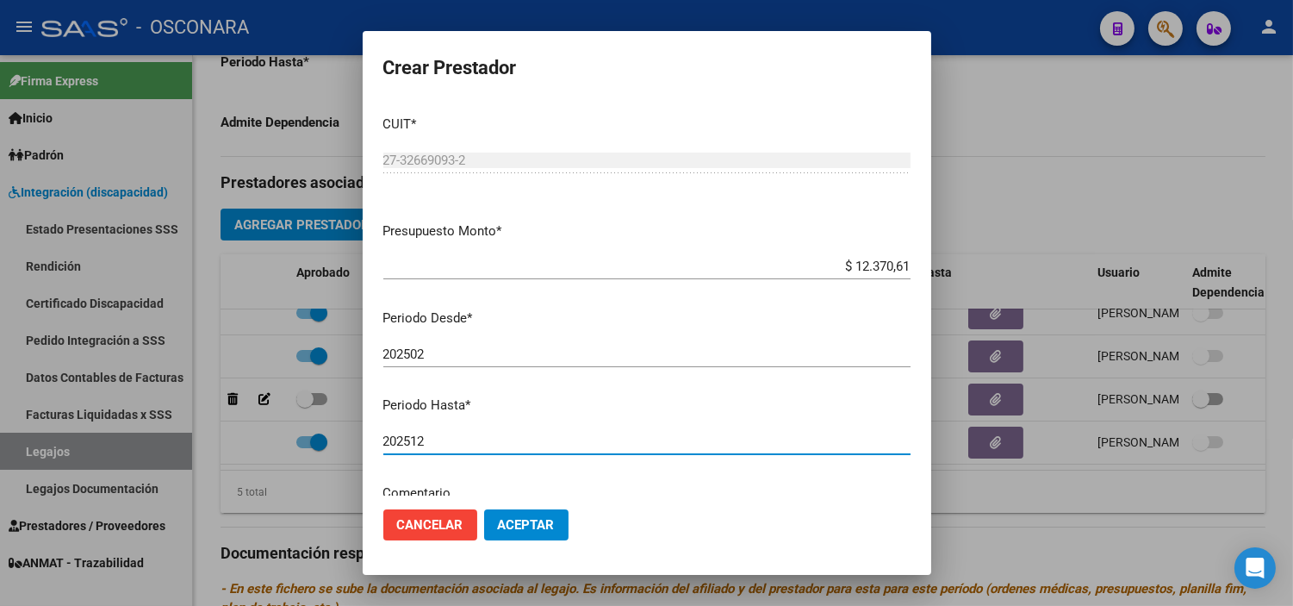
type input "202512"
click at [532, 515] on button "Aceptar" at bounding box center [526, 524] width 84 height 31
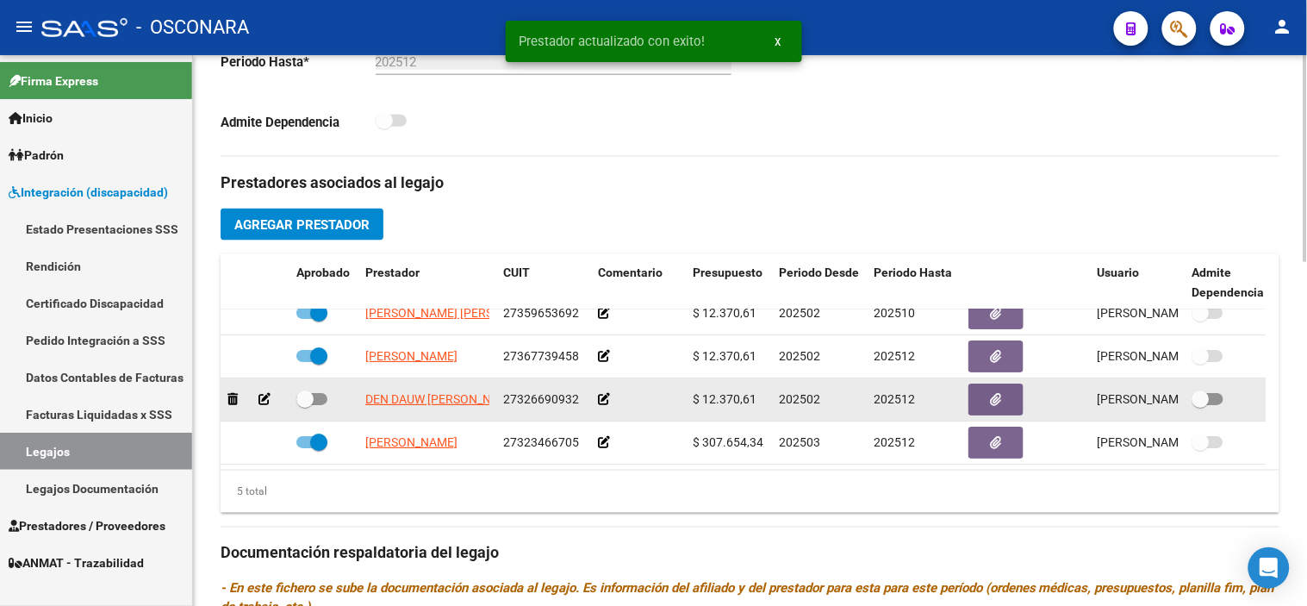
click at [311, 393] on span at bounding box center [304, 398] width 17 height 17
click at [305, 405] on input "checkbox" at bounding box center [304, 405] width 1 height 1
checkbox input "true"
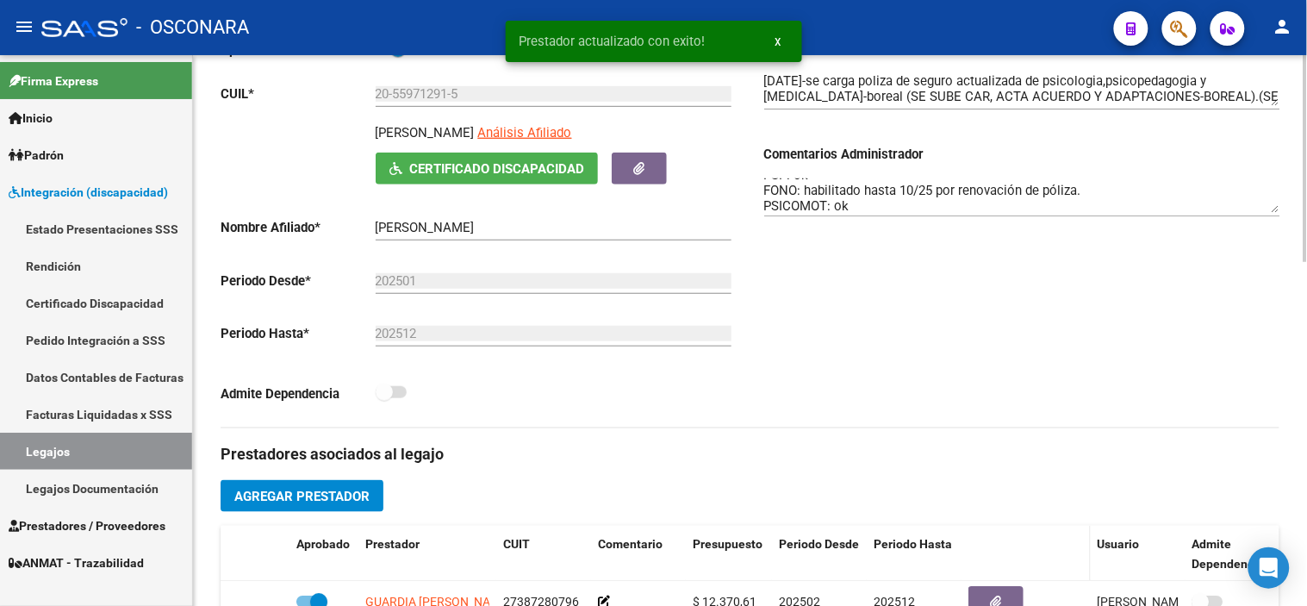
scroll to position [0, 0]
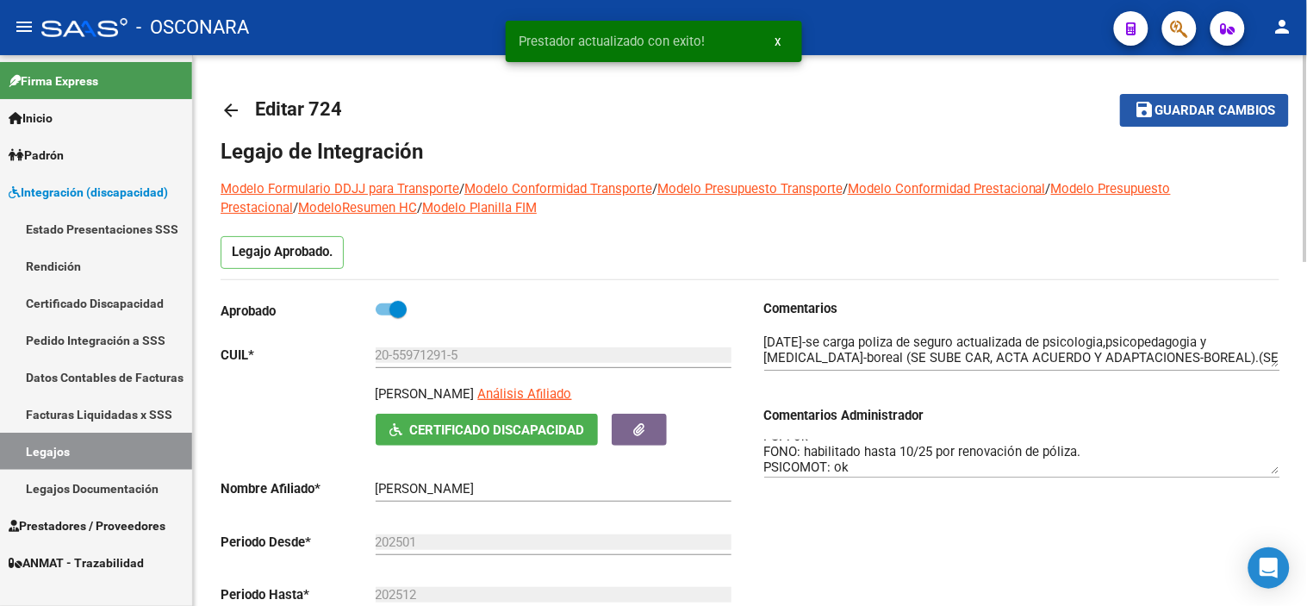
click at [1157, 113] on span "Guardar cambios" at bounding box center [1215, 111] width 121 height 16
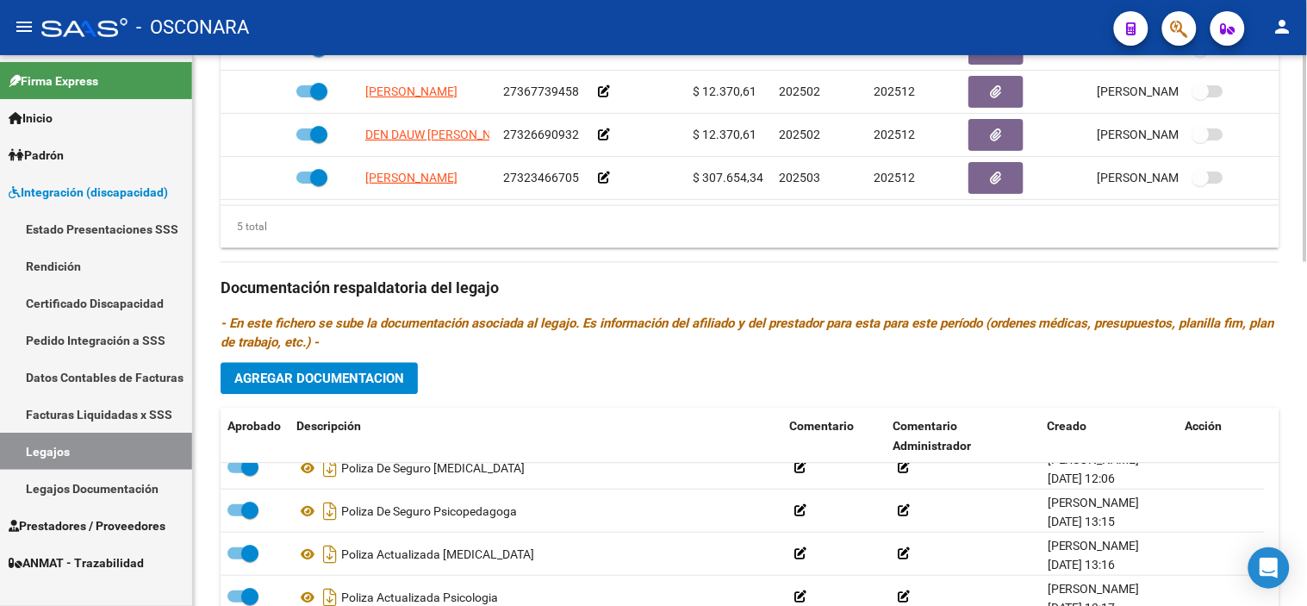
scroll to position [916, 0]
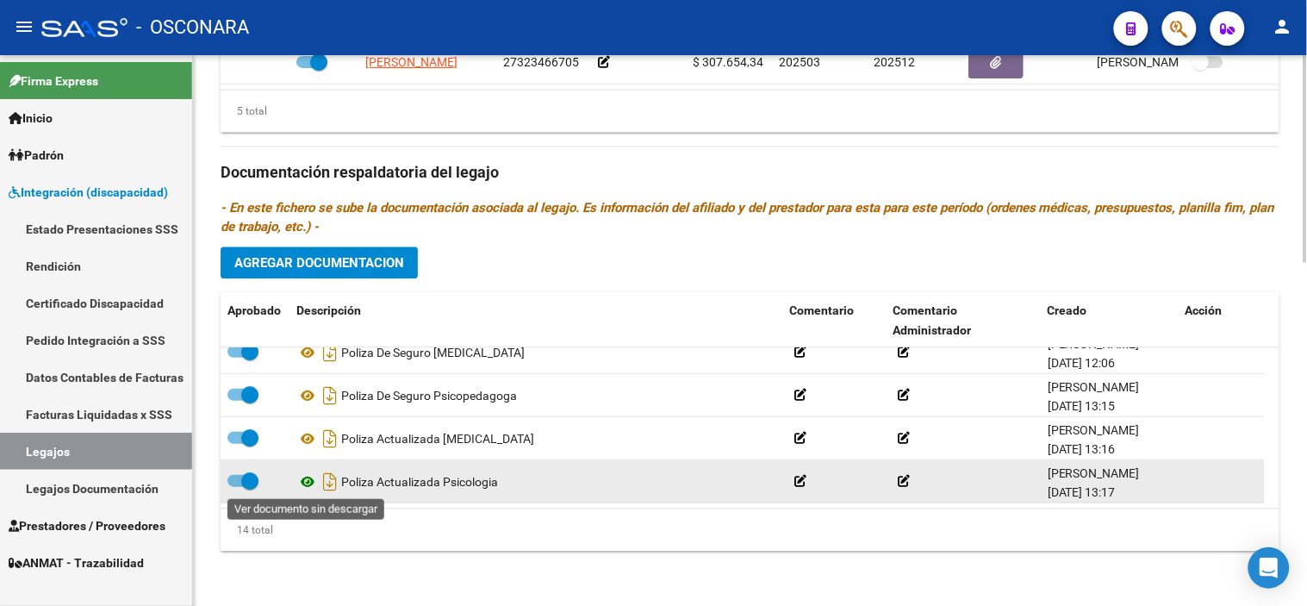
click at [302, 479] on icon at bounding box center [307, 480] width 22 height 21
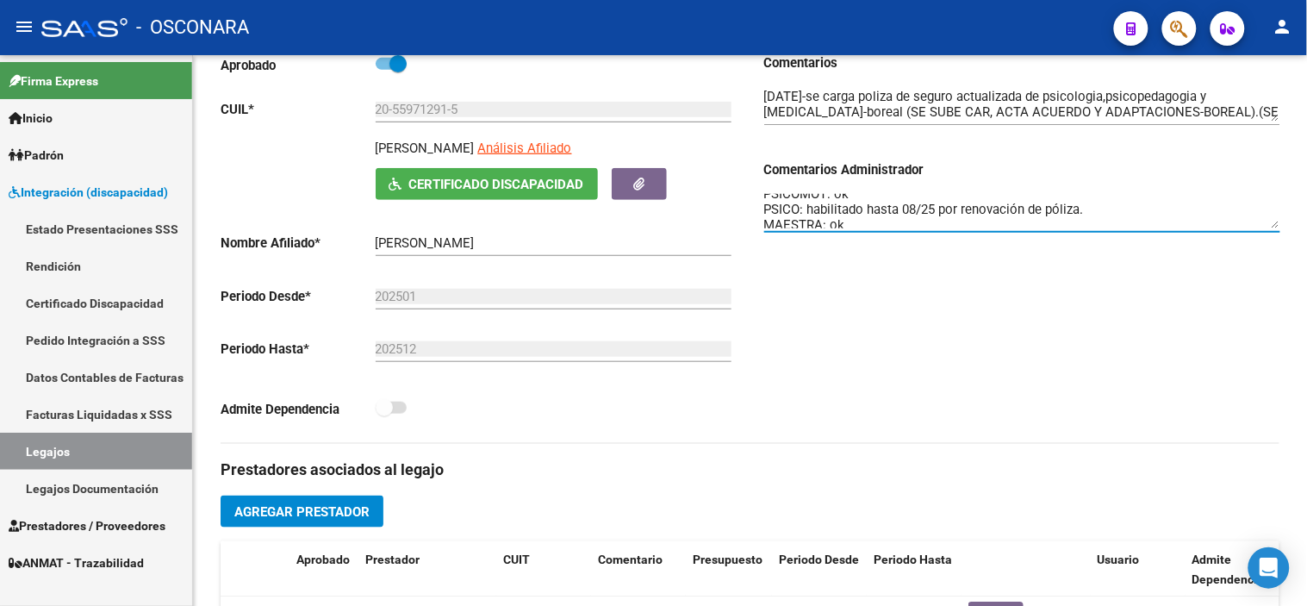
scroll to position [47, 0]
drag, startPoint x: 1091, startPoint y: 202, endPoint x: 770, endPoint y: 215, distance: 320.8
click at [770, 215] on textarea "PSP: ok FONO: habilitado hasta 10/25 por renovación de póliza. PSICOMOT: ok PSI…" at bounding box center [1022, 211] width 516 height 34
click at [810, 200] on textarea "PSP: ok FONO: habilitado hasta 10/25 por renovación de póliza. PSICOMOT: ok PSI…" at bounding box center [1022, 211] width 516 height 34
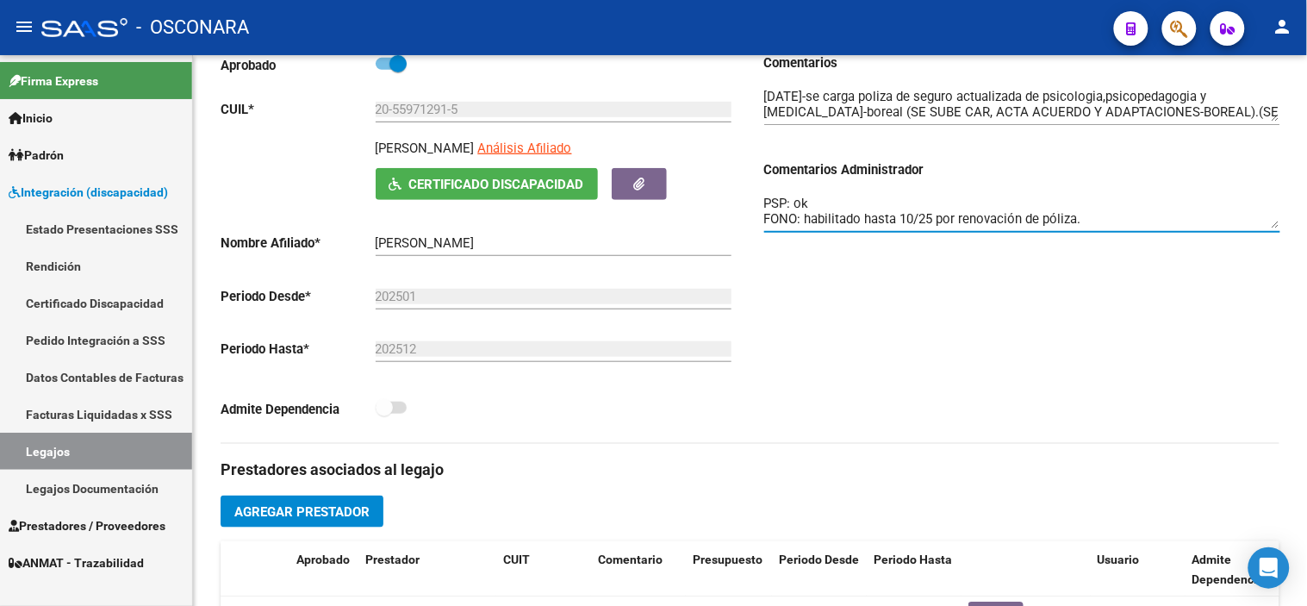
click at [872, 215] on textarea "PSP: ok FONO: habilitado hasta 10/25 por renovación de póliza. PSICOMOT: ok PSI…" at bounding box center [1022, 211] width 516 height 34
drag, startPoint x: 807, startPoint y: 201, endPoint x: 1052, endPoint y: 221, distance: 245.5
click at [1052, 221] on textarea "PSP: ok FONO: habilitado hasta 10/25 por renovación de póliza. PSICOMOT: ok PSI…" at bounding box center [1022, 211] width 516 height 34
type textarea "PSP: ok FONO: habilitado hasta 10/25 por renovación de póliza. PSICOMOT: ok PSI…"
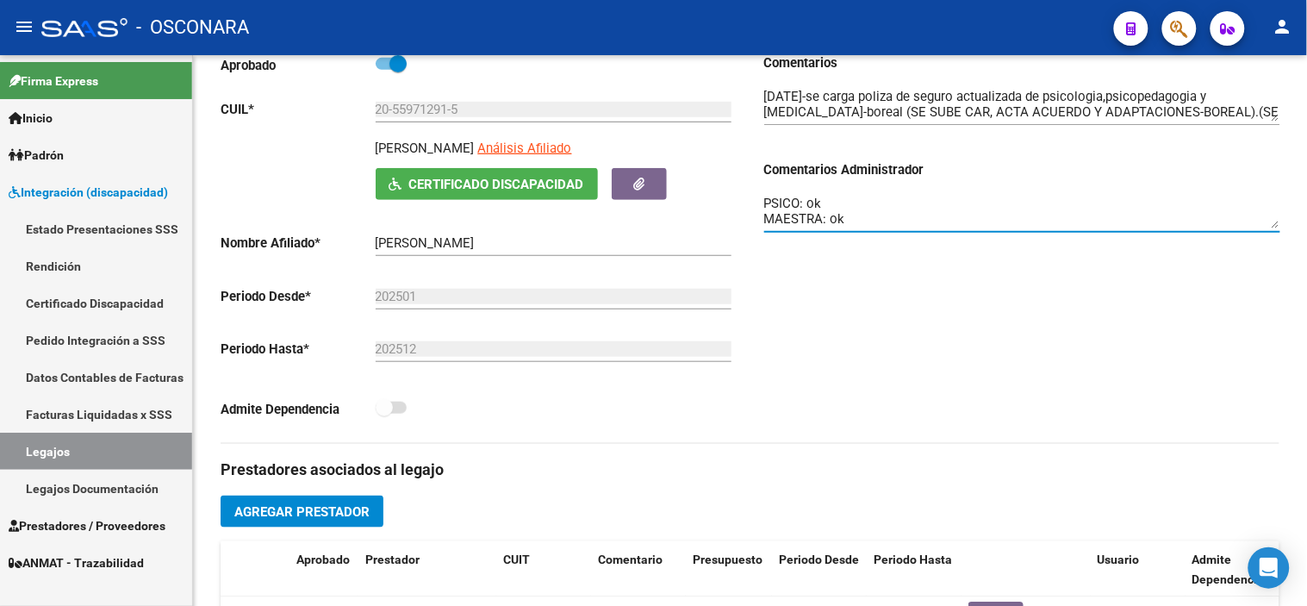
click at [1160, 272] on div "Comentarios Comentarios Administrador PSP: ok FONO: habilitado hasta 10/25 por …" at bounding box center [1016, 247] width 530 height 389
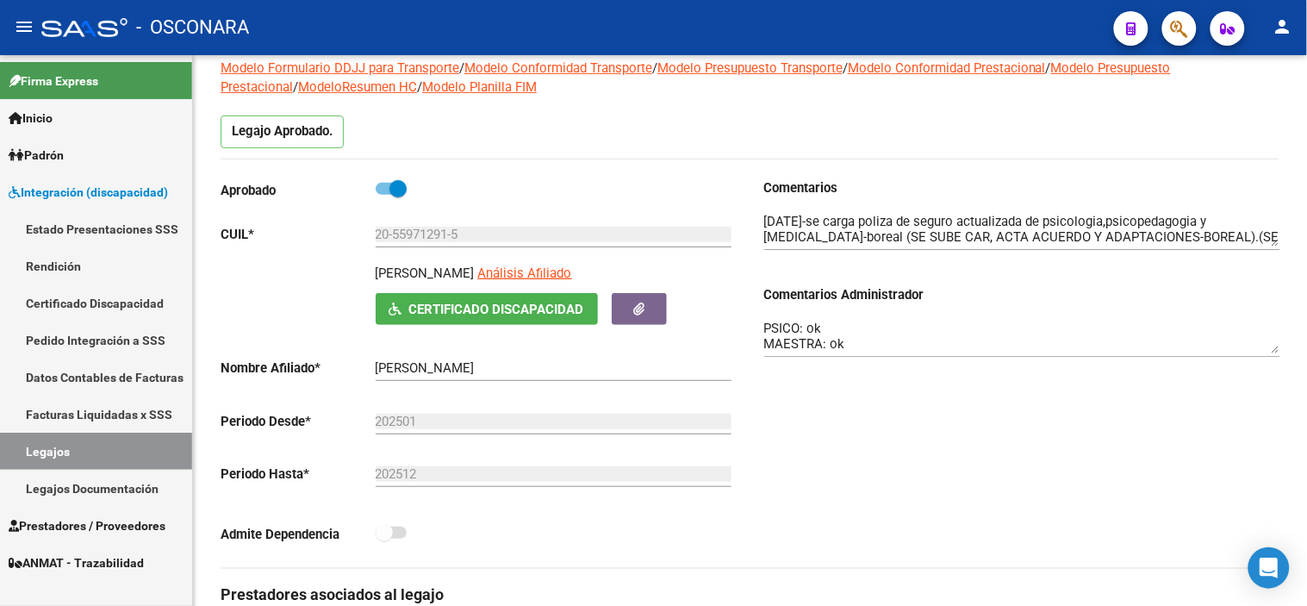
scroll to position [0, 0]
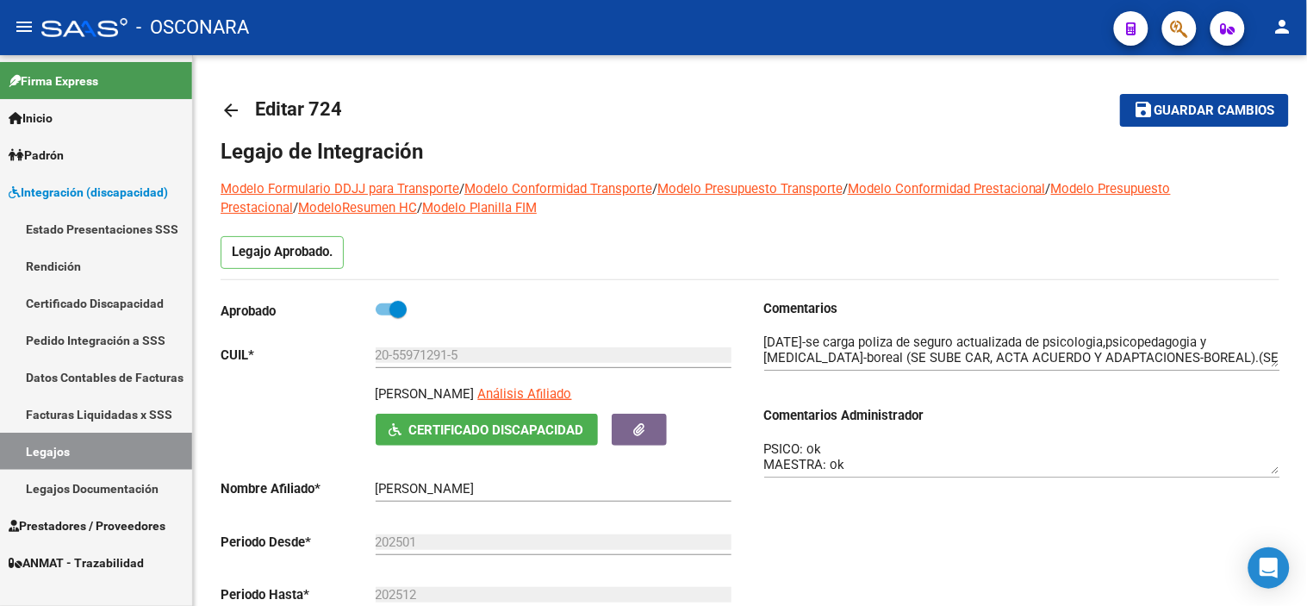
click at [1172, 110] on span "Guardar cambios" at bounding box center [1215, 111] width 121 height 16
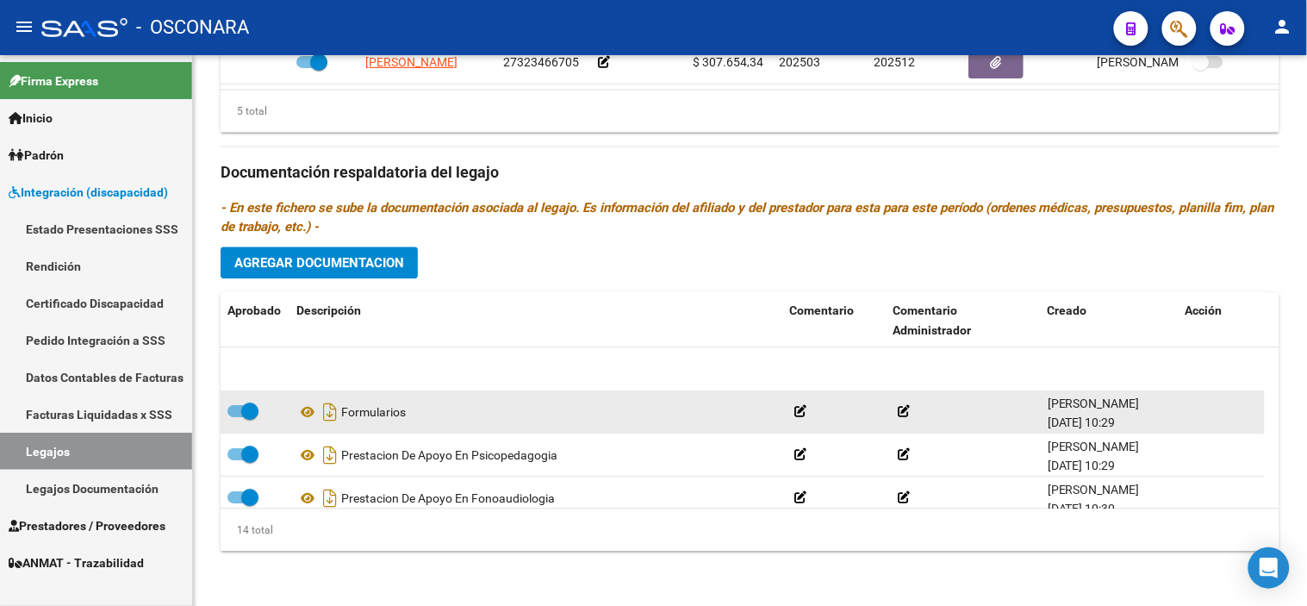
scroll to position [448, 0]
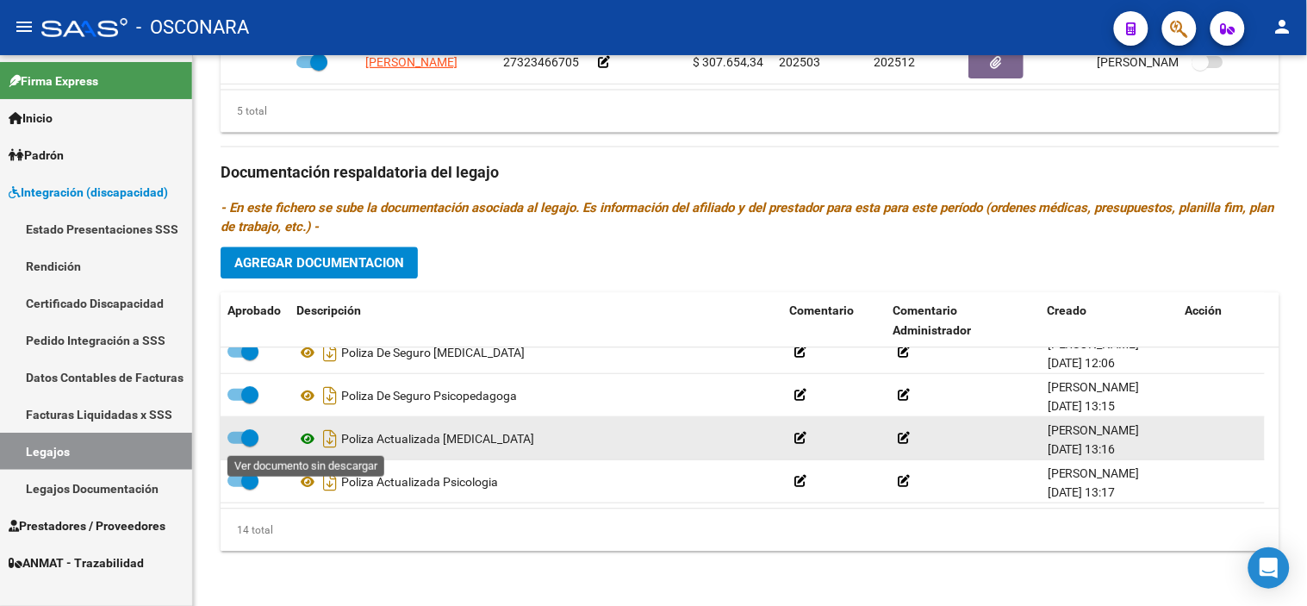
click at [311, 436] on icon at bounding box center [307, 437] width 22 height 21
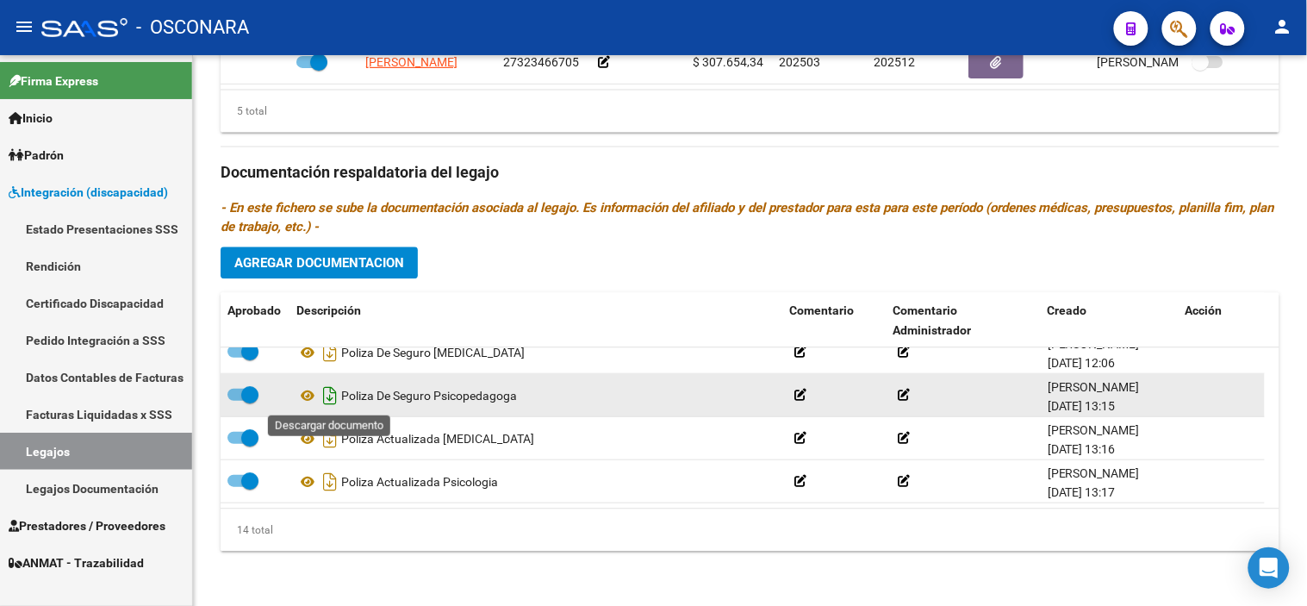
click at [332, 399] on icon "Descargar documento" at bounding box center [330, 395] width 22 height 28
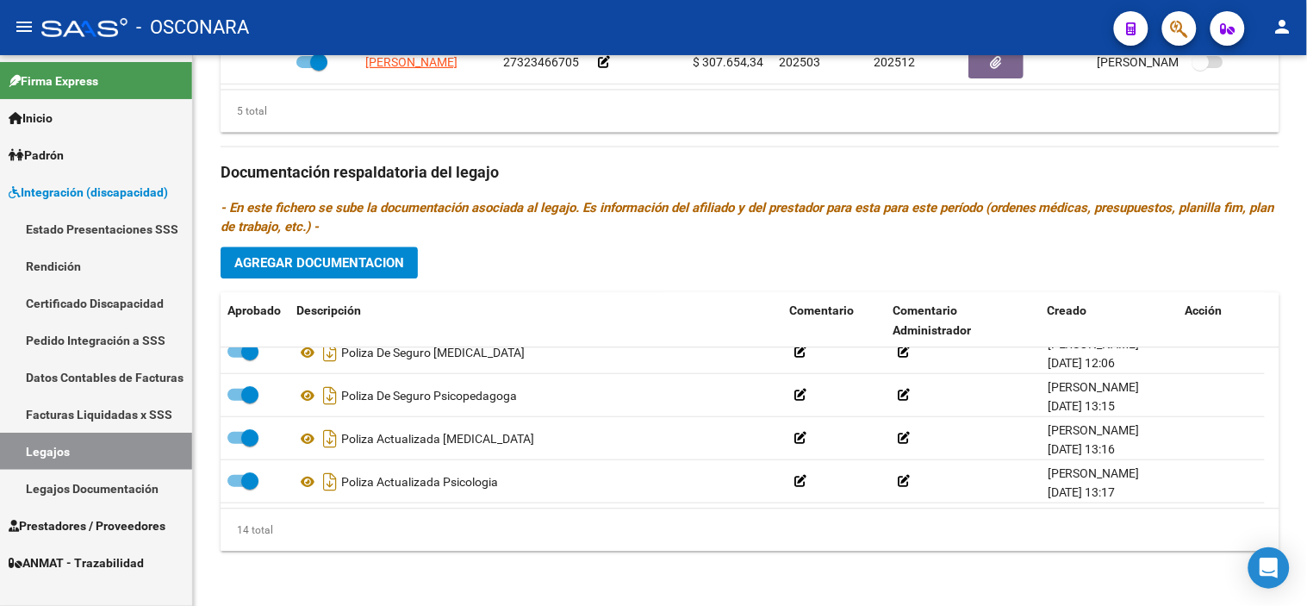
click at [617, 527] on div "14 total" at bounding box center [750, 529] width 1059 height 43
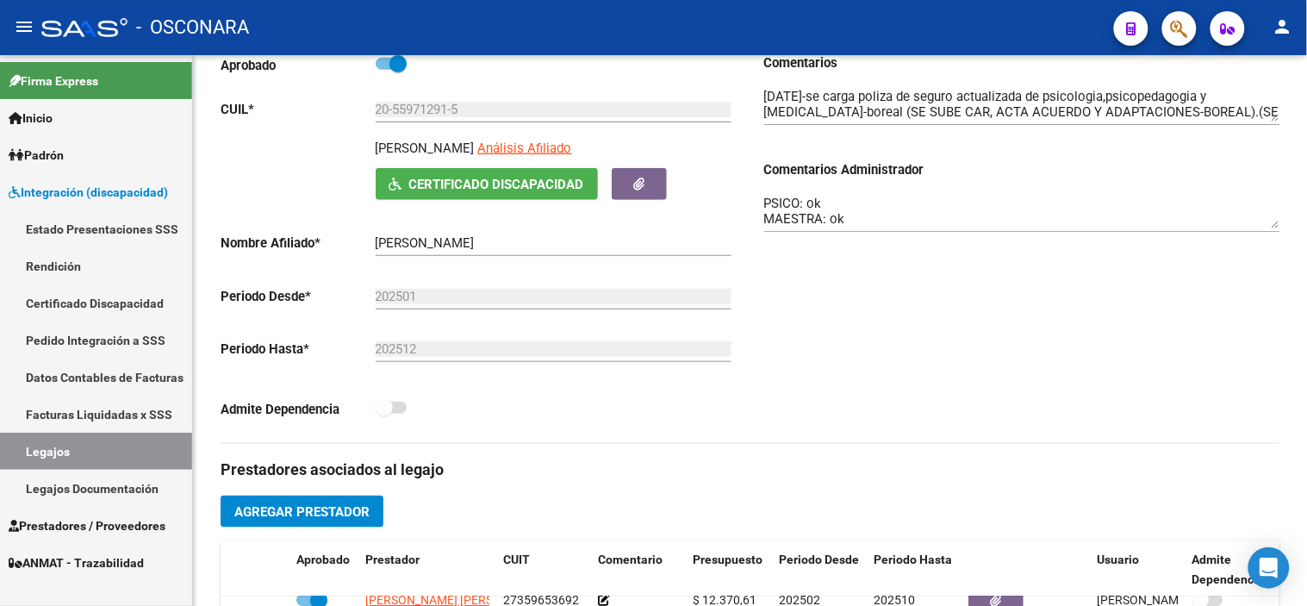
scroll to position [0, 0]
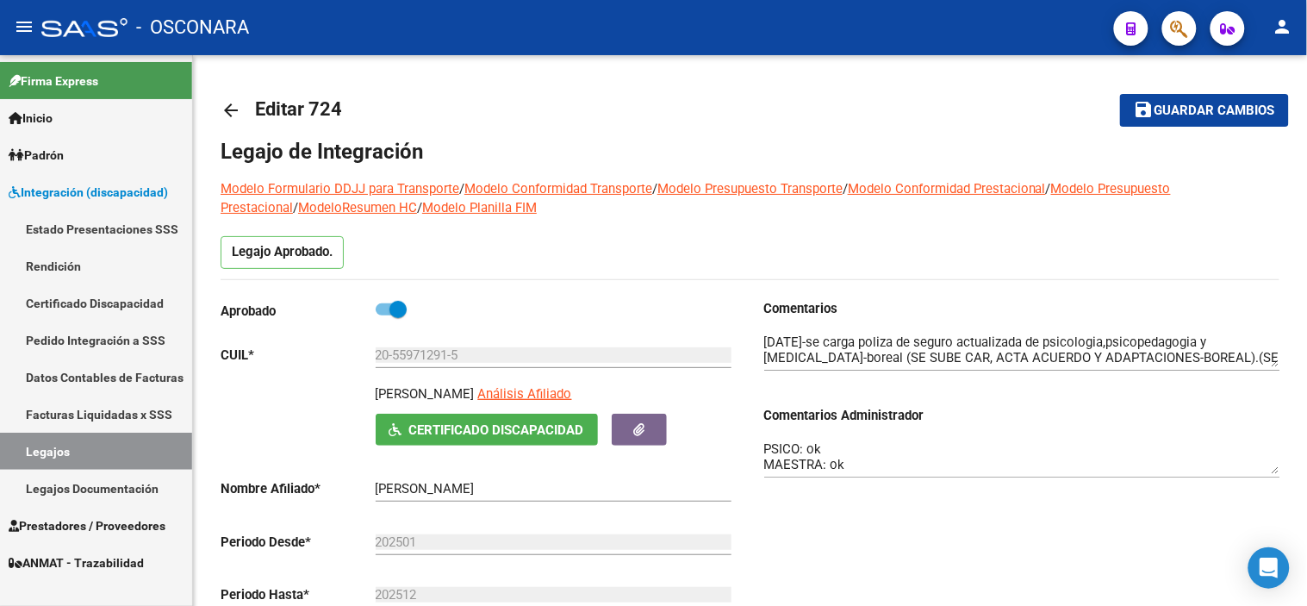
click at [764, 448] on textarea "PSP: ok FONO: habilitado hasta 10/25 por renovación de póliza. PSICOMOT: ok PSI…" at bounding box center [1022, 456] width 516 height 34
click at [1181, 115] on span "Guardar cambios" at bounding box center [1215, 111] width 121 height 16
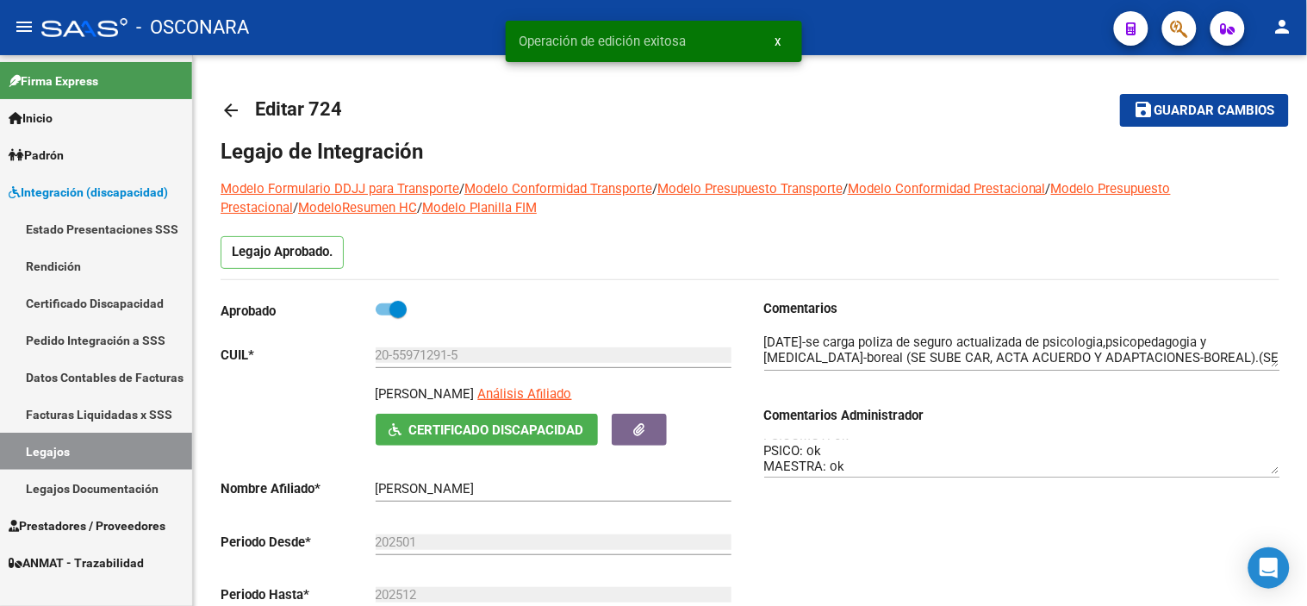
click at [225, 109] on mat-icon "arrow_back" at bounding box center [231, 110] width 21 height 21
